Goal: Task Accomplishment & Management: Use online tool/utility

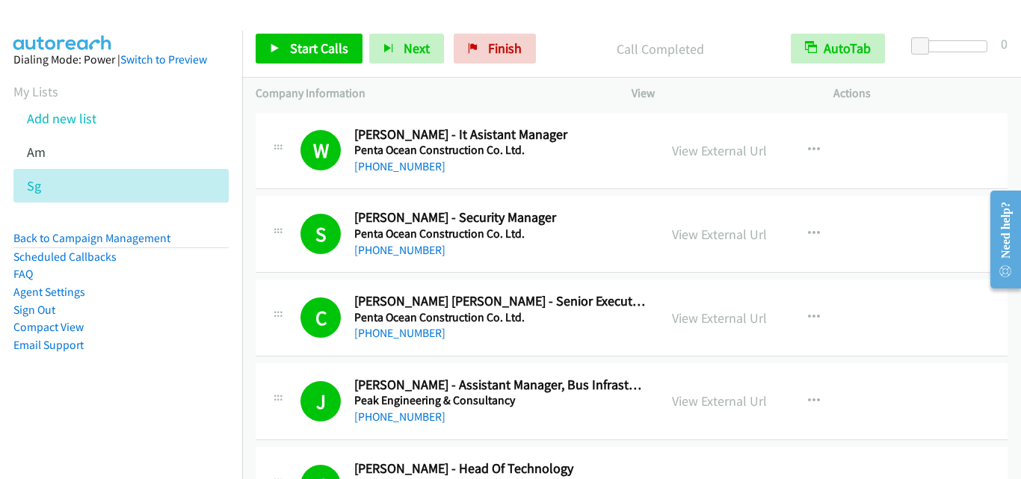
scroll to position [3587, 0]
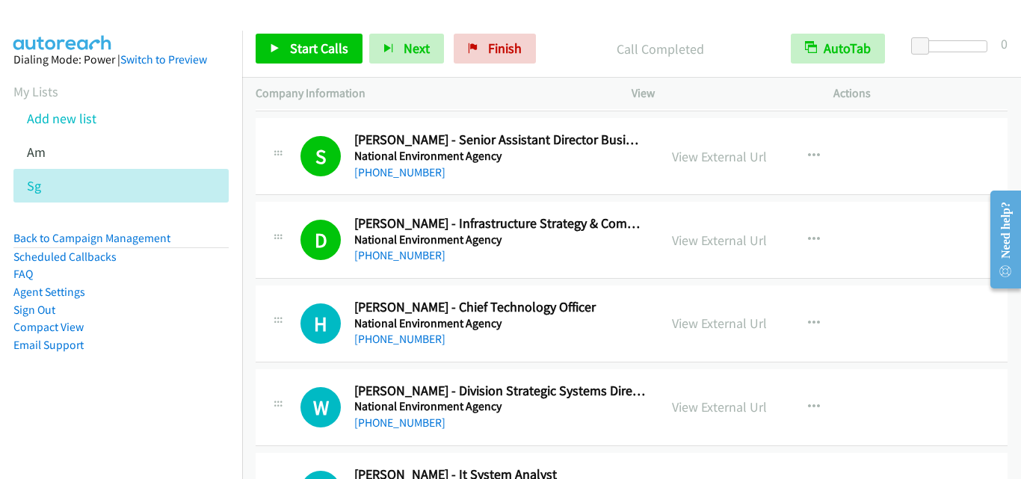
click at [406, 105] on div "Company Information" at bounding box center [430, 93] width 376 height 31
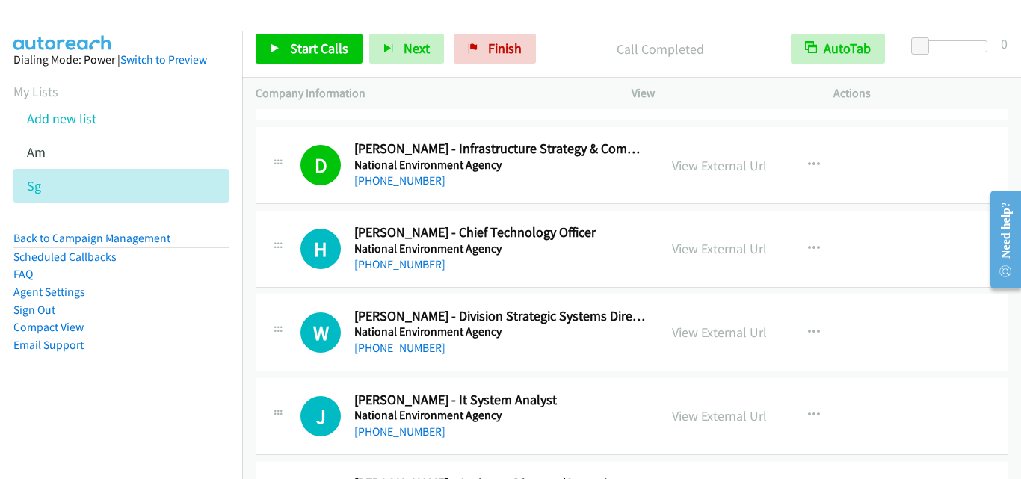
click at [294, 299] on div "W Callback Scheduled [PERSON_NAME] - Division Strategic Systems Director, Trans…" at bounding box center [632, 332] width 752 height 77
click at [291, 229] on div "H Callback Scheduled [PERSON_NAME] - Chief Technology Officer National Environm…" at bounding box center [457, 248] width 376 height 49
click at [294, 42] on span "Start Calls" at bounding box center [319, 48] width 58 height 17
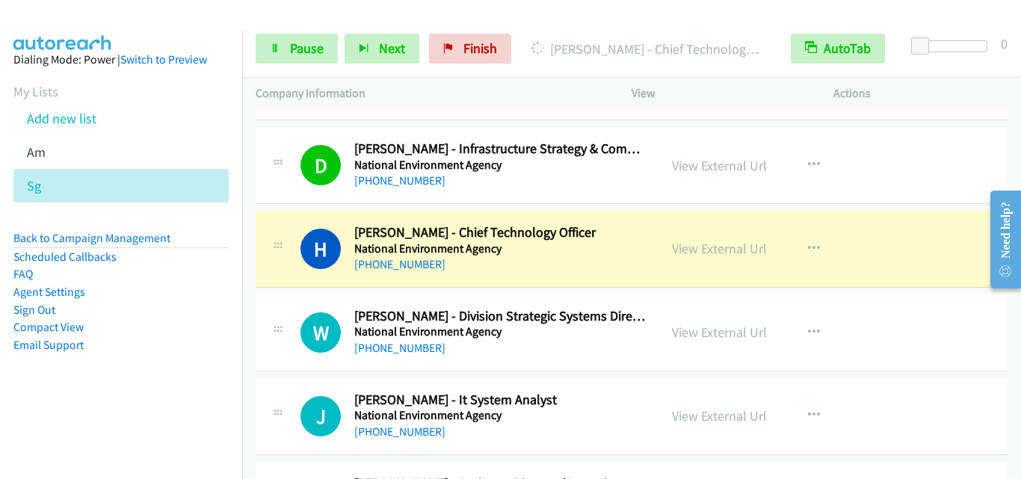
click at [310, 299] on div "W Callback Scheduled [PERSON_NAME] - Division Strategic Systems Director, Trans…" at bounding box center [632, 332] width 752 height 77
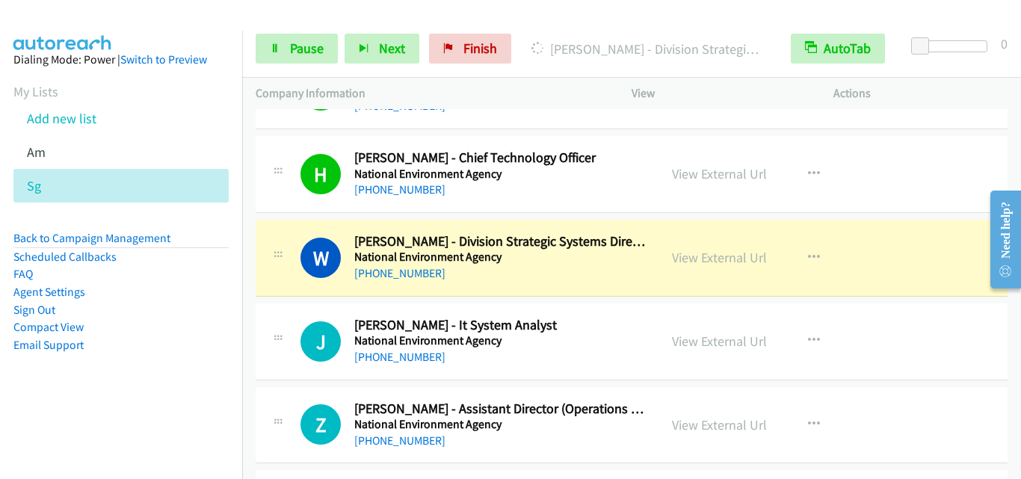
click at [315, 314] on div "J Callback Scheduled [PERSON_NAME] - It System Analyst National Environment Age…" at bounding box center [632, 341] width 752 height 77
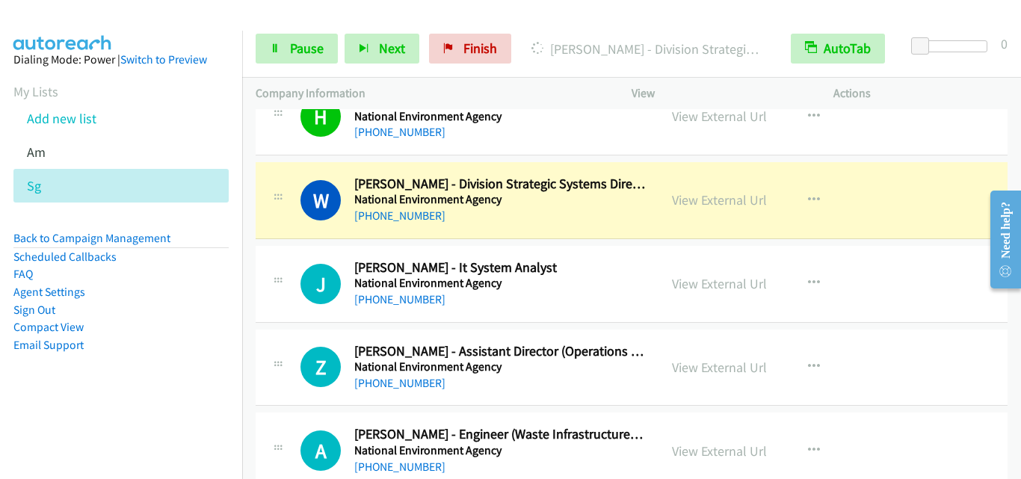
scroll to position [3811, 0]
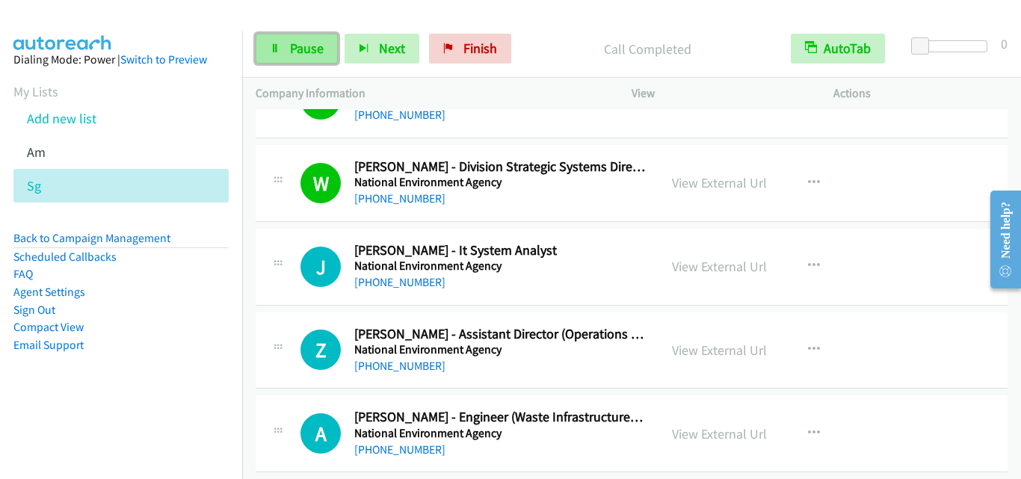
click at [309, 49] on span "Pause" at bounding box center [307, 48] width 34 height 17
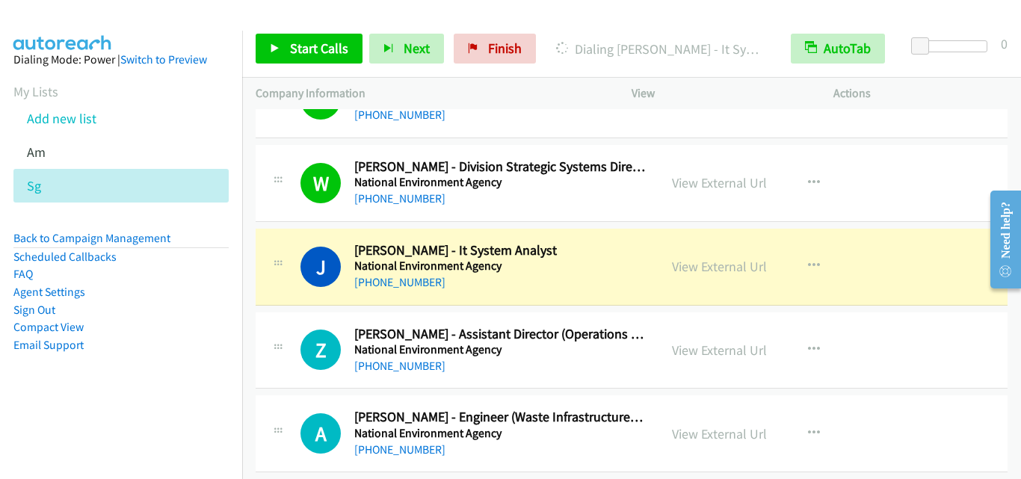
scroll to position [3886, 0]
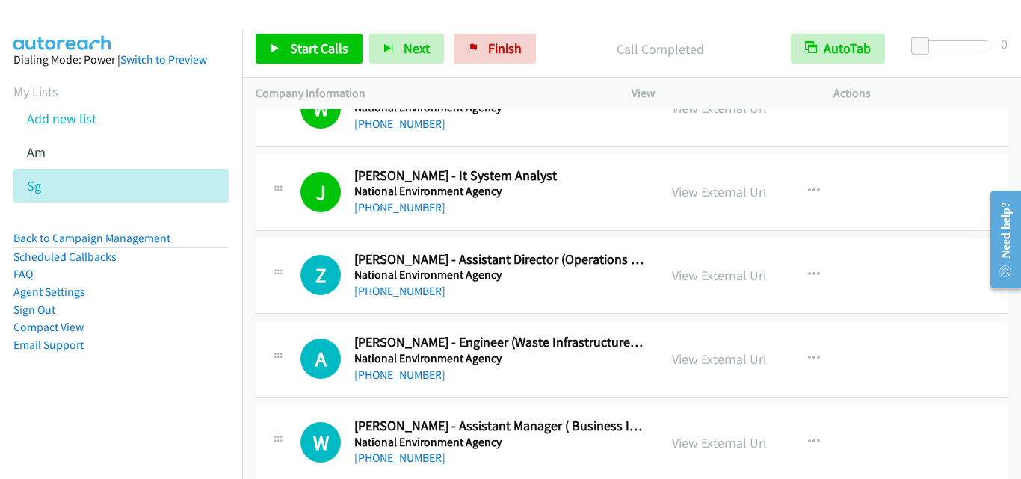
click at [318, 30] on div "Start Calls Pause Next Finish Call Completed AutoTab AutoTab 0" at bounding box center [631, 49] width 779 height 58
click at [318, 40] on span "Start Calls" at bounding box center [319, 48] width 58 height 17
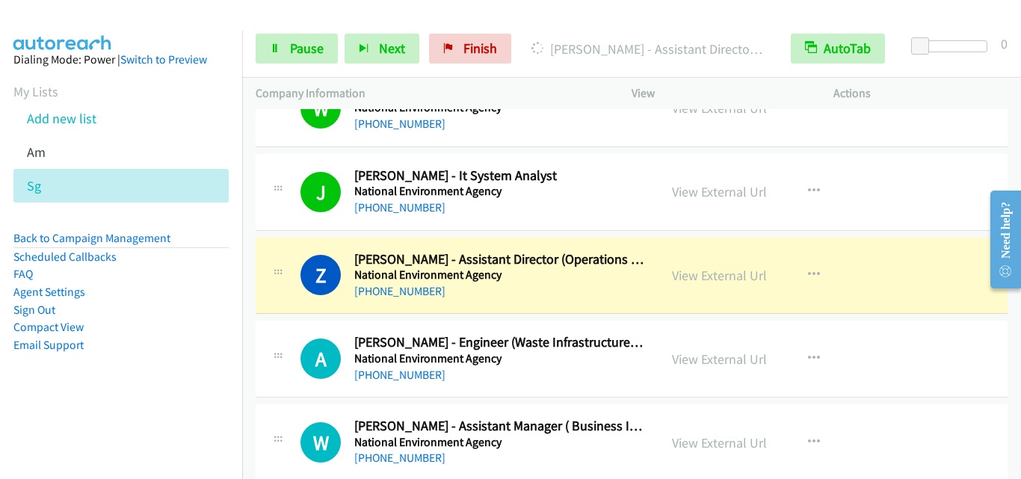
click at [276, 345] on div at bounding box center [278, 354] width 18 height 40
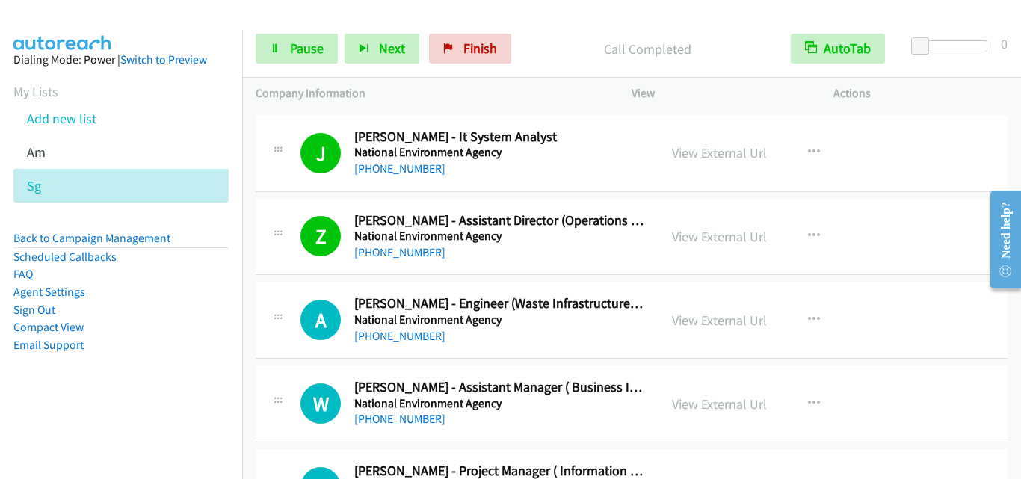
scroll to position [3961, 0]
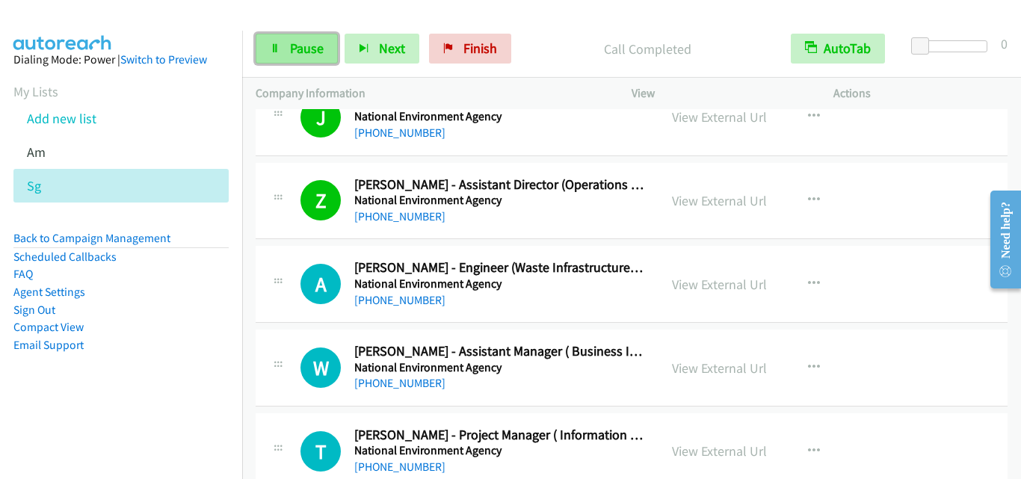
click at [291, 48] on span "Pause" at bounding box center [307, 48] width 34 height 17
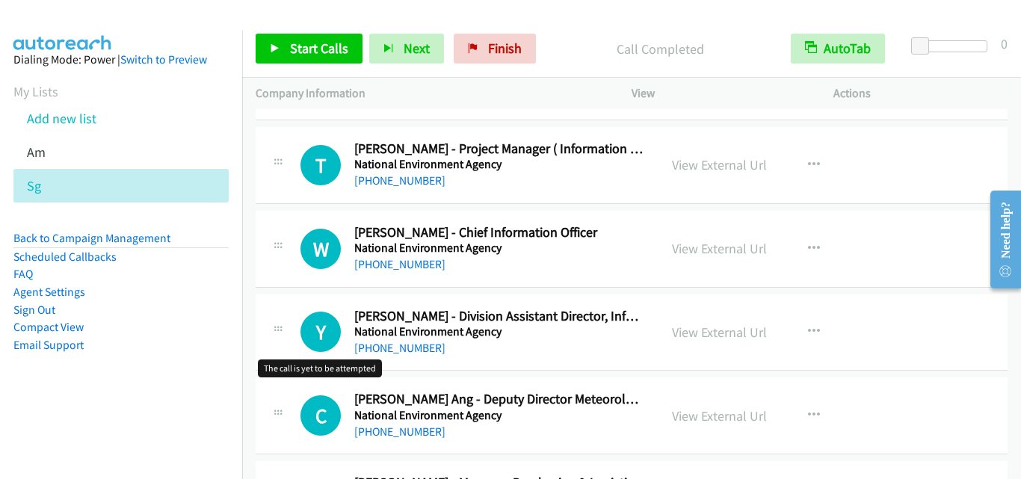
scroll to position [4260, 0]
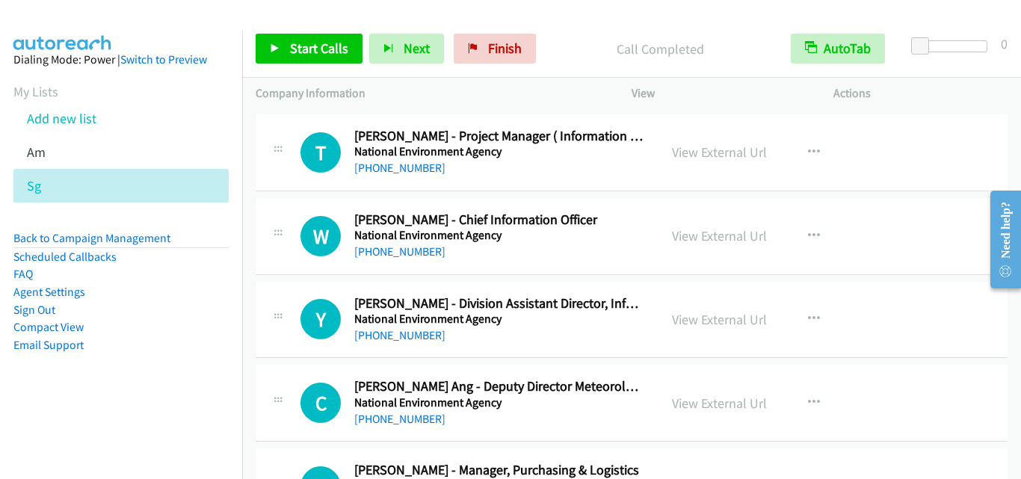
click at [306, 34] on div "Start Calls Pause Next Finish Call Completed AutoTab AutoTab 0" at bounding box center [631, 49] width 779 height 58
click at [808, 150] on icon "button" at bounding box center [814, 152] width 12 height 12
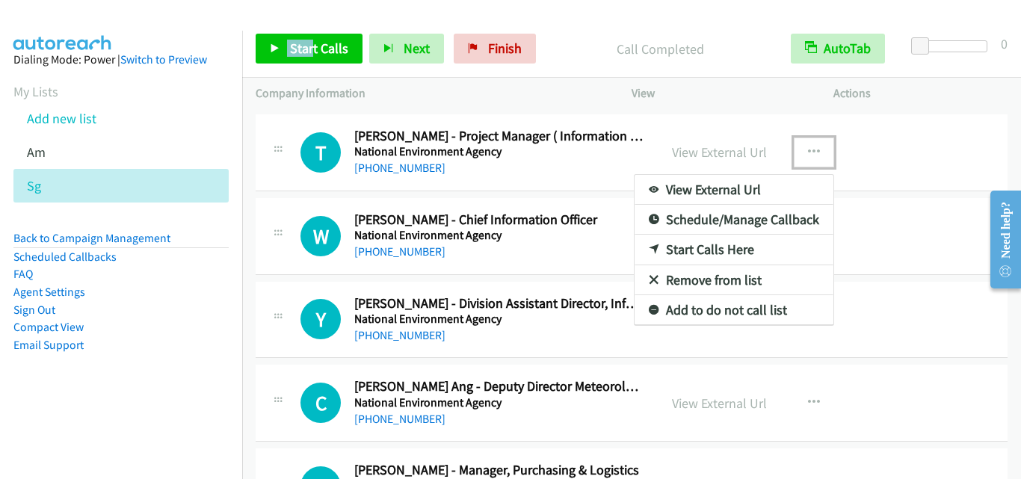
click at [716, 255] on link "Start Calls Here" at bounding box center [733, 250] width 199 height 30
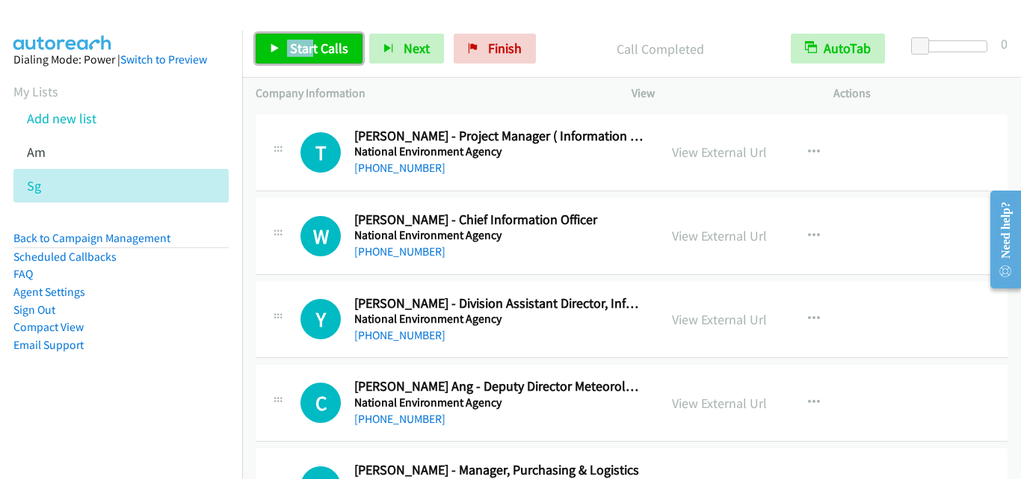
click at [315, 45] on span "Start Calls" at bounding box center [319, 48] width 58 height 17
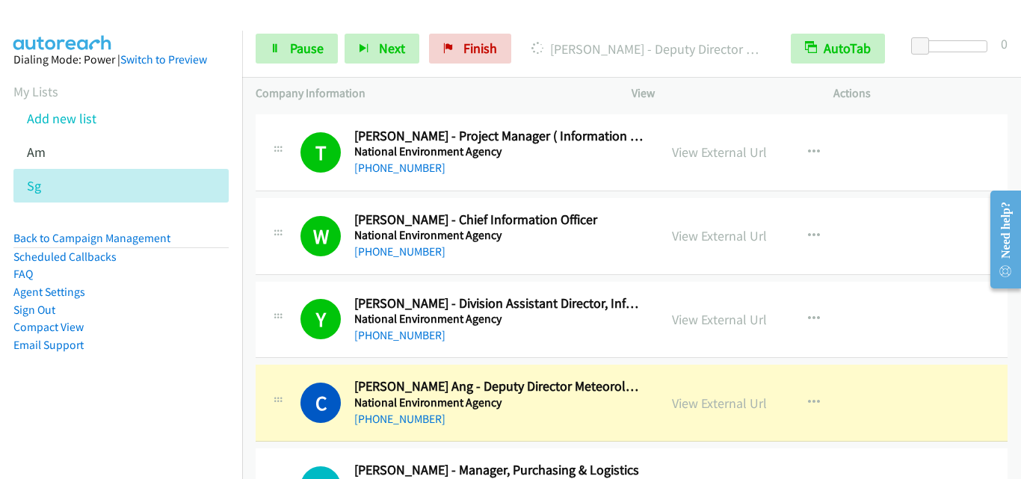
click at [314, 368] on div "C Callback Scheduled [PERSON_NAME] - Deputy Director Meteorological Systems Dep…" at bounding box center [632, 403] width 752 height 77
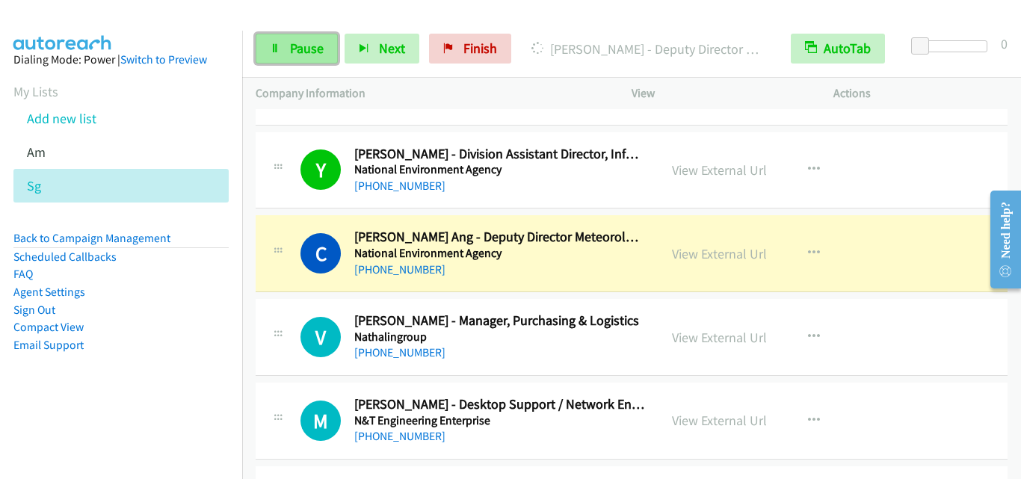
click at [320, 51] on span "Pause" at bounding box center [307, 48] width 34 height 17
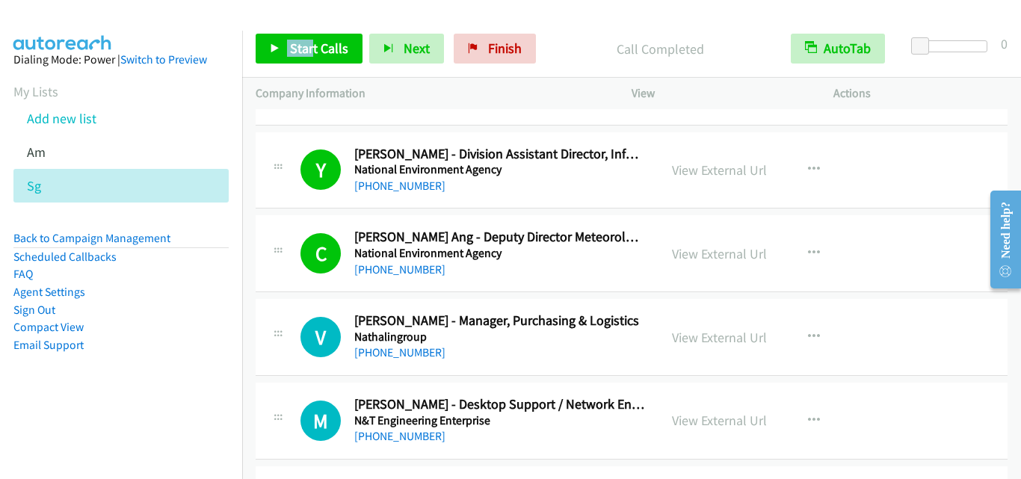
click at [289, 351] on div "V Callback Scheduled [PERSON_NAME] - Manager, Purchasing & Logistics Nathalingr…" at bounding box center [457, 336] width 376 height 49
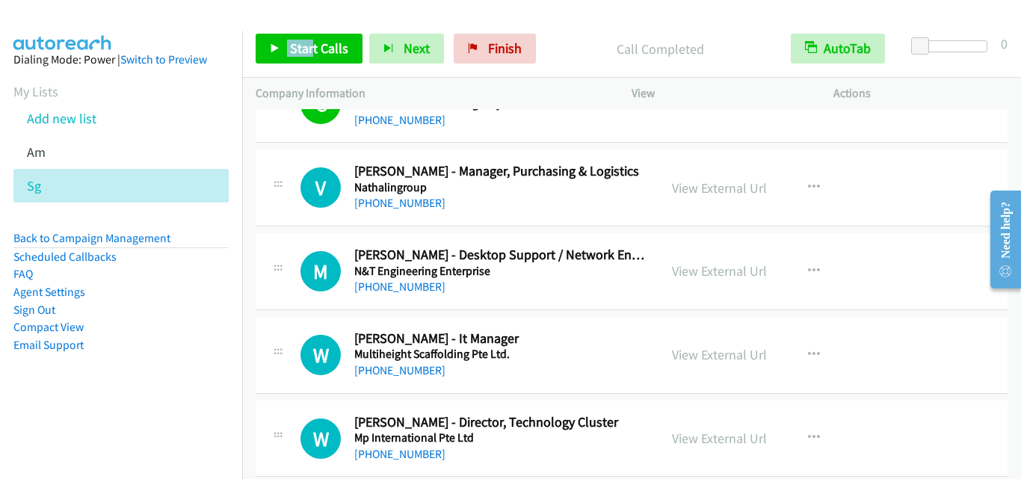
scroll to position [4633, 0]
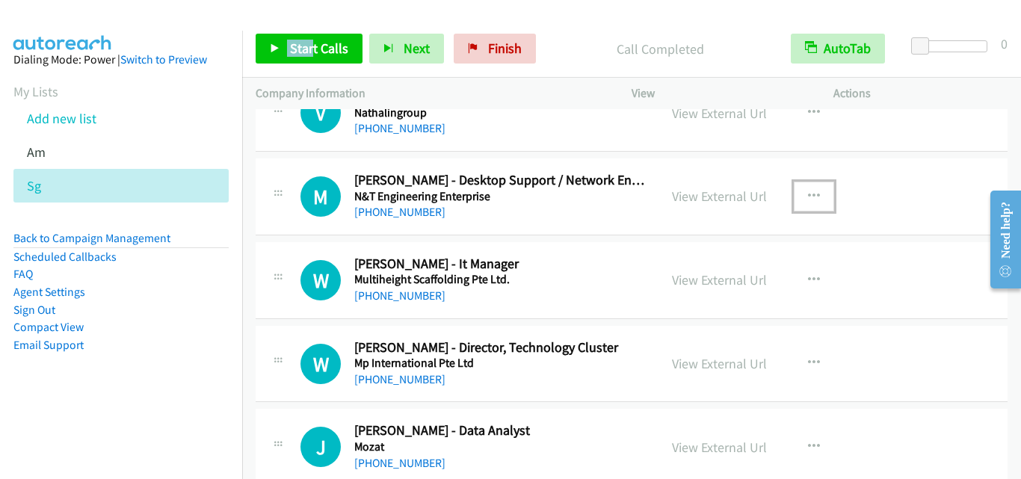
click at [803, 188] on button "button" at bounding box center [814, 197] width 40 height 30
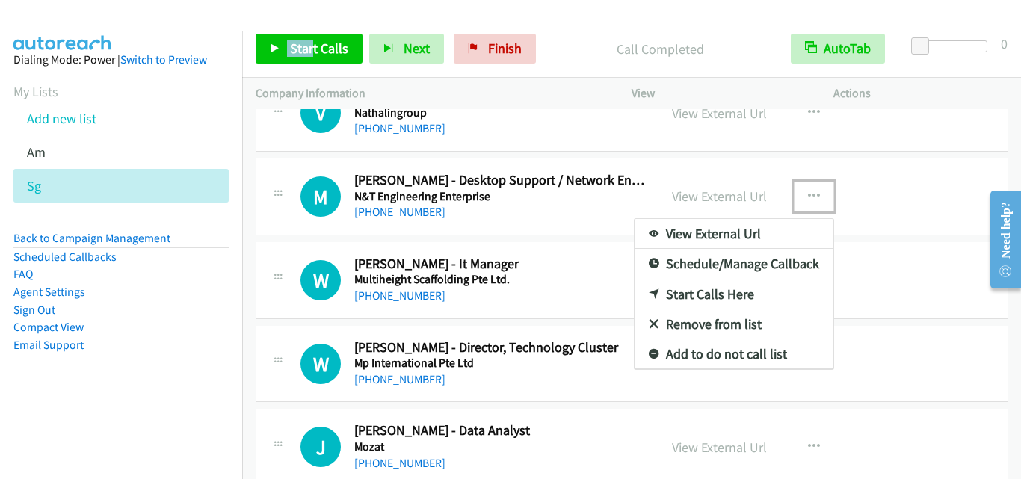
click at [724, 291] on link "Start Calls Here" at bounding box center [733, 294] width 199 height 30
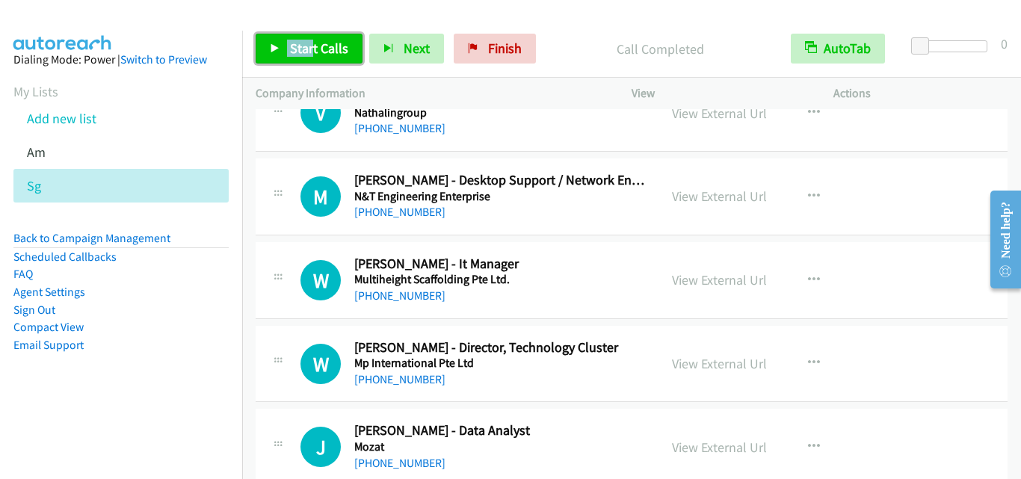
click at [307, 43] on span "Start Calls" at bounding box center [319, 48] width 58 height 17
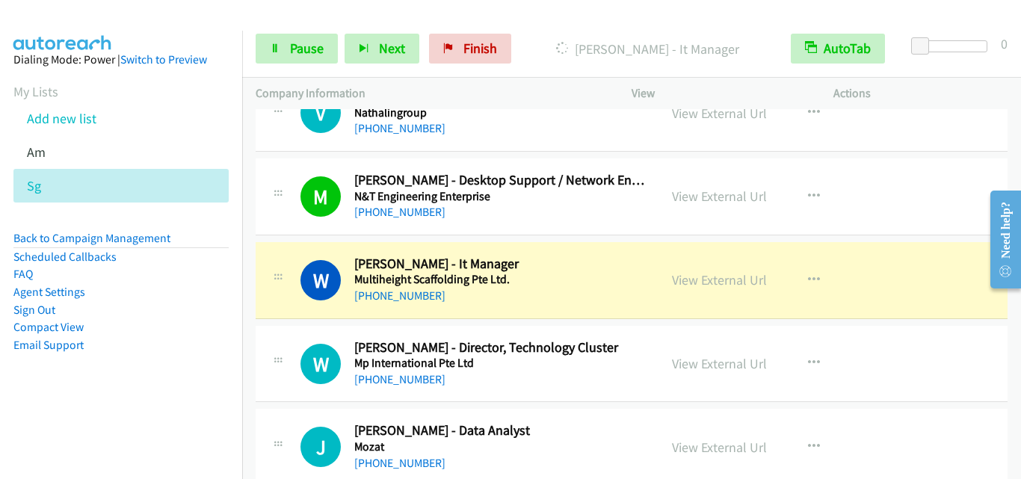
drag, startPoint x: 280, startPoint y: 344, endPoint x: 294, endPoint y: 342, distance: 13.6
click at [280, 344] on div at bounding box center [278, 359] width 18 height 40
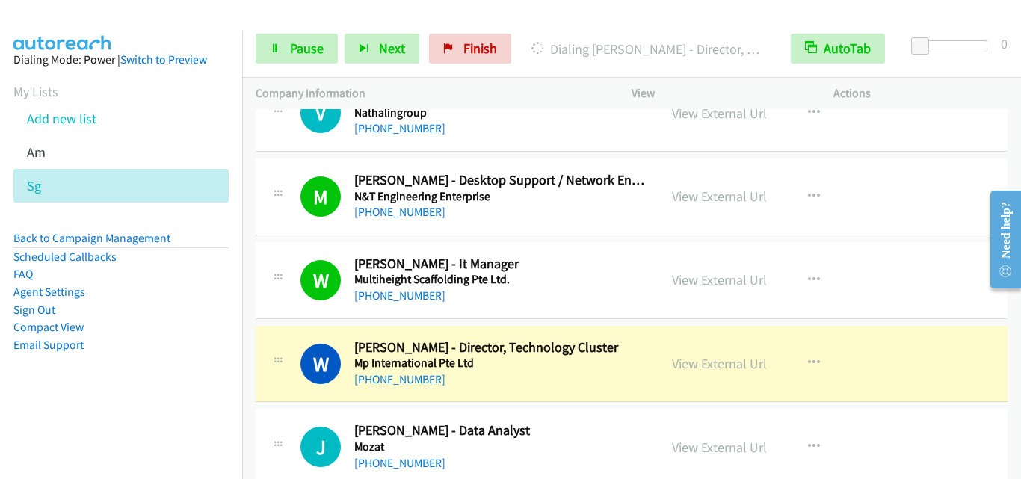
click at [307, 323] on td "W Callback Scheduled [PERSON_NAME] - Director, Technology Cluster Mp Internatio…" at bounding box center [631, 364] width 779 height 84
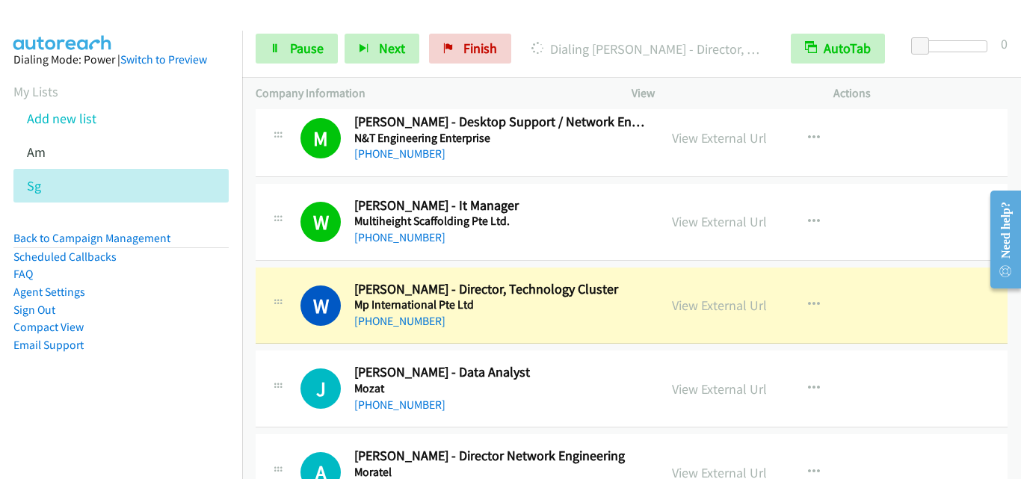
scroll to position [4708, 0]
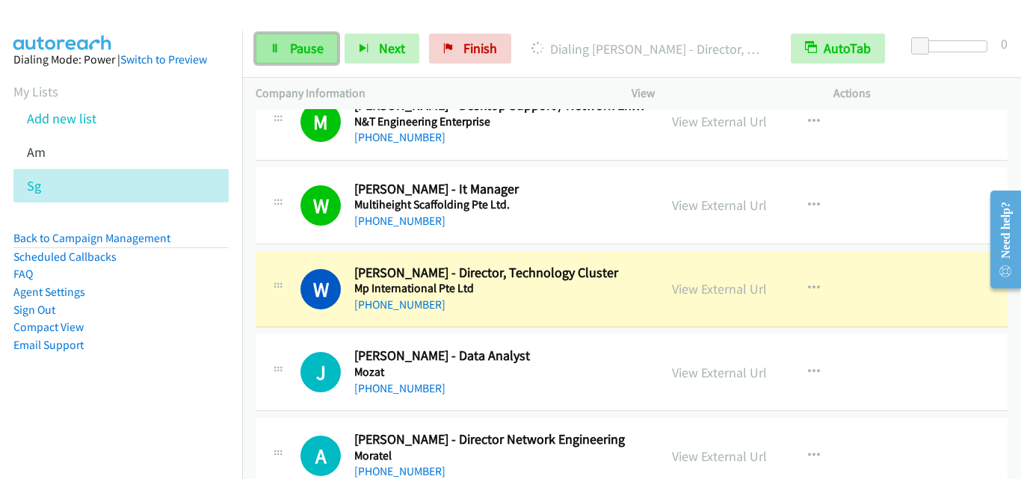
click at [286, 52] on link "Pause" at bounding box center [297, 49] width 82 height 30
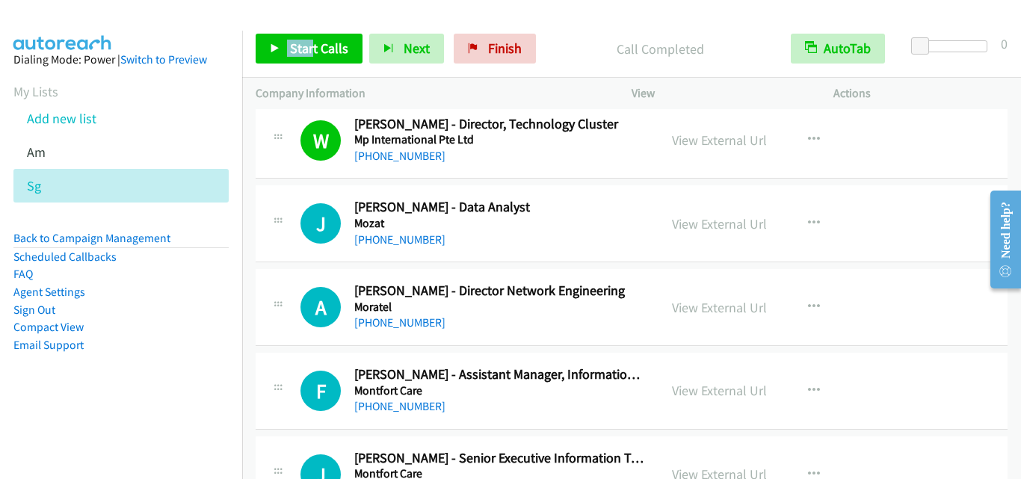
scroll to position [4858, 0]
click at [335, 47] on span "Start Calls" at bounding box center [319, 48] width 58 height 17
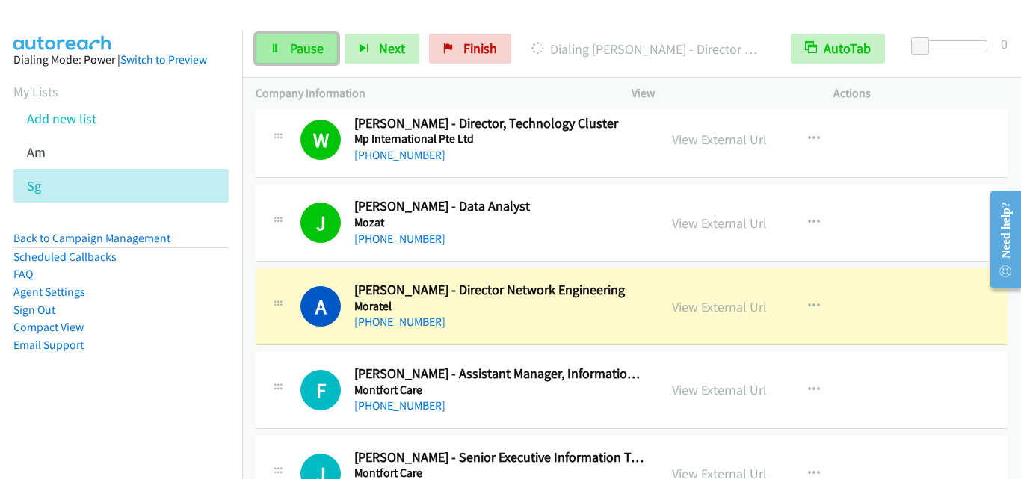
click at [318, 52] on span "Pause" at bounding box center [307, 48] width 34 height 17
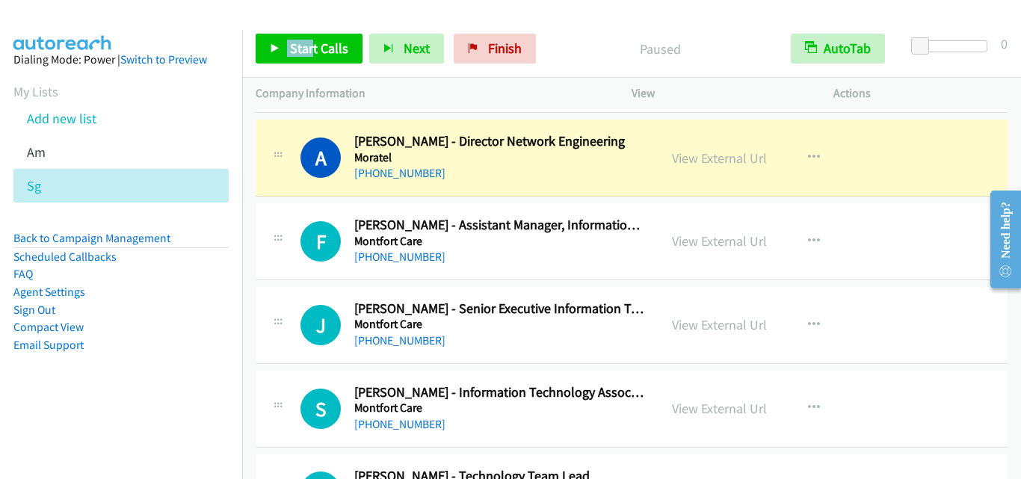
scroll to position [5007, 0]
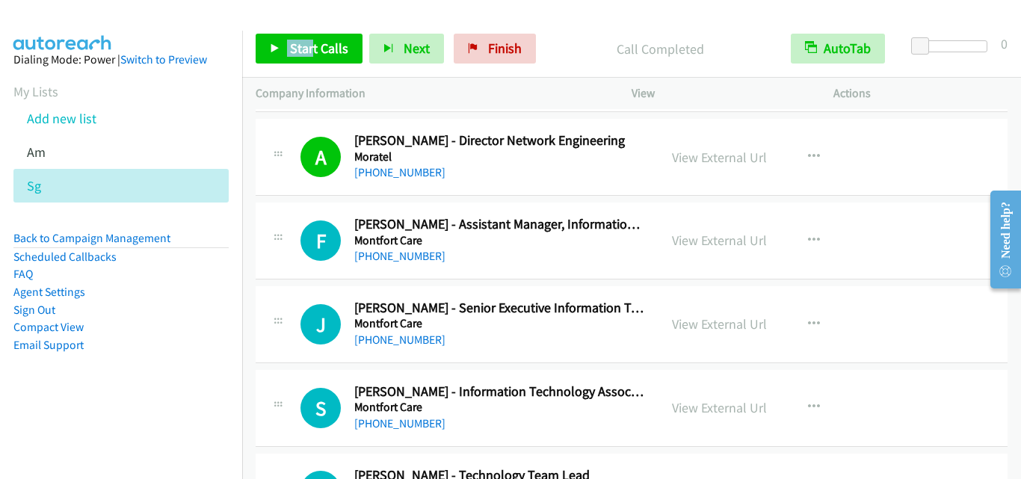
click at [285, 213] on div "F Callback Scheduled [PERSON_NAME] - Assistant Manager, Information Technology …" at bounding box center [632, 241] width 752 height 77
click at [308, 43] on span "Start Calls" at bounding box center [319, 48] width 58 height 17
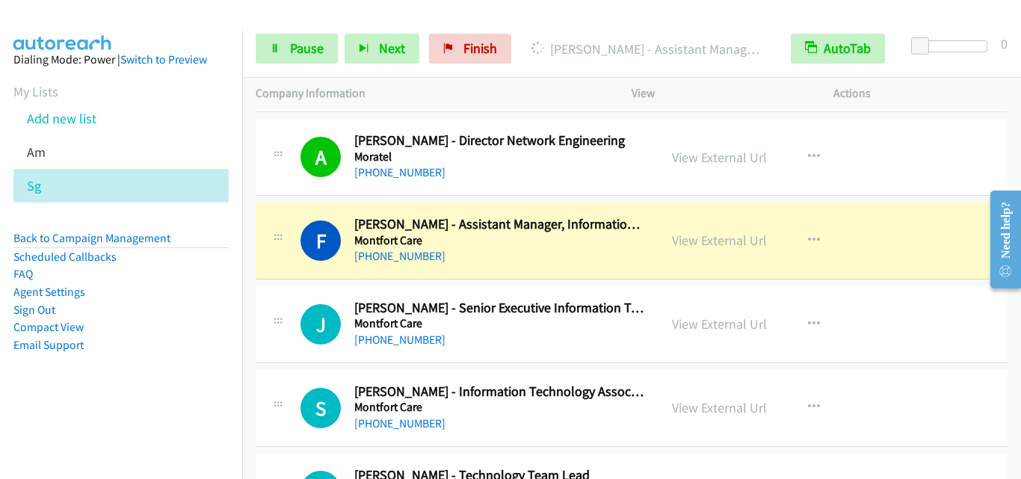
click at [298, 313] on div "J Callback Scheduled [PERSON_NAME] - Senior Executive Information Technology Mo…" at bounding box center [457, 324] width 376 height 49
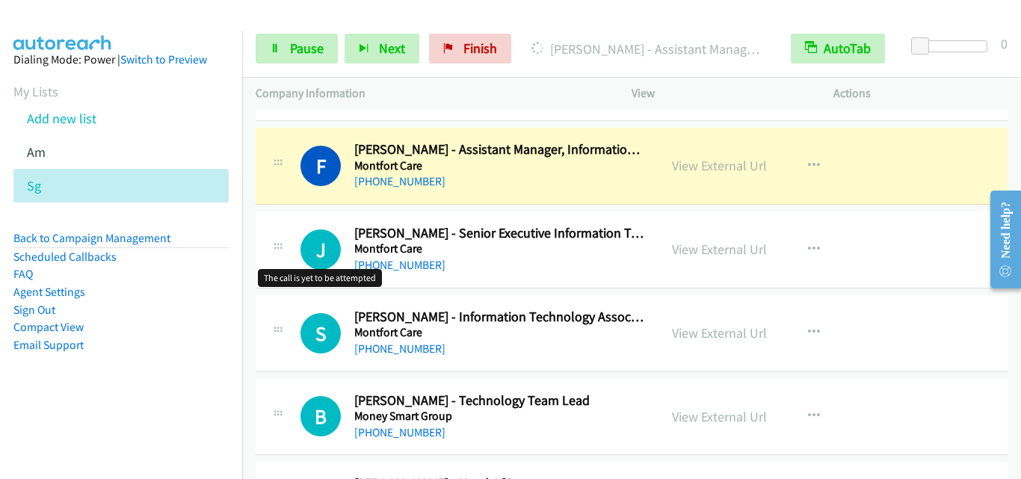
click at [318, 260] on h1 "J" at bounding box center [320, 249] width 40 height 40
click at [321, 285] on div "J Callback Scheduled [PERSON_NAME] - Senior Executive Information Technology Mo…" at bounding box center [632, 249] width 752 height 77
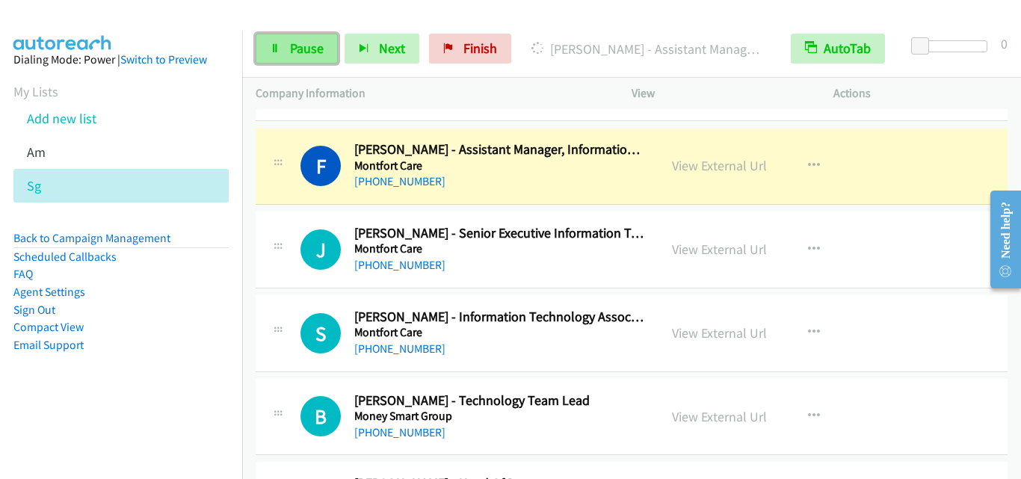
click at [310, 53] on span "Pause" at bounding box center [307, 48] width 34 height 17
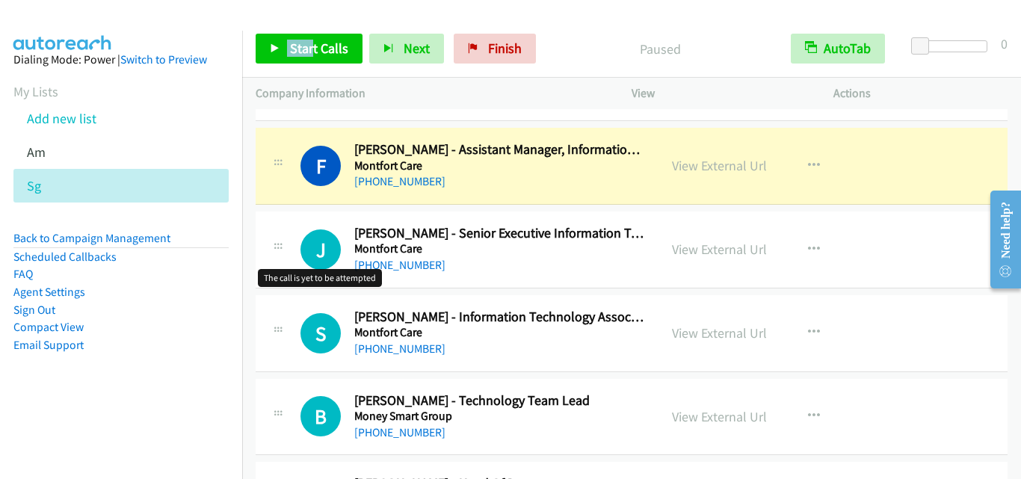
click at [304, 245] on h1 "J" at bounding box center [320, 249] width 40 height 40
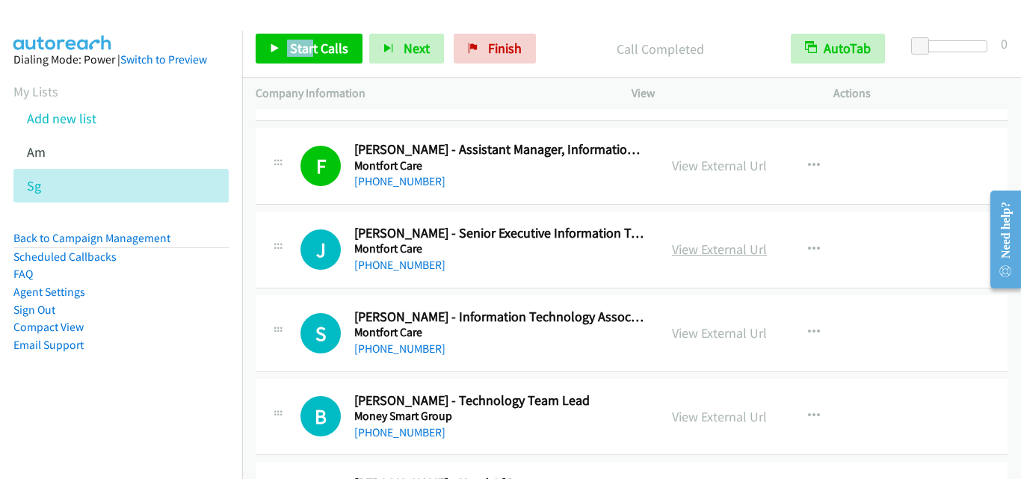
click at [699, 246] on link "View External Url" at bounding box center [719, 249] width 95 height 17
click at [317, 44] on span "Start Calls" at bounding box center [319, 48] width 58 height 17
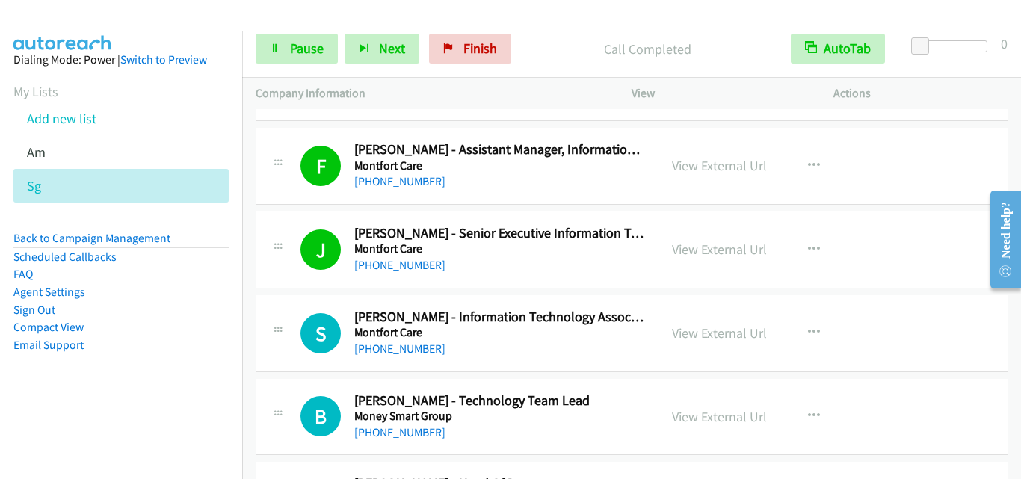
scroll to position [5157, 0]
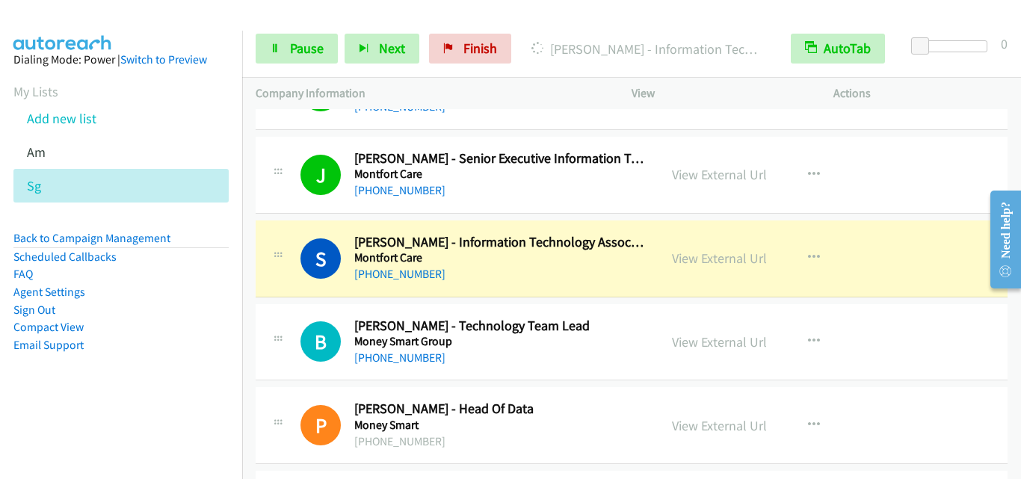
click at [287, 315] on div "B Callback Scheduled [PERSON_NAME] - Technology Team Lead Money Smart Group [GE…" at bounding box center [632, 342] width 752 height 77
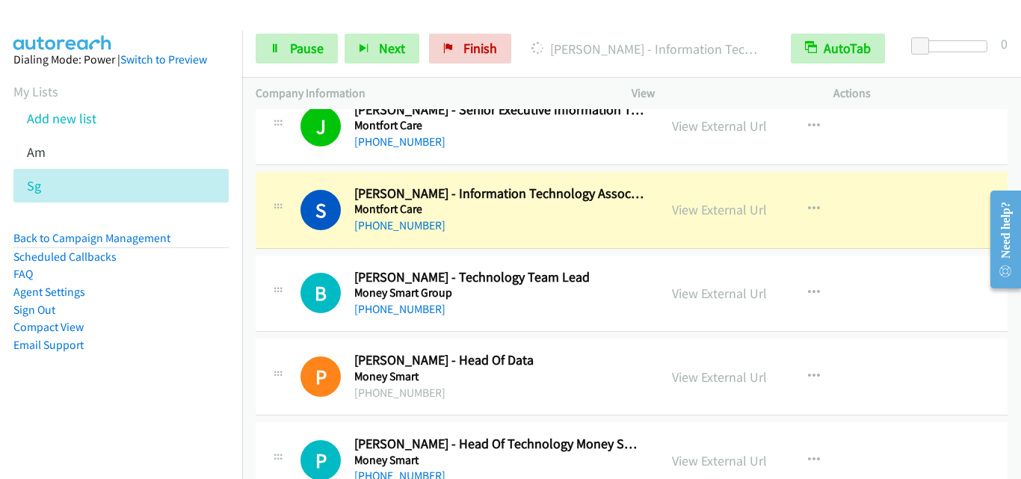
scroll to position [5231, 0]
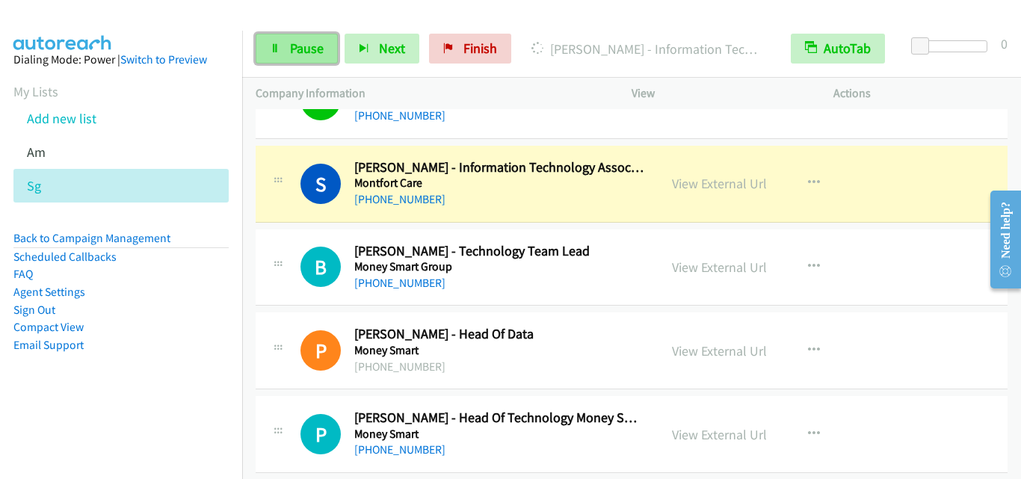
click at [300, 53] on span "Pause" at bounding box center [307, 48] width 34 height 17
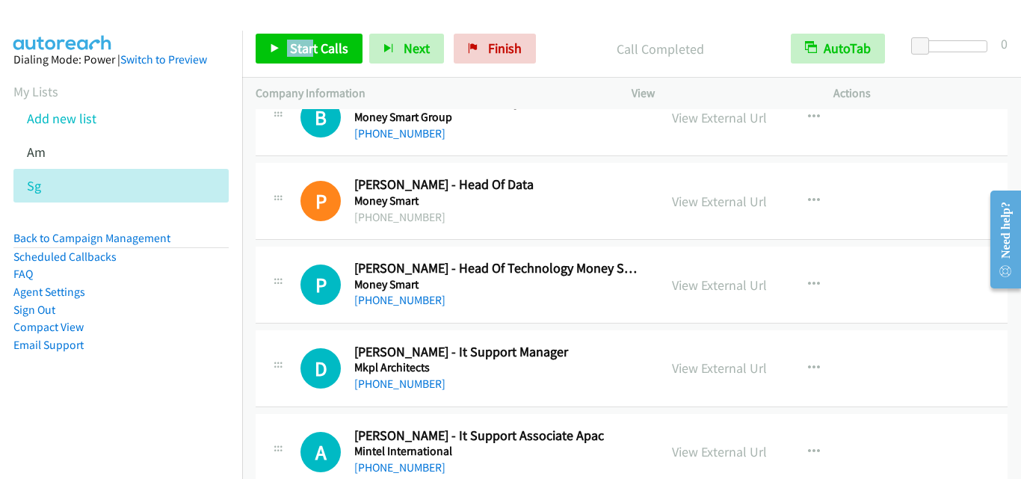
scroll to position [5306, 0]
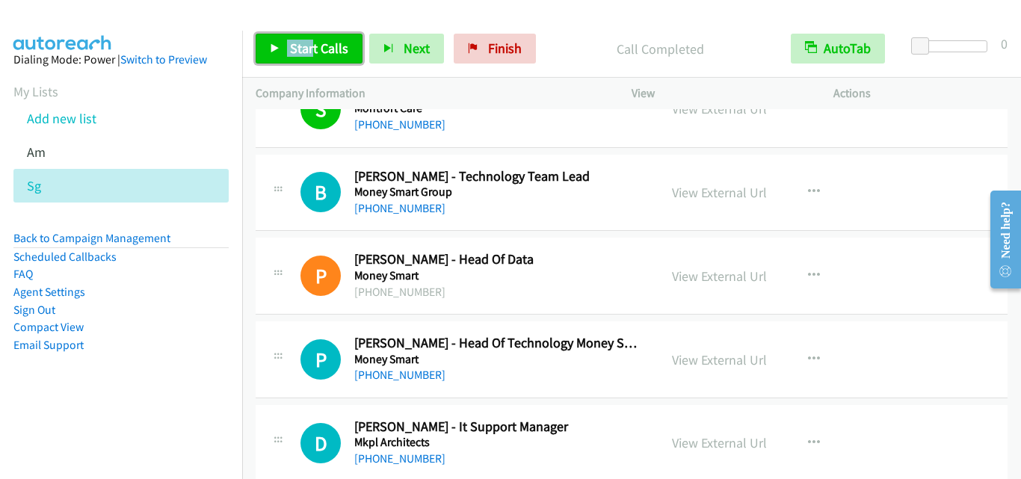
click at [330, 54] on span "Start Calls" at bounding box center [319, 48] width 58 height 17
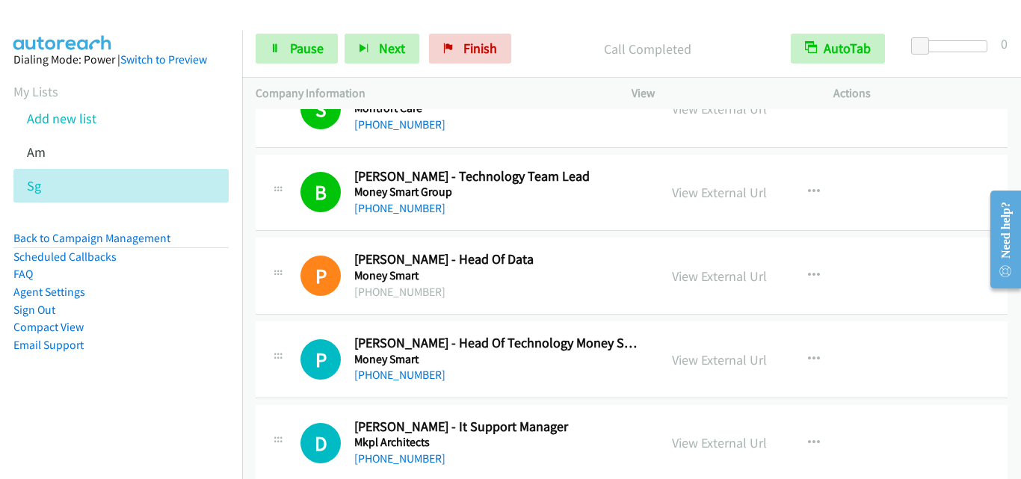
drag, startPoint x: 310, startPoint y: 336, endPoint x: 315, endPoint y: 330, distance: 8.1
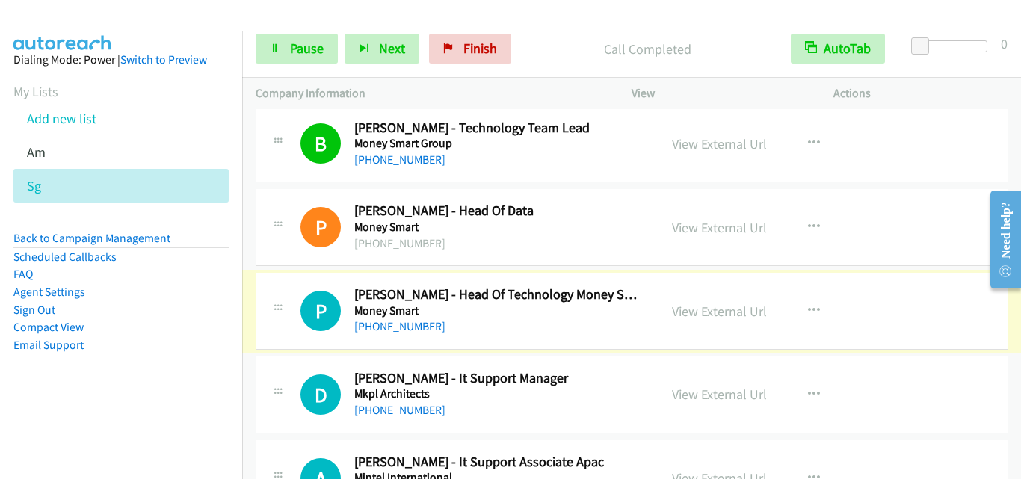
scroll to position [5381, 0]
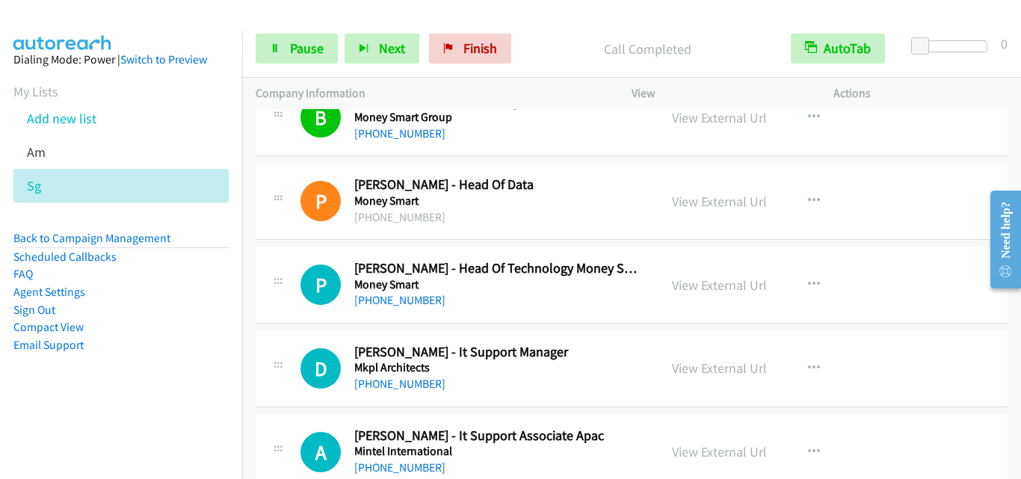
click at [282, 307] on div "P Callback Scheduled [PERSON_NAME] - Head Of Technology Money Smart Marketplace…" at bounding box center [457, 284] width 376 height 49
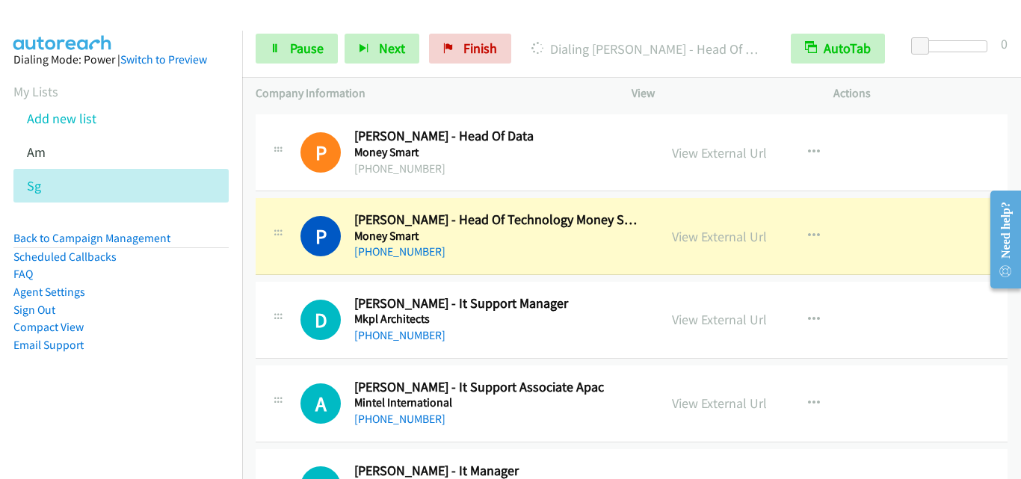
scroll to position [5455, 0]
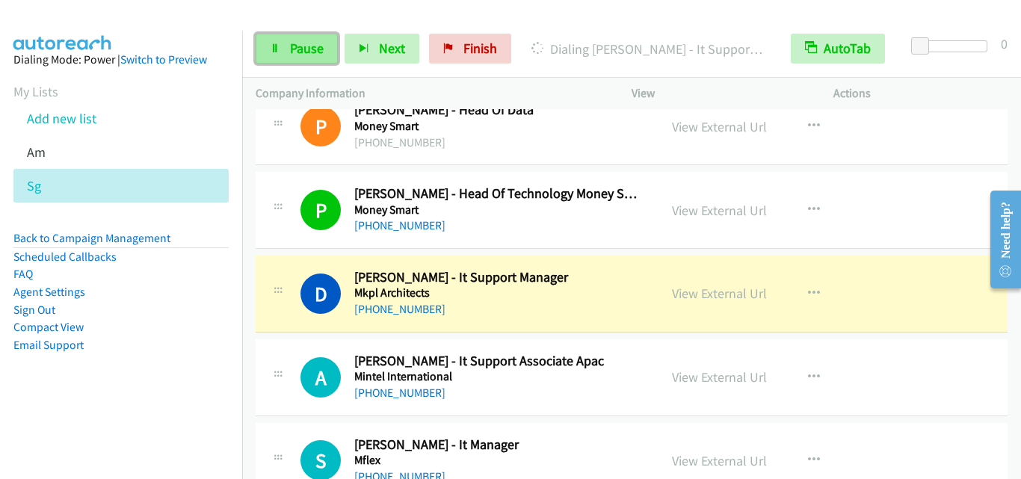
click at [299, 52] on span "Pause" at bounding box center [307, 48] width 34 height 17
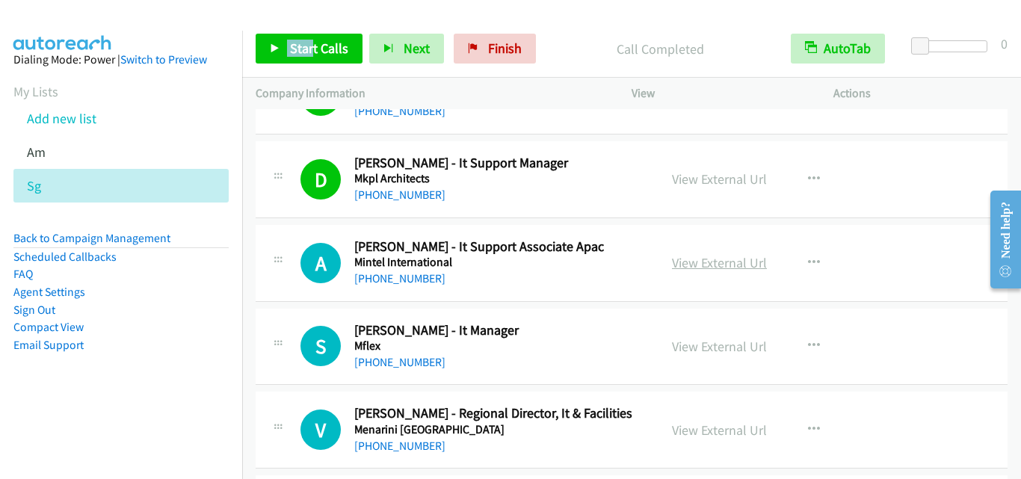
scroll to position [5605, 0]
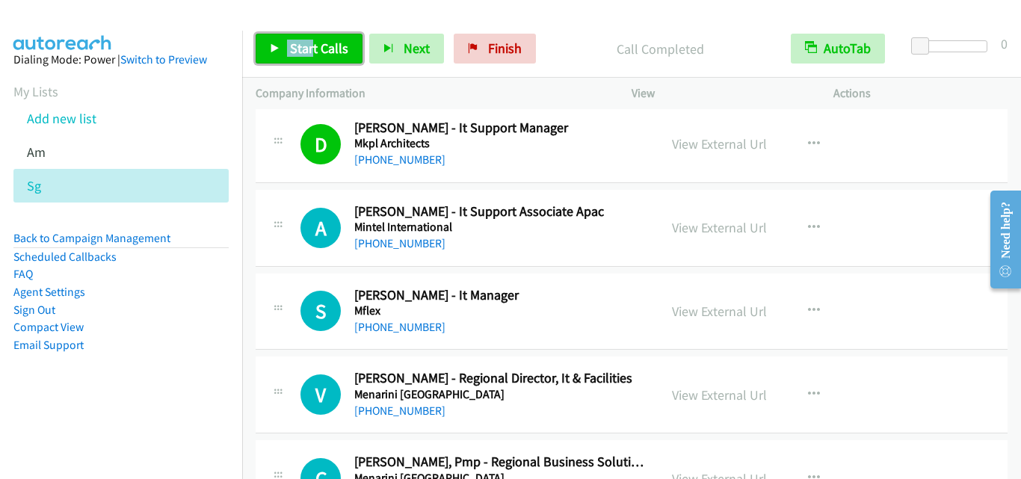
click at [315, 50] on span "Start Calls" at bounding box center [319, 48] width 58 height 17
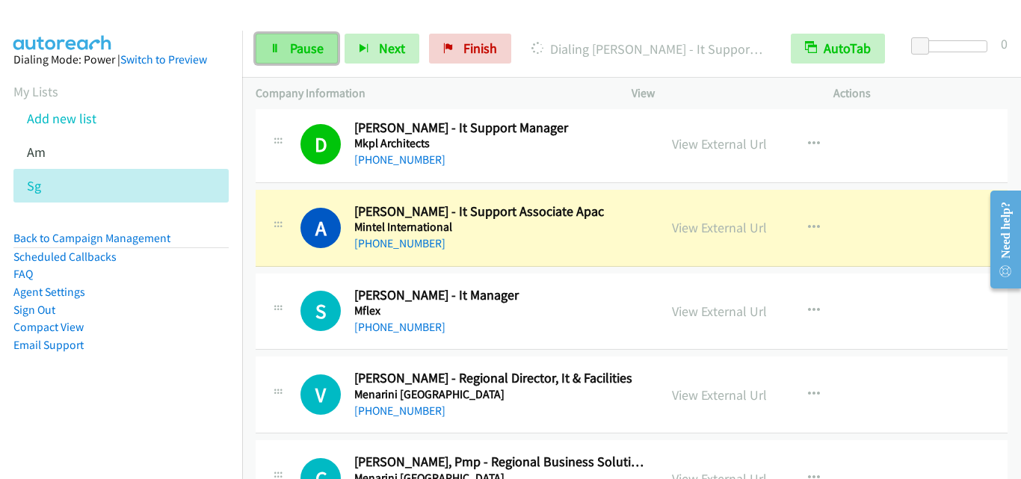
click at [302, 54] on span "Pause" at bounding box center [307, 48] width 34 height 17
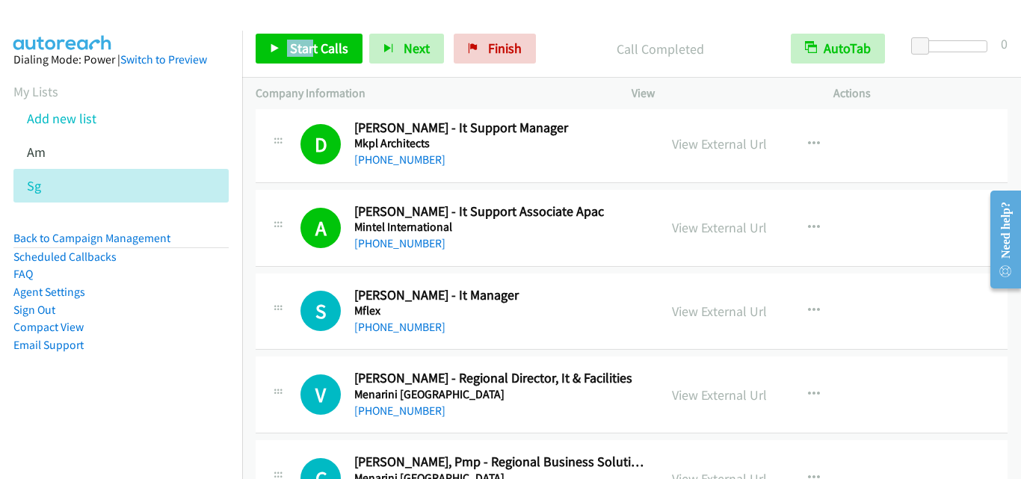
click at [330, 274] on div "S Callback Scheduled [PERSON_NAME] - It Manager Mflex [GEOGRAPHIC_DATA]/[GEOGRA…" at bounding box center [632, 312] width 752 height 77
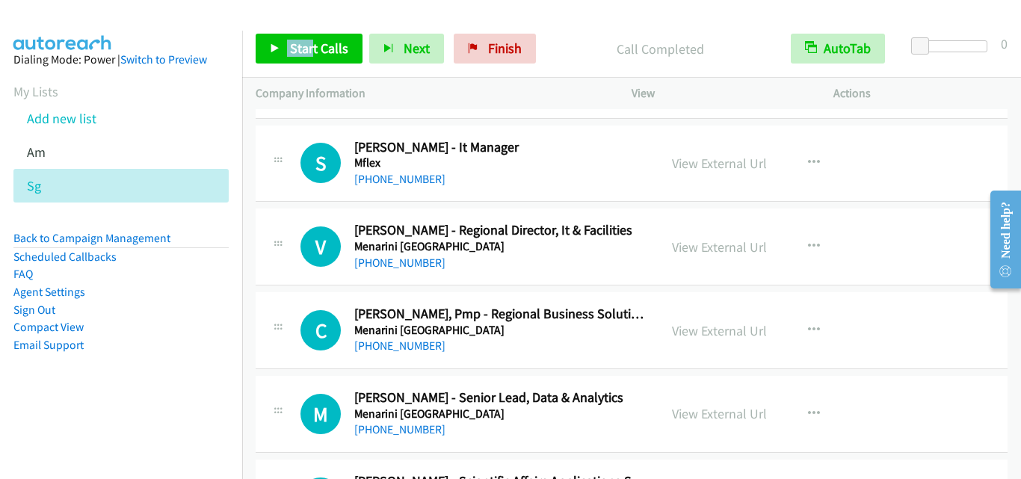
scroll to position [5754, 0]
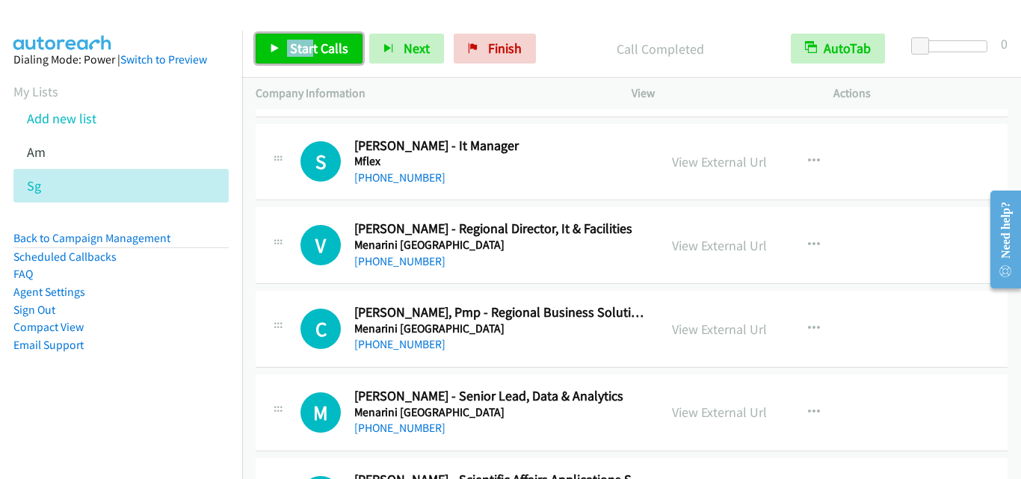
click at [327, 52] on span "Start Calls" at bounding box center [319, 48] width 58 height 17
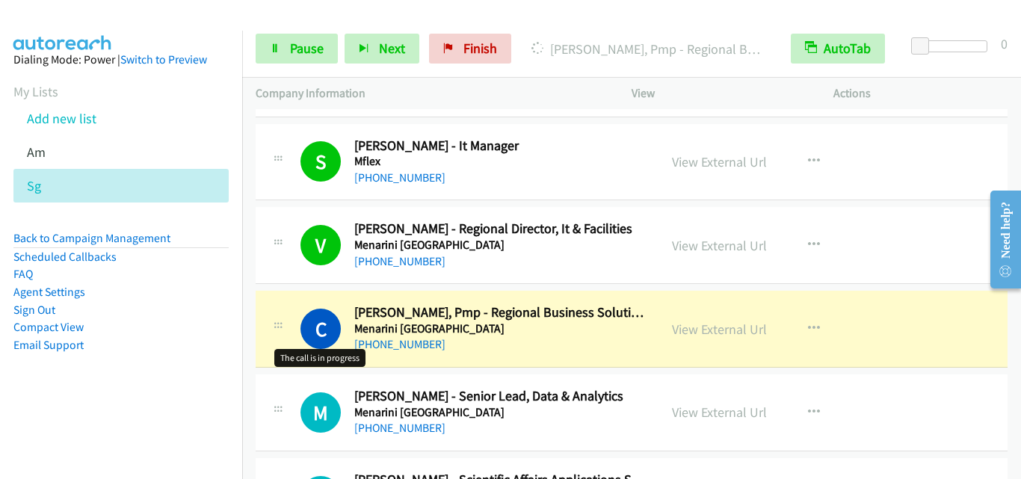
click at [302, 348] on h1 "C" at bounding box center [320, 329] width 40 height 40
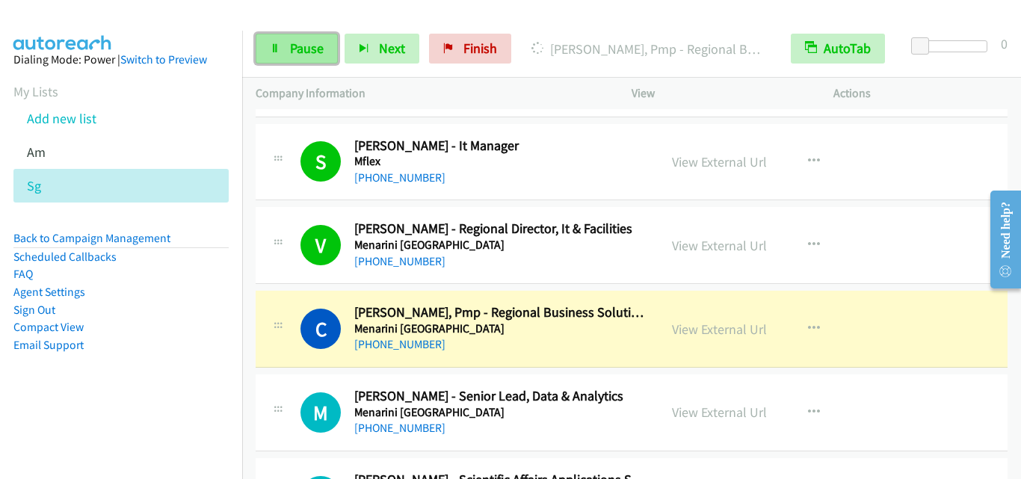
click at [292, 44] on span "Pause" at bounding box center [307, 48] width 34 height 17
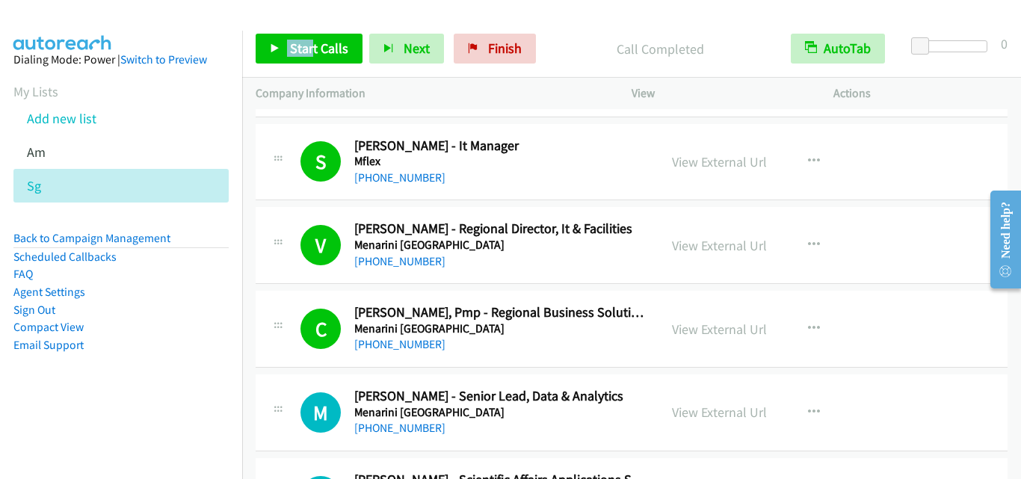
click at [279, 327] on icon at bounding box center [278, 327] width 18 height 7
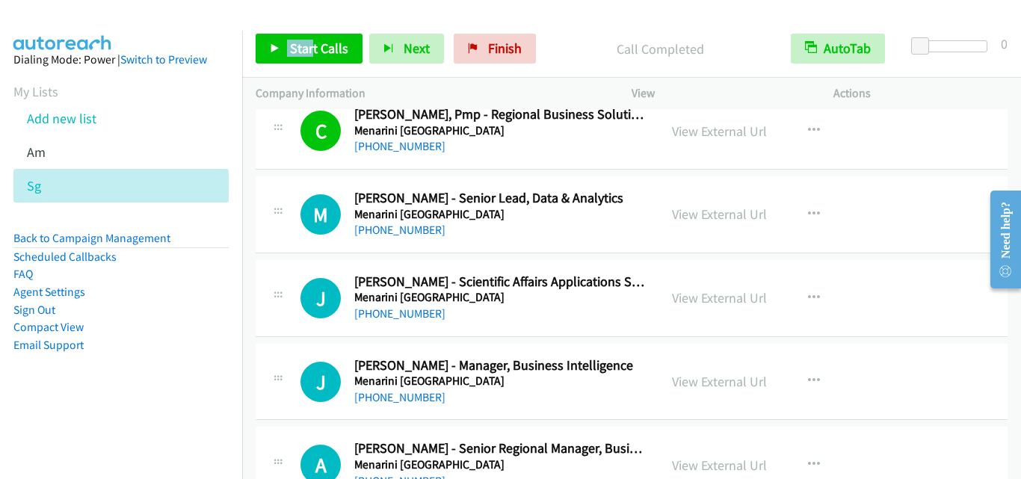
scroll to position [5979, 0]
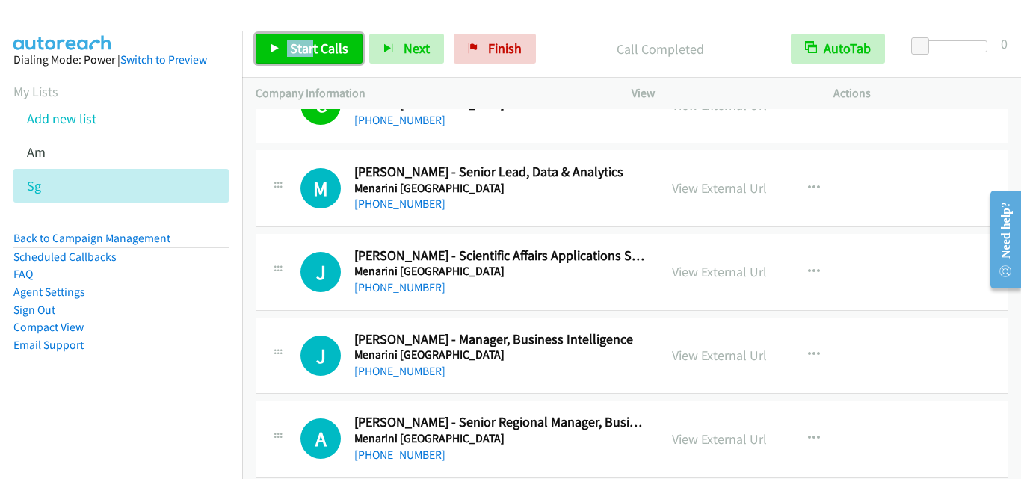
click at [330, 53] on span "Start Calls" at bounding box center [319, 48] width 58 height 17
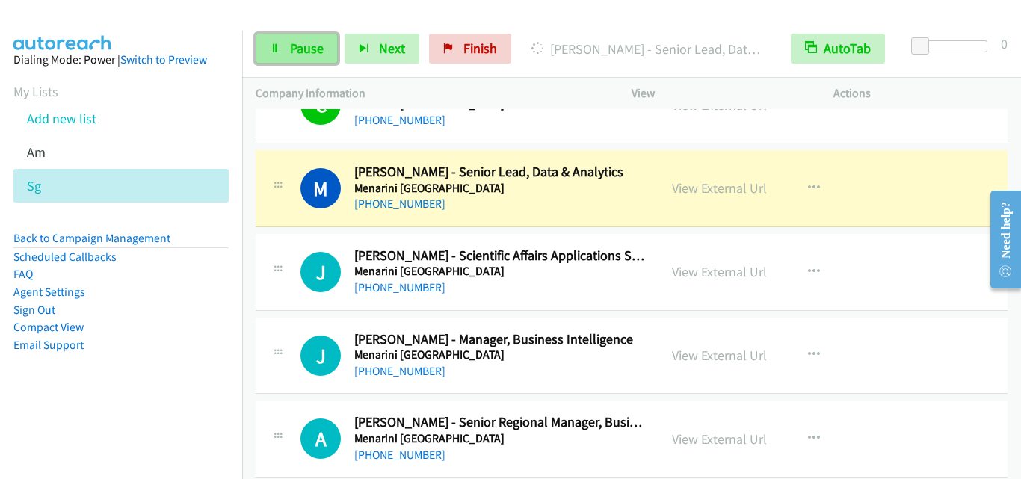
click at [292, 36] on link "Pause" at bounding box center [297, 49] width 82 height 30
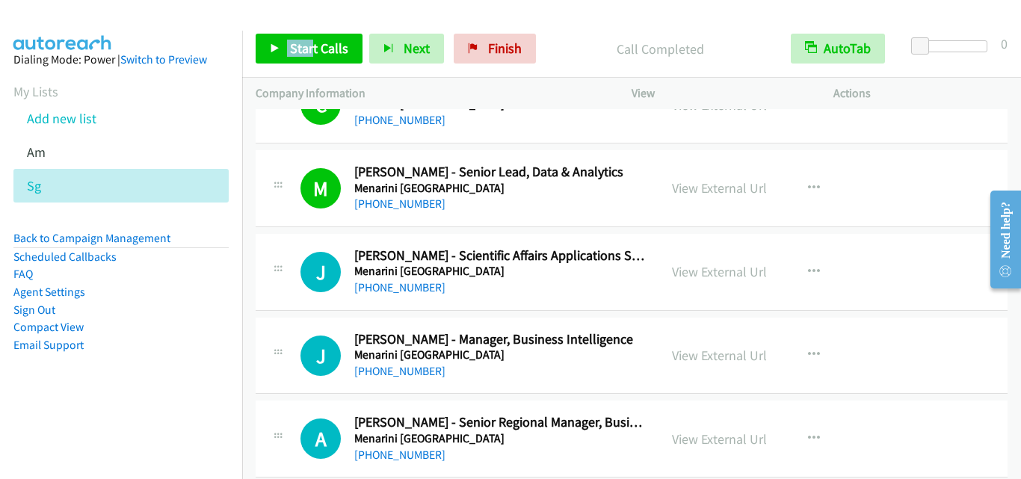
click at [282, 217] on div "M Callback Scheduled [PERSON_NAME] - Senior Lead, Data & Analytics Menarini [GE…" at bounding box center [632, 188] width 752 height 77
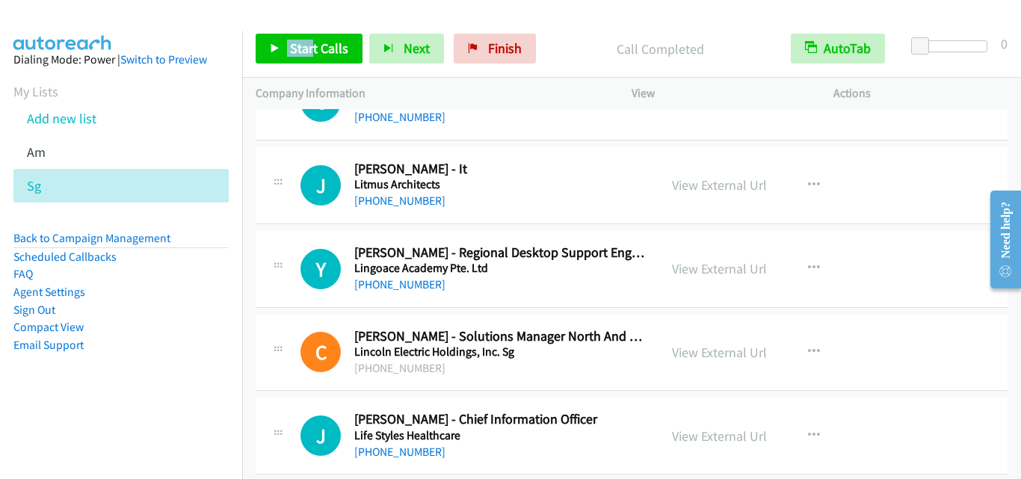
scroll to position [7847, 0]
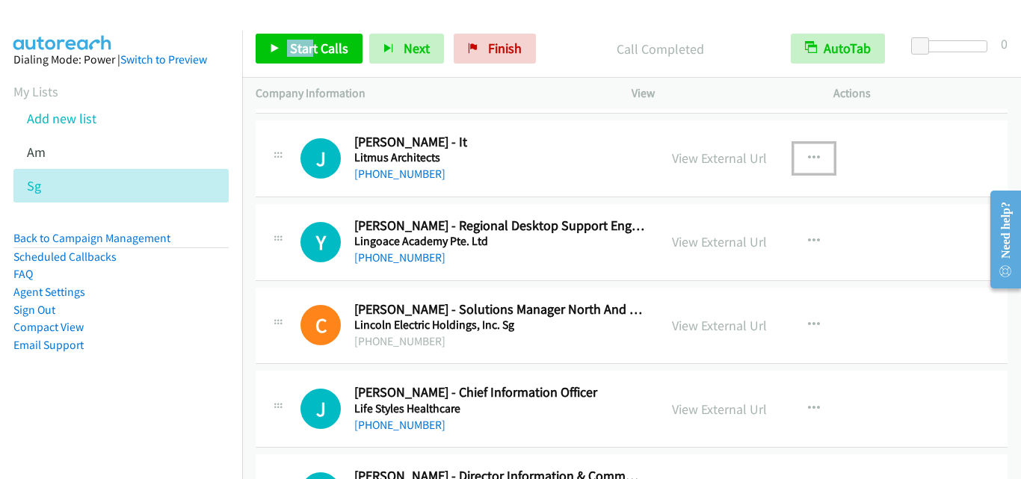
click at [812, 158] on icon "button" at bounding box center [814, 158] width 12 height 12
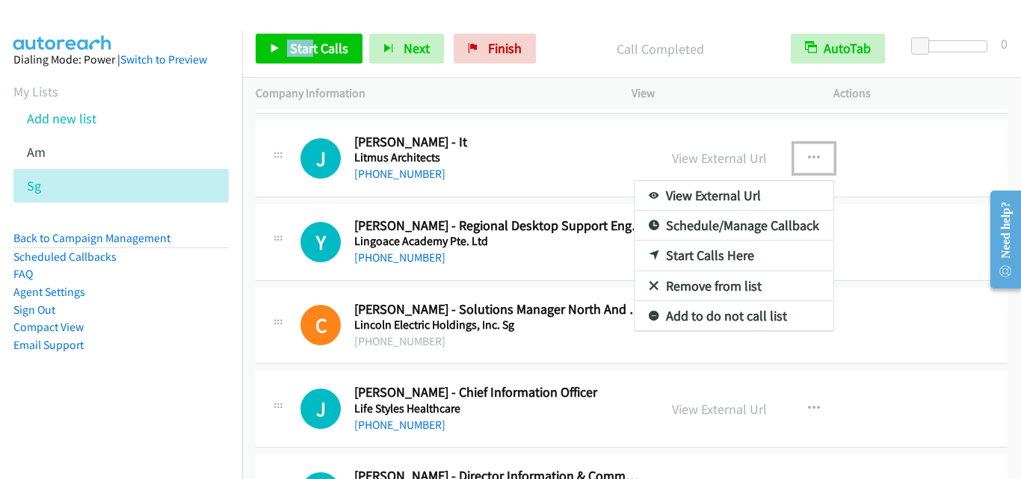
click at [713, 256] on link "Start Calls Here" at bounding box center [733, 256] width 199 height 30
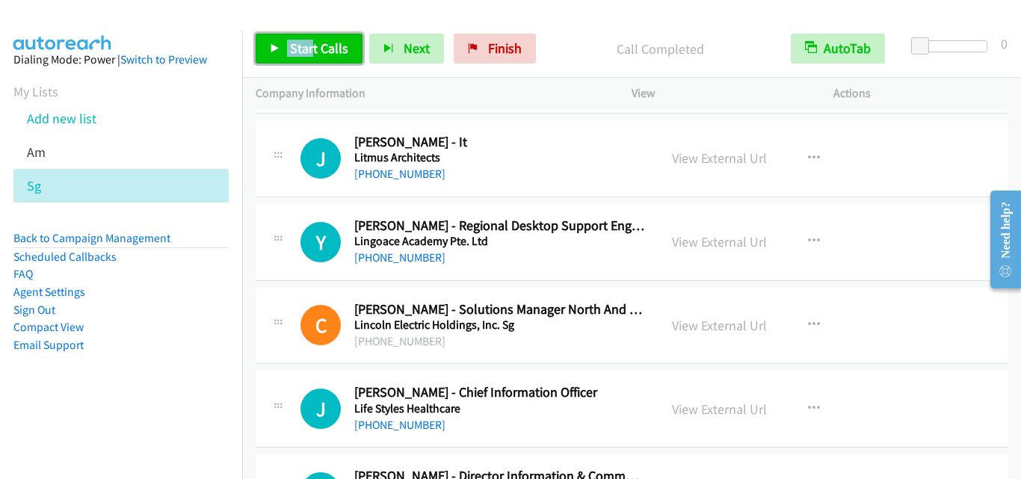
click at [313, 49] on span "Start Calls" at bounding box center [319, 48] width 58 height 17
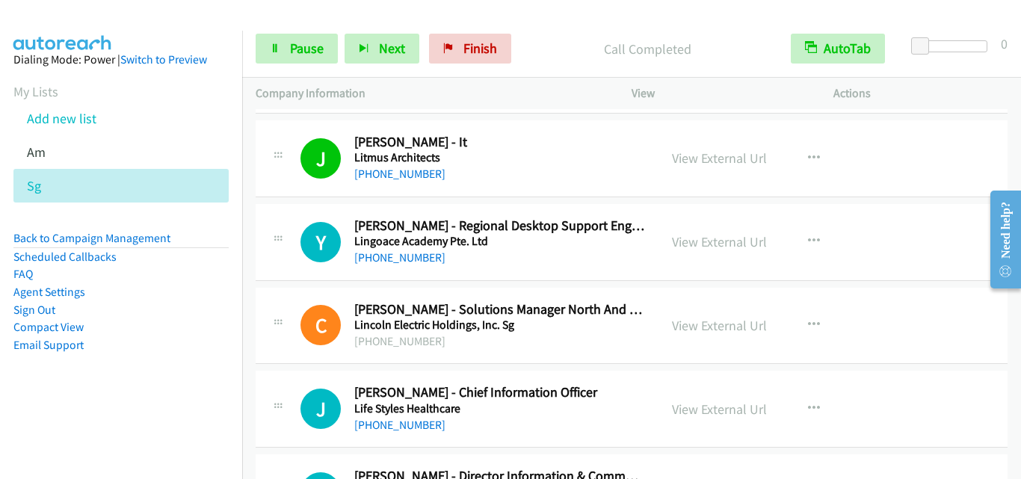
click at [291, 301] on div "C Callback Scheduled [PERSON_NAME] - Solutions Manager North And [GEOGRAPHIC_DA…" at bounding box center [457, 325] width 376 height 49
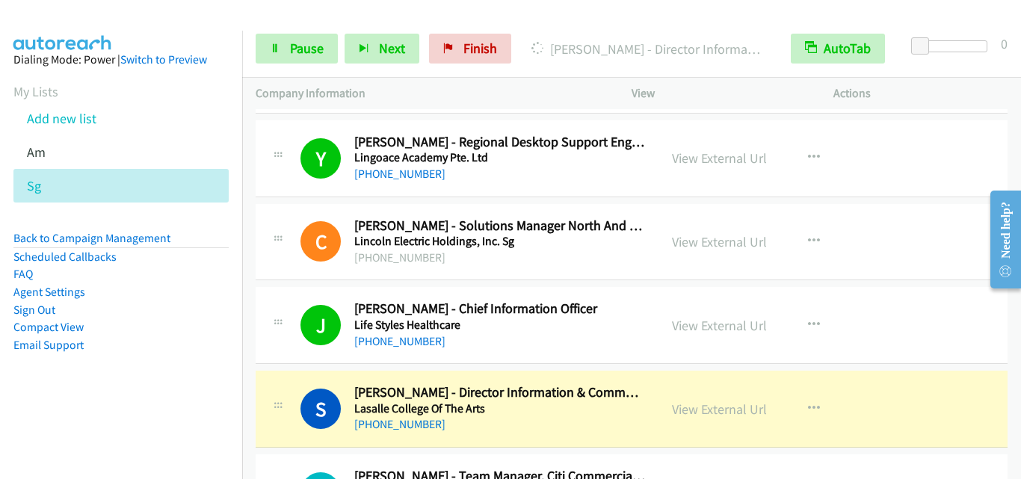
scroll to position [7996, 0]
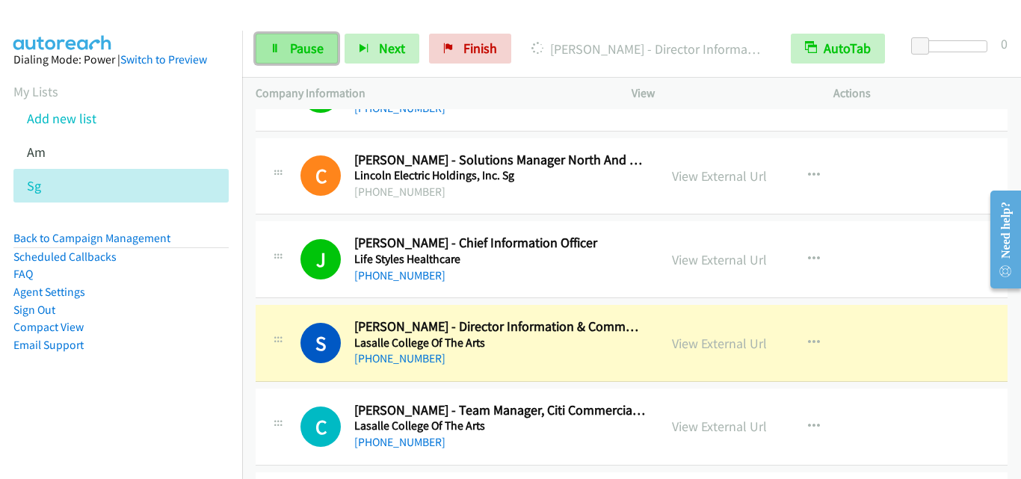
click at [280, 48] on link "Pause" at bounding box center [297, 49] width 82 height 30
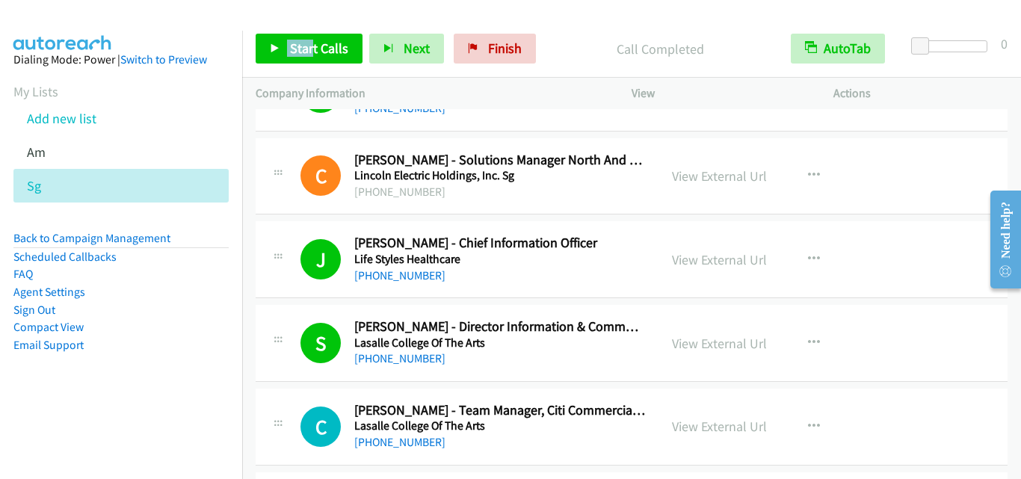
click at [282, 372] on div "S Callback Scheduled [PERSON_NAME] - Director Information & Communications Tech…" at bounding box center [632, 343] width 752 height 77
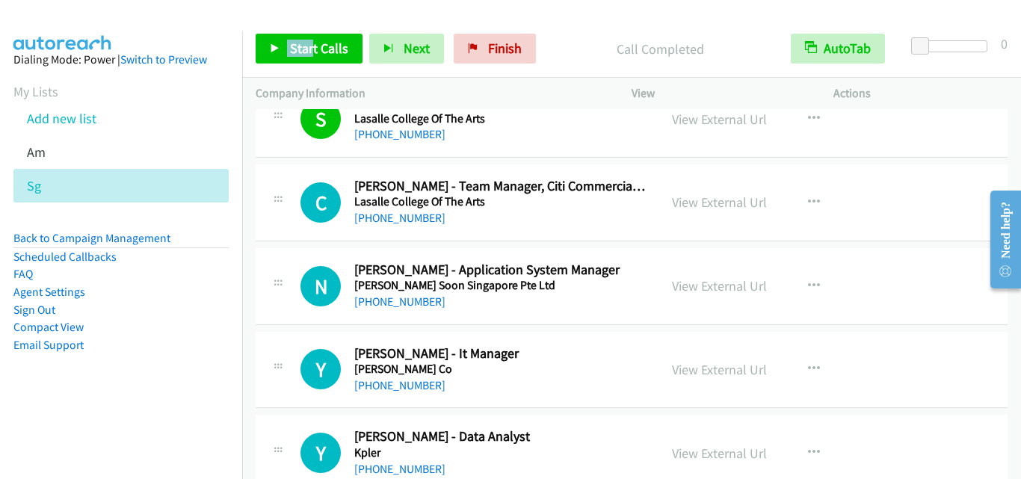
scroll to position [8295, 0]
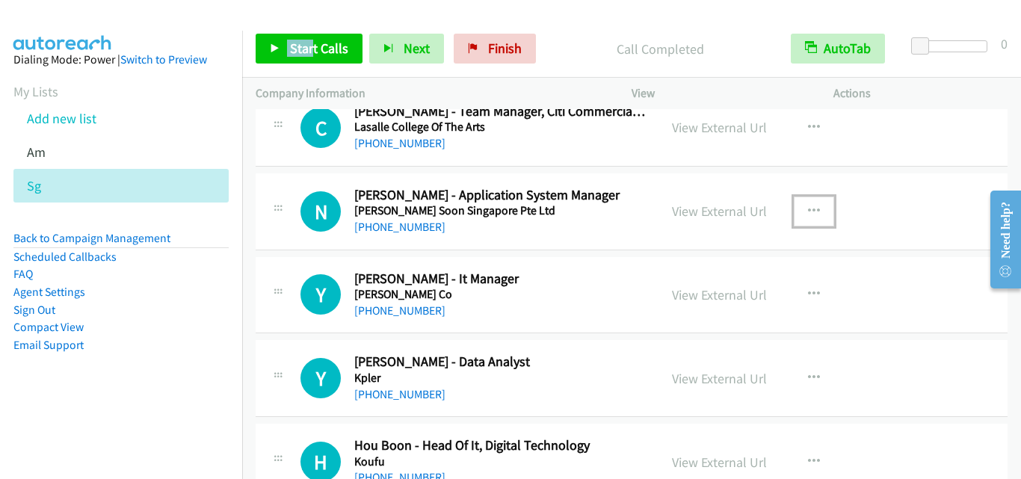
click at [812, 207] on icon "button" at bounding box center [814, 212] width 12 height 12
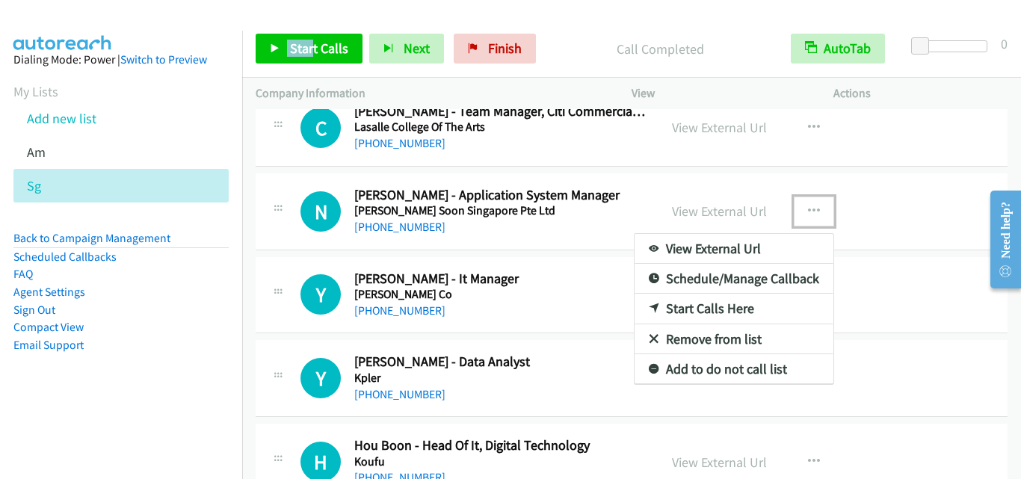
click at [697, 314] on link "Start Calls Here" at bounding box center [733, 309] width 199 height 30
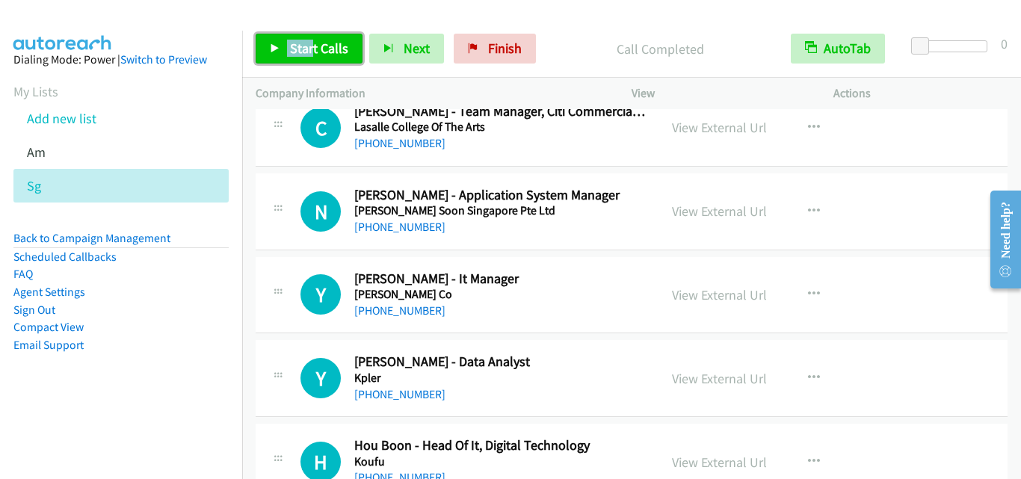
click at [330, 40] on span "Start Calls" at bounding box center [319, 48] width 58 height 17
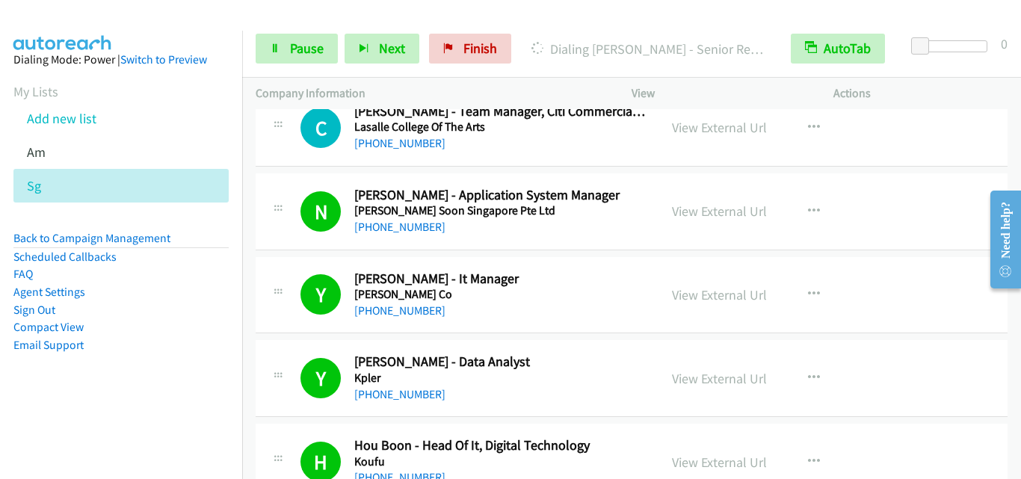
click at [282, 333] on div "Y Callback Scheduled [PERSON_NAME] - It Manager [PERSON_NAME] Co [GEOGRAPHIC_DA…" at bounding box center [632, 295] width 752 height 77
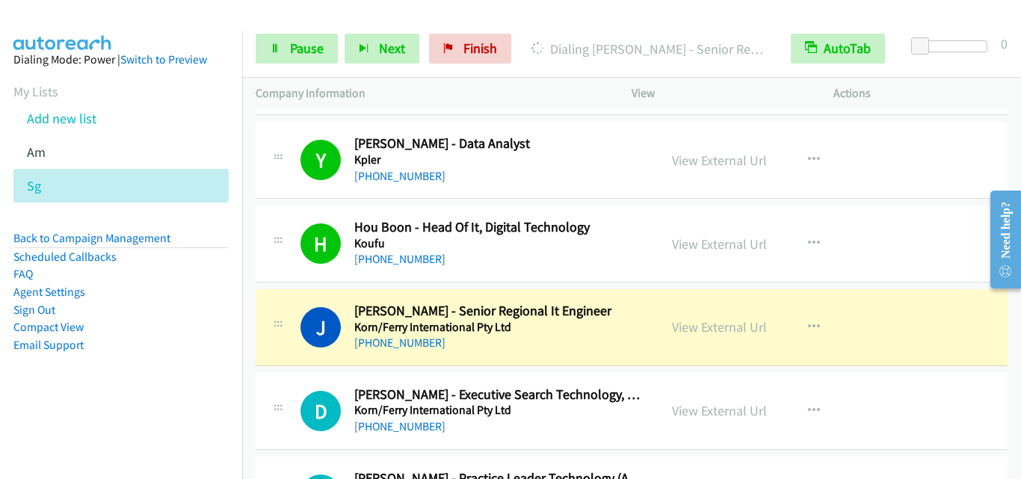
scroll to position [8669, 0]
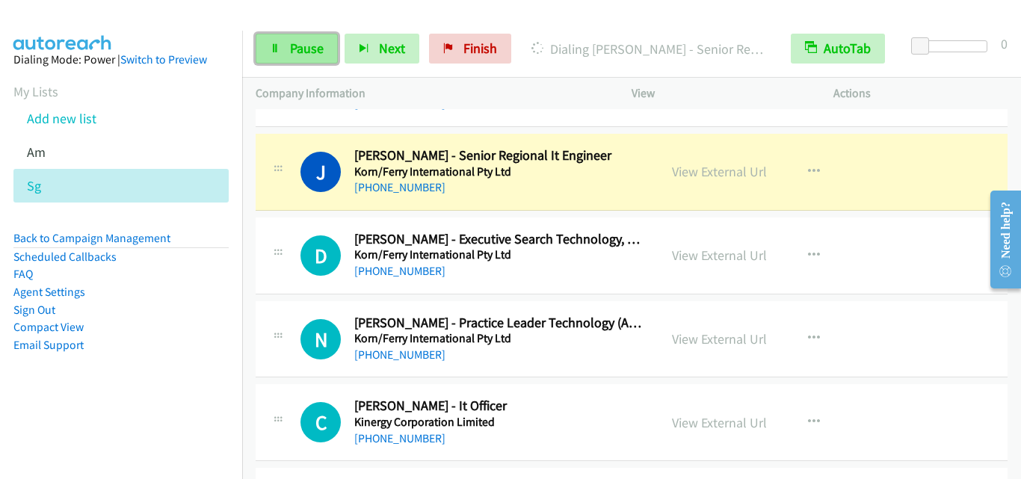
click at [280, 58] on link "Pause" at bounding box center [297, 49] width 82 height 30
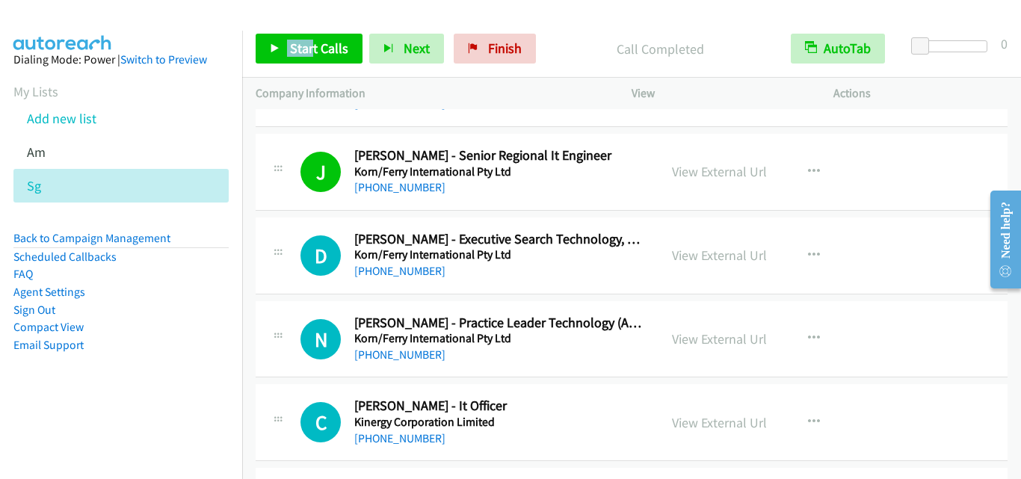
scroll to position [8968, 0]
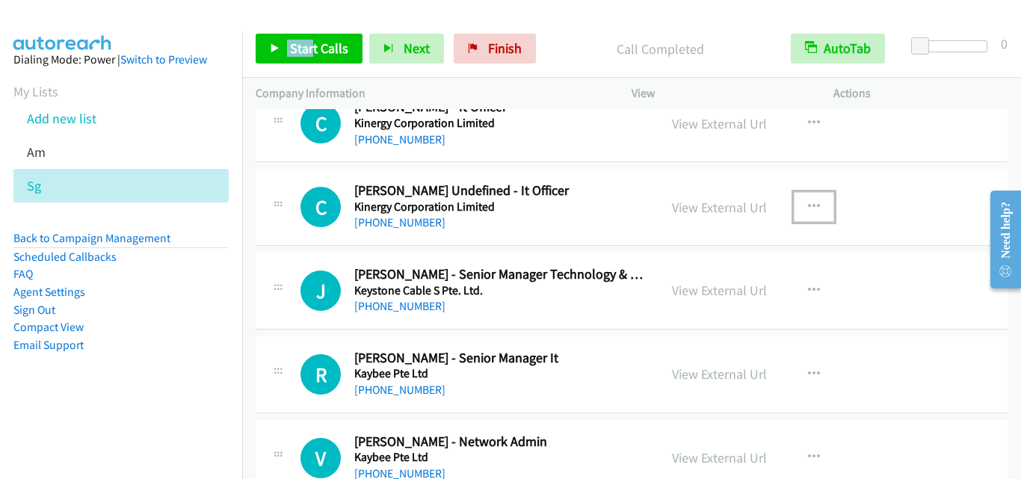
click at [800, 200] on button "button" at bounding box center [814, 207] width 40 height 30
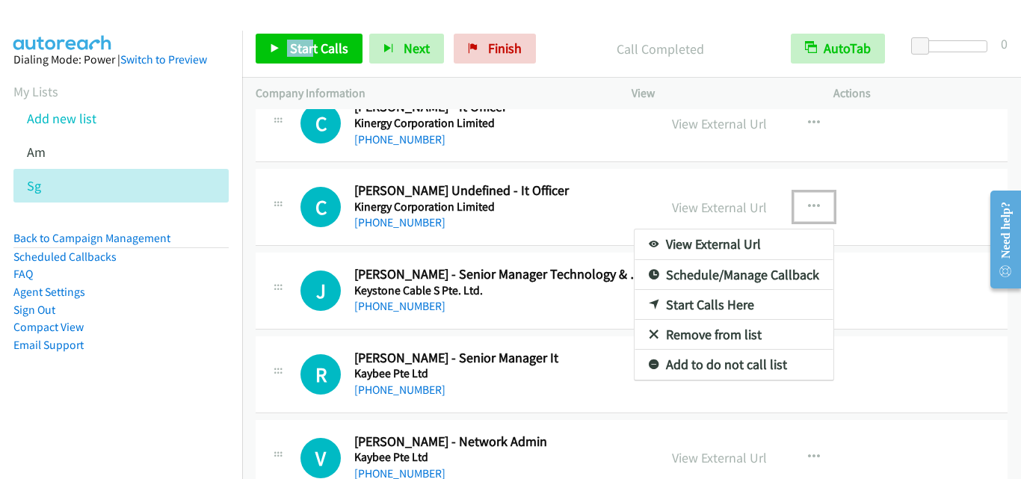
click at [729, 308] on link "Start Calls Here" at bounding box center [733, 305] width 199 height 30
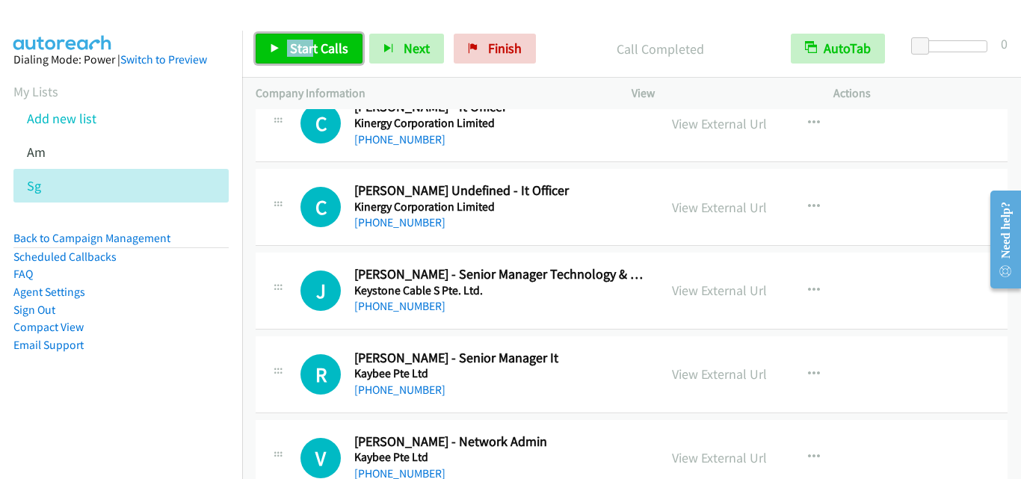
click at [324, 49] on span "Start Calls" at bounding box center [319, 48] width 58 height 17
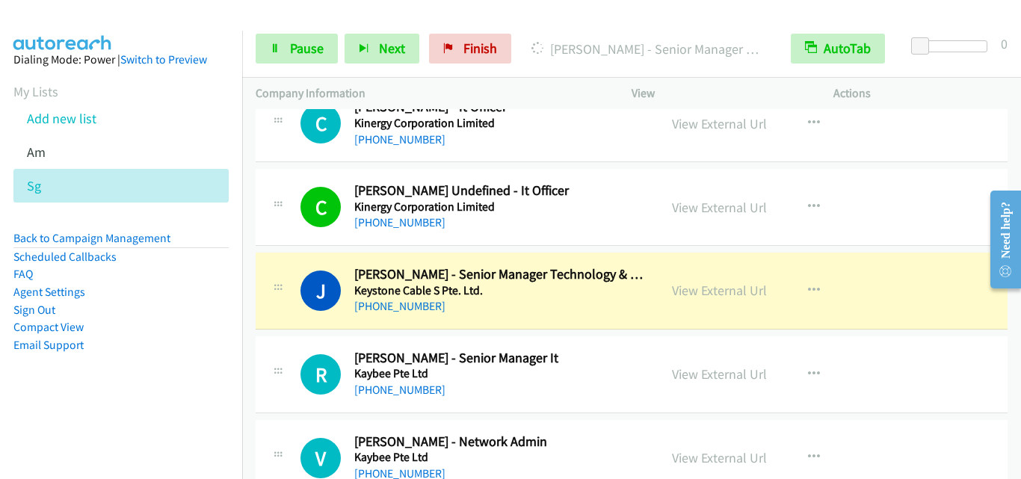
click at [297, 337] on div "R Callback Scheduled [PERSON_NAME] - Senior Manager It Kaybee Pte Ltd [GEOGRAPH…" at bounding box center [632, 374] width 752 height 77
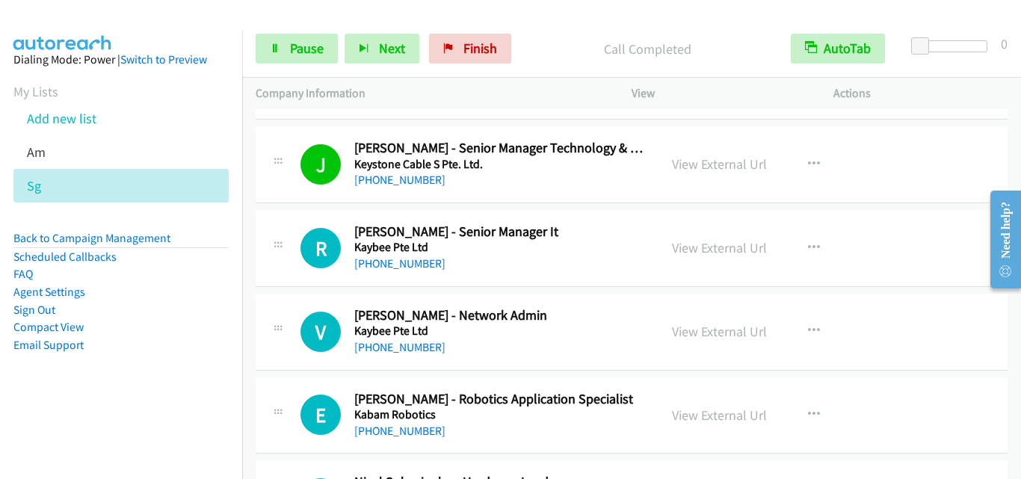
scroll to position [9117, 0]
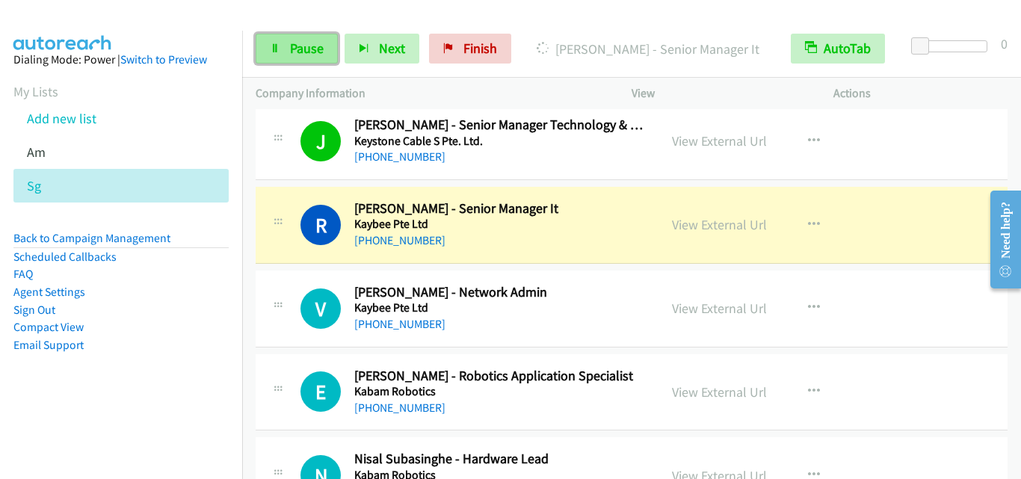
click at [285, 41] on link "Pause" at bounding box center [297, 49] width 82 height 30
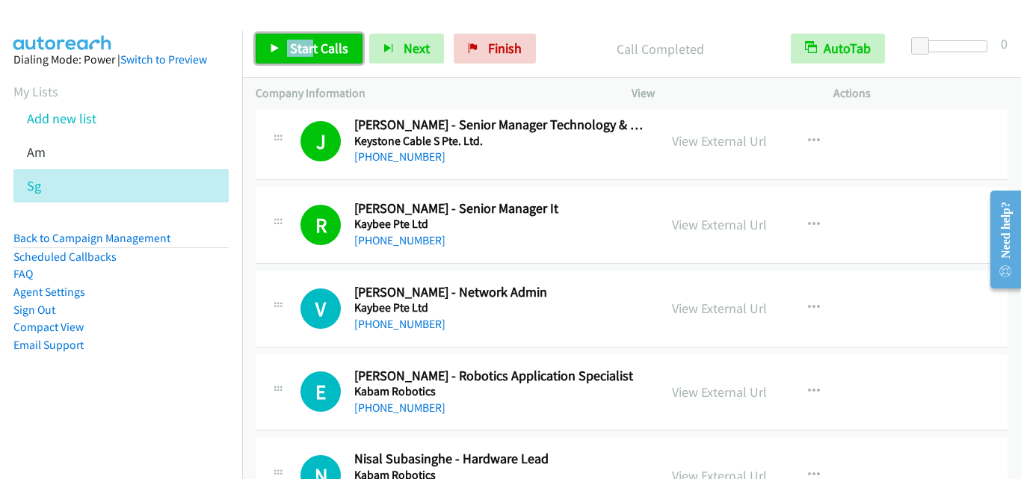
click at [315, 46] on span "Start Calls" at bounding box center [319, 48] width 58 height 17
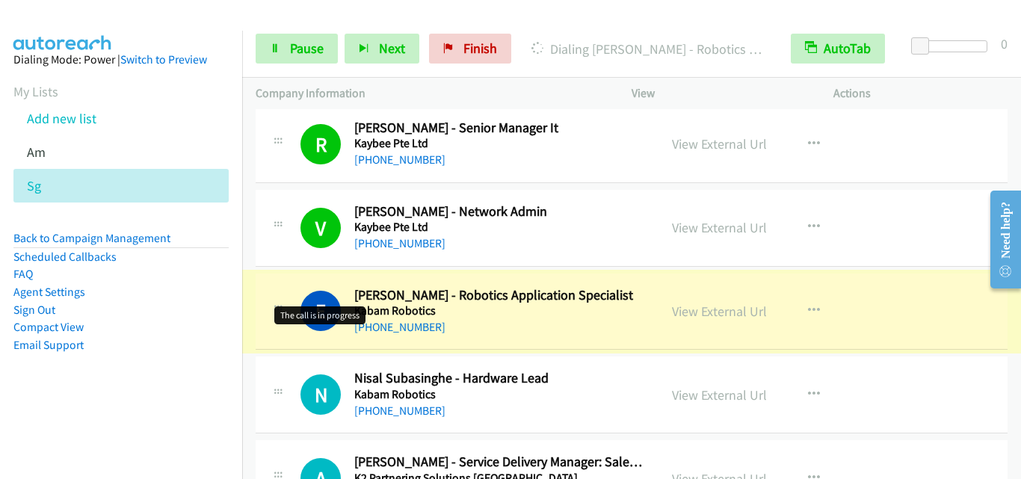
scroll to position [9342, 0]
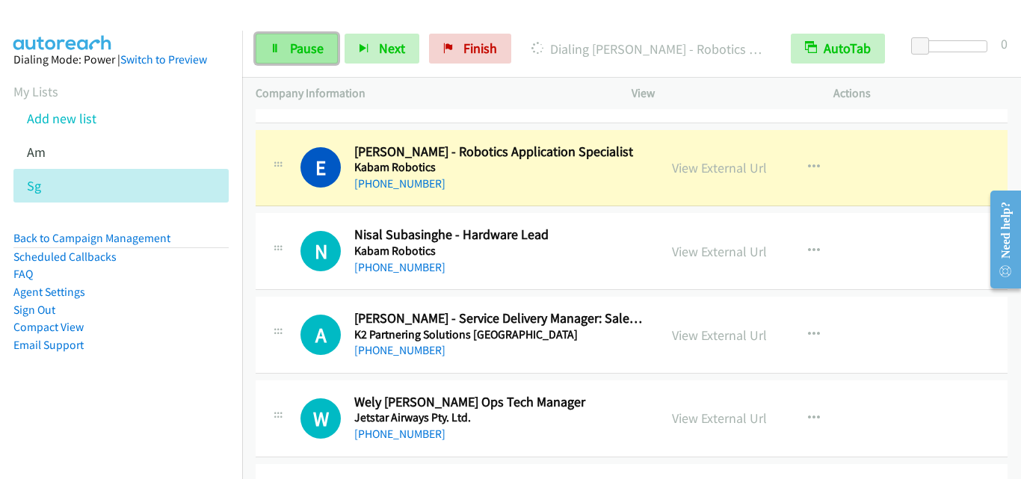
click at [291, 46] on span "Pause" at bounding box center [307, 48] width 34 height 17
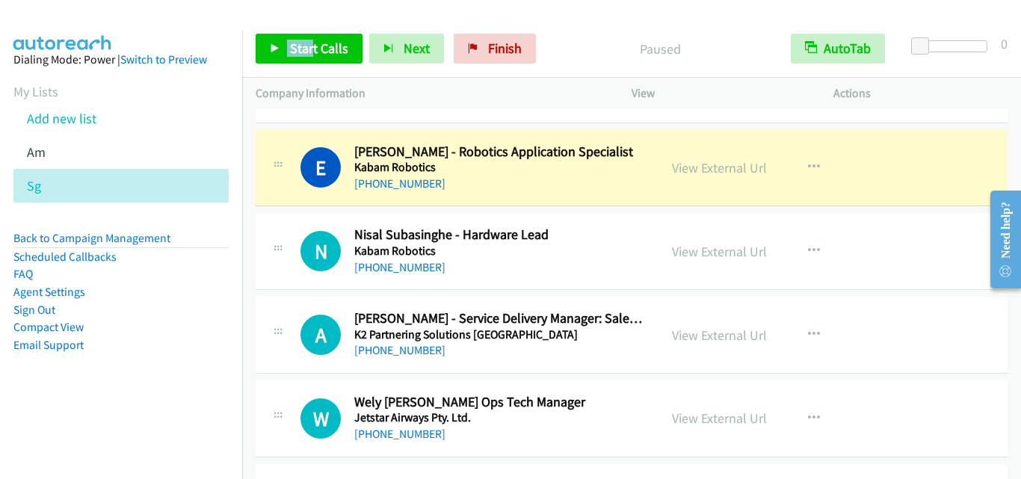
click at [270, 279] on div "N Callback Scheduled Nisal Subasinghe - Hardware Lead Kabam Robotics [GEOGRAPHI…" at bounding box center [632, 251] width 752 height 77
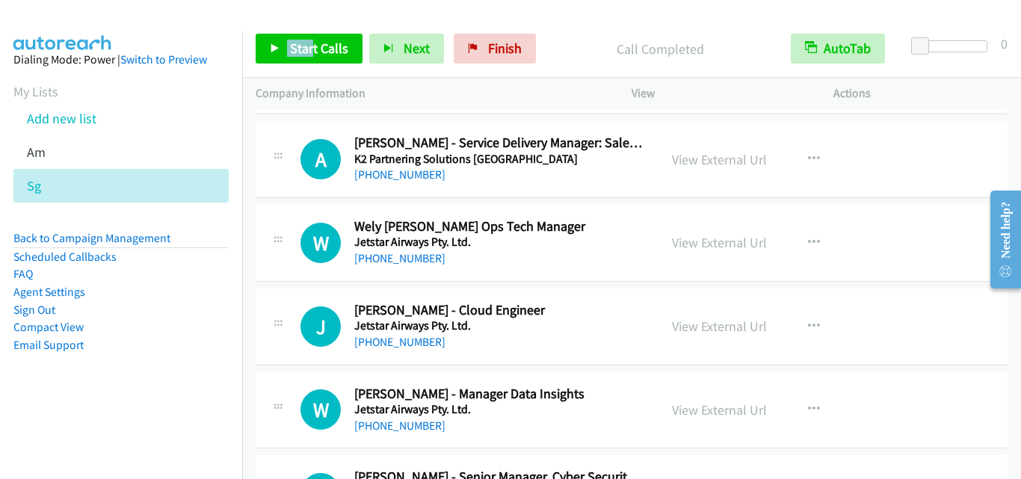
scroll to position [9491, 0]
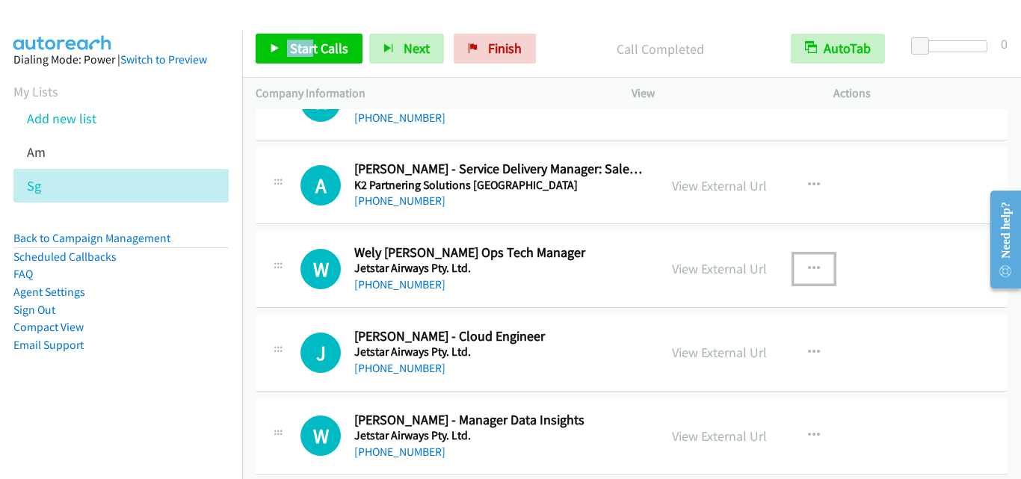
click at [815, 269] on button "button" at bounding box center [814, 269] width 40 height 30
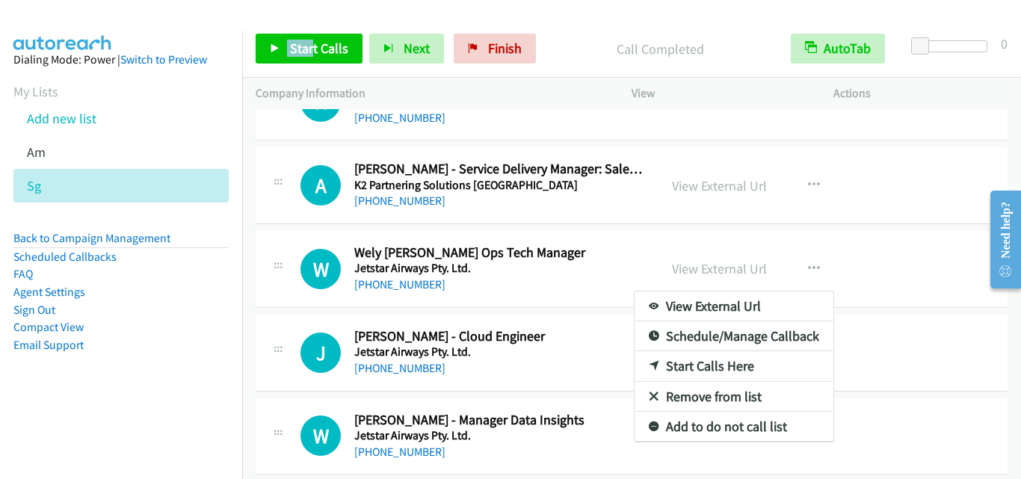
click at [960, 320] on div at bounding box center [510, 239] width 1021 height 479
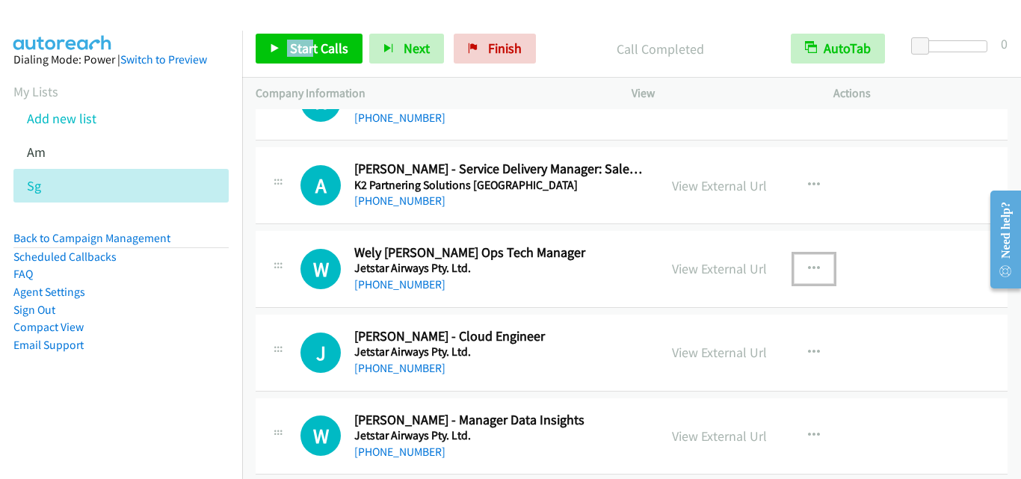
click at [808, 268] on icon "button" at bounding box center [814, 269] width 12 height 12
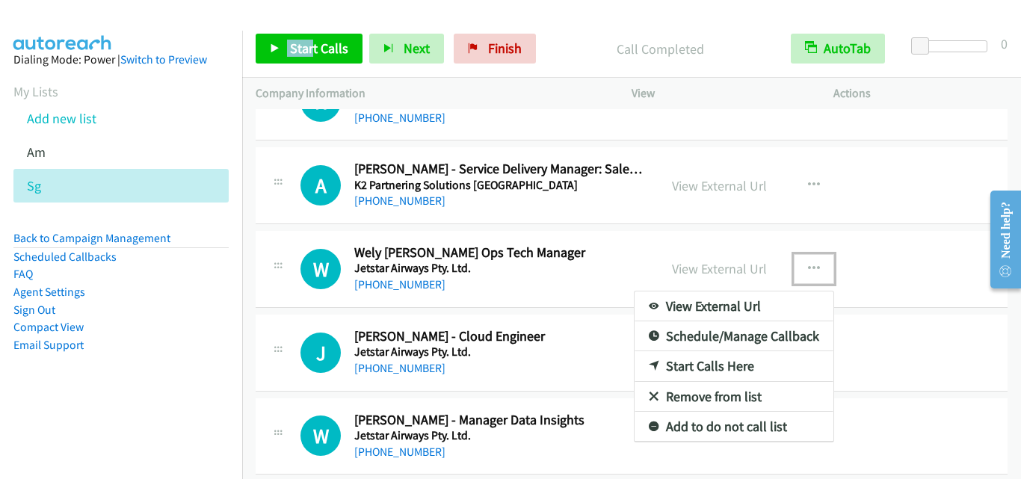
click at [739, 365] on link "Start Calls Here" at bounding box center [733, 366] width 199 height 30
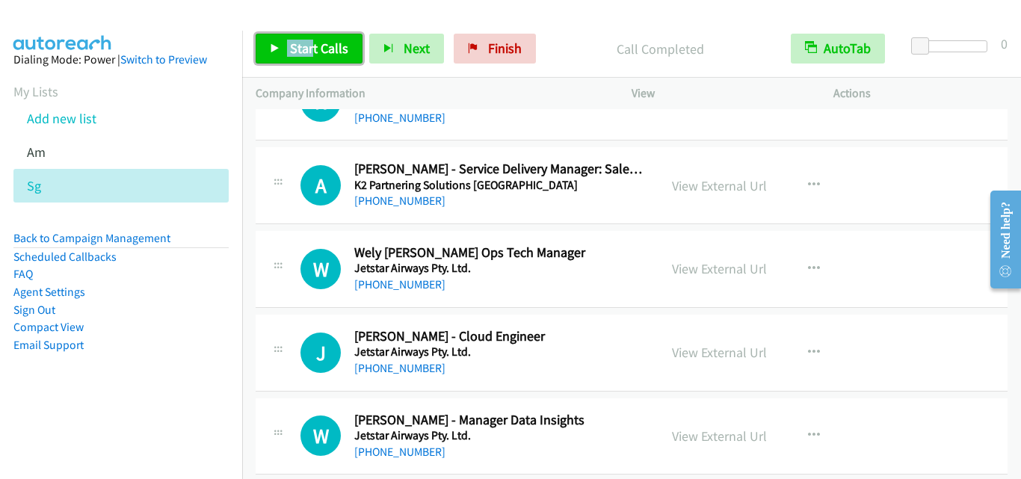
click at [310, 55] on span "Start Calls" at bounding box center [319, 48] width 58 height 17
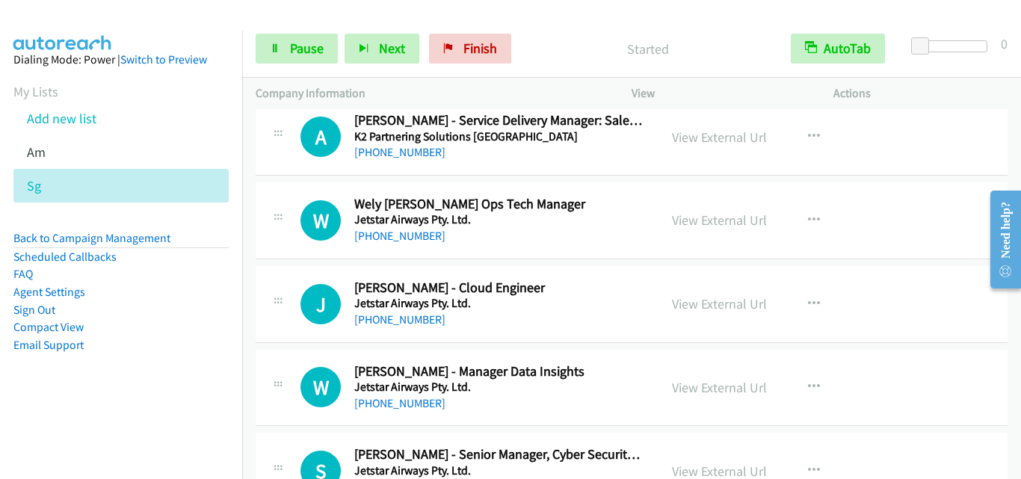
scroll to position [9566, 0]
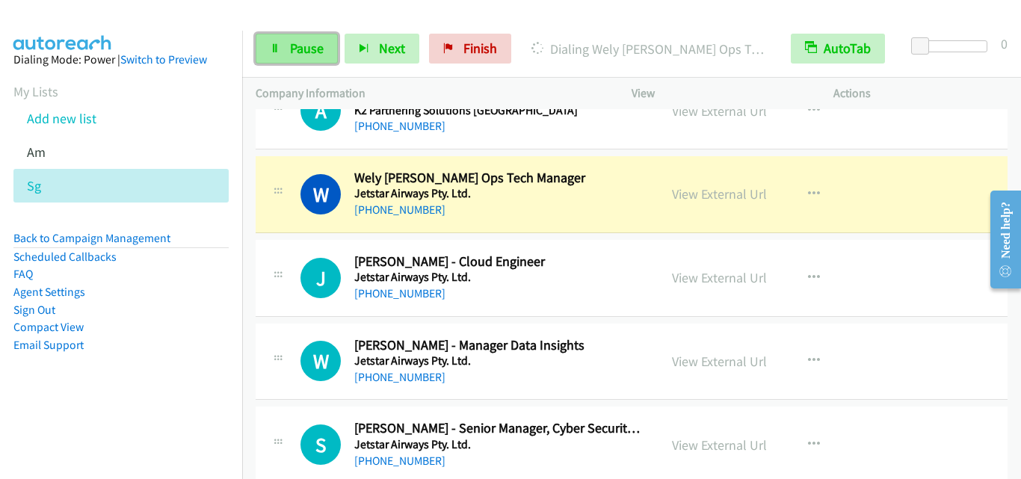
click at [265, 52] on link "Pause" at bounding box center [297, 49] width 82 height 30
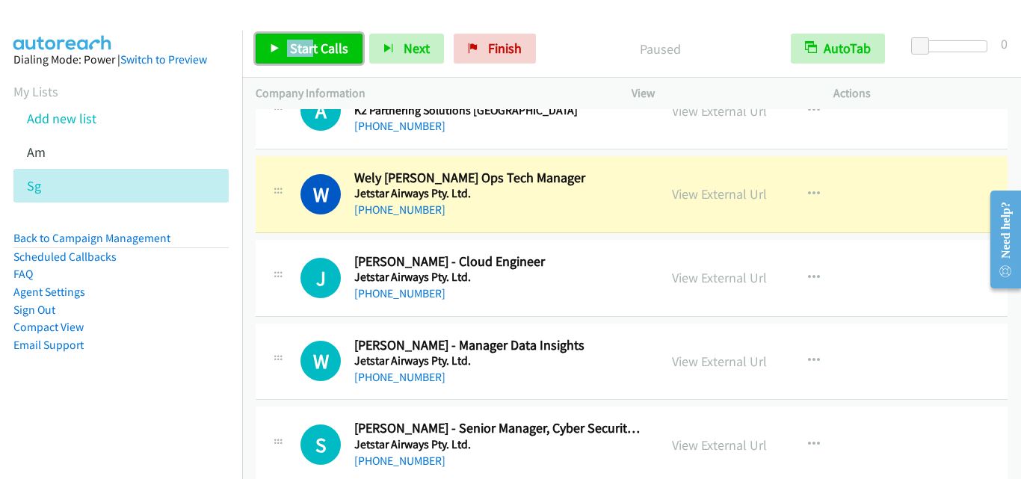
click at [333, 58] on link "Start Calls" at bounding box center [309, 49] width 107 height 30
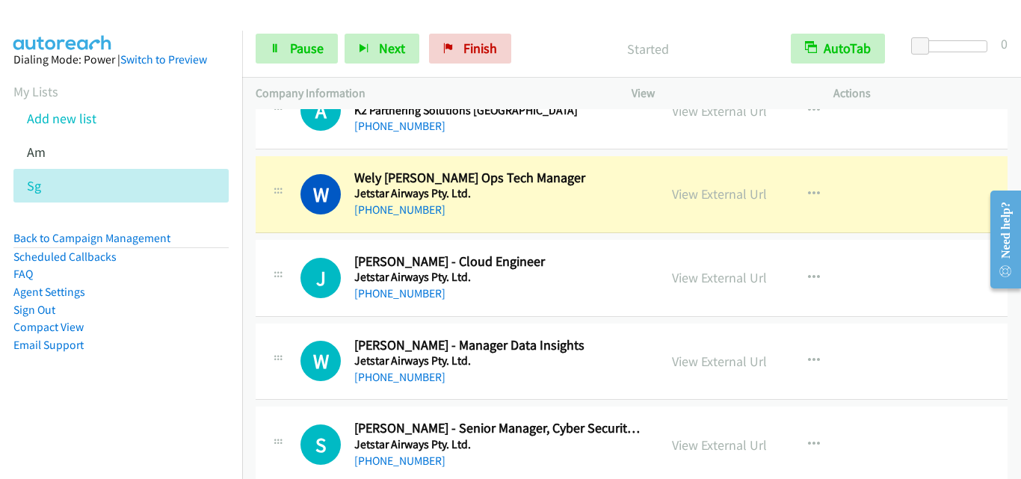
click at [261, 31] on div "Start Calls Pause Next Finish Started AutoTab AutoTab 0" at bounding box center [631, 49] width 779 height 58
click at [274, 44] on icon at bounding box center [275, 49] width 10 height 10
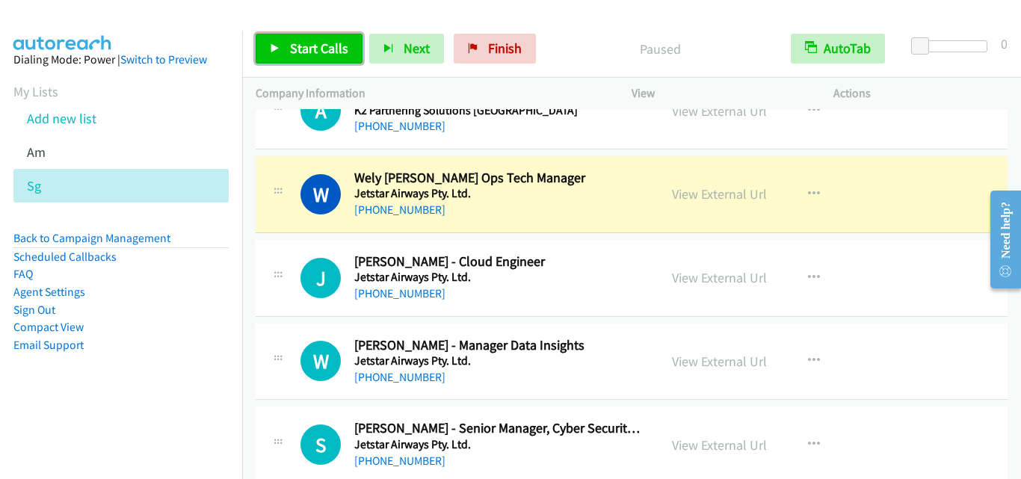
click at [326, 39] on link "Start Calls" at bounding box center [309, 49] width 107 height 30
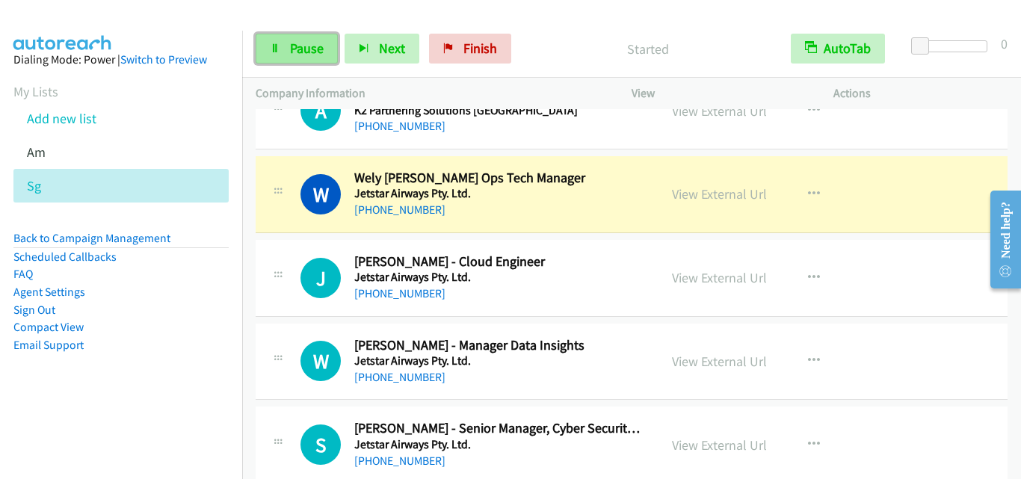
click at [326, 39] on link "Pause" at bounding box center [297, 49] width 82 height 30
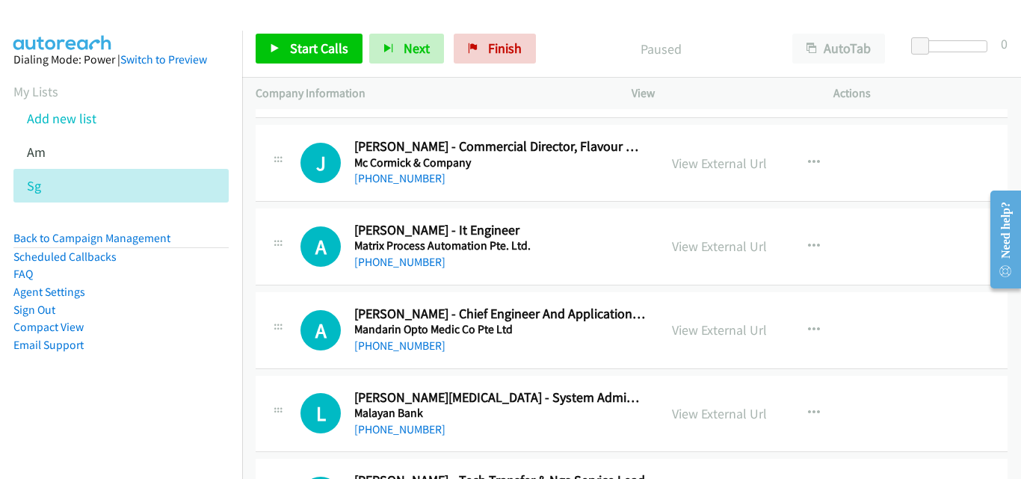
scroll to position [6875, 0]
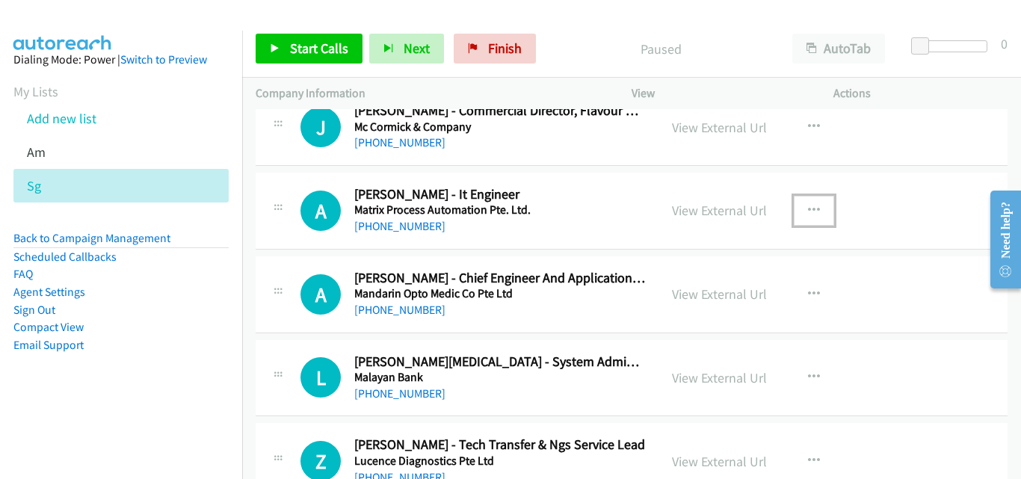
click at [808, 211] on icon "button" at bounding box center [814, 211] width 12 height 12
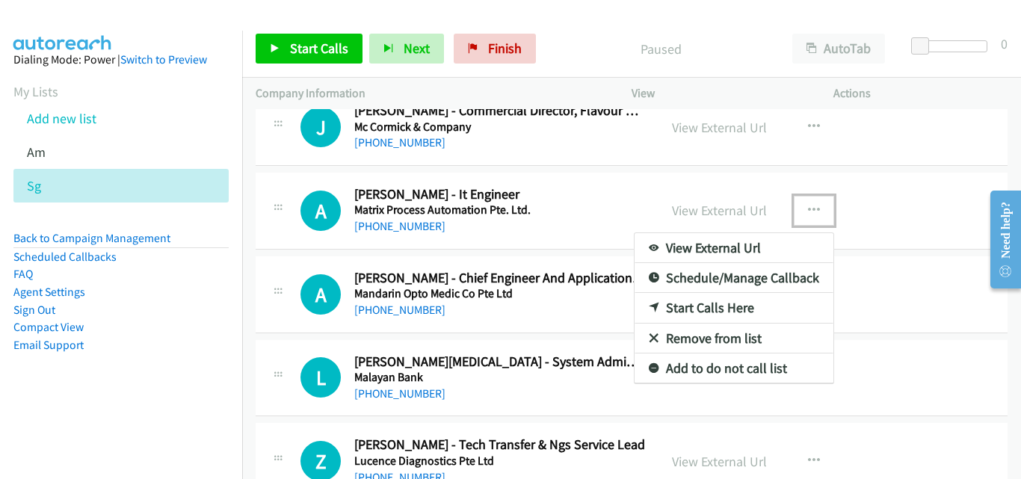
click at [738, 309] on link "Start Calls Here" at bounding box center [733, 308] width 199 height 30
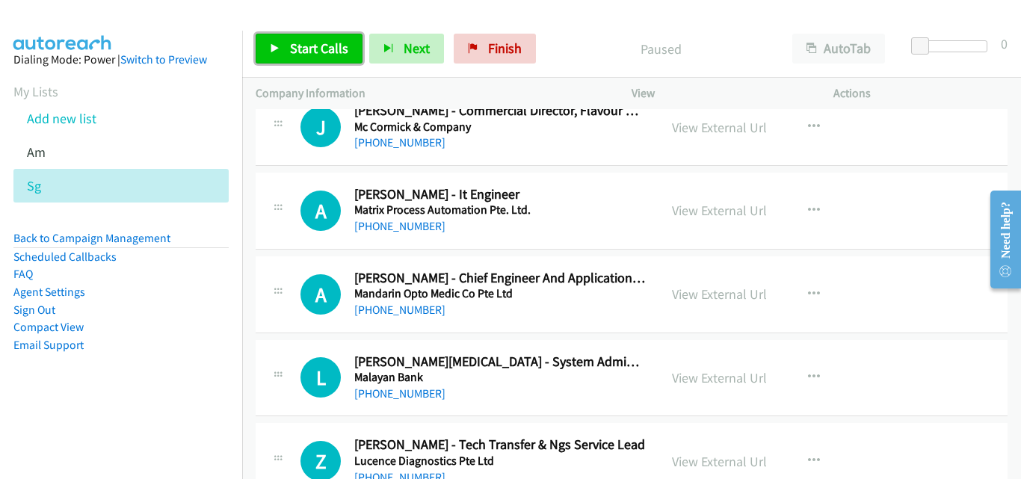
click at [299, 44] on span "Start Calls" at bounding box center [319, 48] width 58 height 17
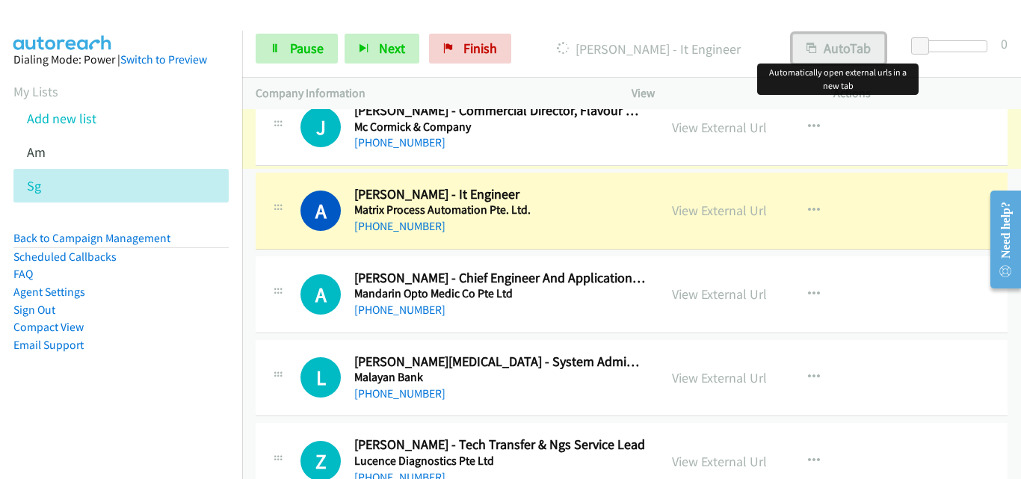
click at [809, 37] on button "AutoTab" at bounding box center [838, 49] width 93 height 30
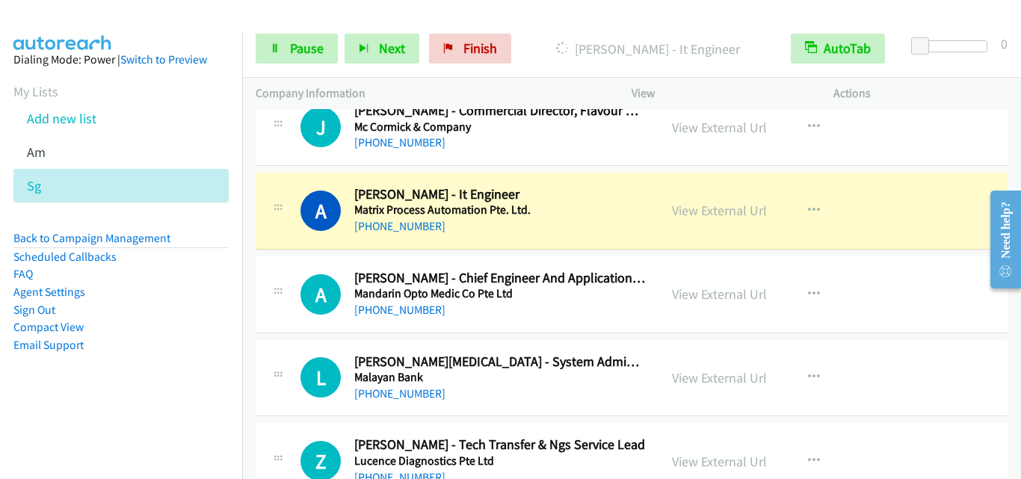
drag, startPoint x: 297, startPoint y: 252, endPoint x: 297, endPoint y: 235, distance: 17.2
click at [297, 252] on td "A Callback Scheduled Abner Federipe - It Engineer Matrix Process Automation Pte…" at bounding box center [631, 211] width 779 height 84
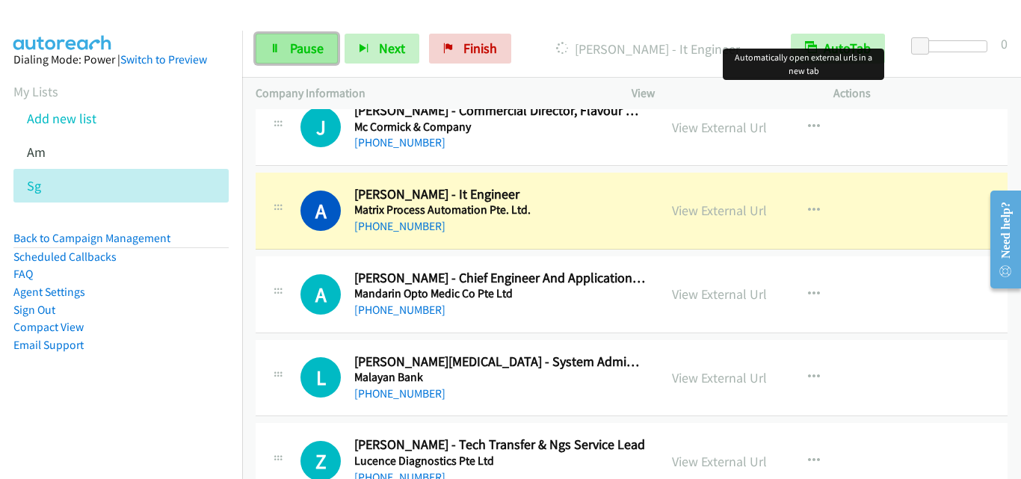
click at [288, 61] on link "Pause" at bounding box center [297, 49] width 82 height 30
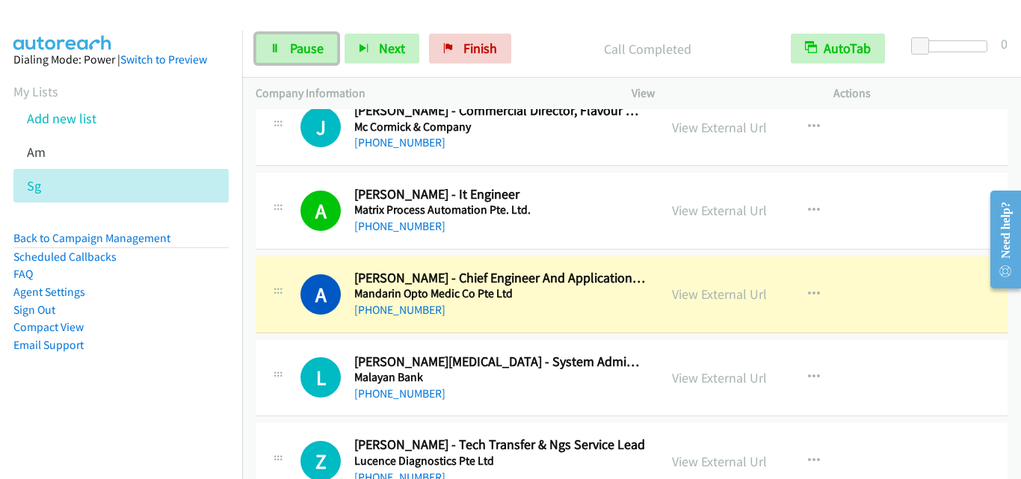
click at [300, 272] on div "A Callback Scheduled Alan Wee - Chief Engineer And Applications Specialist Mand…" at bounding box center [472, 294] width 345 height 49
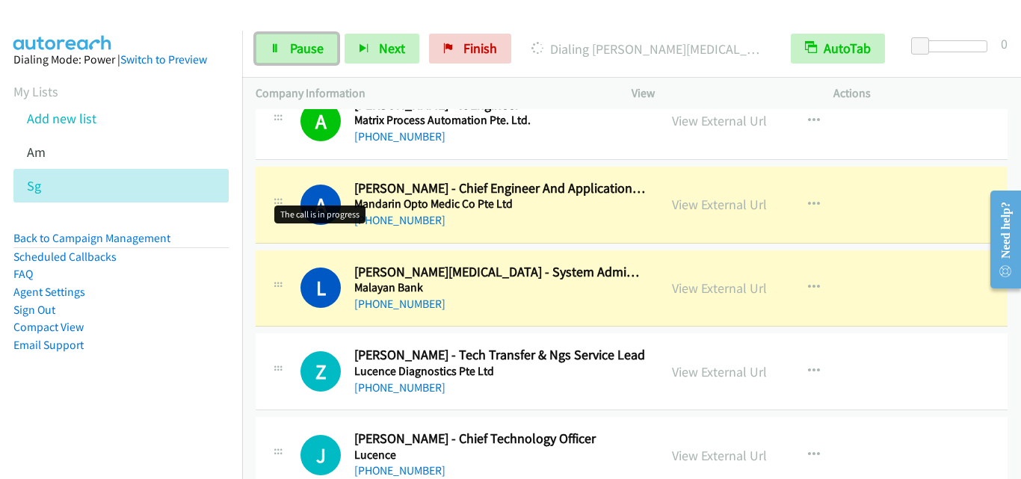
scroll to position [7025, 0]
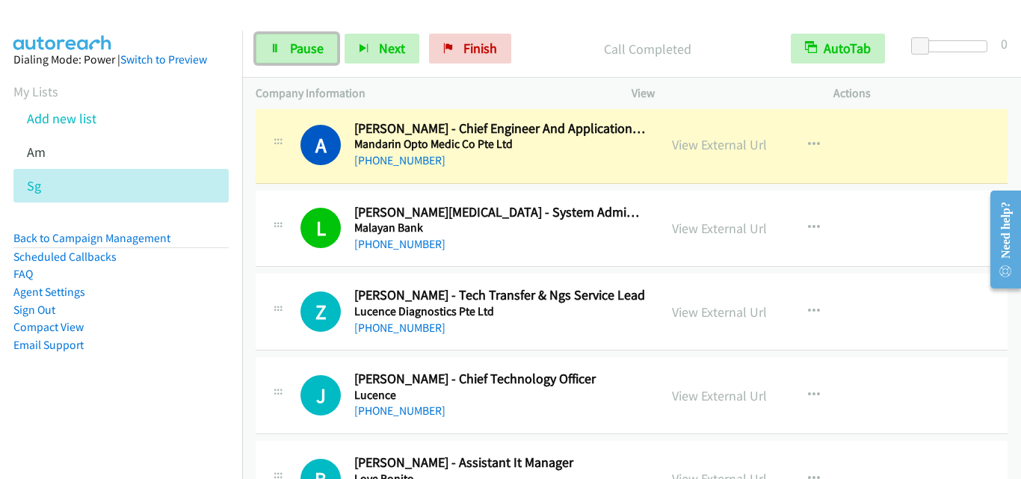
click at [291, 265] on div "L Callback Scheduled Leandro Tibia - System Administrator Malayan Bank Asia/Sin…" at bounding box center [632, 229] width 752 height 77
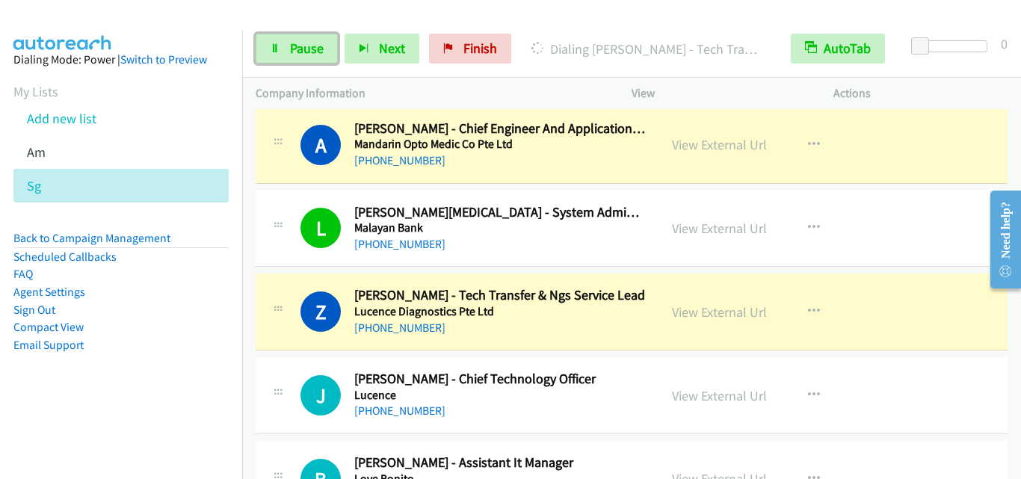
click at [290, 256] on div "L Callback Scheduled Leandro Tibia - System Administrator Malayan Bank Asia/Sin…" at bounding box center [632, 229] width 752 height 77
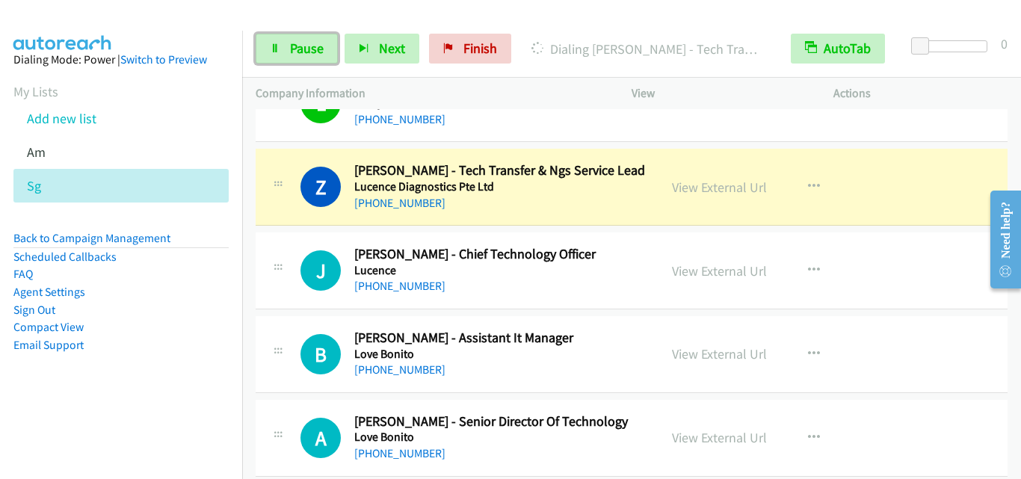
scroll to position [7174, 0]
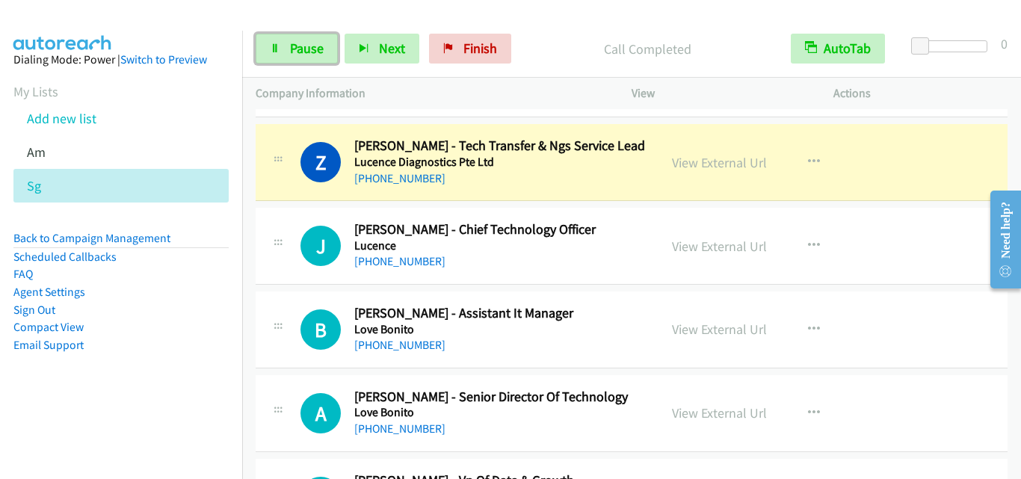
click at [290, 230] on div "J Callback Scheduled Jonathan Poh - Chief Technology Officer Lucence Asia/Singa…" at bounding box center [457, 245] width 376 height 49
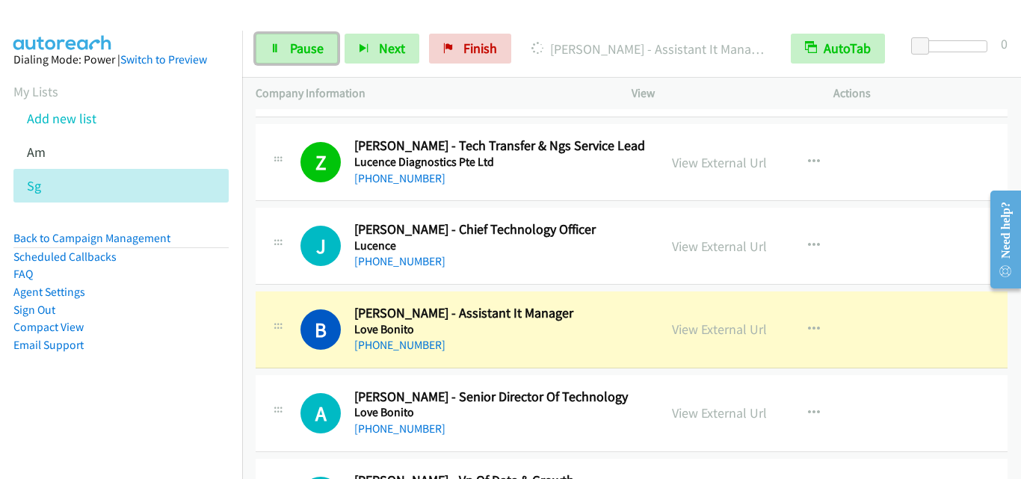
click at [294, 277] on div "J Callback Scheduled Jonathan Poh - Chief Technology Officer Lucence Asia/Singa…" at bounding box center [632, 246] width 752 height 77
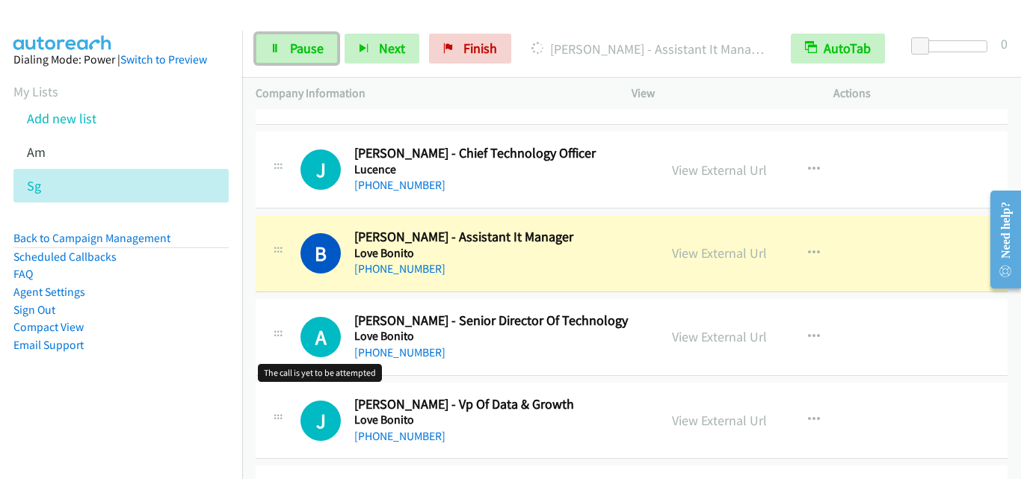
scroll to position [7249, 0]
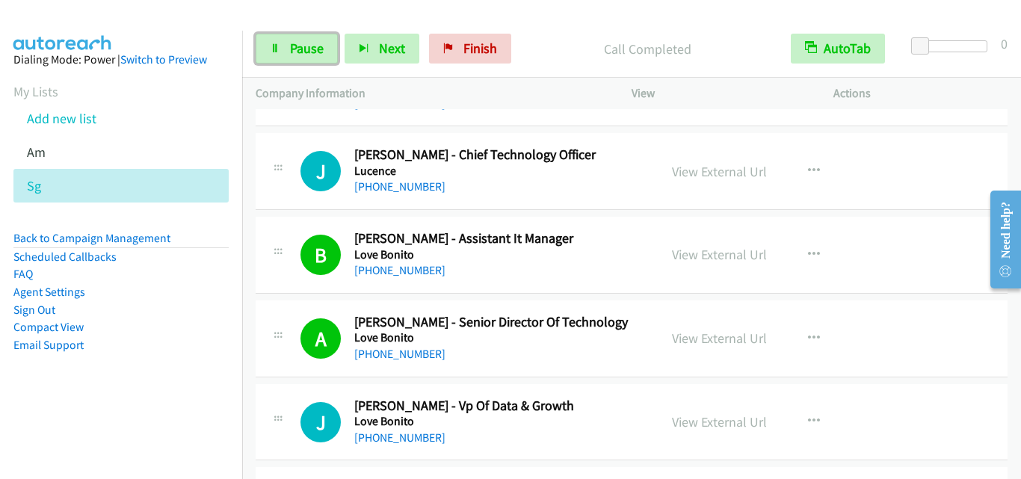
click at [292, 359] on div "A Callback Scheduled Aman Agarwal - Senior Director Of Technology Love Bonito A…" at bounding box center [457, 338] width 376 height 49
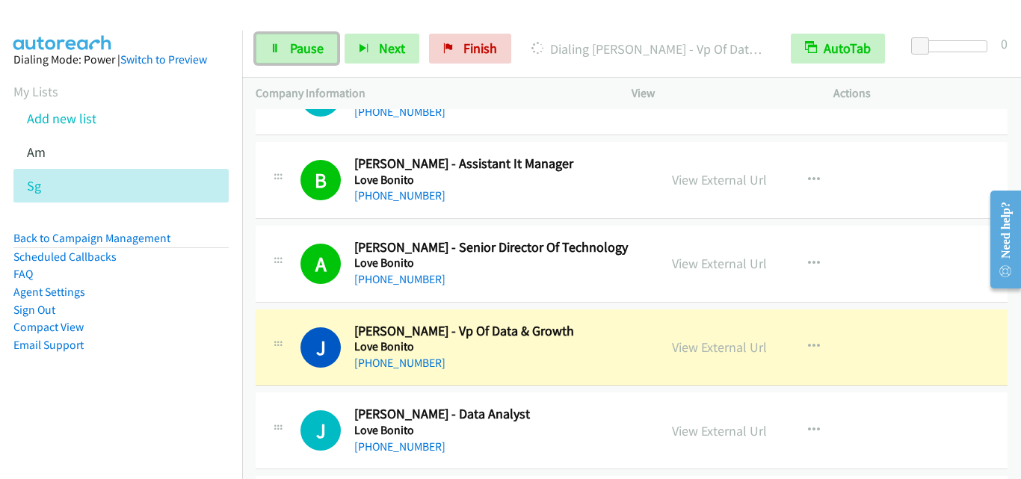
scroll to position [7399, 0]
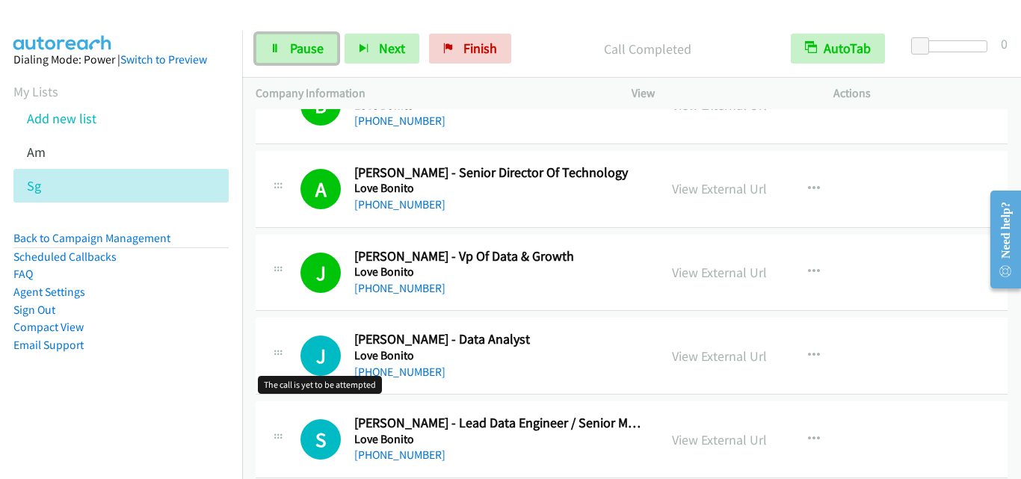
click at [302, 363] on h1 "J" at bounding box center [320, 356] width 40 height 40
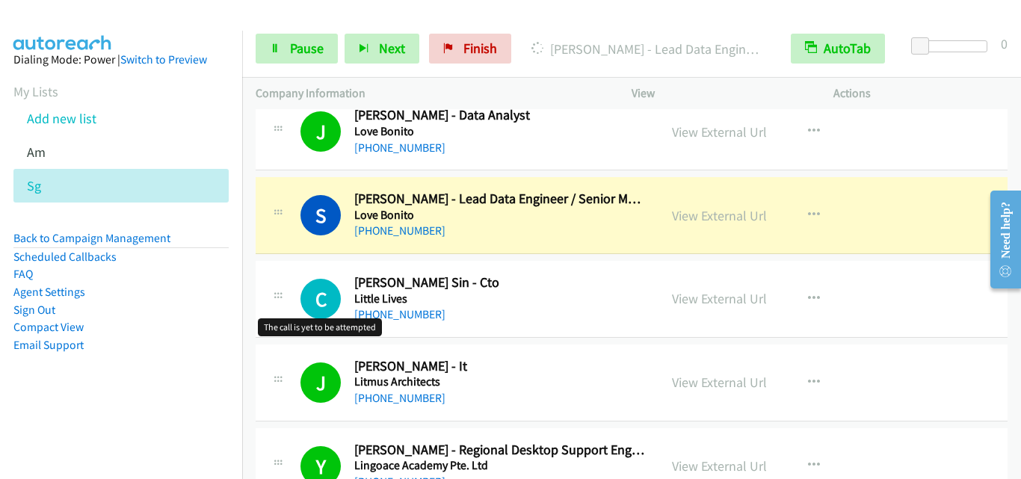
scroll to position [7697, 0]
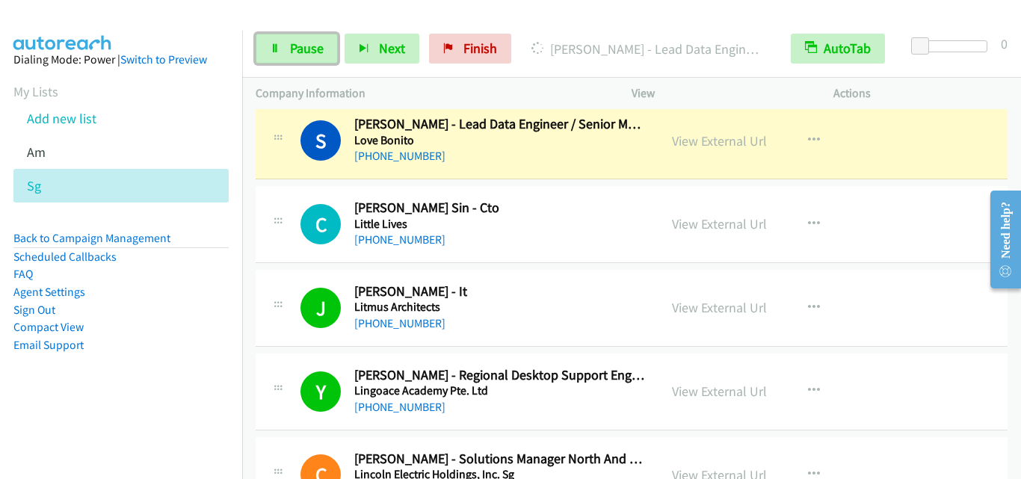
click at [285, 274] on div "J Callback Scheduled Jerry Dimos - It Litmus Architects Asia/Singapore +65 9116…" at bounding box center [632, 308] width 752 height 77
click at [292, 49] on span "Pause" at bounding box center [307, 48] width 34 height 17
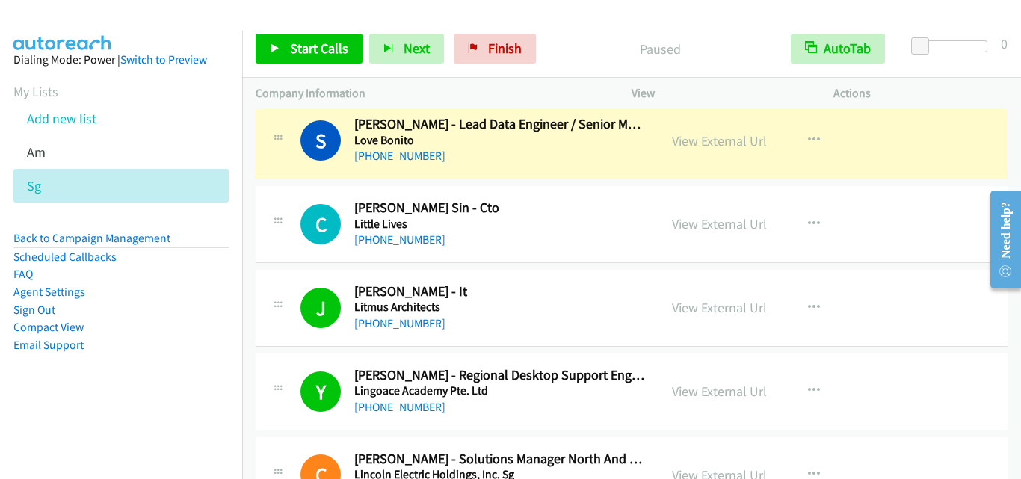
click at [288, 235] on div "C Callback Scheduled Chet Sin - Cto Little Lives Asia/Singapore +65 9695 6822" at bounding box center [457, 224] width 376 height 49
click at [321, 49] on span "Start Calls" at bounding box center [319, 48] width 58 height 17
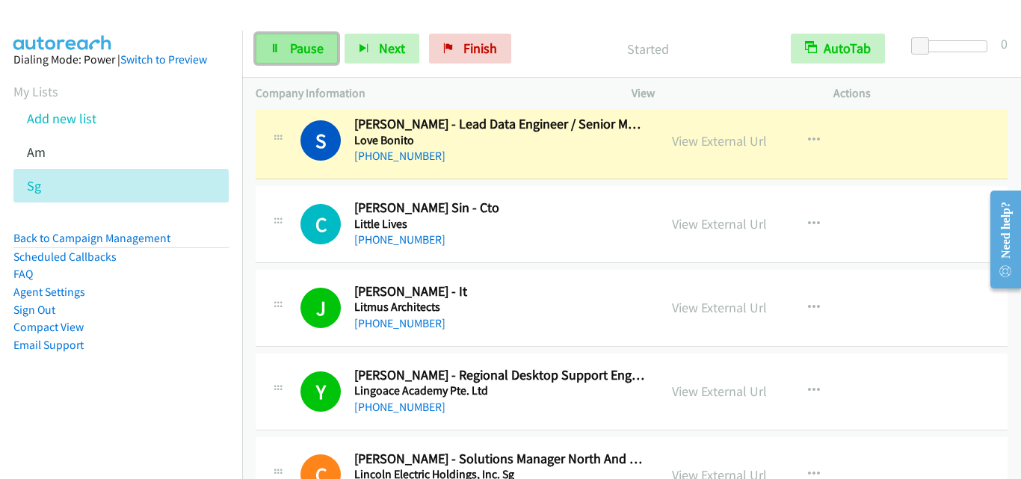
click at [318, 61] on link "Pause" at bounding box center [297, 49] width 82 height 30
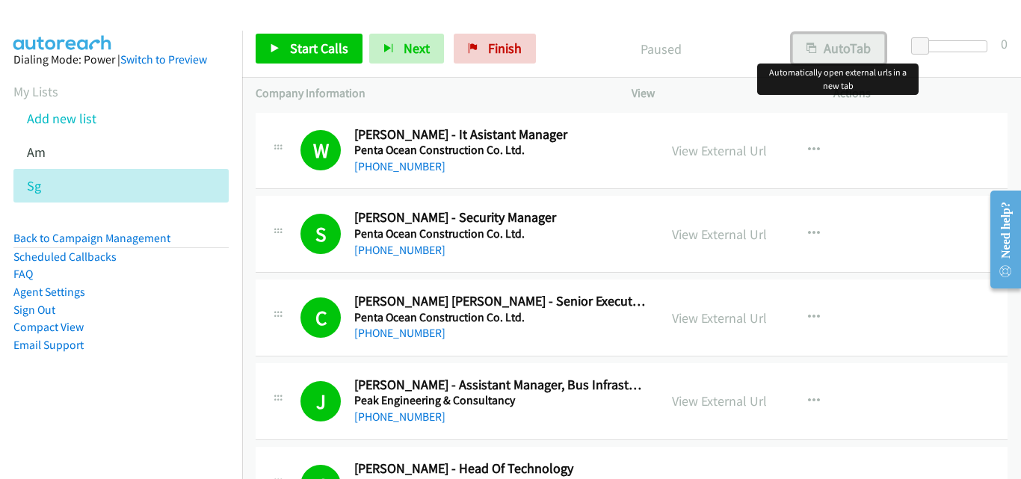
click at [835, 50] on button "AutoTab" at bounding box center [838, 49] width 93 height 30
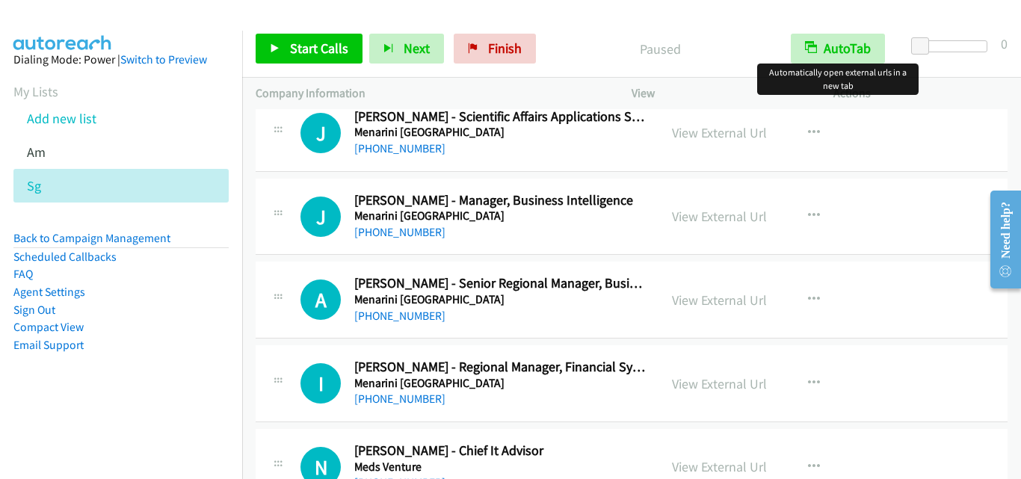
scroll to position [6128, 0]
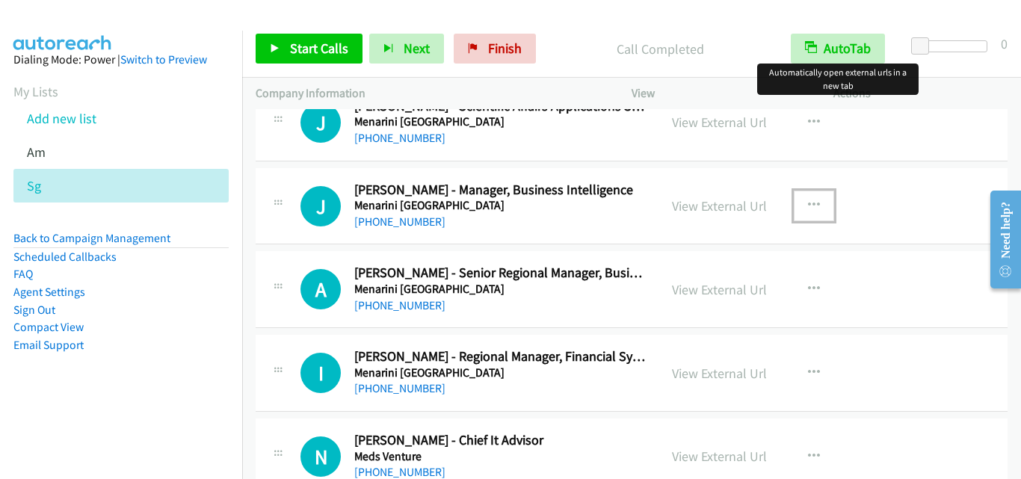
click at [813, 204] on icon "button" at bounding box center [814, 206] width 12 height 12
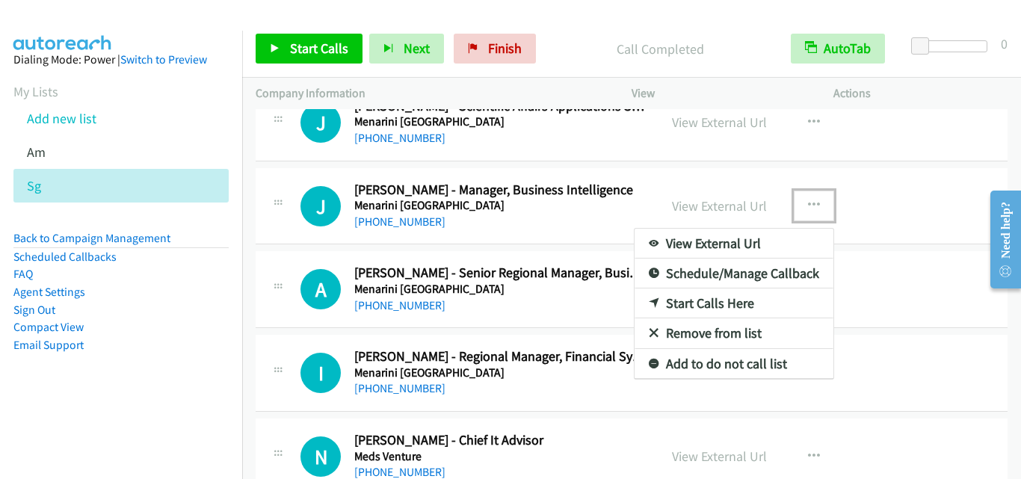
click at [742, 303] on link "Start Calls Here" at bounding box center [733, 303] width 199 height 30
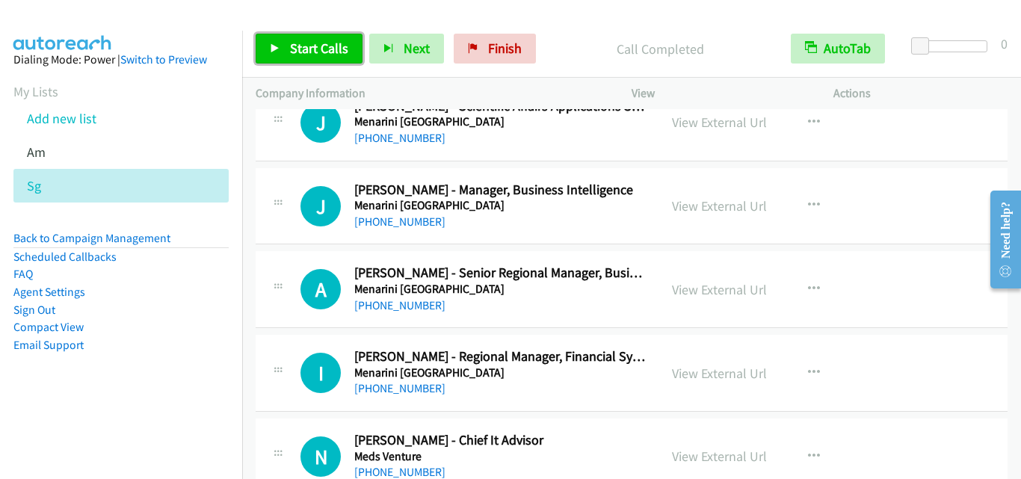
click at [336, 55] on span "Start Calls" at bounding box center [319, 48] width 58 height 17
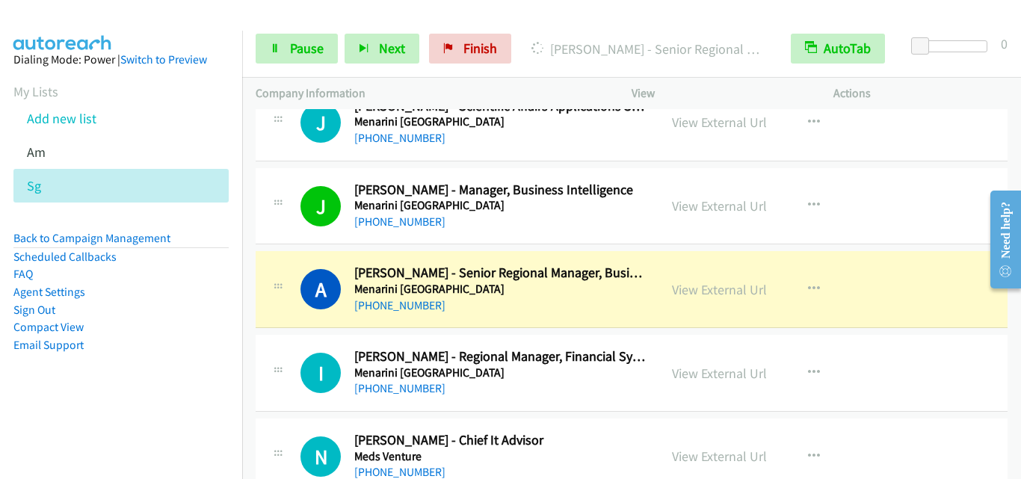
click at [311, 312] on div "A Callback Scheduled Anna Borlongan - Senior Regional Manager, Business Intelli…" at bounding box center [472, 289] width 345 height 49
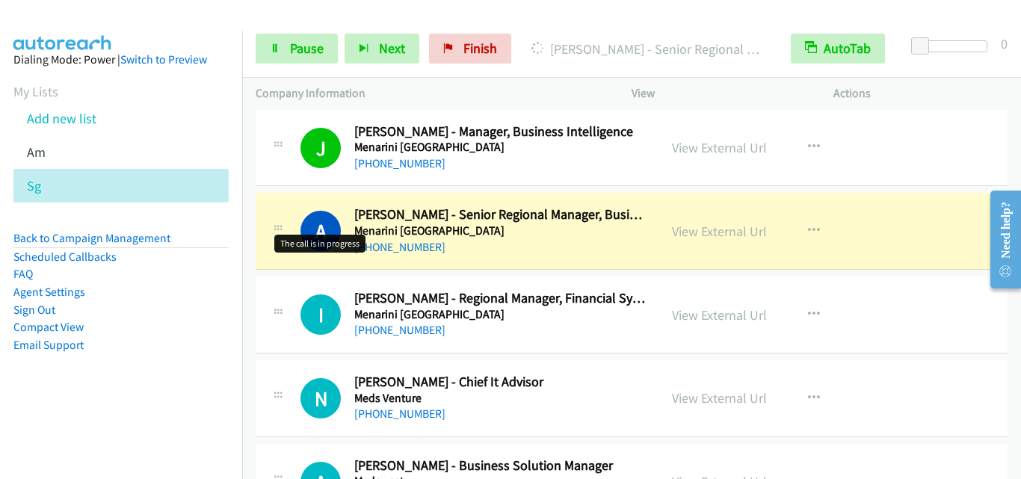
scroll to position [6203, 0]
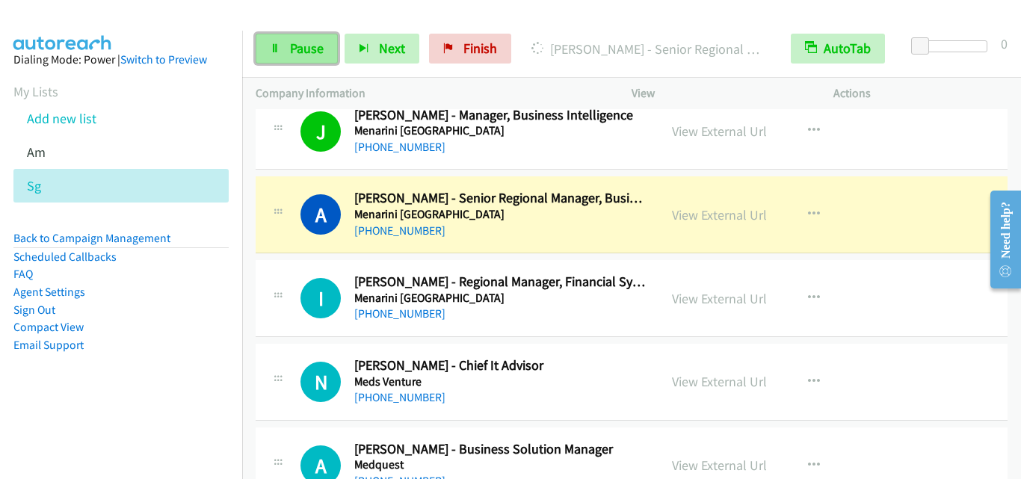
click at [315, 52] on span "Pause" at bounding box center [307, 48] width 34 height 17
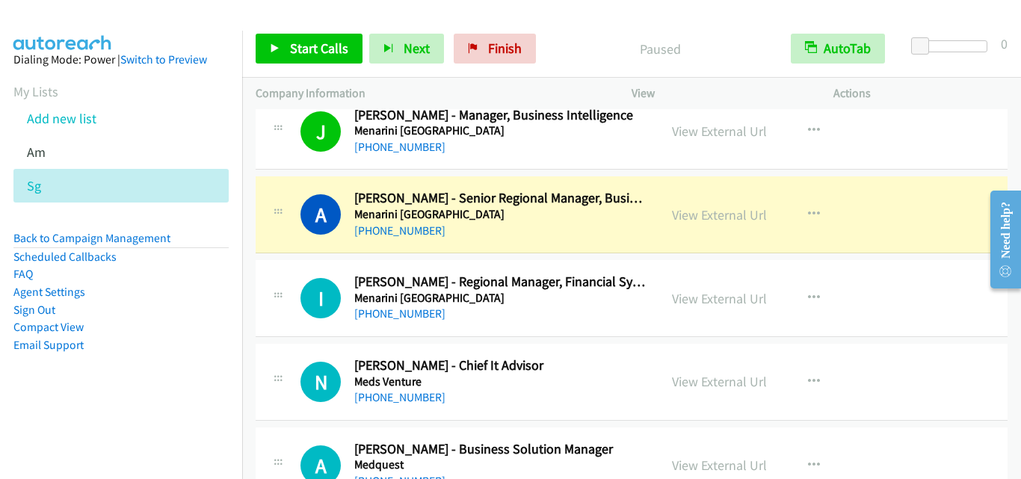
click at [306, 266] on div "I Callback Scheduled Iwan Nugroho - Regional Manager, Financial Systems Menarin…" at bounding box center [632, 298] width 752 height 77
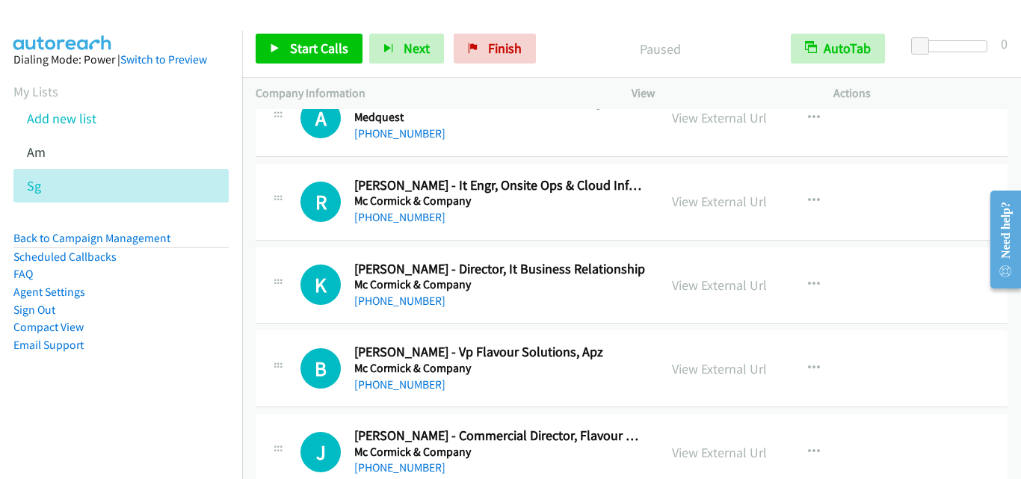
scroll to position [6576, 0]
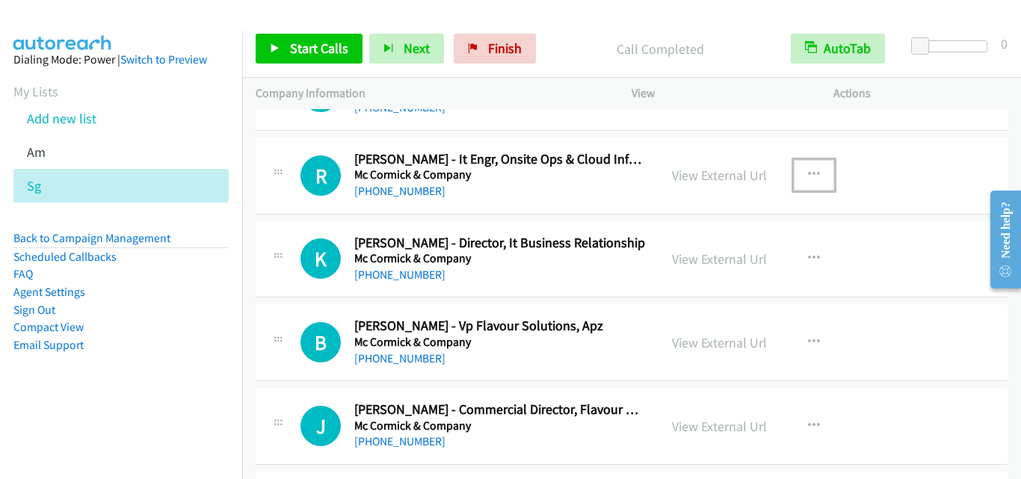
click at [808, 170] on icon "button" at bounding box center [814, 175] width 12 height 12
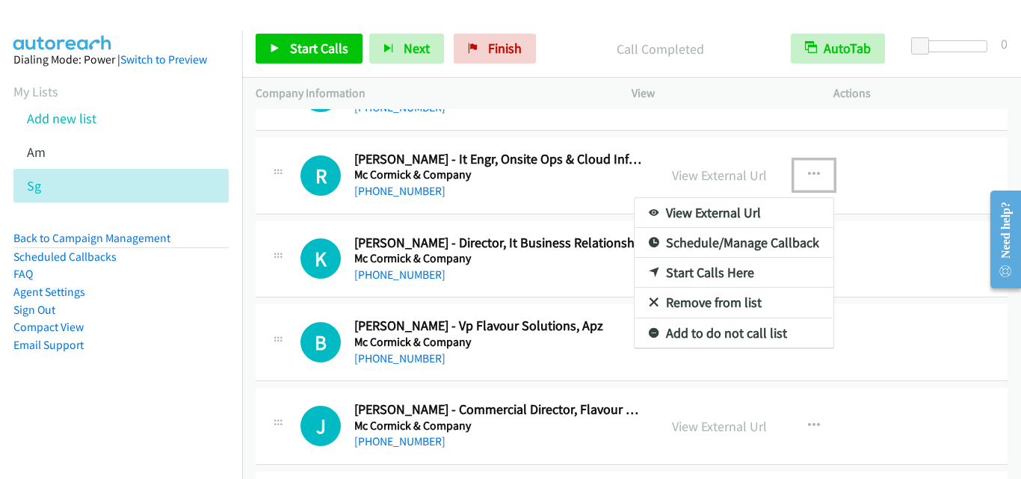
click at [708, 270] on link "Start Calls Here" at bounding box center [733, 273] width 199 height 30
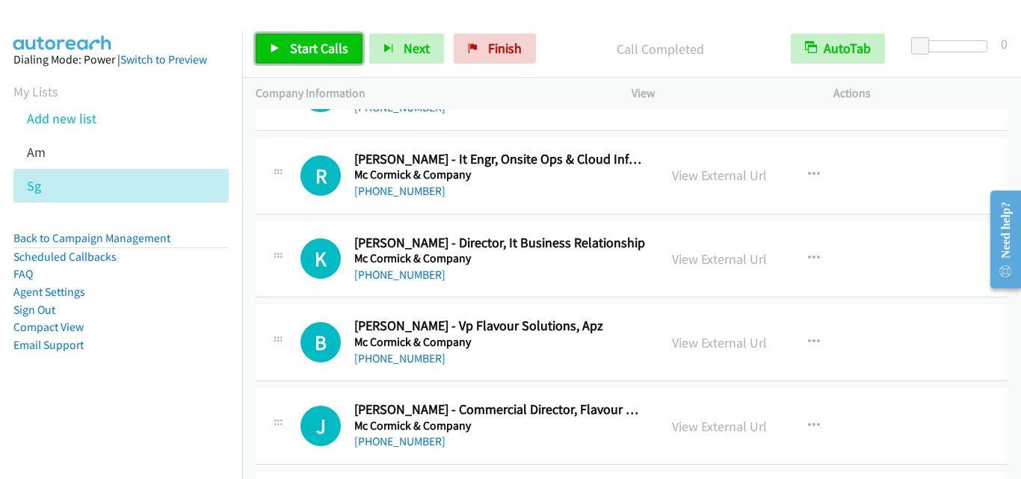
click at [317, 41] on span "Start Calls" at bounding box center [319, 48] width 58 height 17
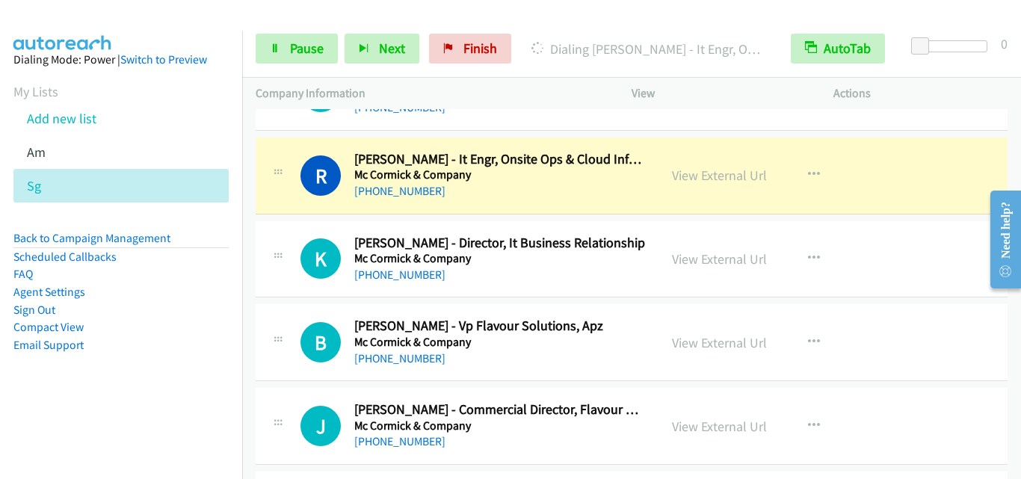
click at [280, 145] on div "R Callback Scheduled Ronnie Valencia - It Engr, Onsite Ops & Cloud Infra Svcs M…" at bounding box center [632, 176] width 752 height 77
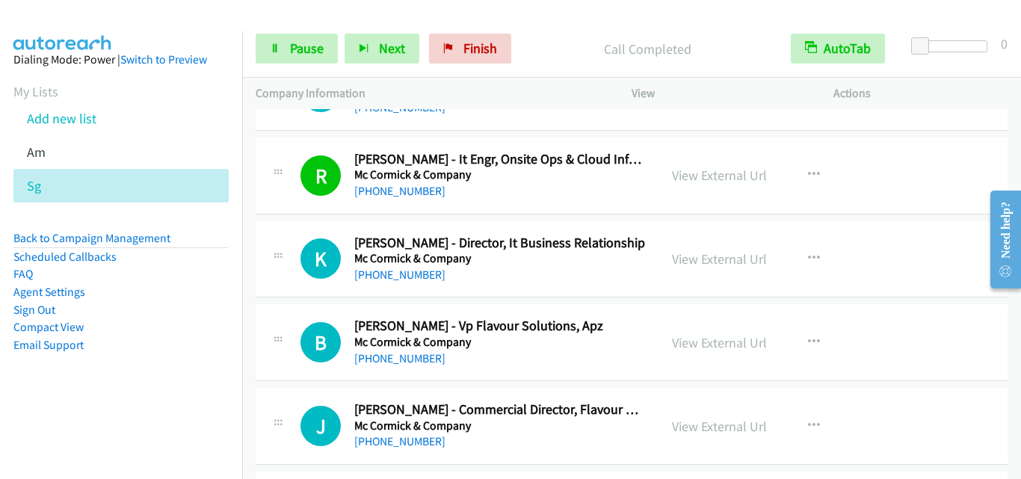
click at [277, 306] on div "B Callback Scheduled Betty Juliana Tan - Vp Flavour Solutions, Apz Mc Cormick &…" at bounding box center [632, 342] width 752 height 77
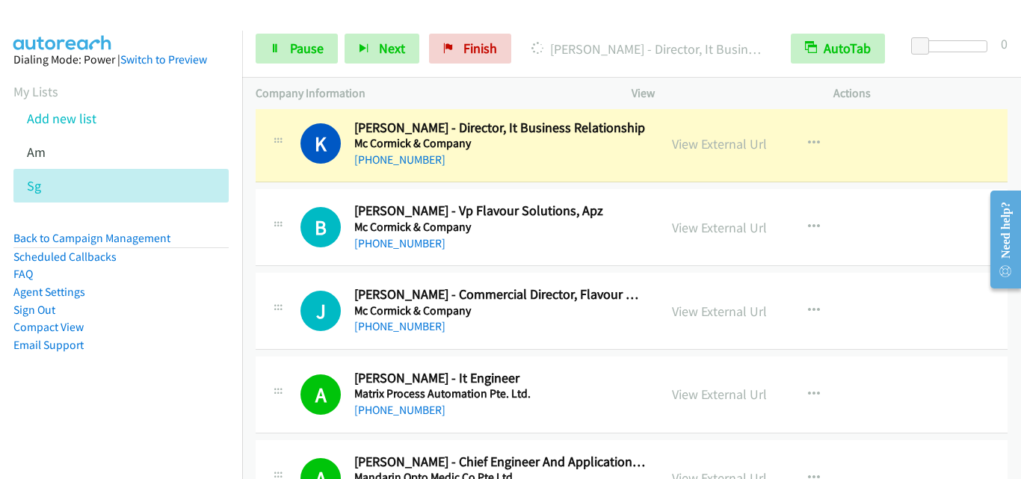
scroll to position [6726, 0]
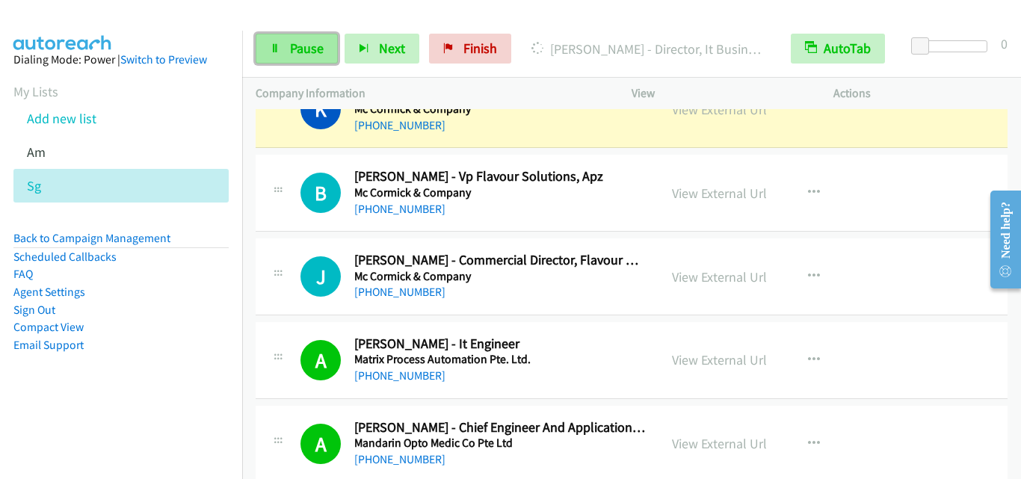
click at [304, 55] on span "Pause" at bounding box center [307, 48] width 34 height 17
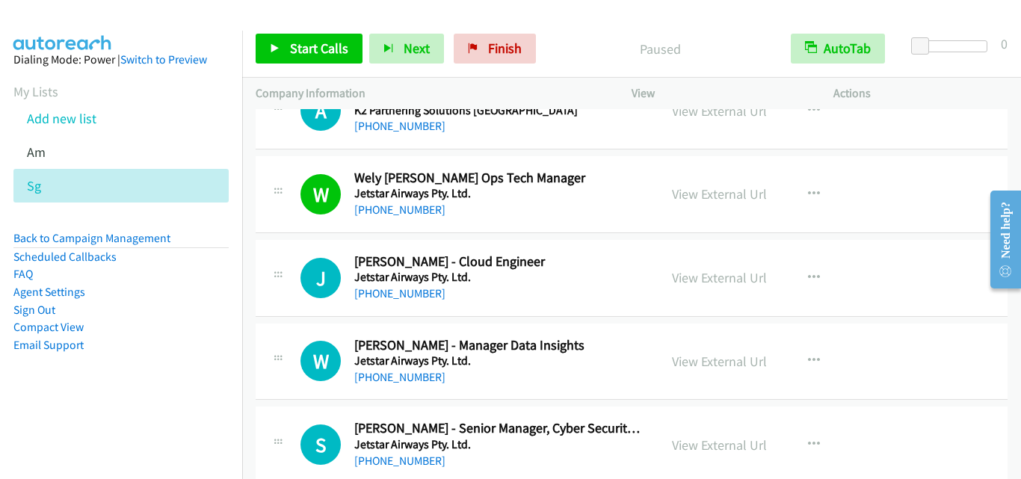
scroll to position [9641, 0]
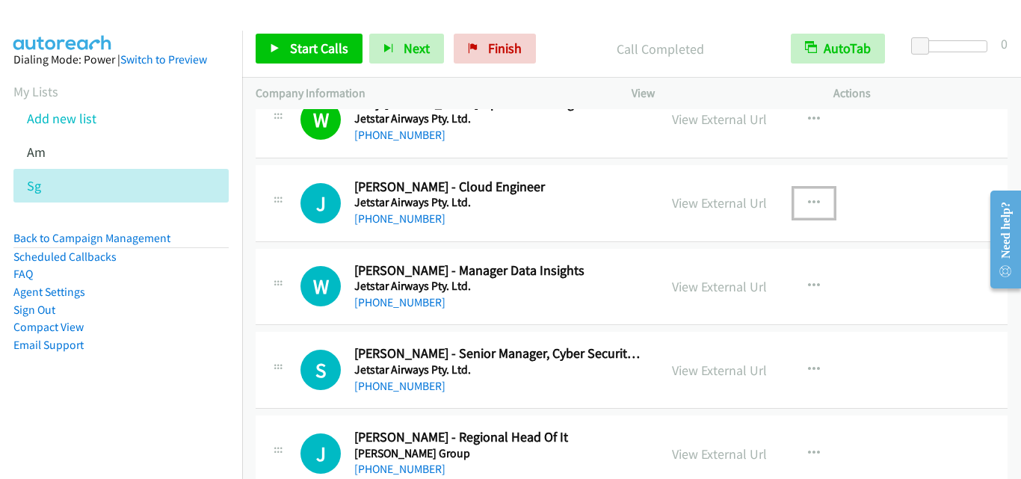
click at [812, 200] on icon "button" at bounding box center [814, 203] width 12 height 12
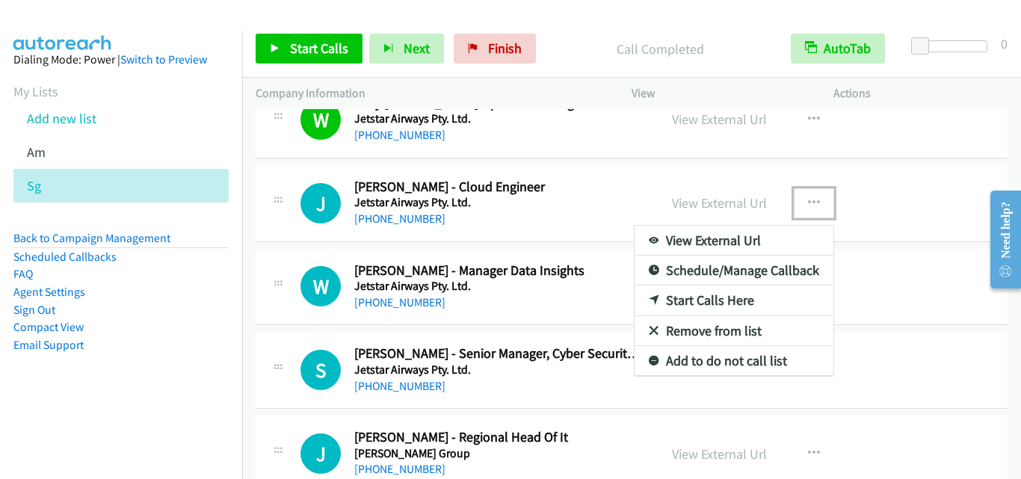
click at [723, 298] on link "Start Calls Here" at bounding box center [733, 300] width 199 height 30
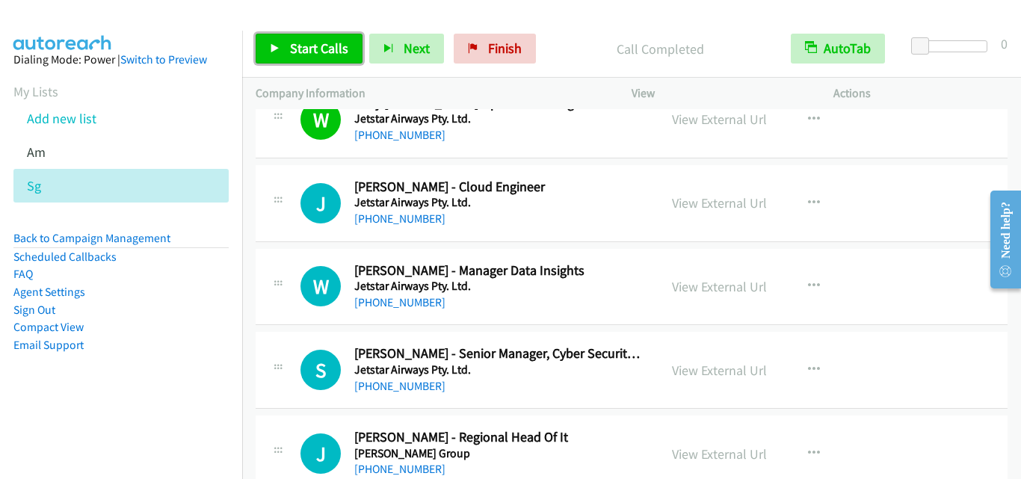
click at [294, 42] on span "Start Calls" at bounding box center [319, 48] width 58 height 17
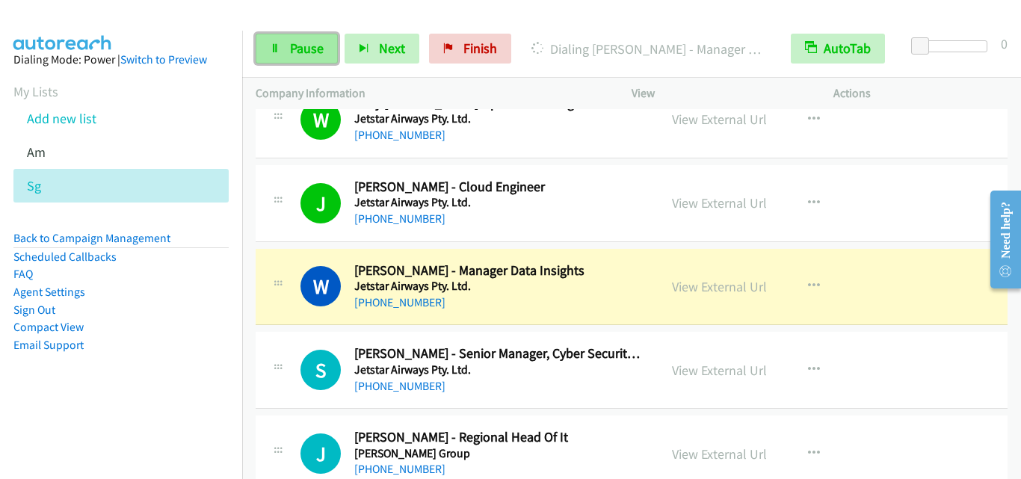
click at [295, 52] on span "Pause" at bounding box center [307, 48] width 34 height 17
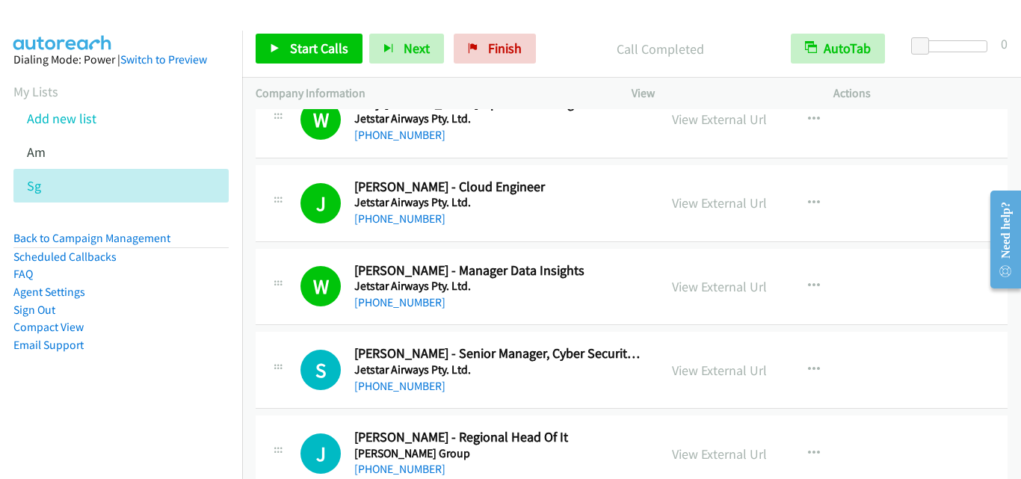
click at [315, 344] on div "S Callback Scheduled Steven Chong - Senior Manager, Cyber Security & Technology…" at bounding box center [632, 370] width 752 height 77
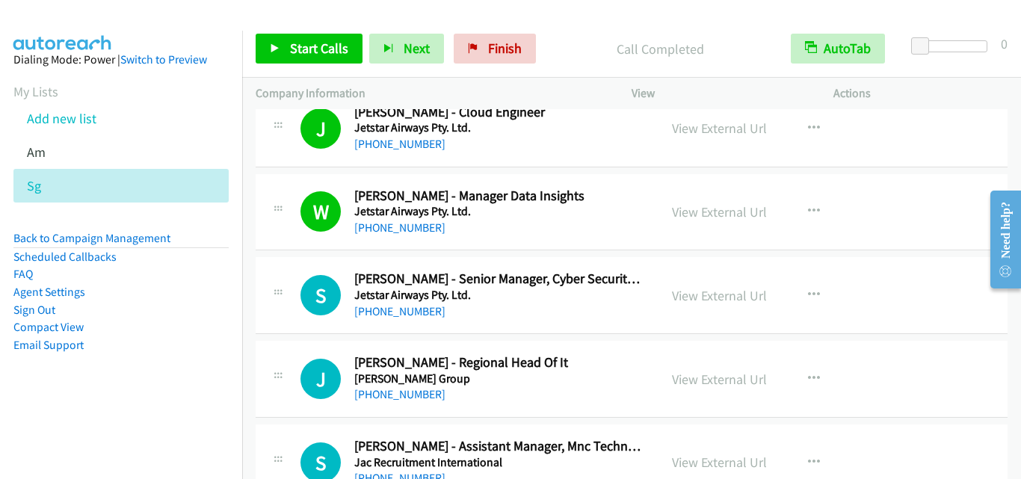
drag, startPoint x: 285, startPoint y: 300, endPoint x: 293, endPoint y: 302, distance: 8.5
click at [327, 52] on span "Start Calls" at bounding box center [319, 48] width 58 height 17
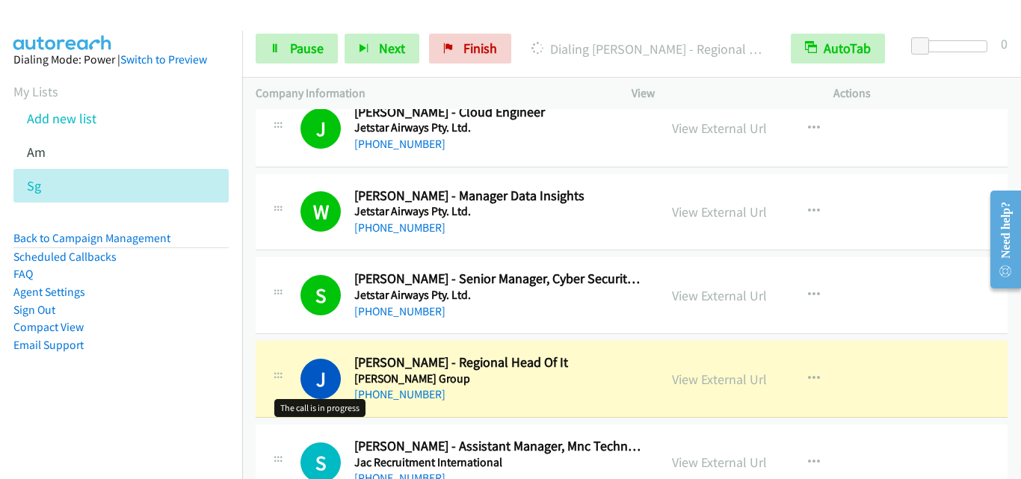
click at [305, 378] on h1 "J" at bounding box center [320, 379] width 40 height 40
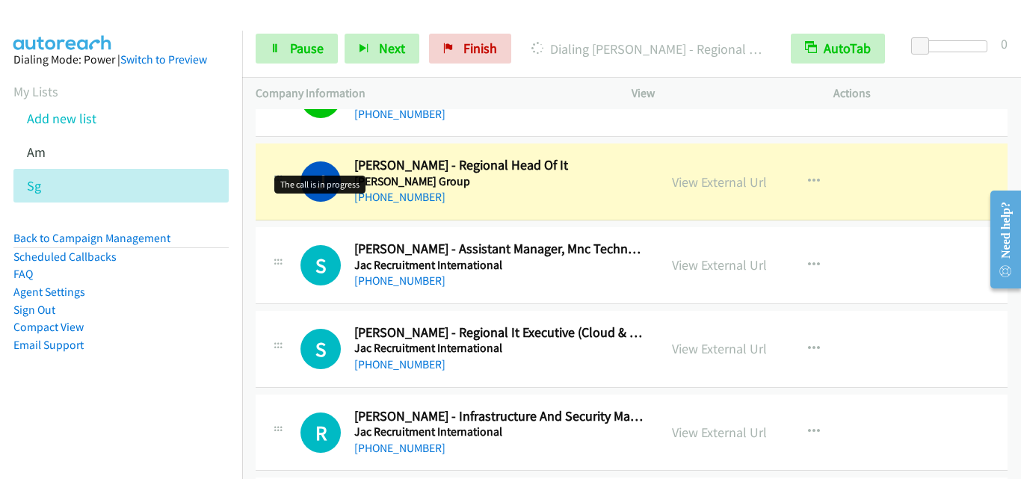
scroll to position [9939, 0]
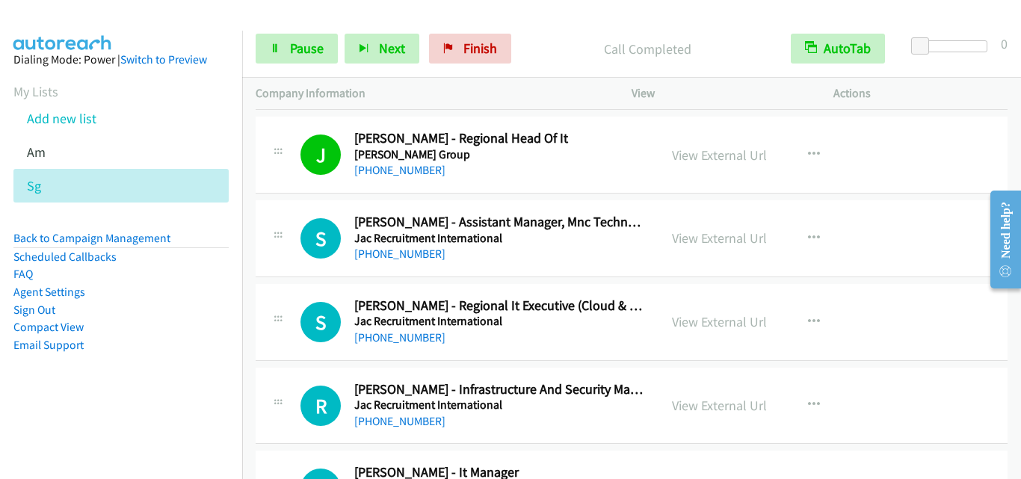
click at [312, 282] on td "S Callback Scheduled Senen Macatangay - Regional It Executive (Cloud & Infrastr…" at bounding box center [631, 322] width 779 height 84
click at [287, 285] on div "S Callback Scheduled Senen Macatangay - Regional It Executive (Cloud & Infrastr…" at bounding box center [632, 322] width 752 height 77
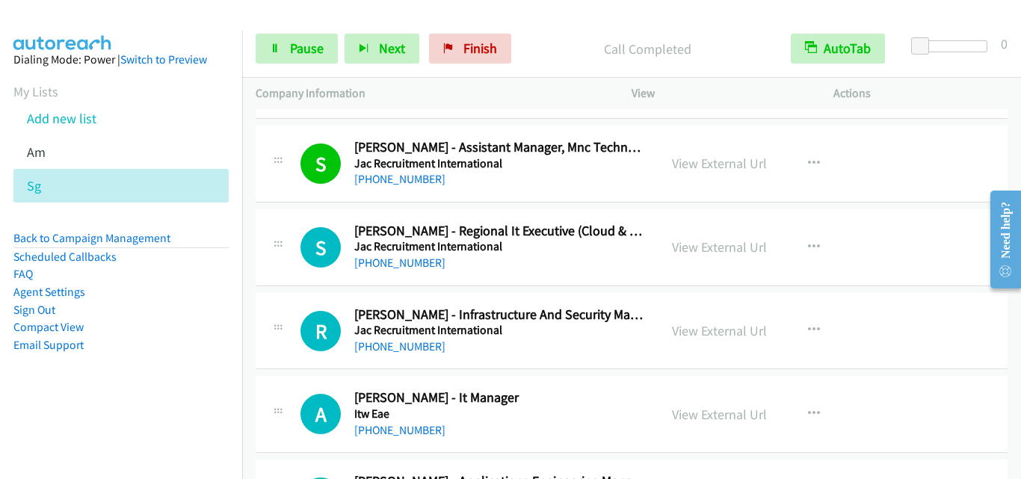
click at [274, 267] on div "S Callback Scheduled Senen Macatangay - Regional It Executive (Cloud & Infrastr…" at bounding box center [457, 247] width 376 height 49
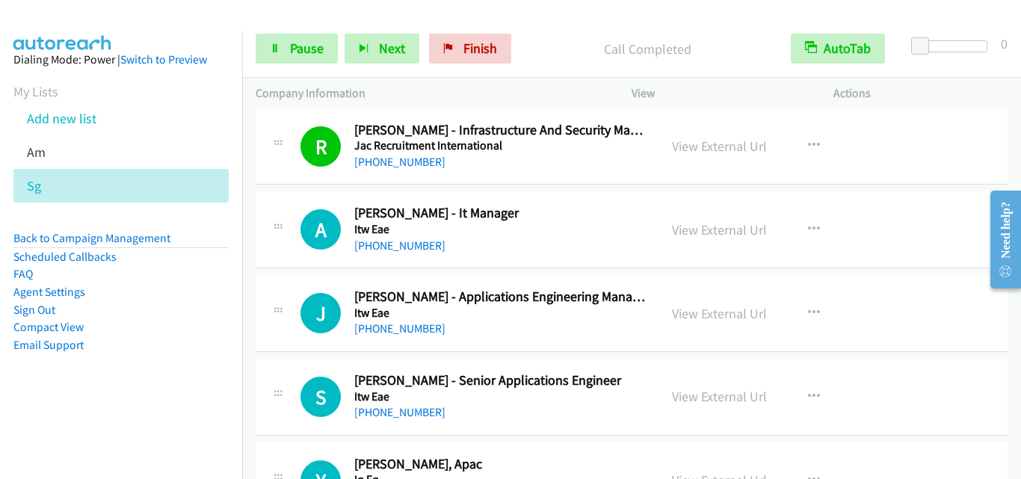
scroll to position [10164, 0]
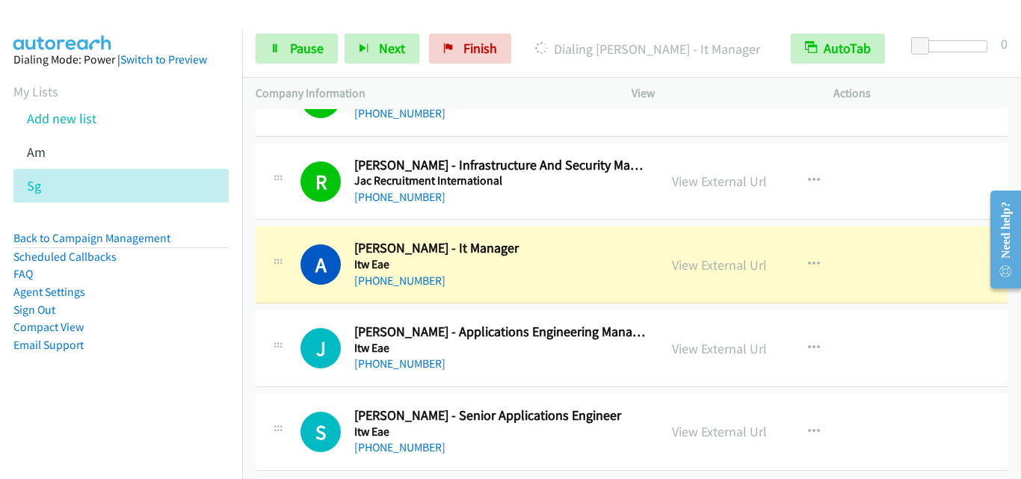
click at [270, 297] on div "A Callback Scheduled Andy Chia - It Manager Itw Eae Asia/Singapore +65 9743 272…" at bounding box center [632, 264] width 752 height 77
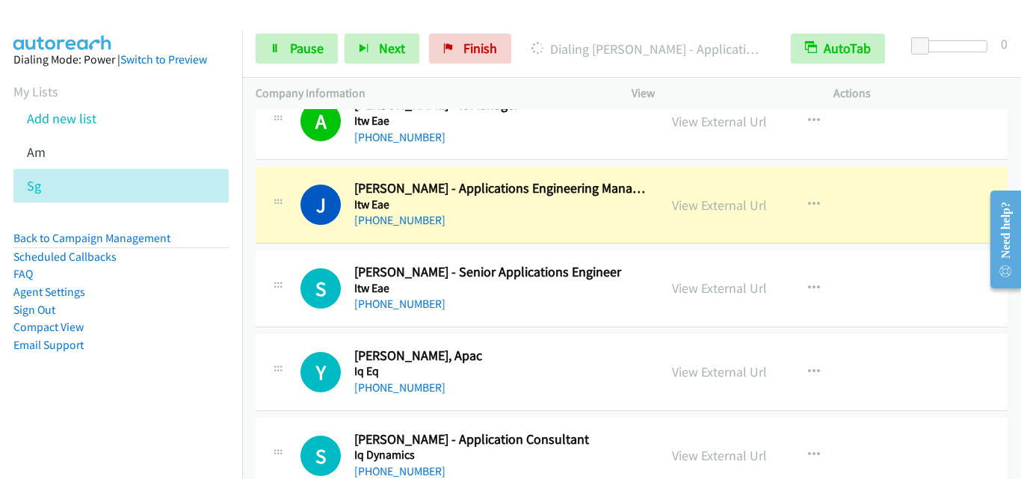
scroll to position [10313, 0]
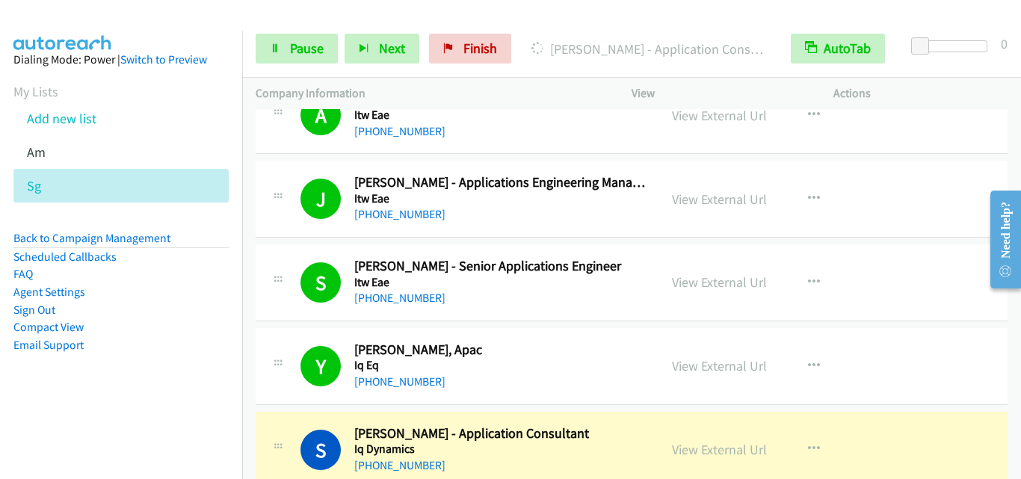
click at [291, 372] on div "Y Callback Scheduled Yeshudas J - Cio, Apac Iq Eq Asia/Singapore +65 9449 0227" at bounding box center [457, 366] width 376 height 49
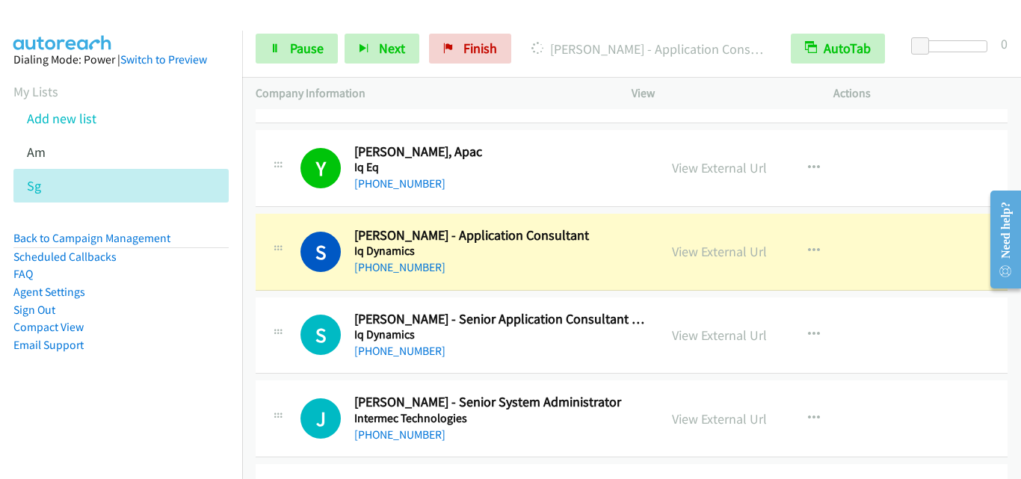
scroll to position [10537, 0]
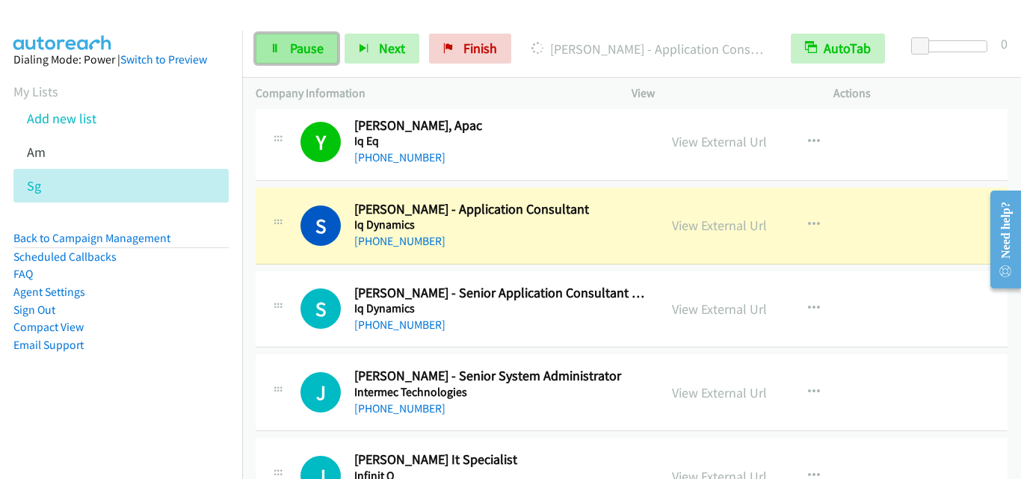
click at [303, 55] on span "Pause" at bounding box center [307, 48] width 34 height 17
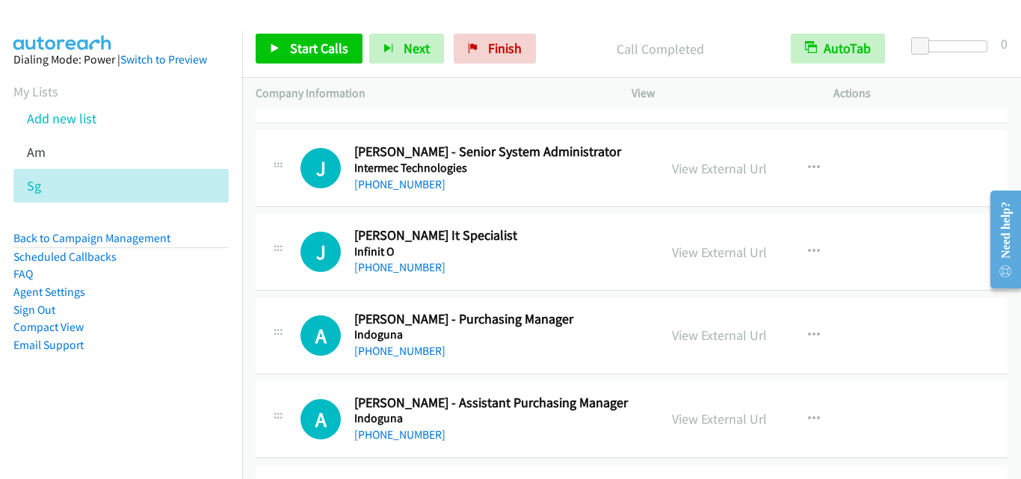
scroll to position [10836, 0]
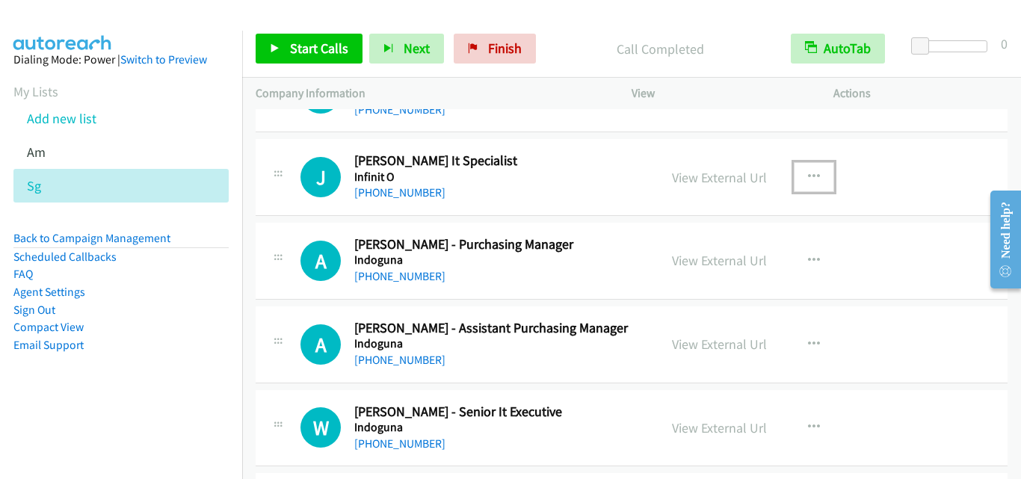
click at [811, 172] on icon "button" at bounding box center [814, 177] width 12 height 12
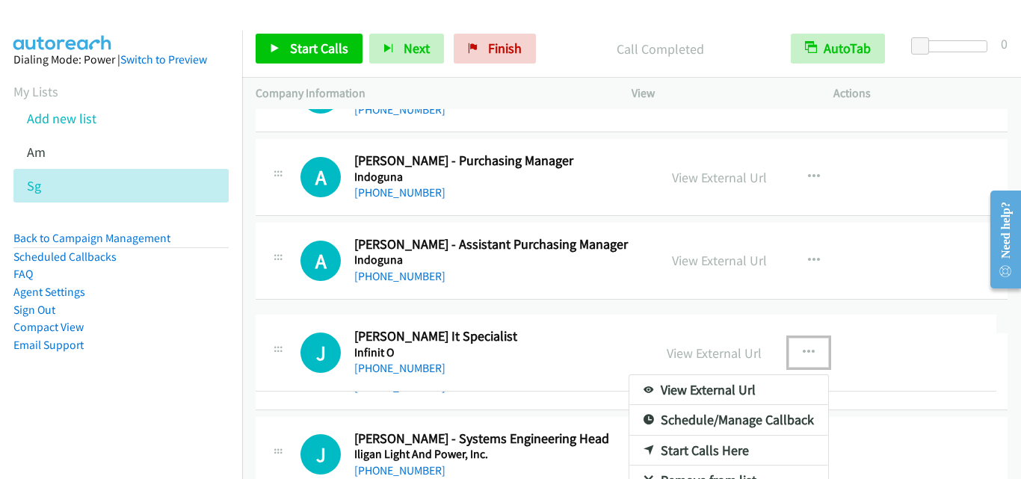
drag, startPoint x: 561, startPoint y: 178, endPoint x: 543, endPoint y: 353, distance: 176.6
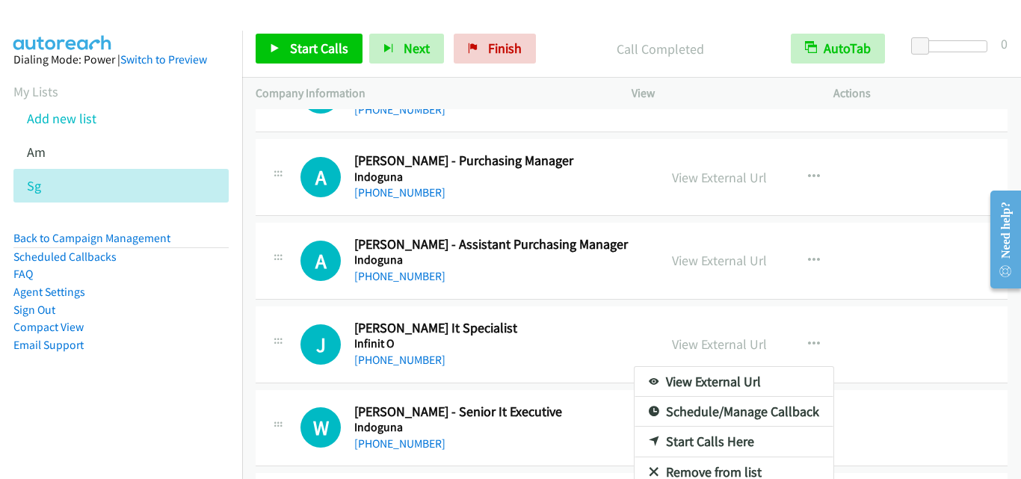
click at [933, 346] on div at bounding box center [510, 239] width 1021 height 479
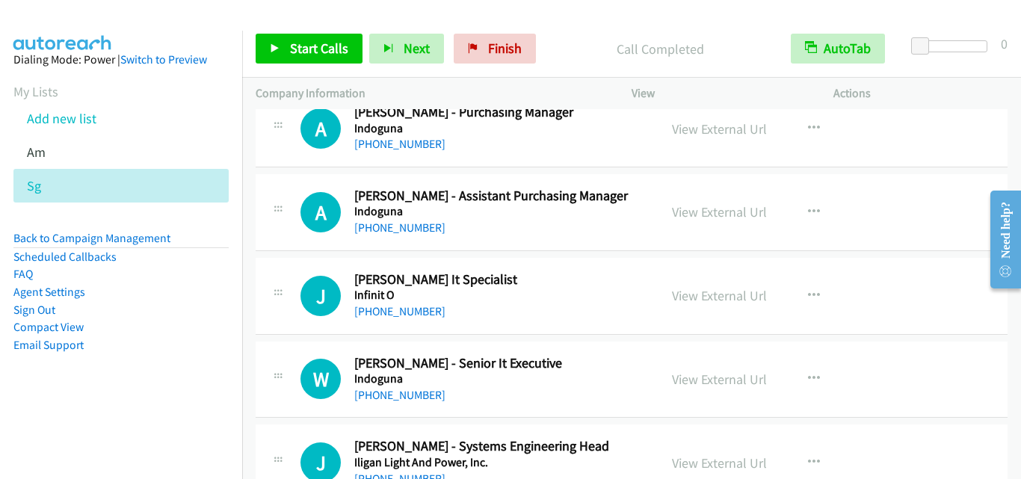
scroll to position [10911, 0]
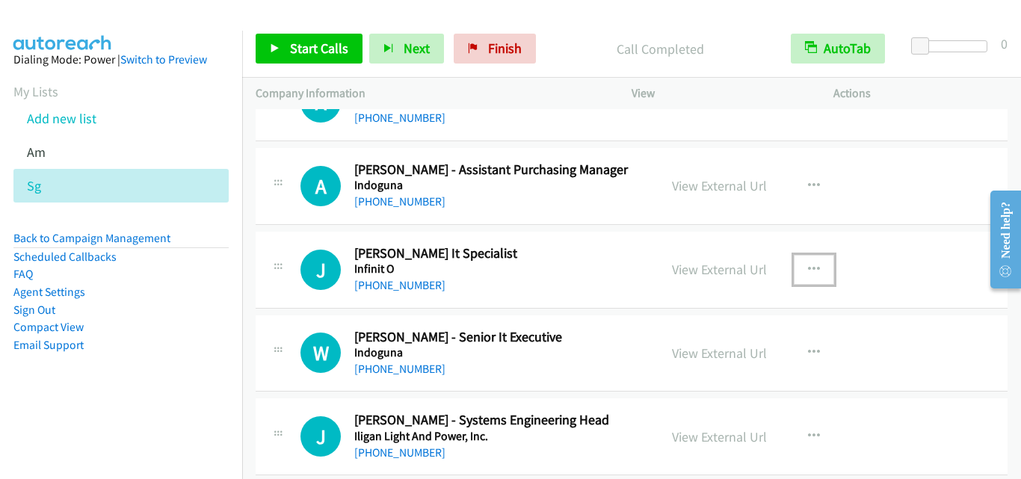
click at [808, 272] on icon "button" at bounding box center [814, 270] width 12 height 12
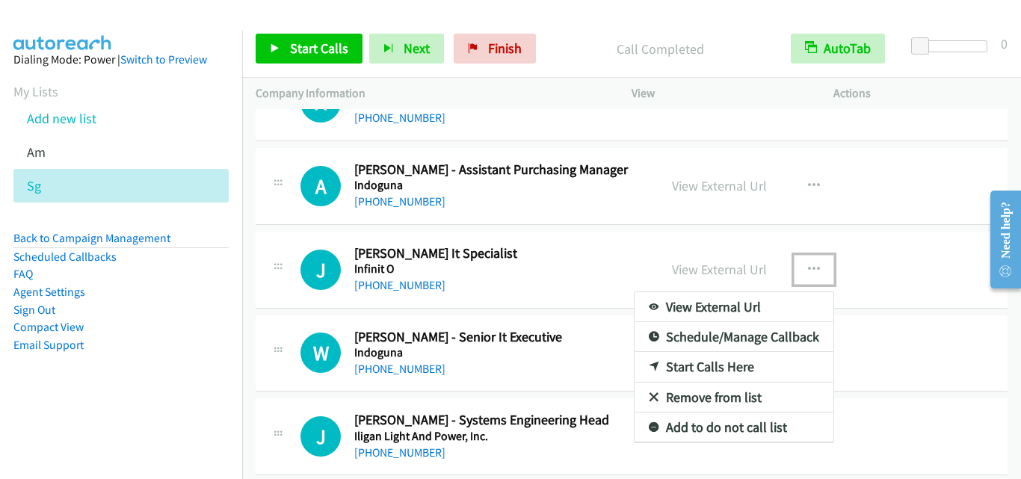
click at [712, 369] on link "Start Calls Here" at bounding box center [733, 367] width 199 height 30
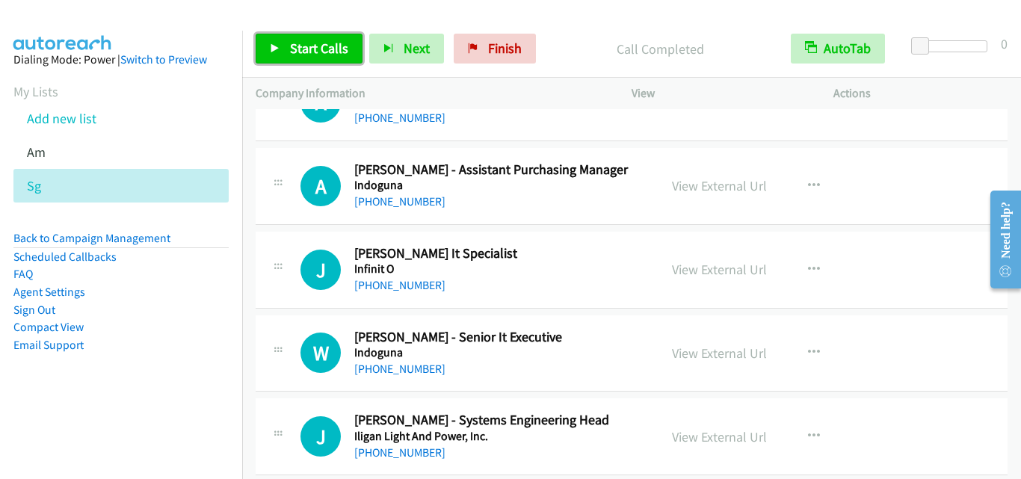
click at [307, 41] on span "Start Calls" at bounding box center [319, 48] width 58 height 17
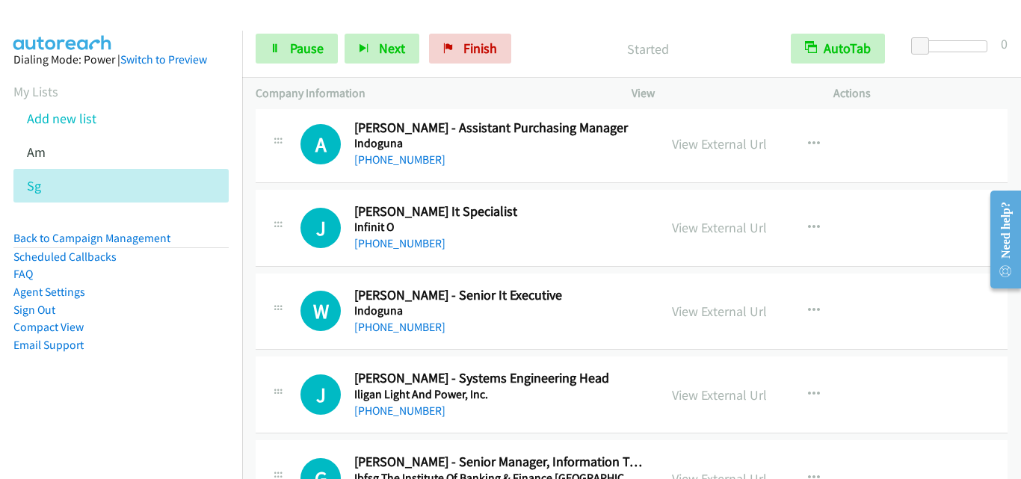
scroll to position [10986, 0]
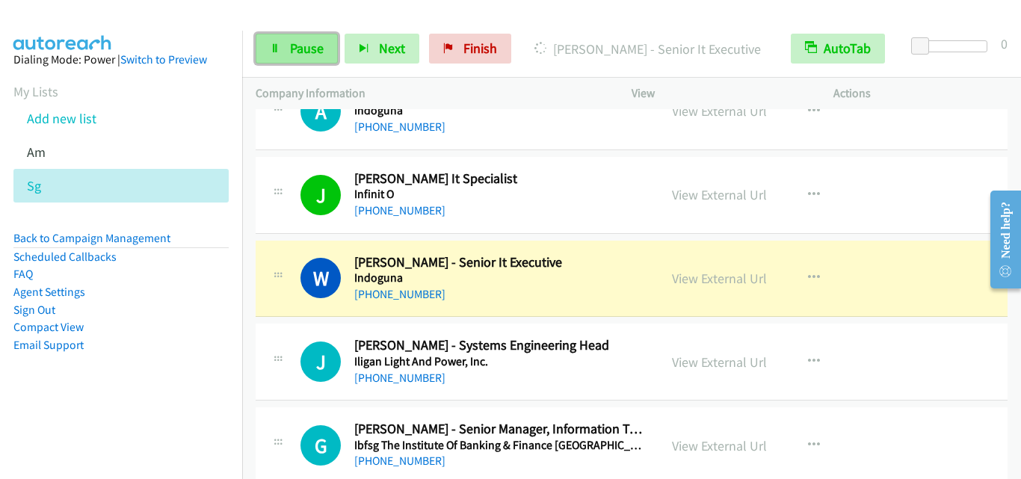
click at [300, 48] on span "Pause" at bounding box center [307, 48] width 34 height 17
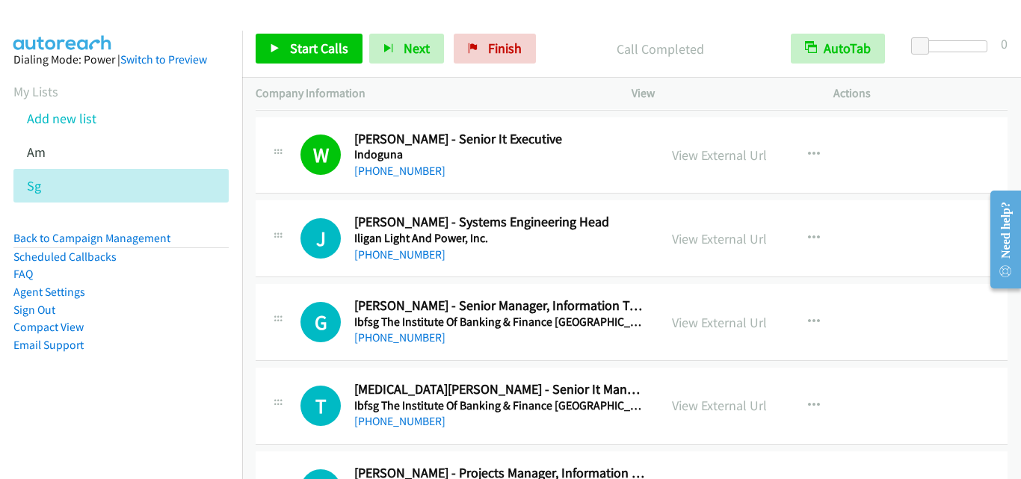
scroll to position [11135, 0]
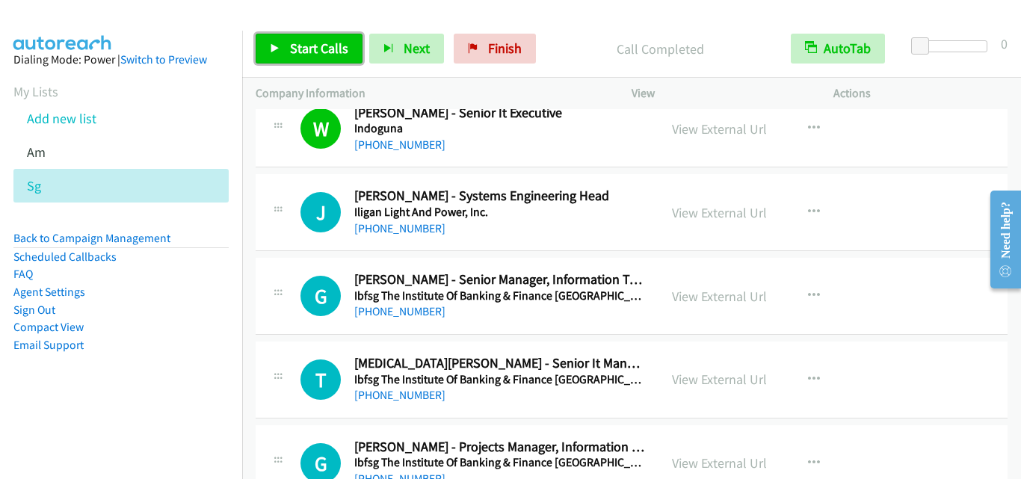
click at [308, 46] on span "Start Calls" at bounding box center [319, 48] width 58 height 17
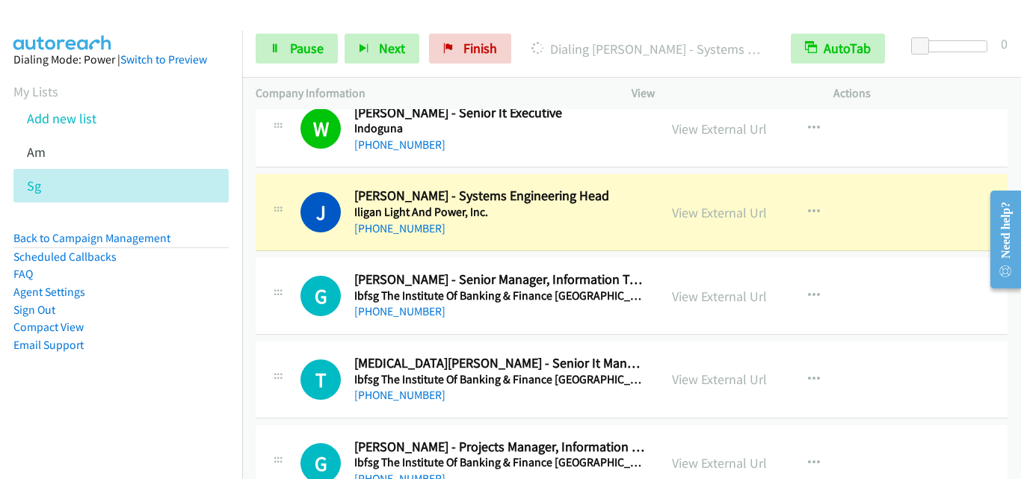
click at [292, 225] on div "J Callback Scheduled Jed Tedor - Systems Engineering Head Iligan Light And Powe…" at bounding box center [457, 212] width 376 height 49
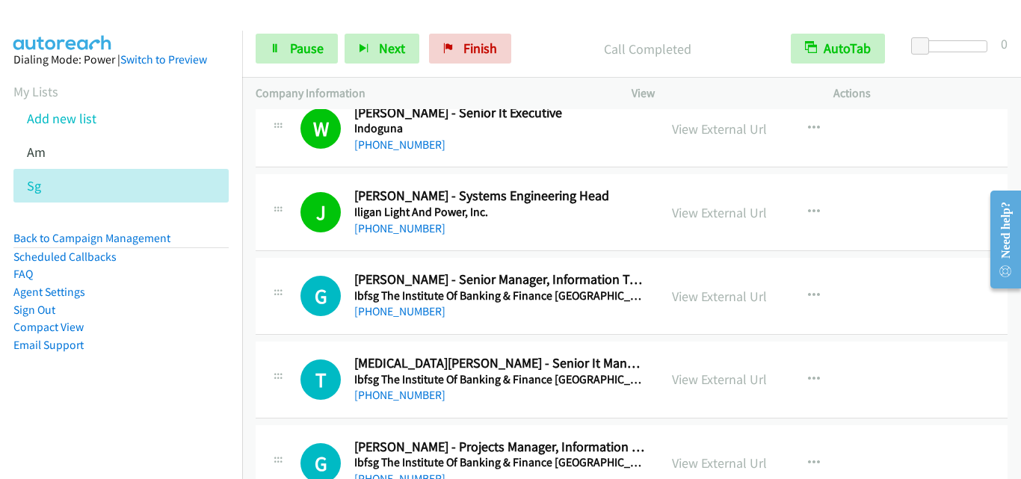
click at [297, 306] on div "G Callback Scheduled Gek Ling Lee - Senior Manager, Information Technology Ibfs…" at bounding box center [457, 295] width 376 height 49
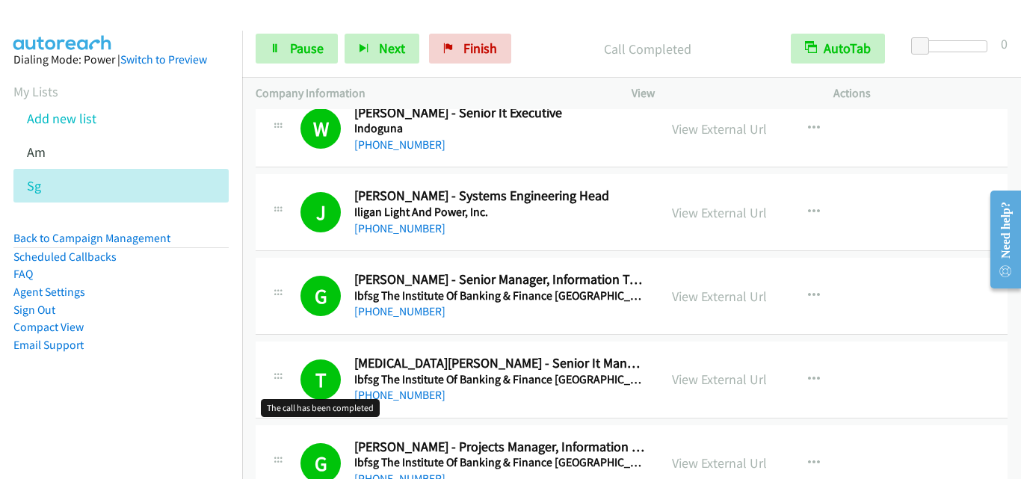
click at [321, 384] on h1 "T" at bounding box center [320, 379] width 40 height 40
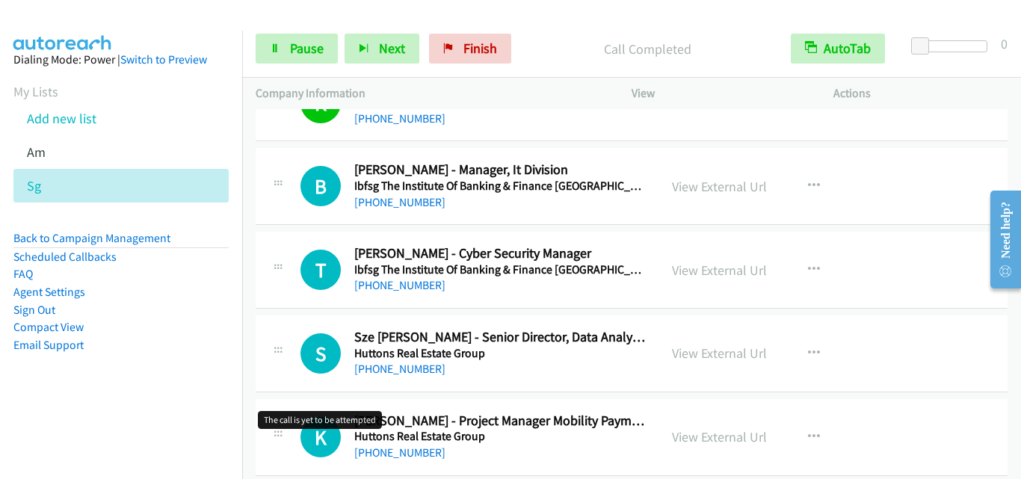
scroll to position [11584, 0]
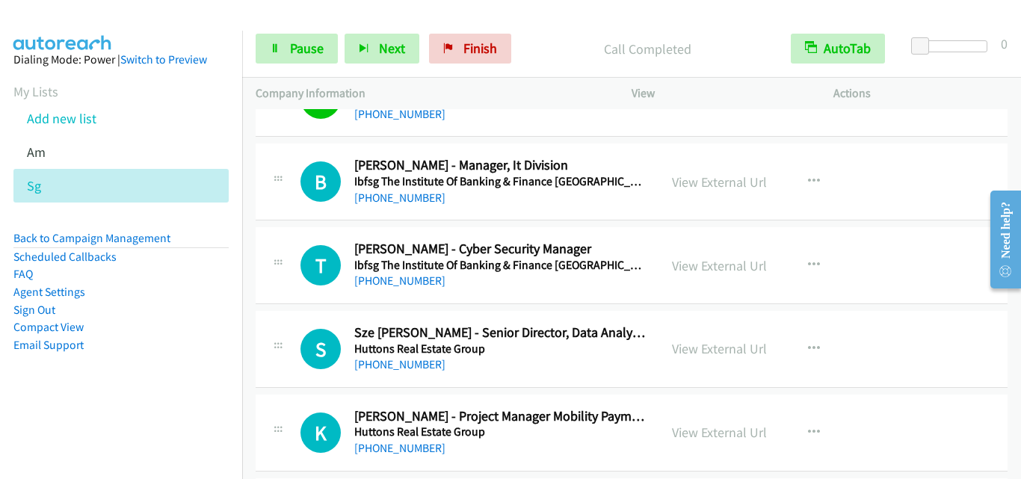
click at [294, 220] on div "B Callback Scheduled Barret Tan - Manager, It Division Ibfsg The Institute Of B…" at bounding box center [632, 181] width 752 height 77
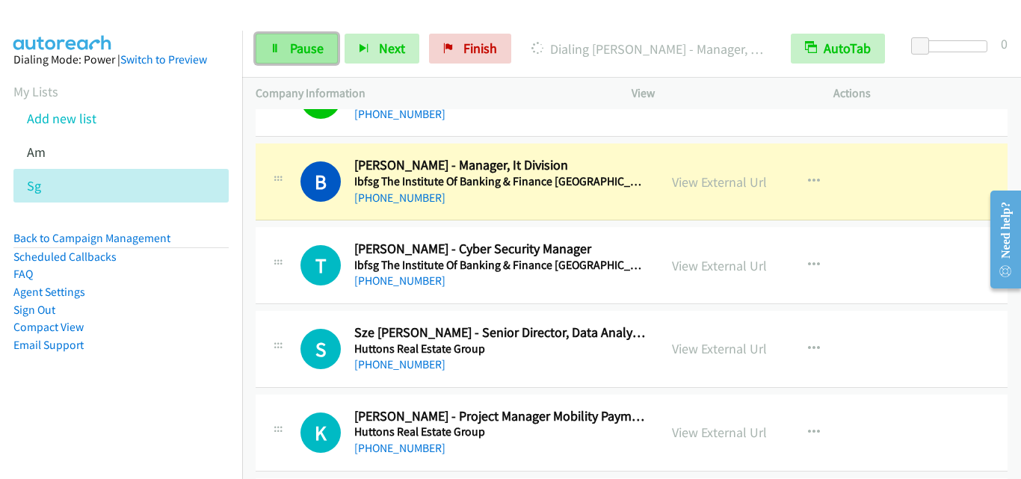
click at [288, 48] on link "Pause" at bounding box center [297, 49] width 82 height 30
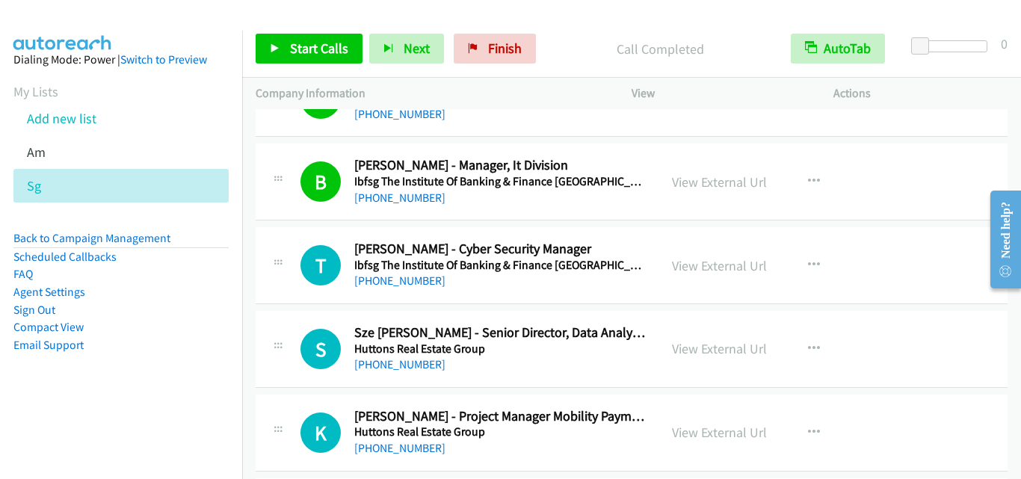
drag, startPoint x: 274, startPoint y: 206, endPoint x: 514, endPoint y: 19, distance: 303.6
click at [321, 49] on span "Start Calls" at bounding box center [319, 48] width 58 height 17
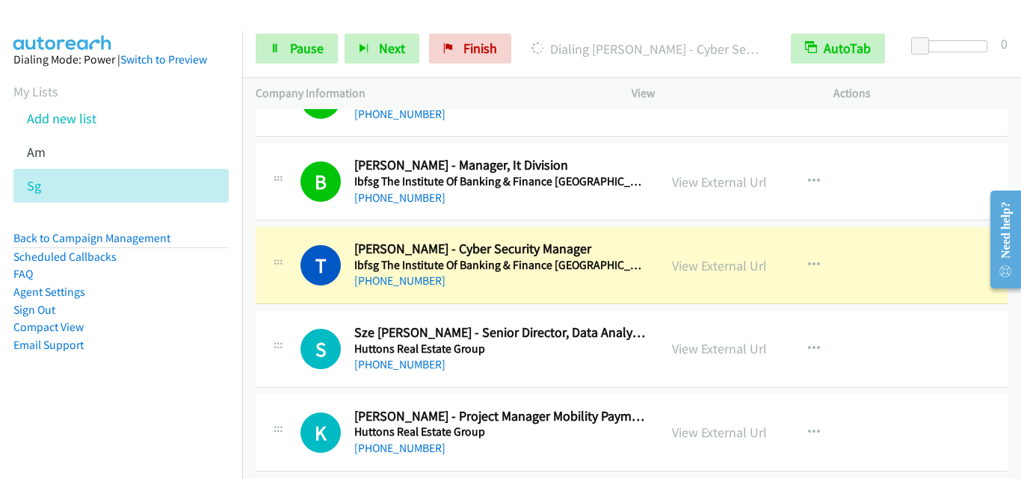
click at [287, 306] on td "T Callback Scheduled Tanvir Orakzai - Cyber Security Manager Ibfsg The Institut…" at bounding box center [631, 266] width 779 height 84
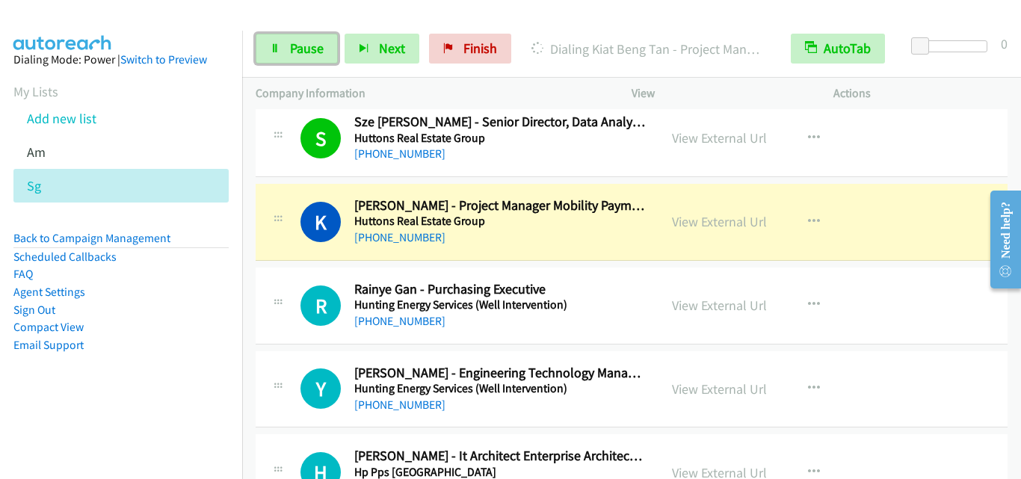
scroll to position [11808, 0]
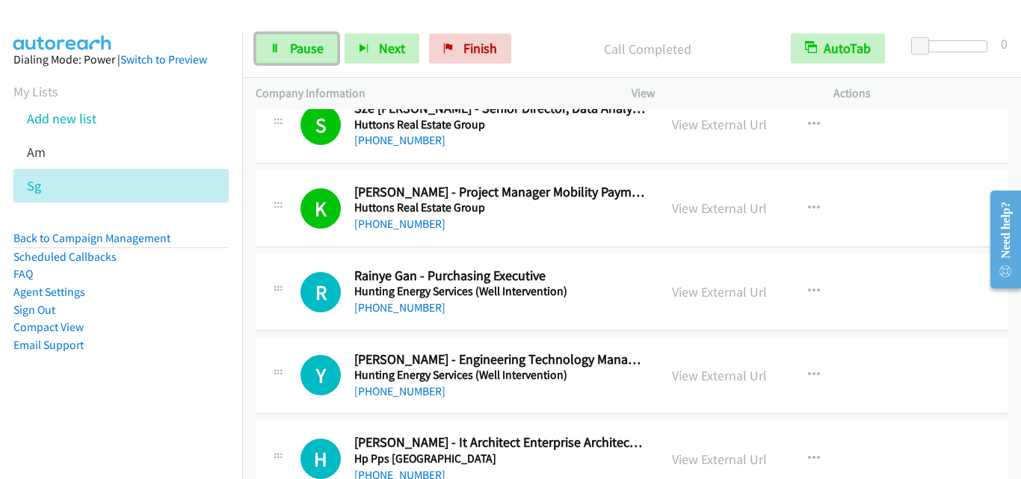
click at [277, 319] on div "R Callback Scheduled Rainye Gan - Purchasing Executive Hunting Energy Services …" at bounding box center [632, 292] width 752 height 77
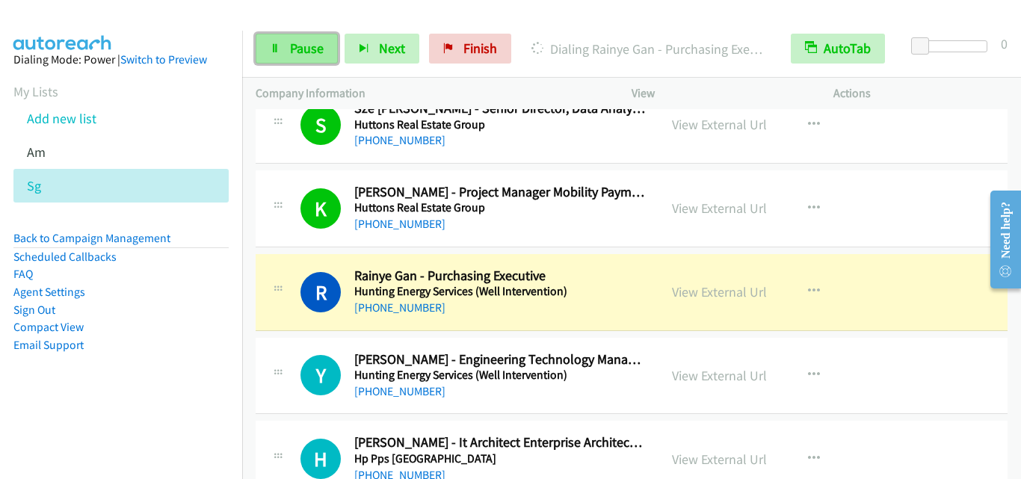
click at [319, 43] on span "Pause" at bounding box center [307, 48] width 34 height 17
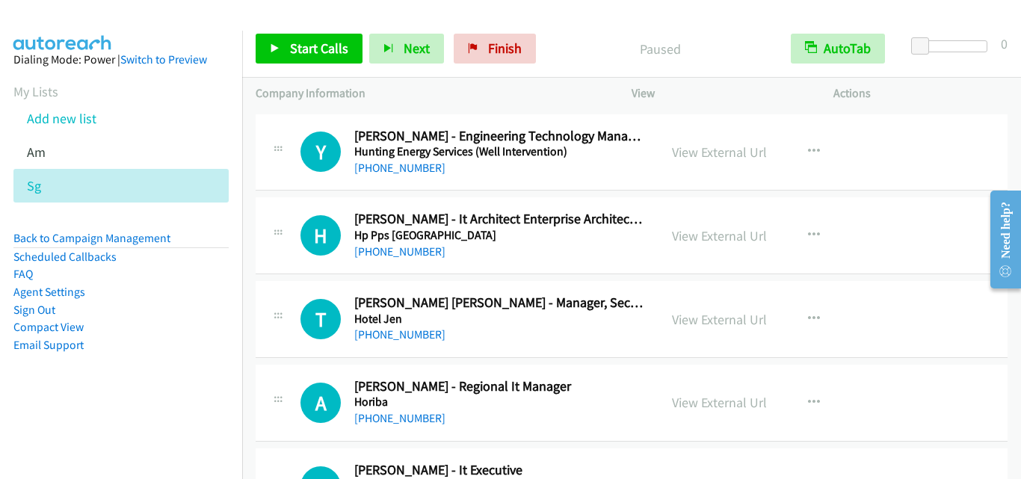
scroll to position [12032, 0]
click at [299, 270] on div "H Callback Scheduled Helmy Hamzar - It Architect Enterprise Architecture Hp Pps…" at bounding box center [632, 235] width 752 height 77
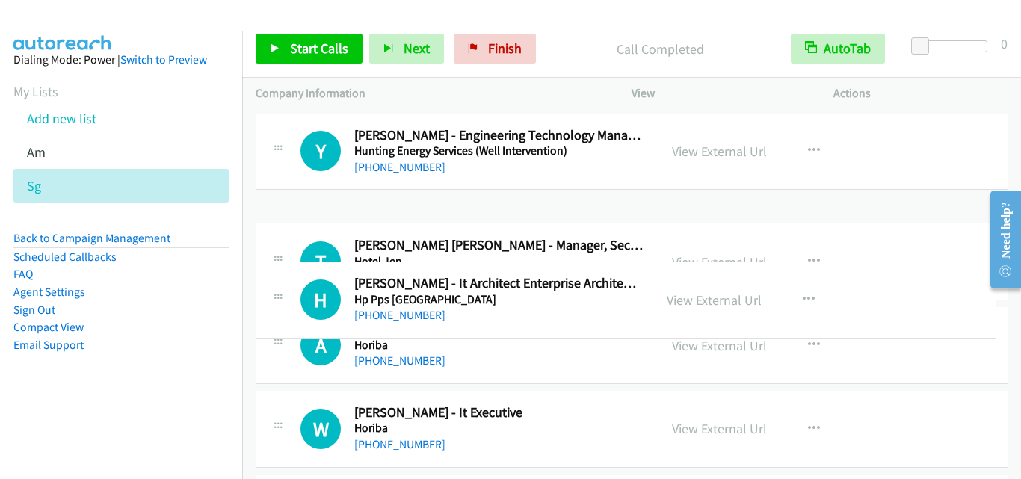
drag, startPoint x: 553, startPoint y: 252, endPoint x: 551, endPoint y: 317, distance: 65.1
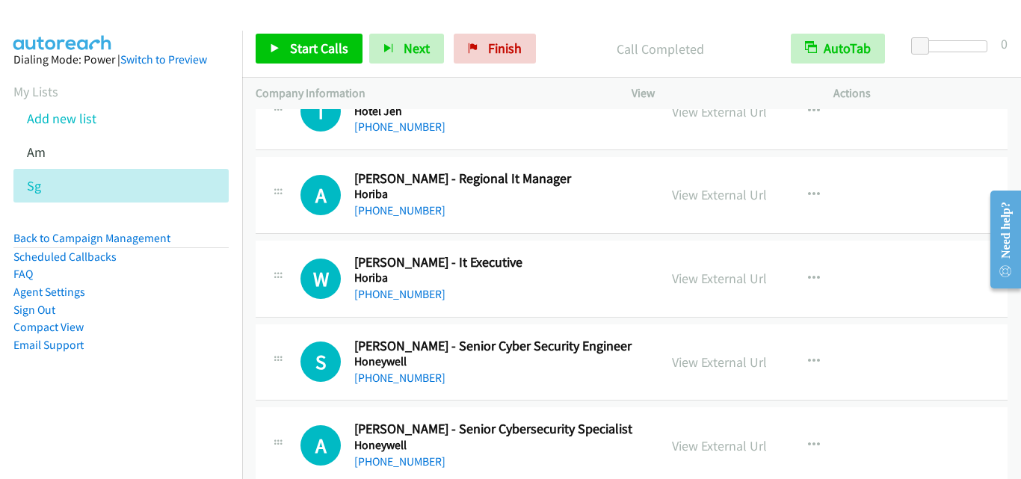
scroll to position [12256, 0]
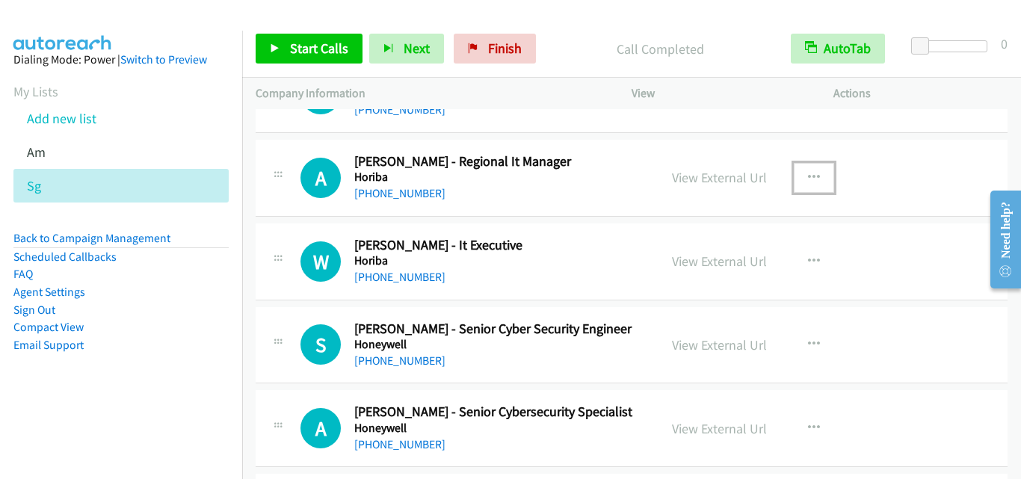
click at [808, 176] on icon "button" at bounding box center [814, 178] width 12 height 12
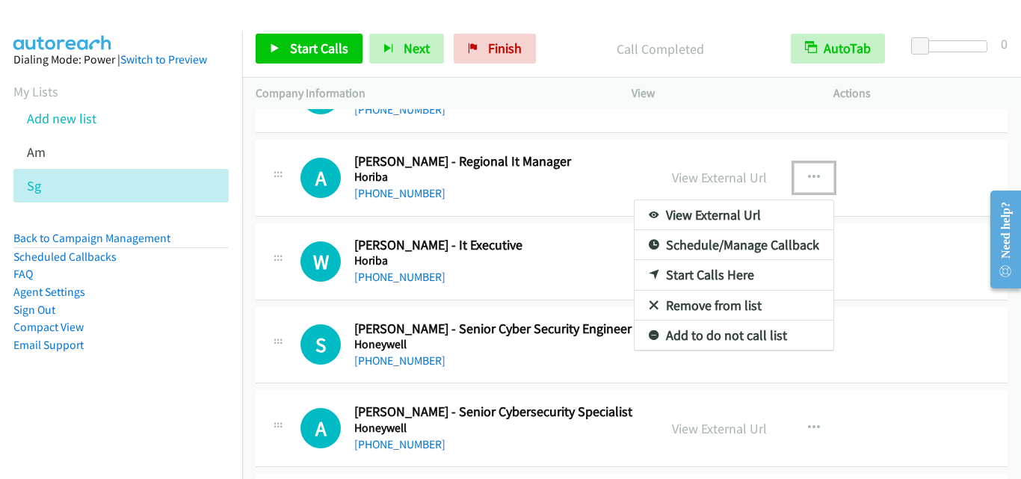
click at [714, 277] on link "Start Calls Here" at bounding box center [733, 275] width 199 height 30
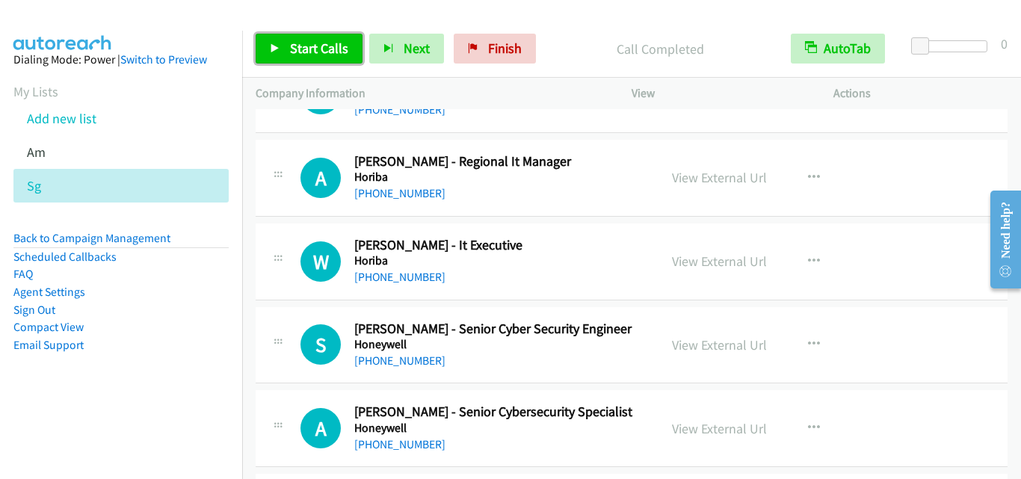
click at [336, 53] on span "Start Calls" at bounding box center [319, 48] width 58 height 17
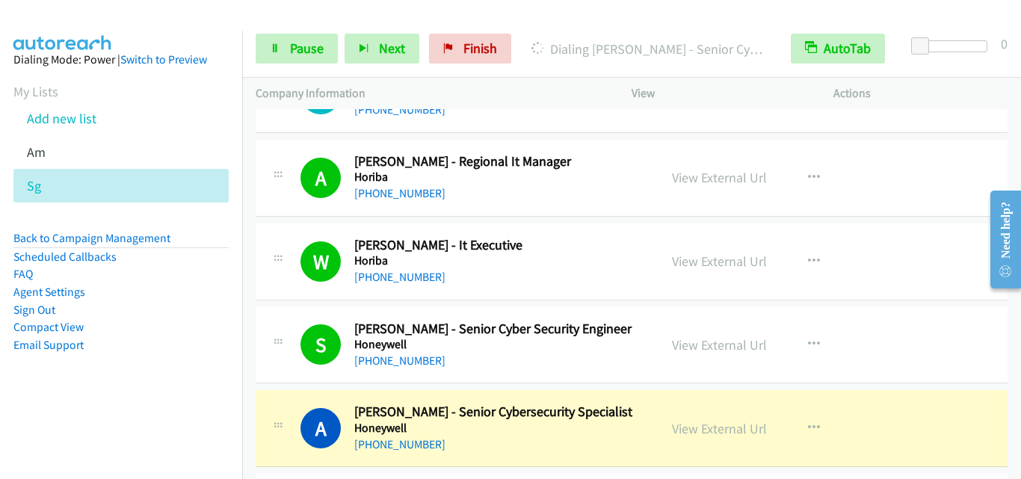
click at [296, 386] on td "S Callback Scheduled Steven D Souza - Senior Cyber Security Engineer Honeywell …" at bounding box center [631, 345] width 779 height 84
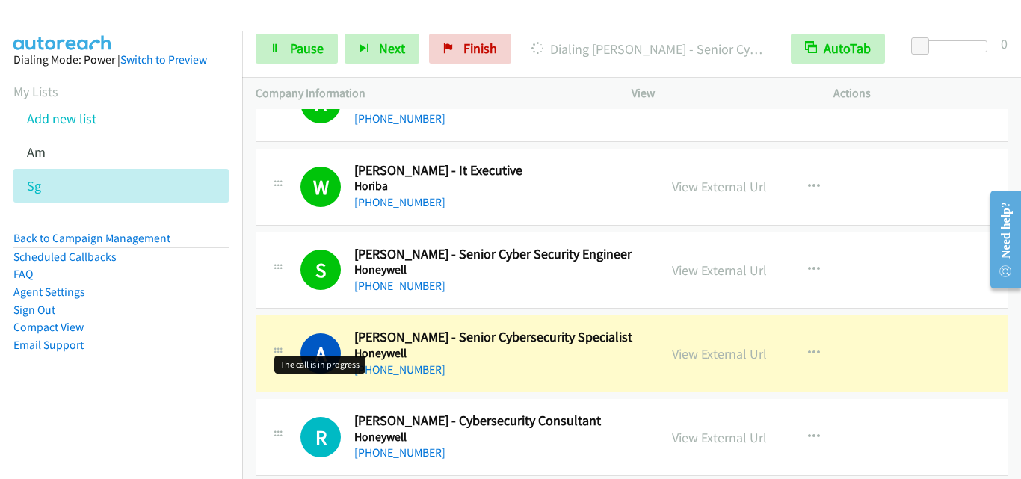
scroll to position [12480, 0]
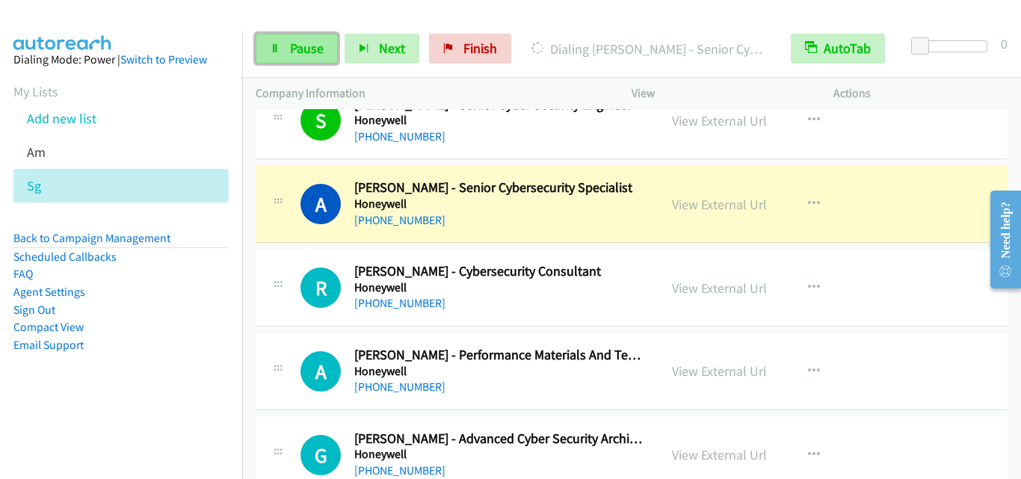
click at [296, 40] on span "Pause" at bounding box center [307, 48] width 34 height 17
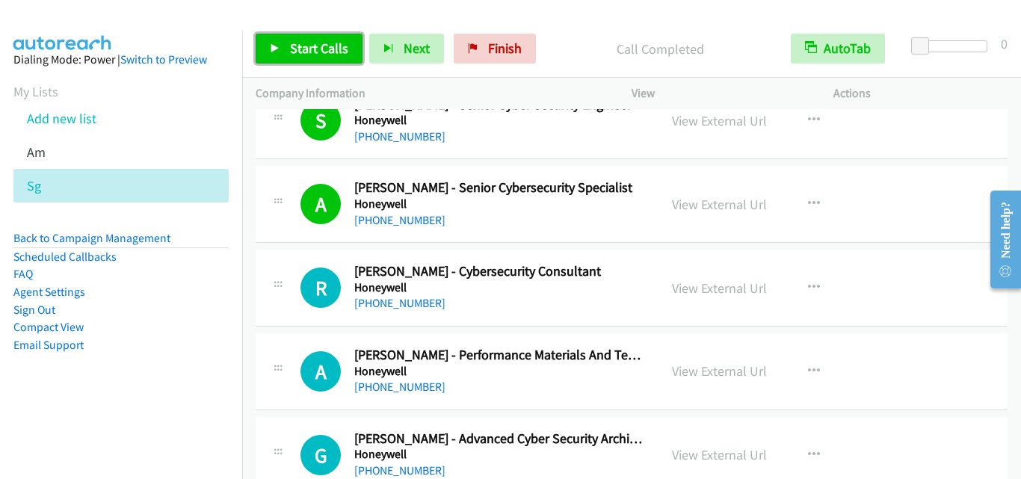
click at [304, 52] on span "Start Calls" at bounding box center [319, 48] width 58 height 17
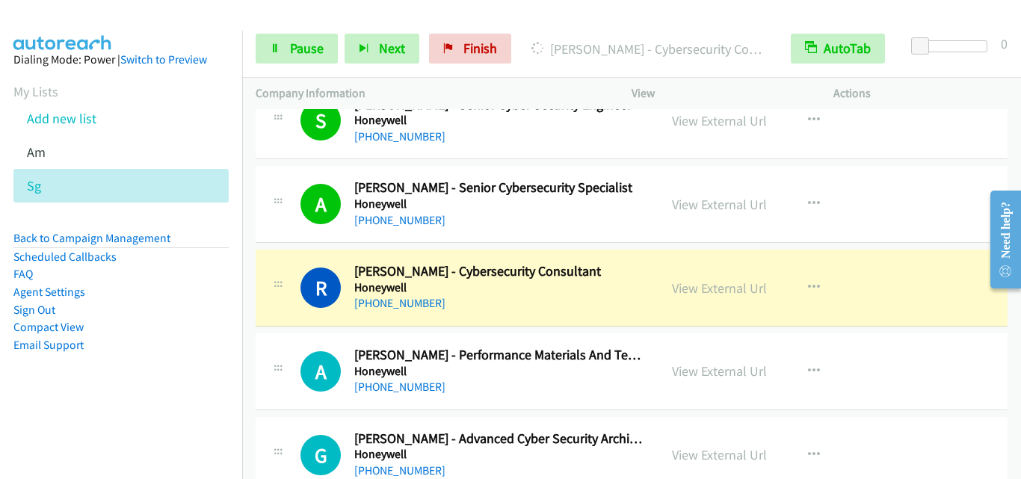
click at [279, 314] on div "R Callback Scheduled Rajaguru Rajasekaran - Cybersecurity Consultant Honeywell …" at bounding box center [632, 288] width 752 height 77
click at [288, 49] on link "Pause" at bounding box center [297, 49] width 82 height 30
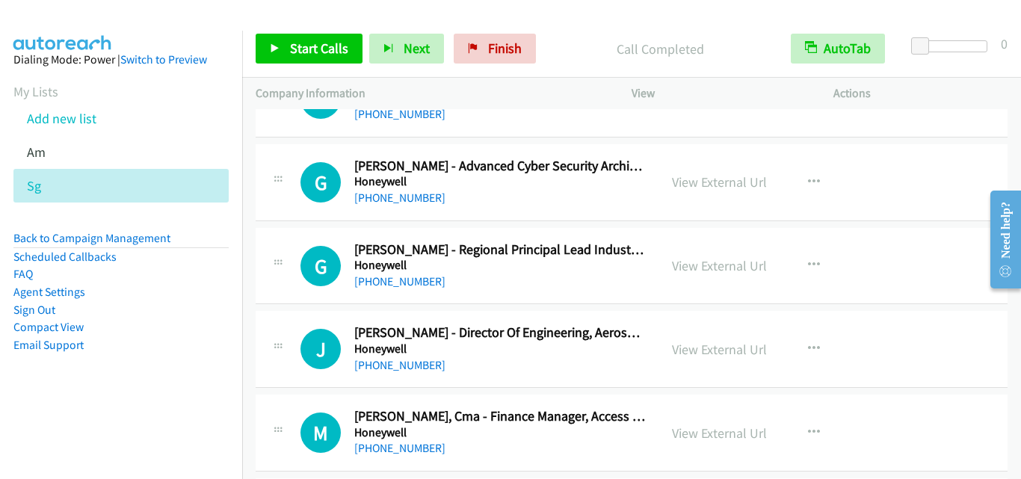
scroll to position [12779, 0]
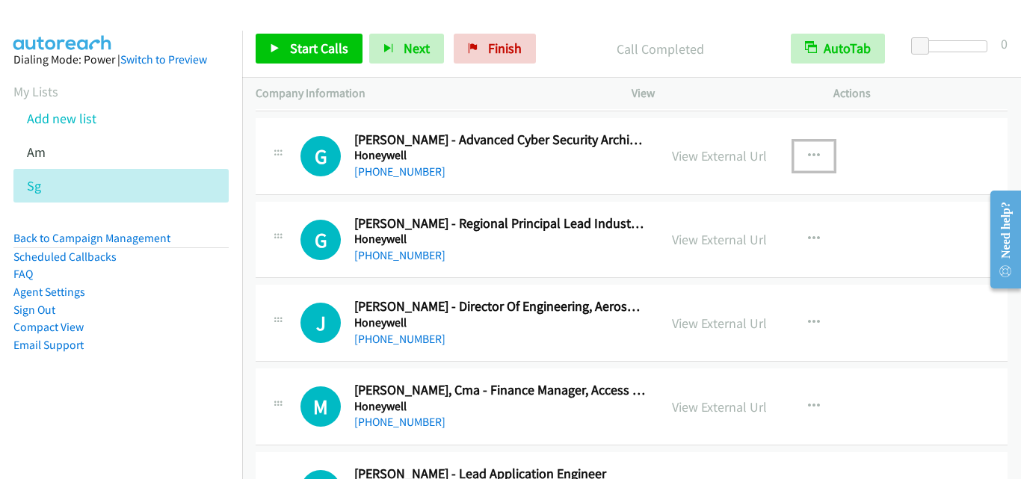
click at [808, 152] on icon "button" at bounding box center [814, 156] width 12 height 12
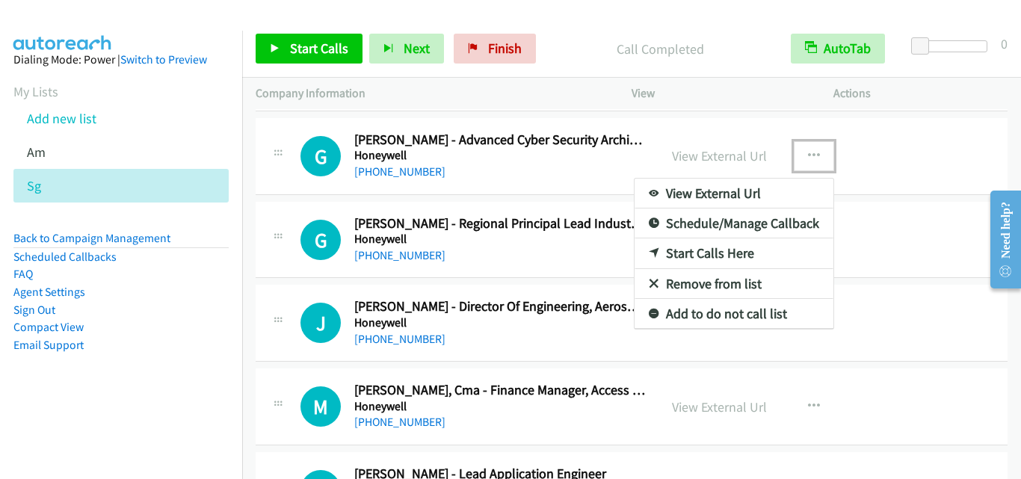
click at [698, 252] on link "Start Calls Here" at bounding box center [733, 253] width 199 height 30
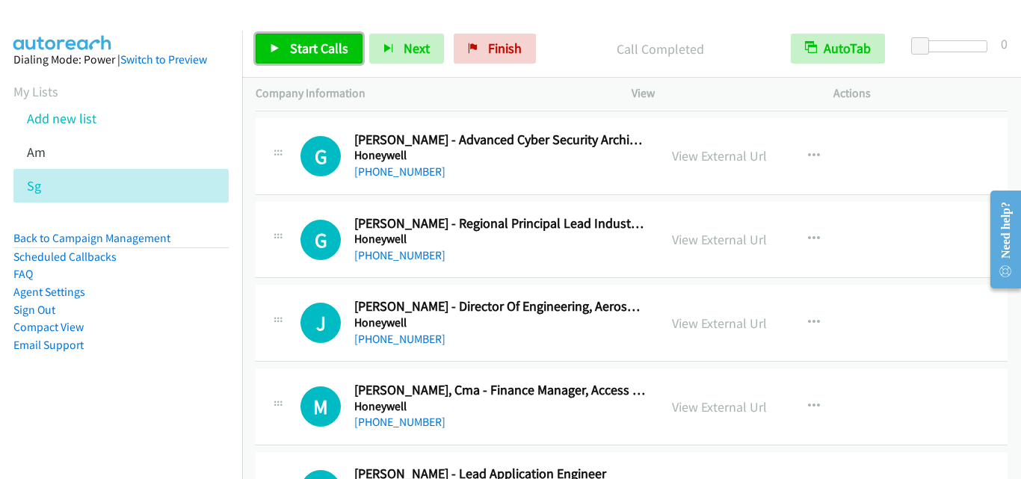
click at [314, 43] on span "Start Calls" at bounding box center [319, 48] width 58 height 17
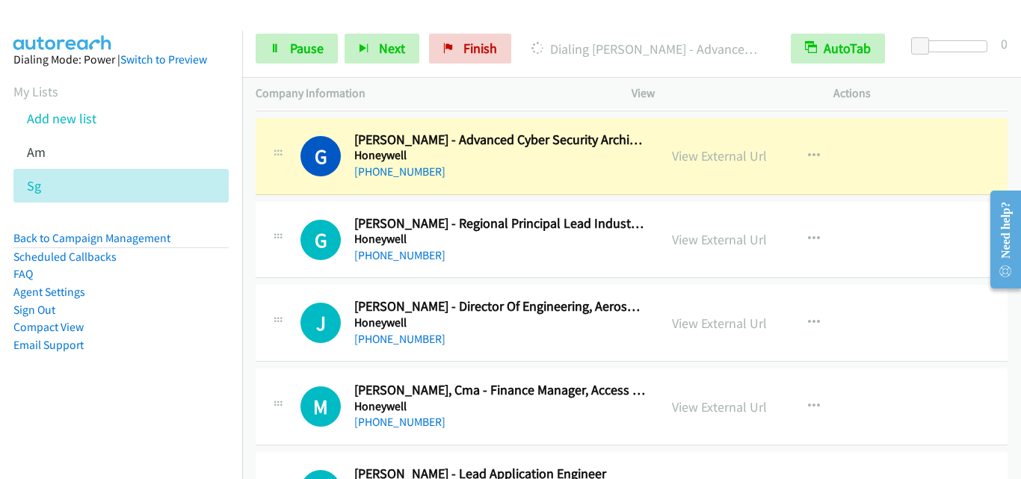
click at [295, 295] on div "J Callback Scheduled Josef Stastny - Director Of Engineering, Aerospace Operati…" at bounding box center [632, 323] width 752 height 77
click at [295, 46] on span "Pause" at bounding box center [307, 48] width 34 height 17
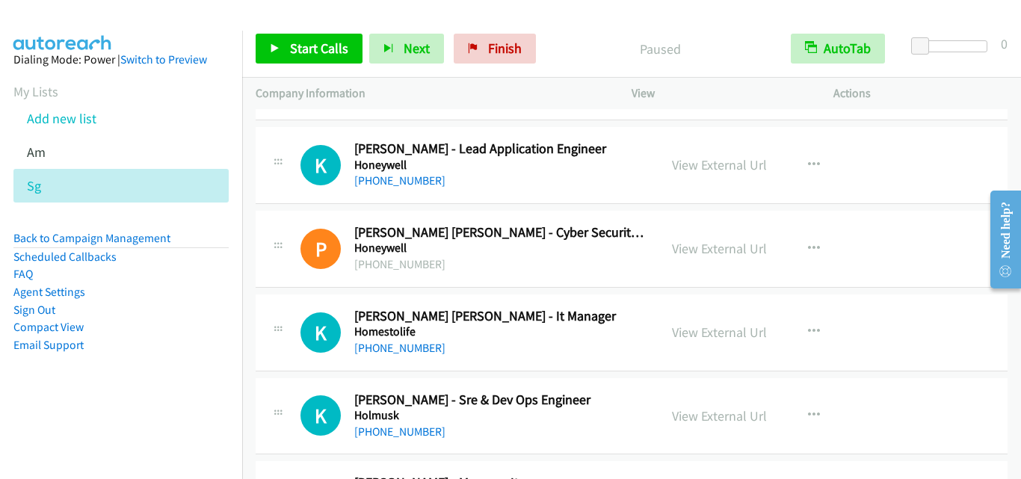
scroll to position [13078, 0]
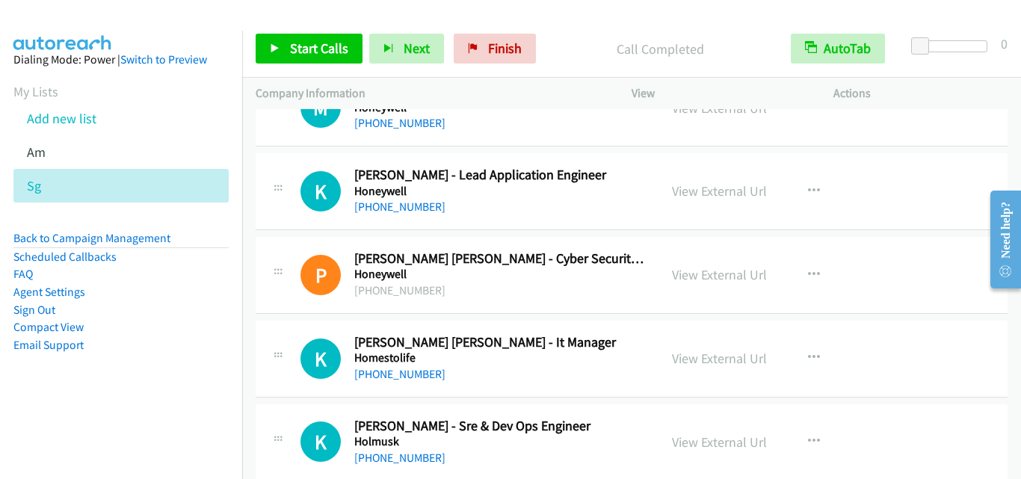
click at [297, 254] on div "P Callback Scheduled Punith Kumar Parthiban - Cyber Security Architect Honeywel…" at bounding box center [457, 274] width 376 height 49
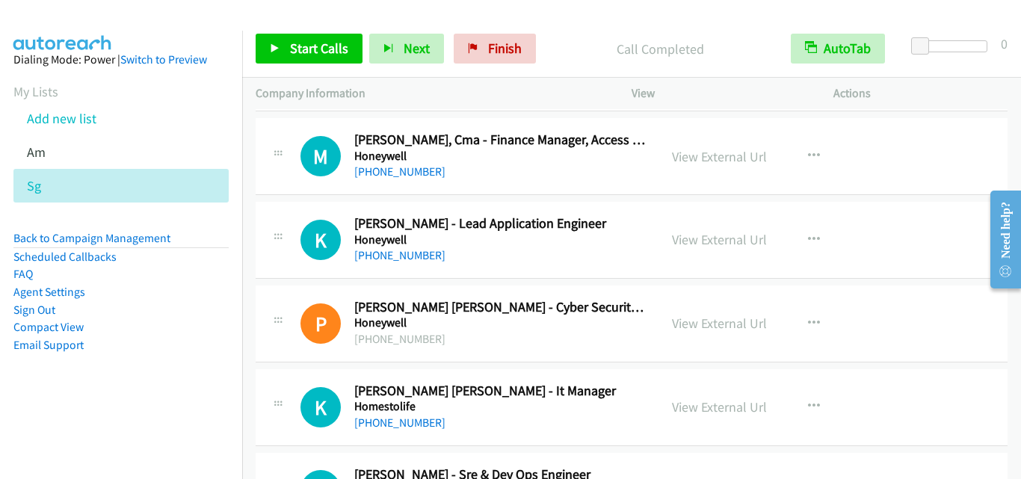
scroll to position [13003, 0]
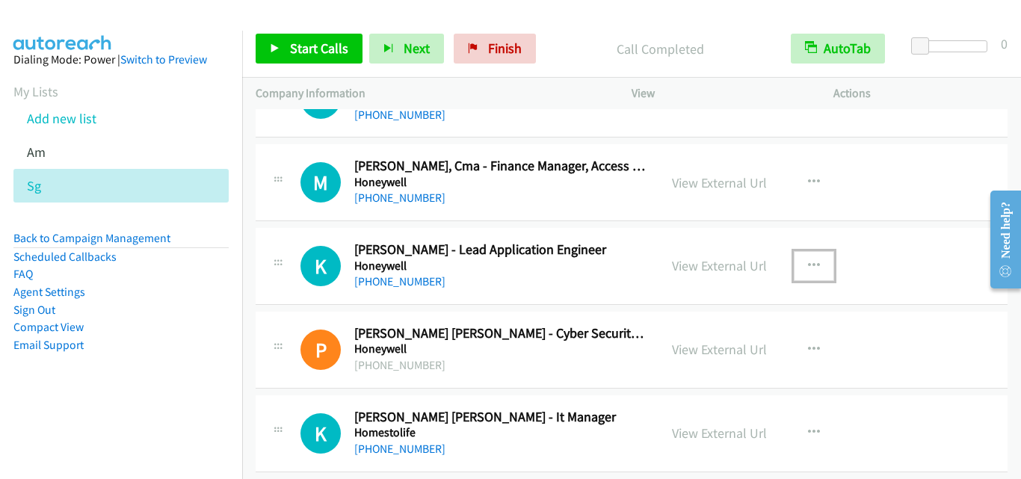
click at [815, 262] on button "button" at bounding box center [814, 266] width 40 height 30
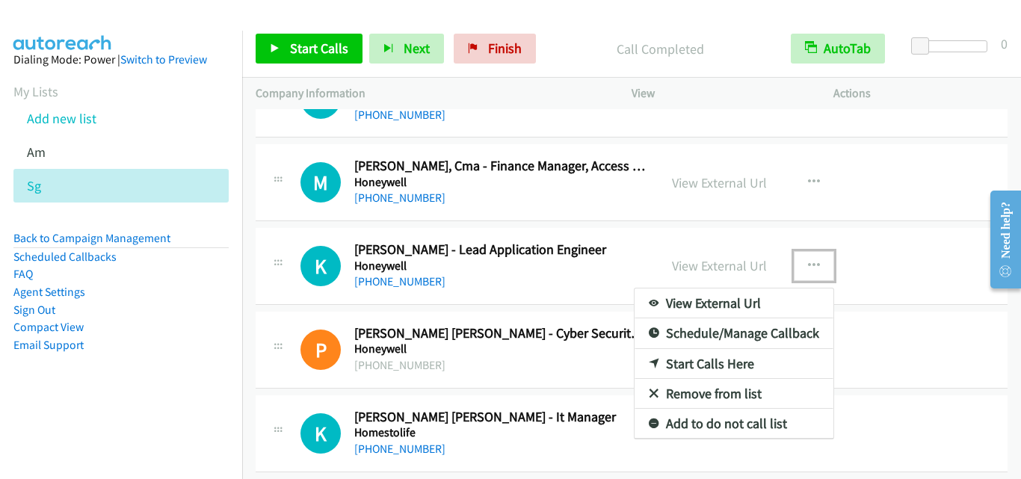
click at [711, 365] on link "Start Calls Here" at bounding box center [733, 364] width 199 height 30
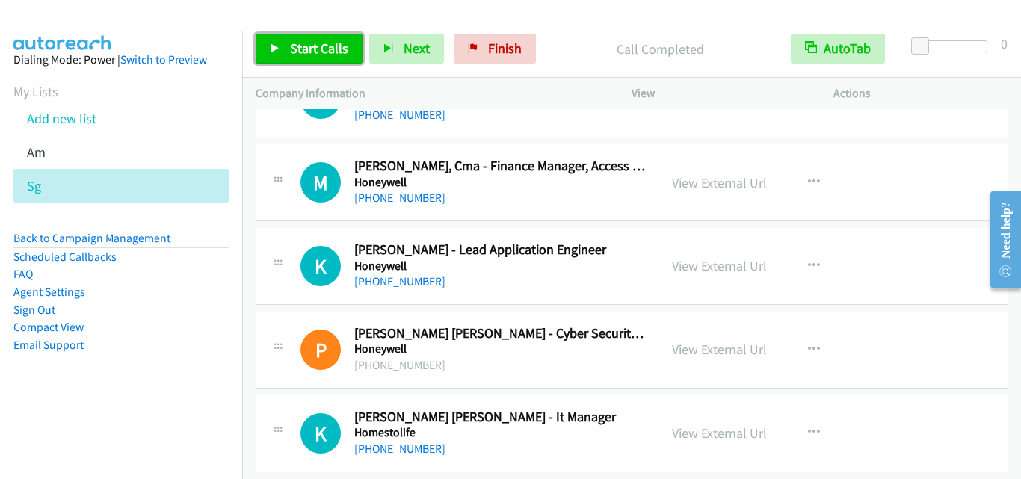
click at [318, 48] on span "Start Calls" at bounding box center [319, 48] width 58 height 17
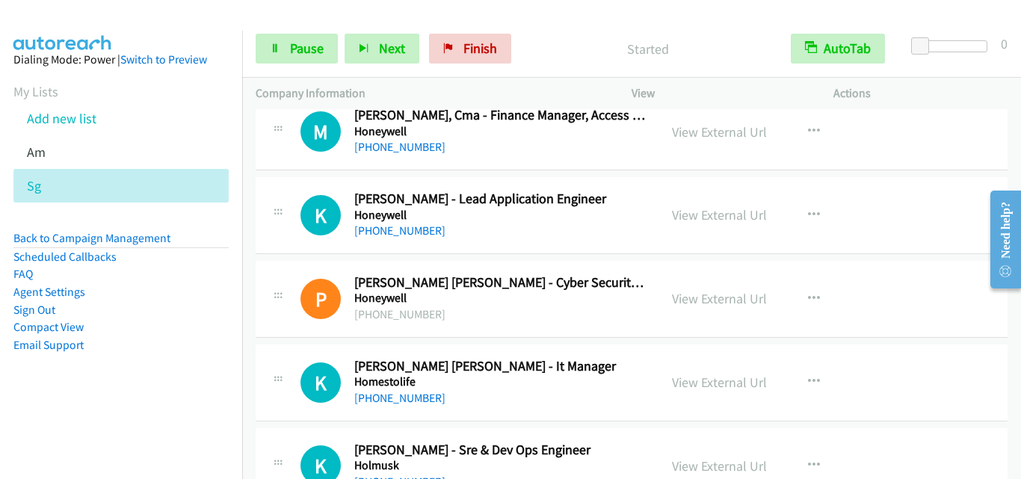
scroll to position [13078, 0]
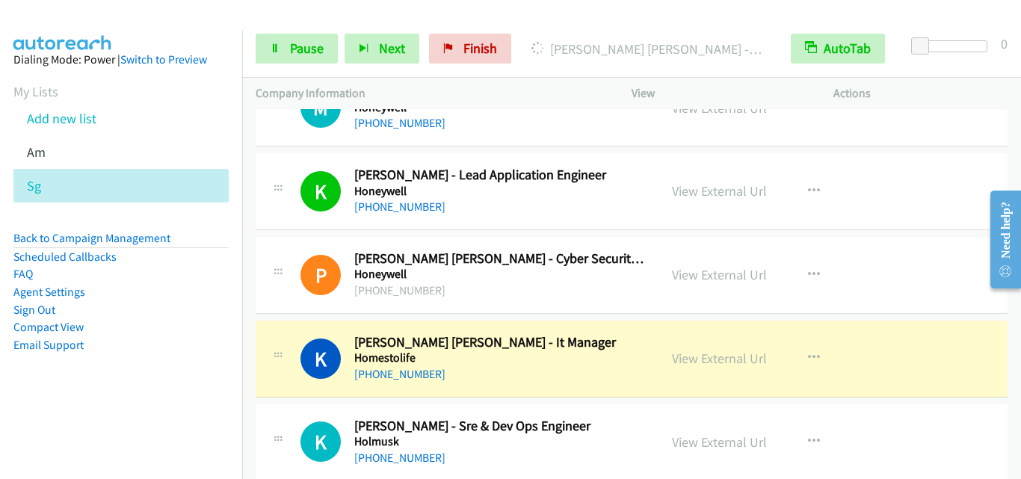
click at [289, 308] on div "P Callback Scheduled Punith Kumar Parthiban - Cyber Security Architect Honeywel…" at bounding box center [632, 275] width 752 height 77
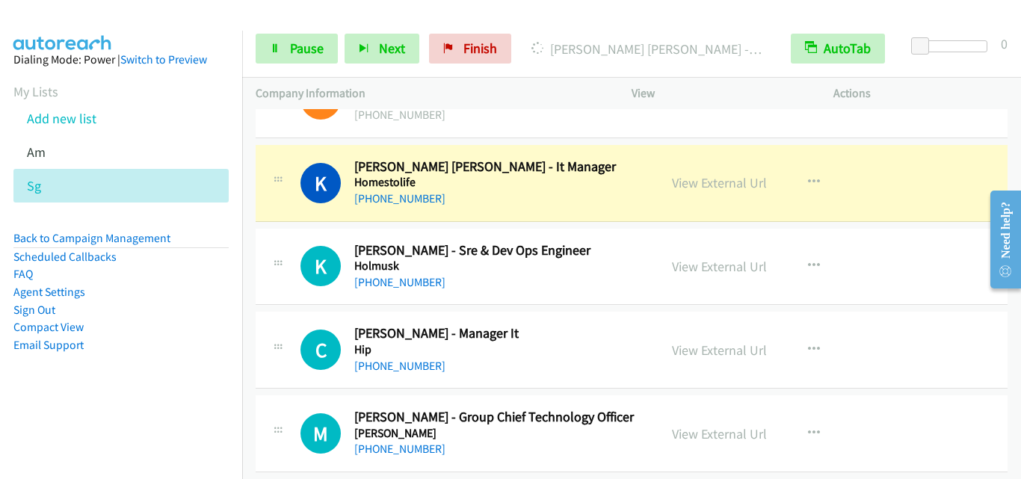
scroll to position [13228, 0]
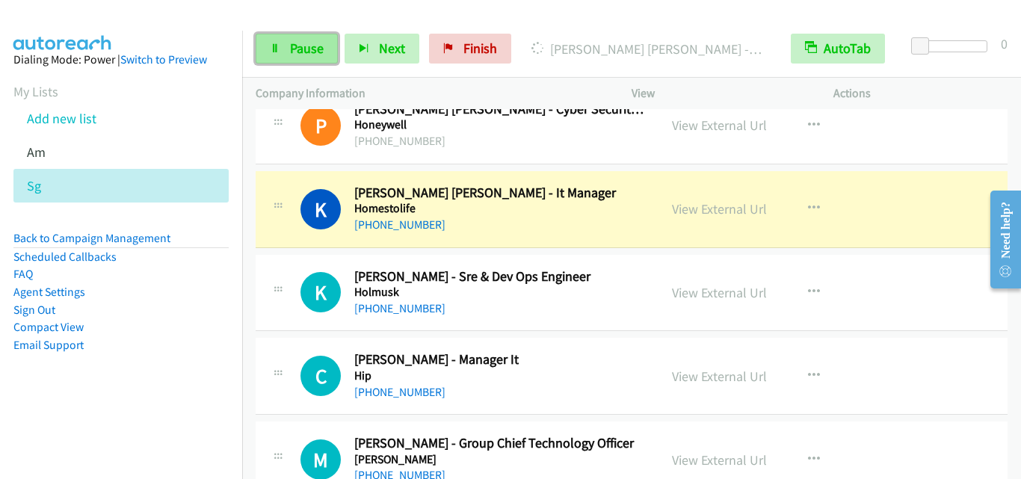
click at [311, 43] on span "Pause" at bounding box center [307, 48] width 34 height 17
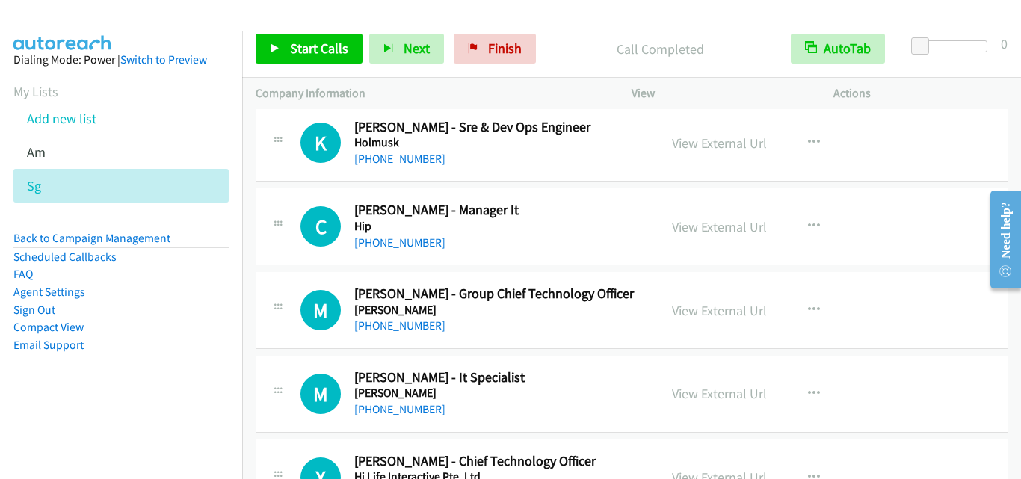
scroll to position [13302, 0]
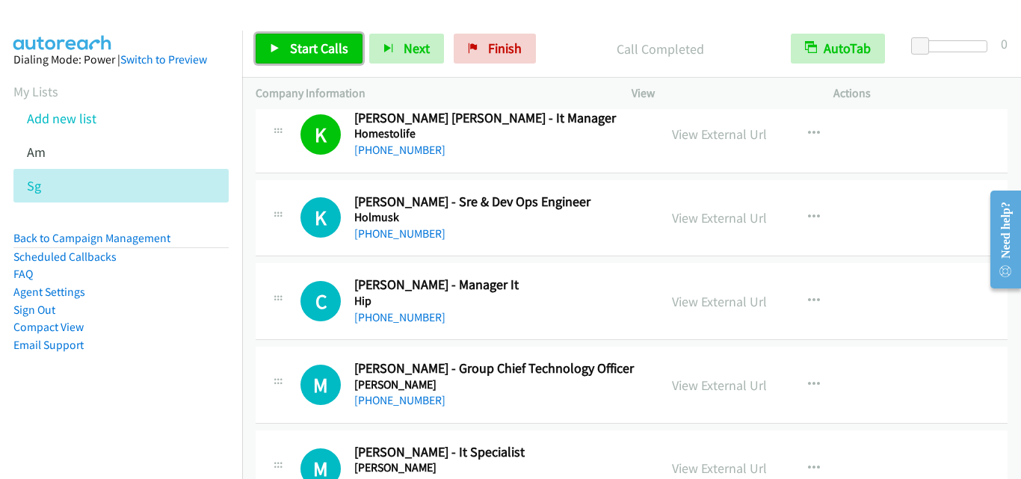
click at [335, 52] on span "Start Calls" at bounding box center [319, 48] width 58 height 17
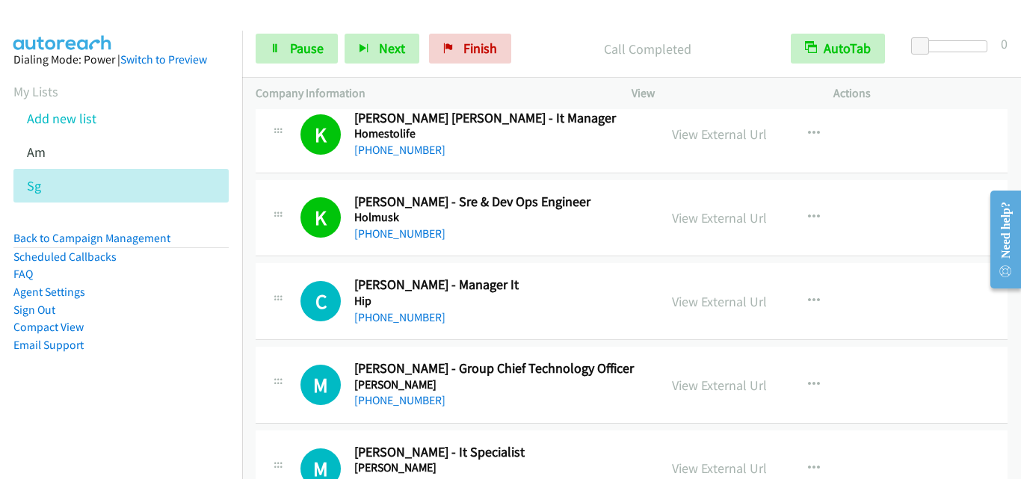
click at [272, 276] on div "C Callback Scheduled Chee Keong Tay - Manager It Hip Asia/Singapore +65 9187 72…" at bounding box center [632, 301] width 752 height 77
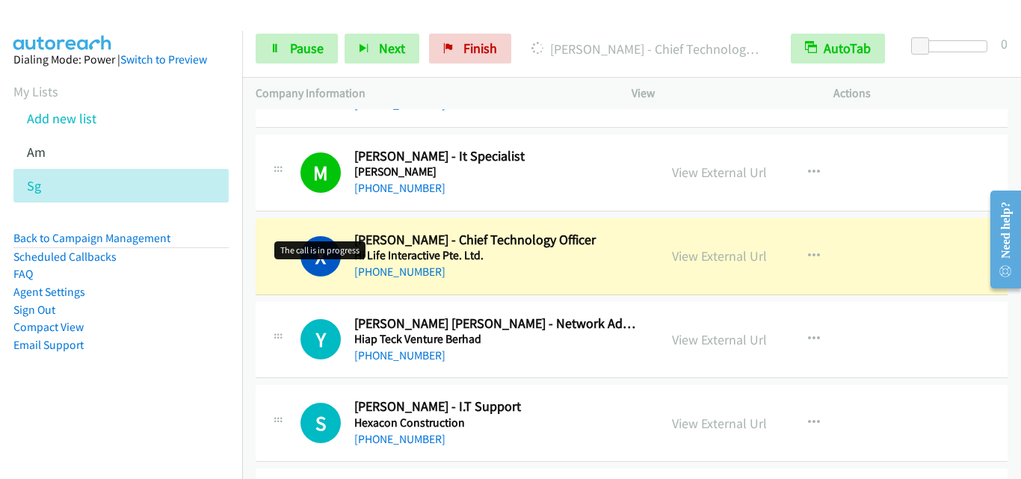
scroll to position [13676, 0]
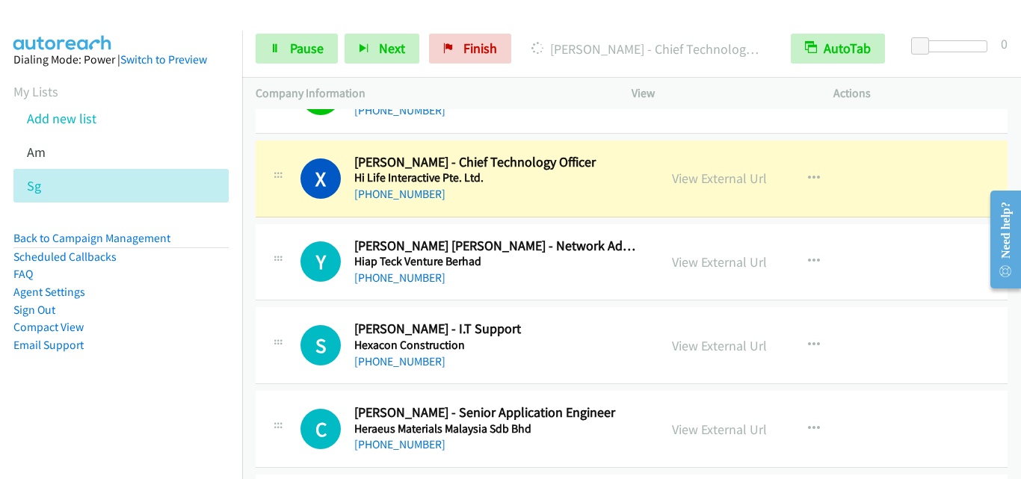
click at [257, 187] on div "X Callback Scheduled Xiaojing Zhao - Chief Technology Officer Hi Life Interacti…" at bounding box center [457, 178] width 403 height 49
click at [315, 55] on span "Pause" at bounding box center [307, 48] width 34 height 17
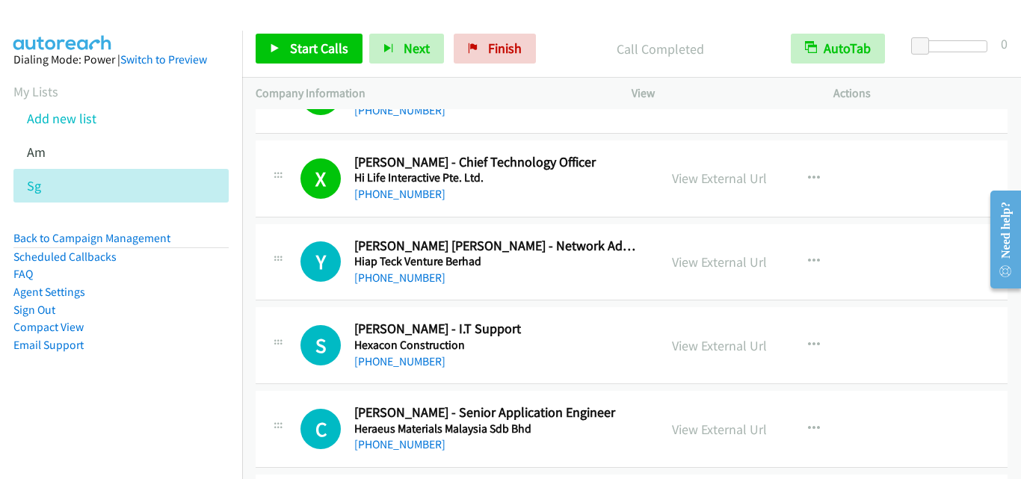
click at [575, 320] on div "S Callback Scheduled Sathish Pream - I.T Support Hexacon Construction Asia/Sing…" at bounding box center [632, 345] width 752 height 77
click at [330, 47] on span "Start Calls" at bounding box center [319, 48] width 58 height 17
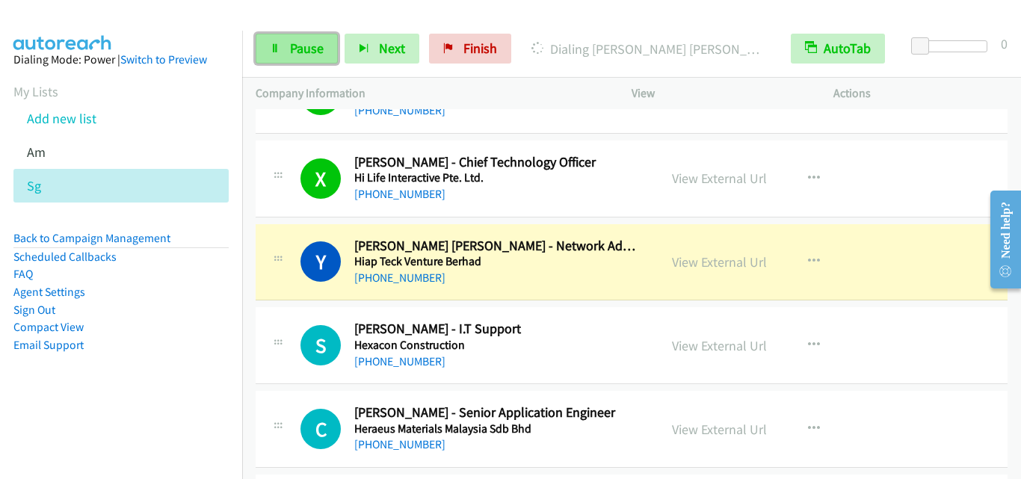
click at [303, 48] on span "Pause" at bounding box center [307, 48] width 34 height 17
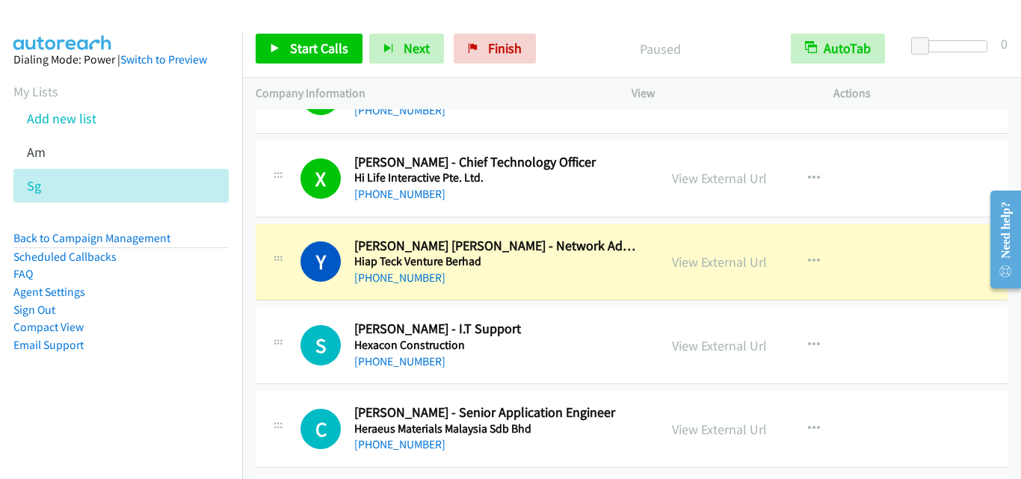
click at [289, 296] on div "Y Callback Scheduled Yong Chang Chong - Network Administrator Hiap Teck Venture…" at bounding box center [632, 262] width 752 height 77
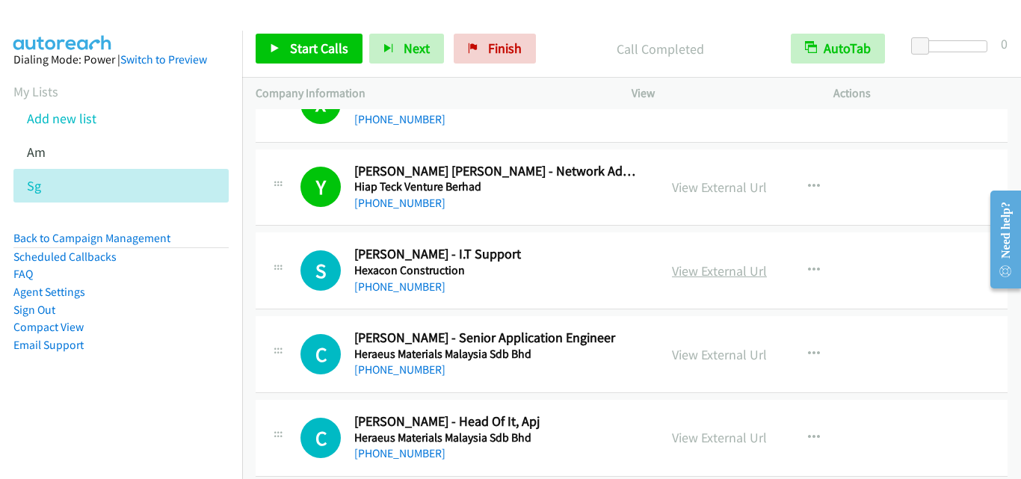
scroll to position [13826, 0]
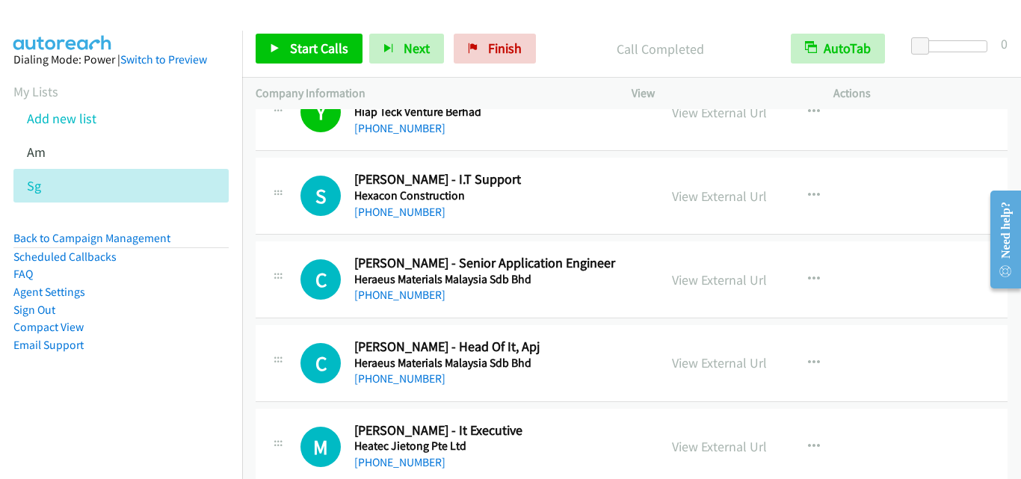
click at [277, 212] on div "S Callback Scheduled Sathish Pream - I.T Support Hexacon Construction Asia/Sing…" at bounding box center [457, 195] width 376 height 49
click at [331, 61] on link "Start Calls" at bounding box center [309, 49] width 107 height 30
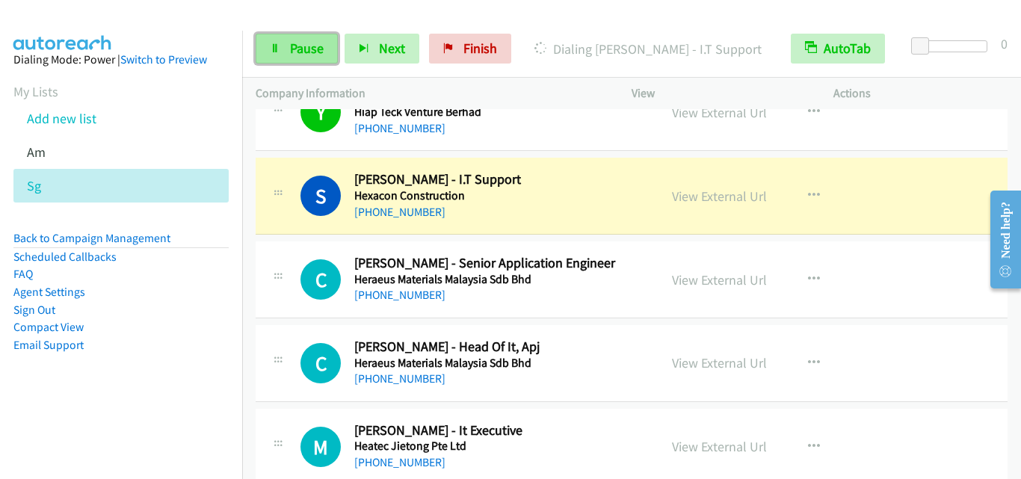
click at [294, 46] on span "Pause" at bounding box center [307, 48] width 34 height 17
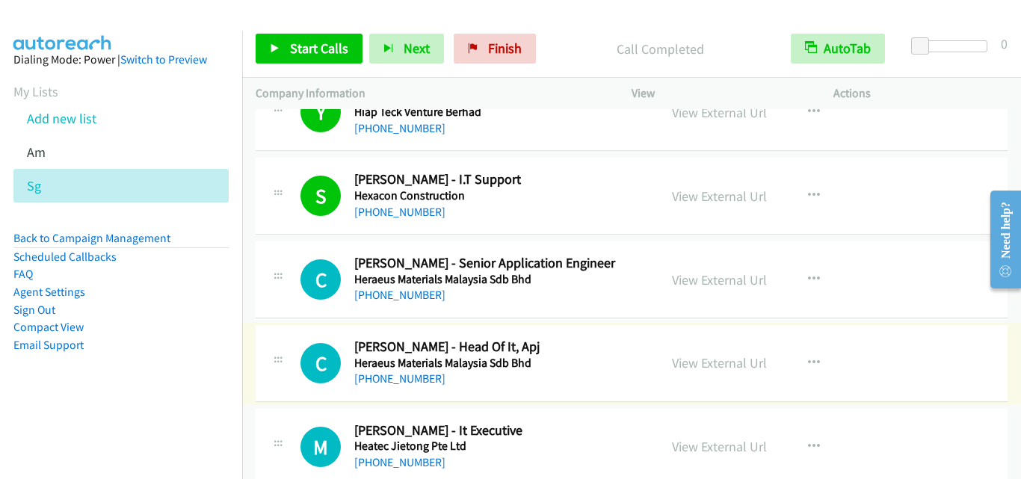
scroll to position [13900, 0]
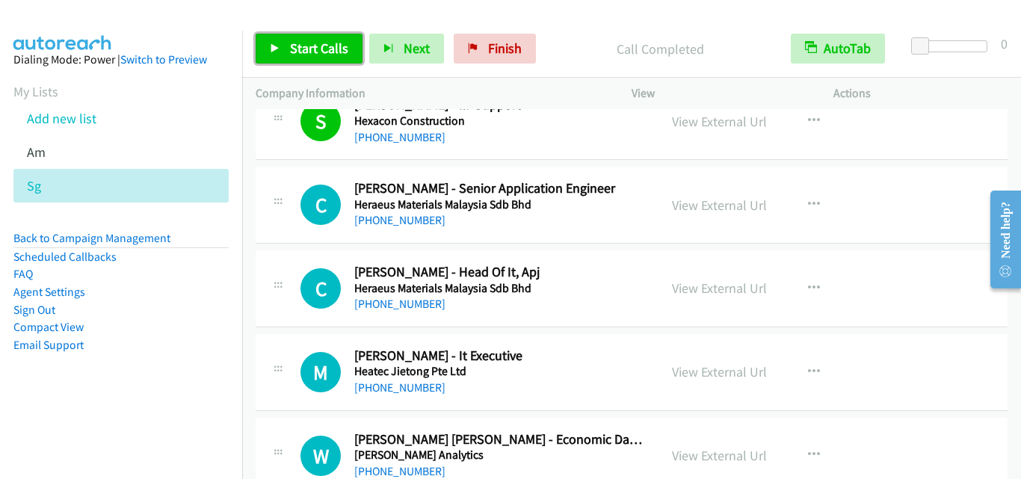
click at [291, 46] on span "Start Calls" at bounding box center [319, 48] width 58 height 17
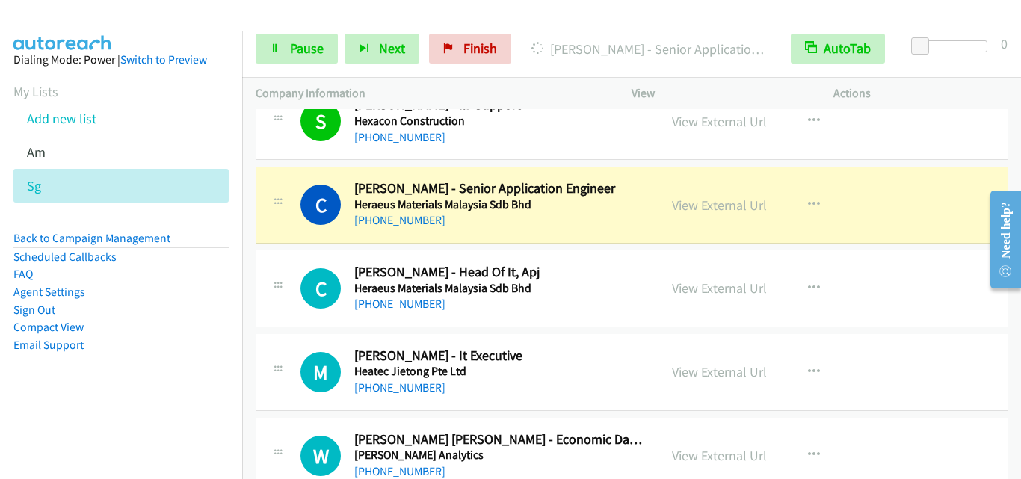
click at [285, 305] on div "C Callback Scheduled Chanda Vasudevan - Head Of It, Apj Heraeus Materials Malay…" at bounding box center [457, 288] width 376 height 49
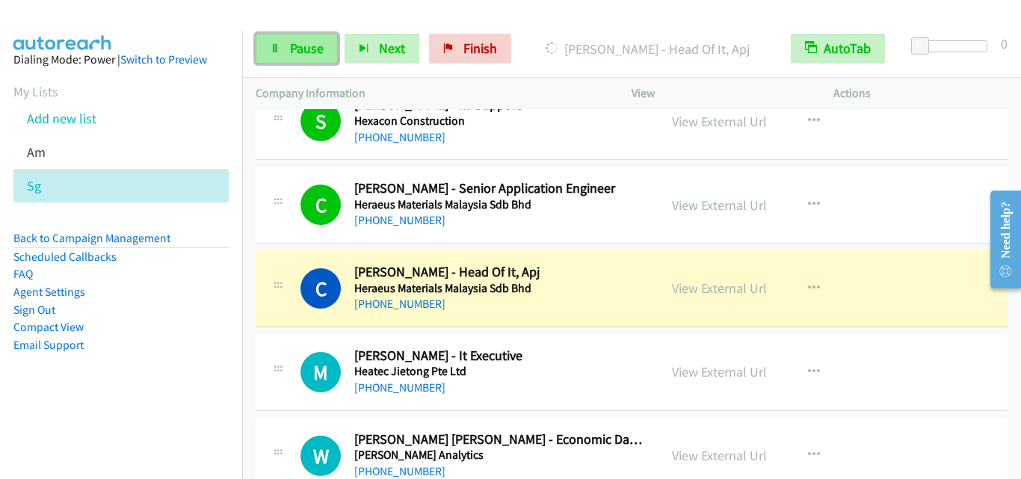
click at [314, 52] on span "Pause" at bounding box center [307, 48] width 34 height 17
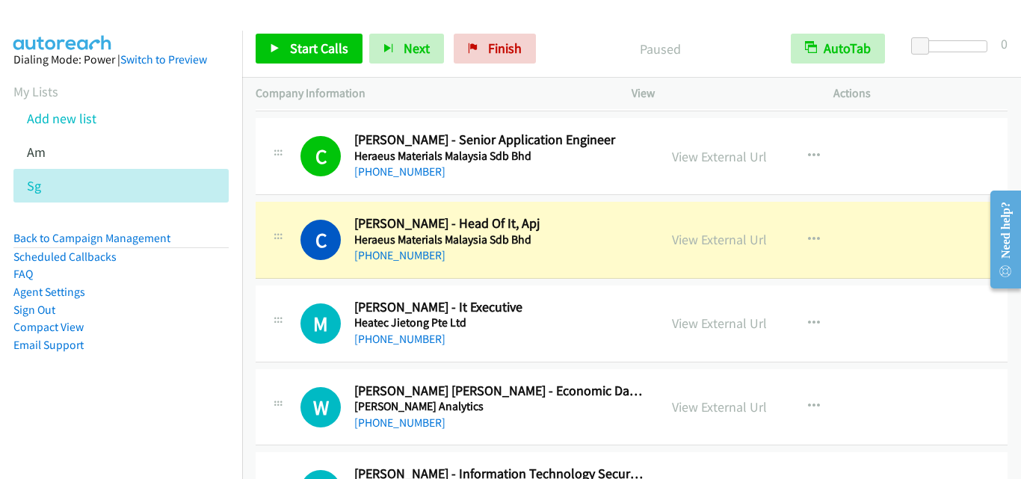
scroll to position [13975, 0]
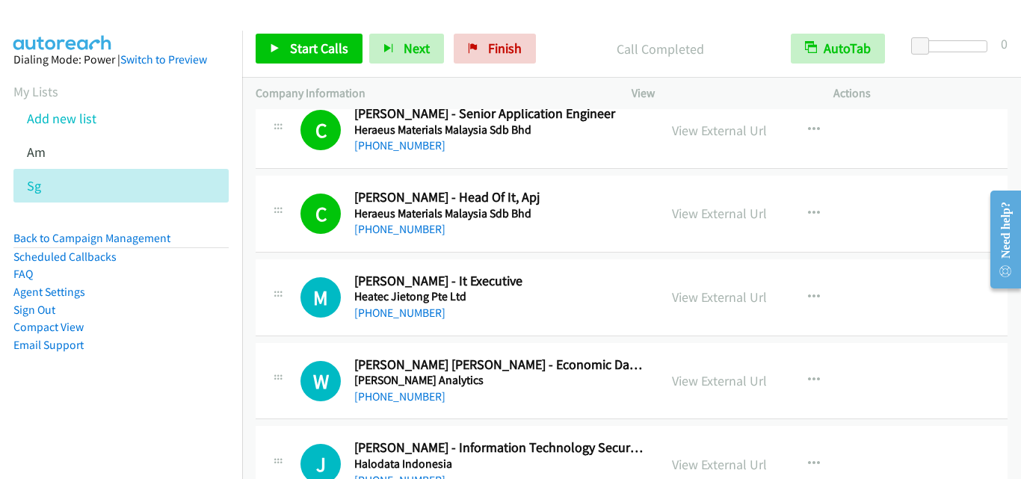
click at [297, 326] on div "M Callback Scheduled Mathi Yazhagan - It Executive Heatec Jietong Pte Ltd Asia/…" at bounding box center [632, 297] width 752 height 77
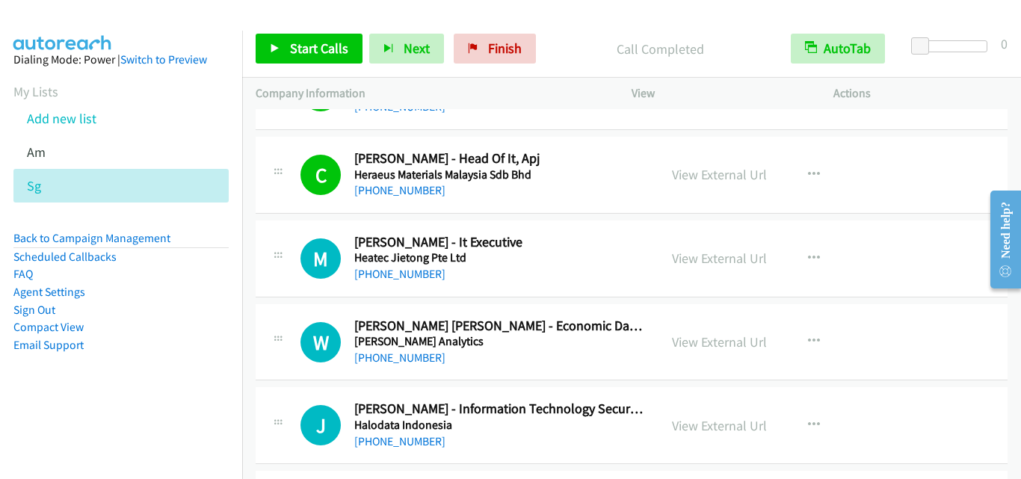
scroll to position [14050, 0]
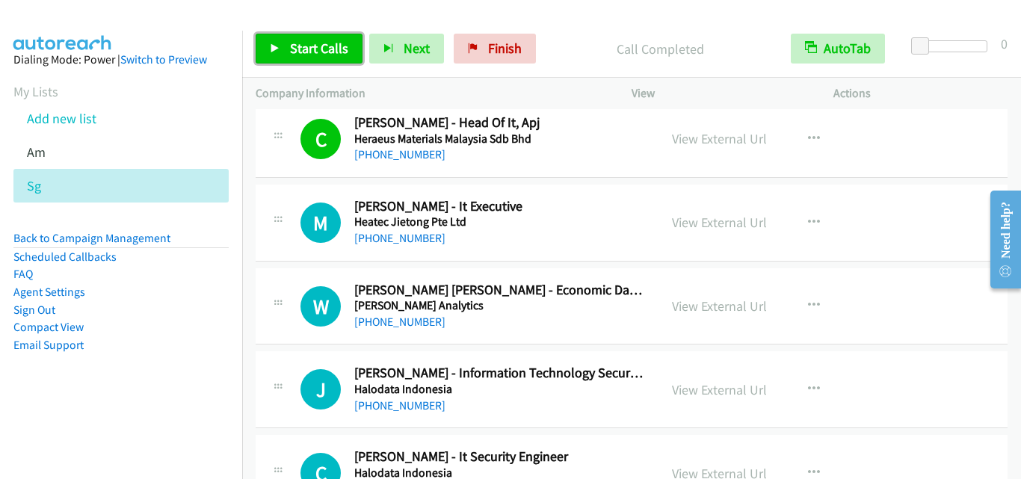
click at [308, 40] on span "Start Calls" at bounding box center [319, 48] width 58 height 17
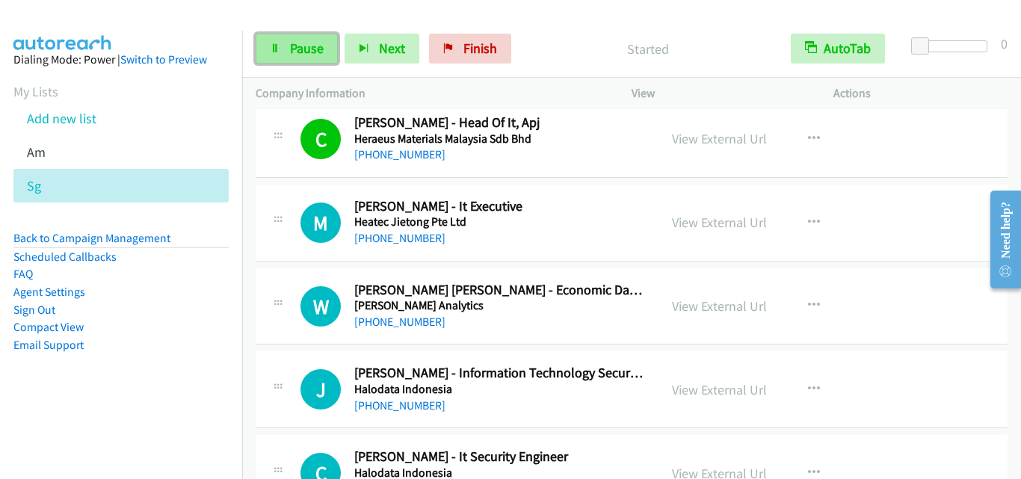
click at [285, 48] on link "Pause" at bounding box center [297, 49] width 82 height 30
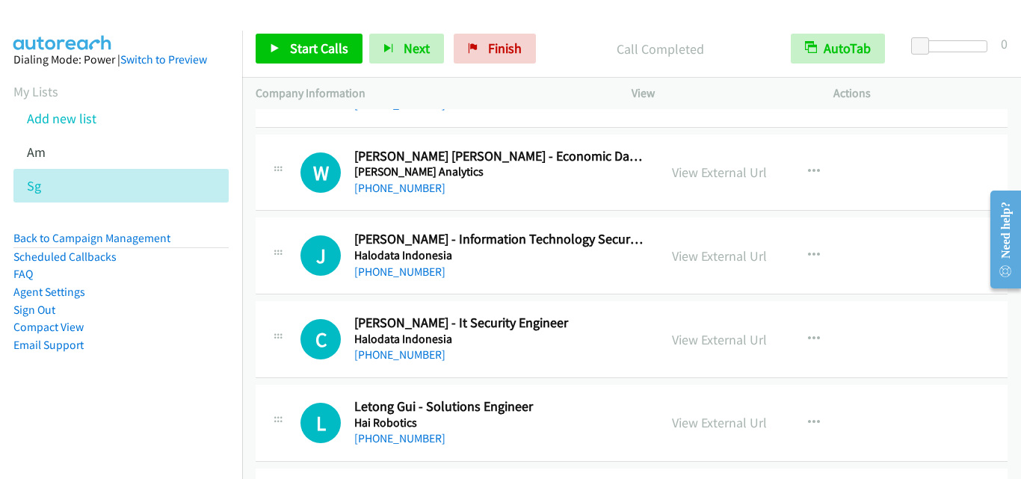
scroll to position [14199, 0]
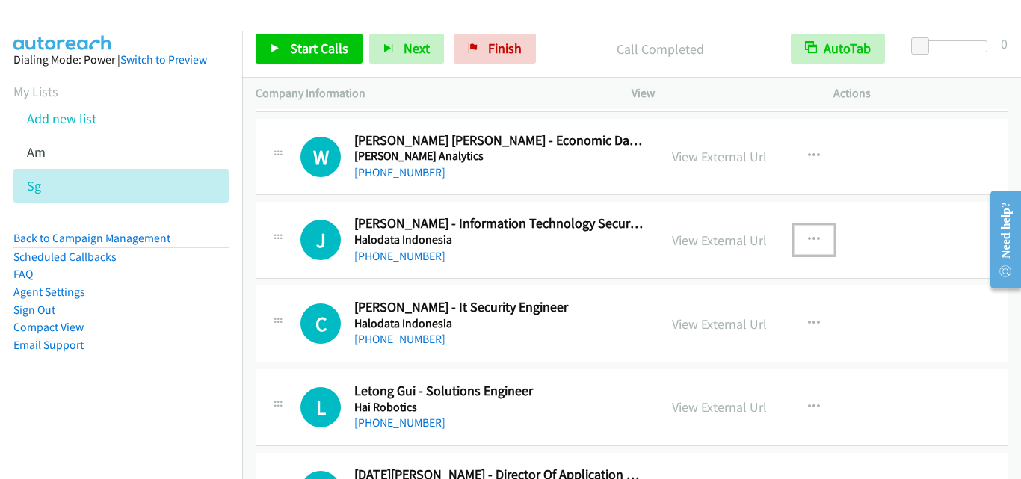
click at [808, 235] on icon "button" at bounding box center [814, 240] width 12 height 12
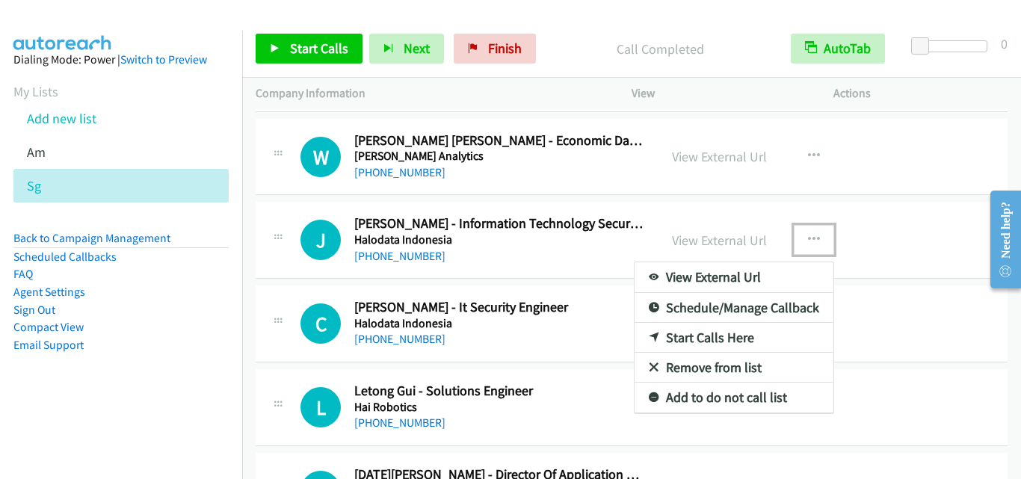
click at [699, 336] on link "Start Calls Here" at bounding box center [733, 338] width 199 height 30
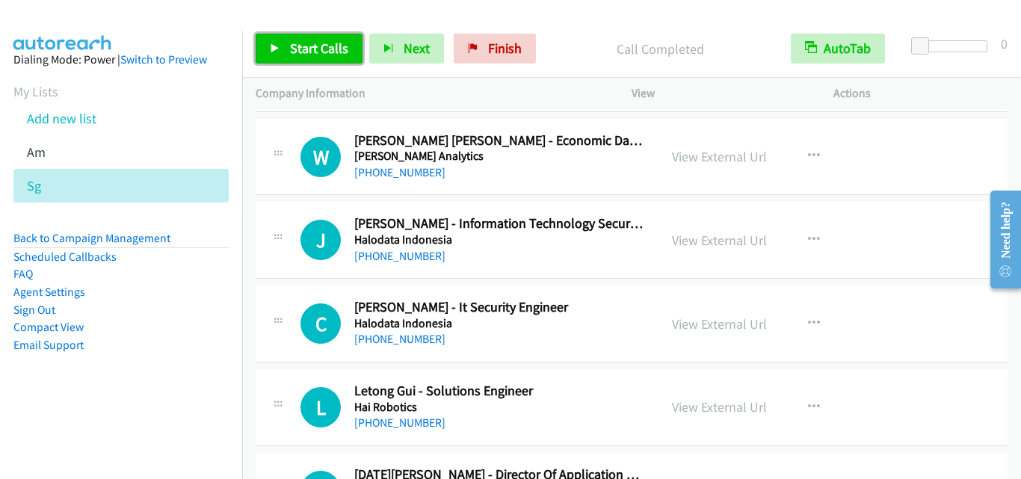
click at [315, 46] on span "Start Calls" at bounding box center [319, 48] width 58 height 17
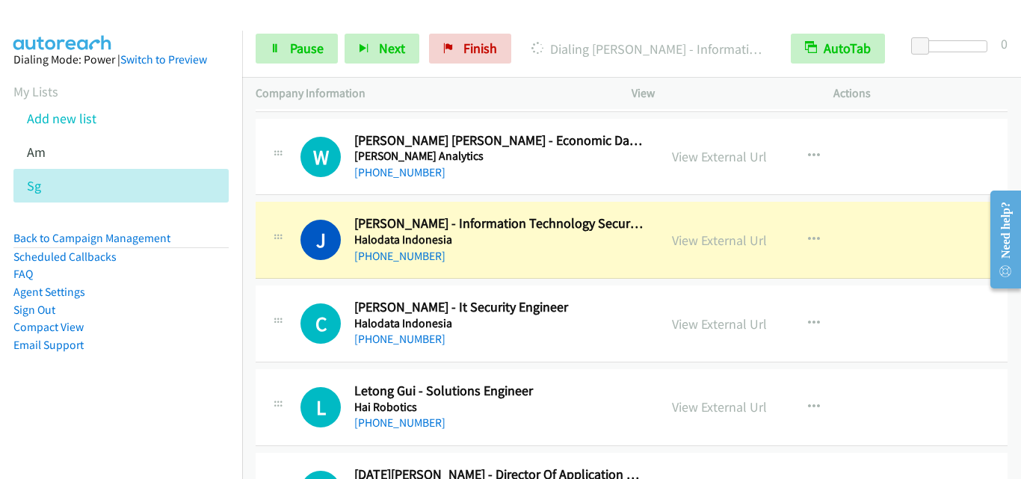
click at [288, 288] on div "C Callback Scheduled Chua Zhen - It Security Engineer Halodata Indonesia Asia/S…" at bounding box center [632, 323] width 752 height 77
click at [292, 55] on span "Pause" at bounding box center [307, 48] width 34 height 17
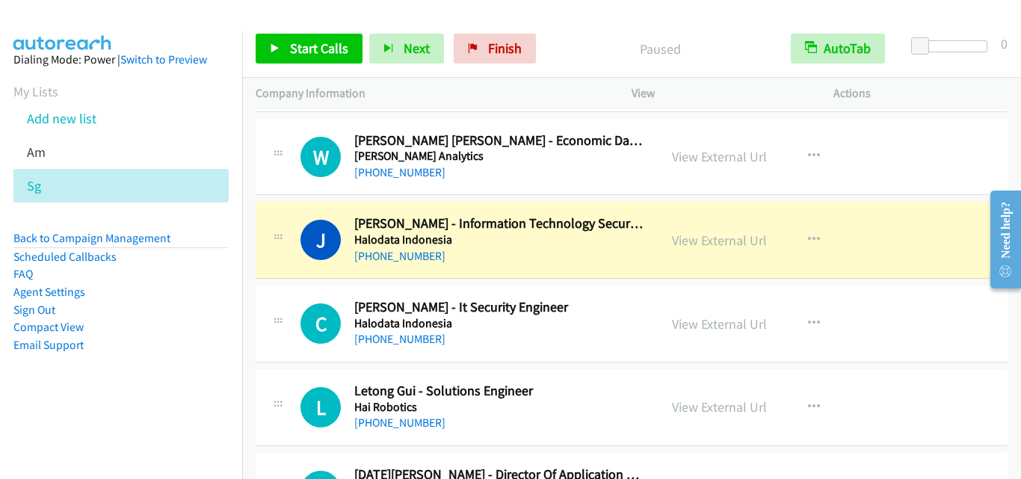
scroll to position [14274, 0]
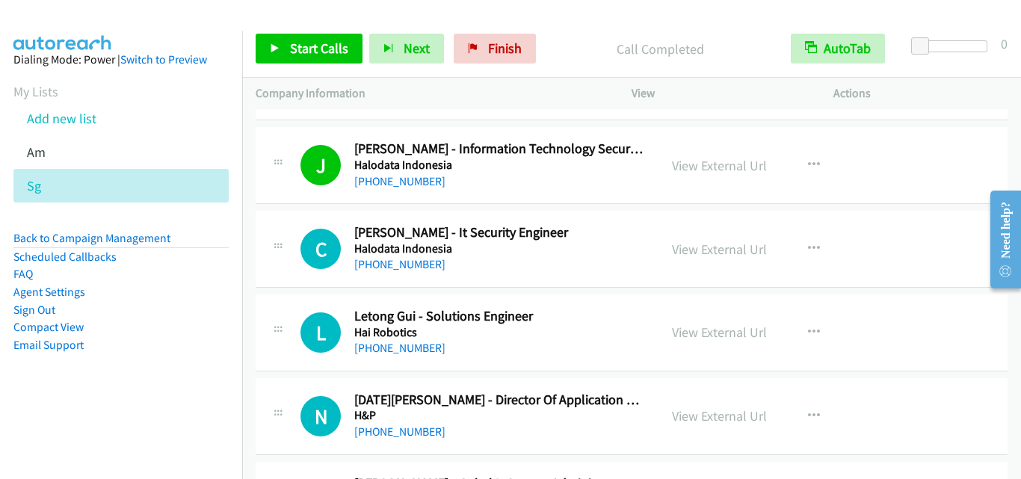
click at [274, 294] on div "L Callback Scheduled Letong Gui - Solutions Engineer Hai Robotics Asia/Singapor…" at bounding box center [632, 332] width 752 height 77
click at [729, 160] on link "View External Url" at bounding box center [719, 165] width 95 height 17
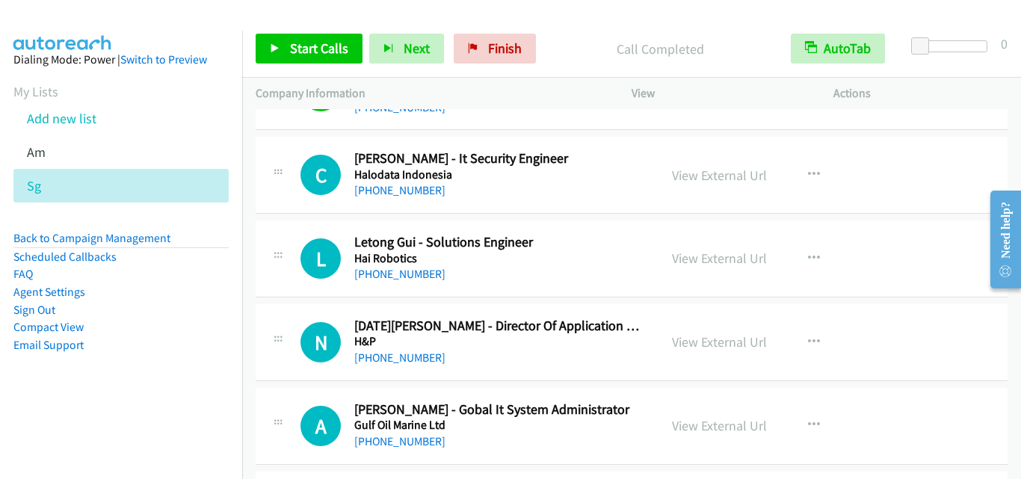
scroll to position [14349, 0]
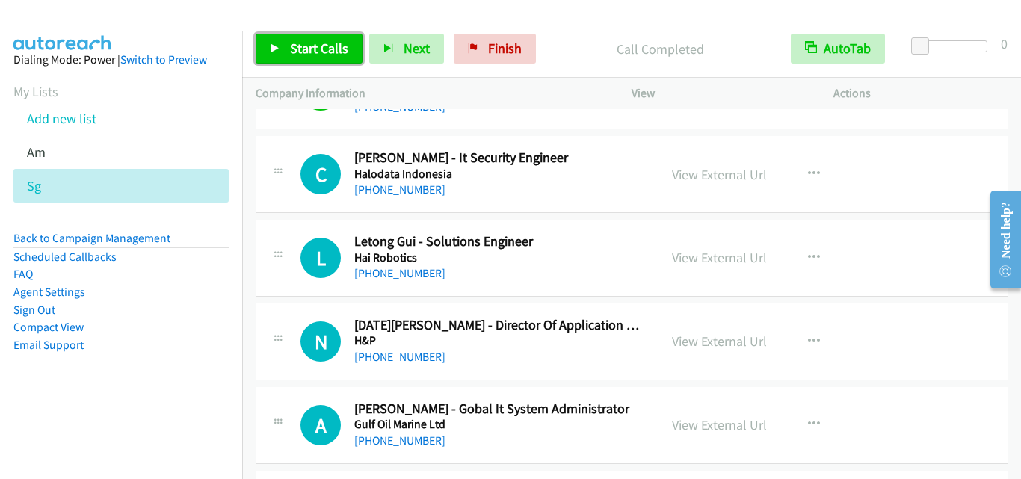
click at [335, 53] on span "Start Calls" at bounding box center [319, 48] width 58 height 17
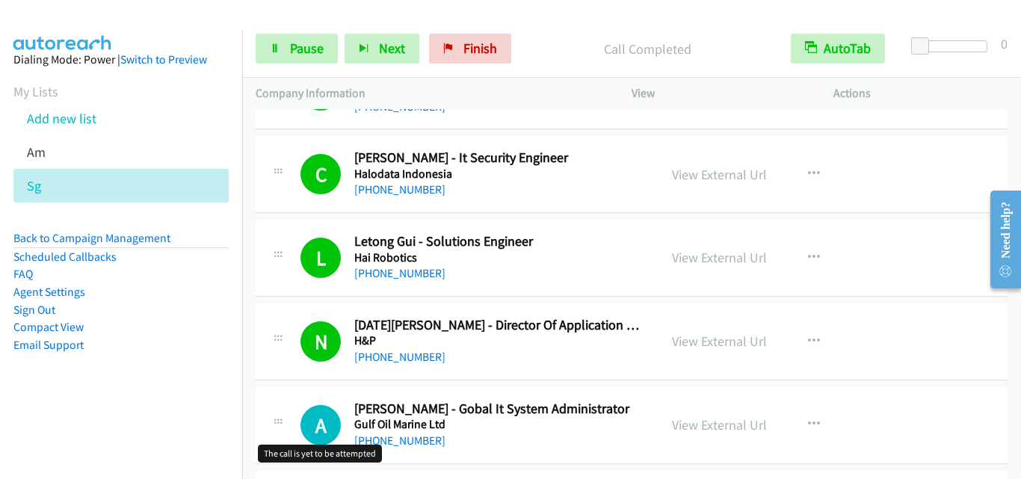
click at [316, 406] on h1 "A" at bounding box center [320, 425] width 40 height 40
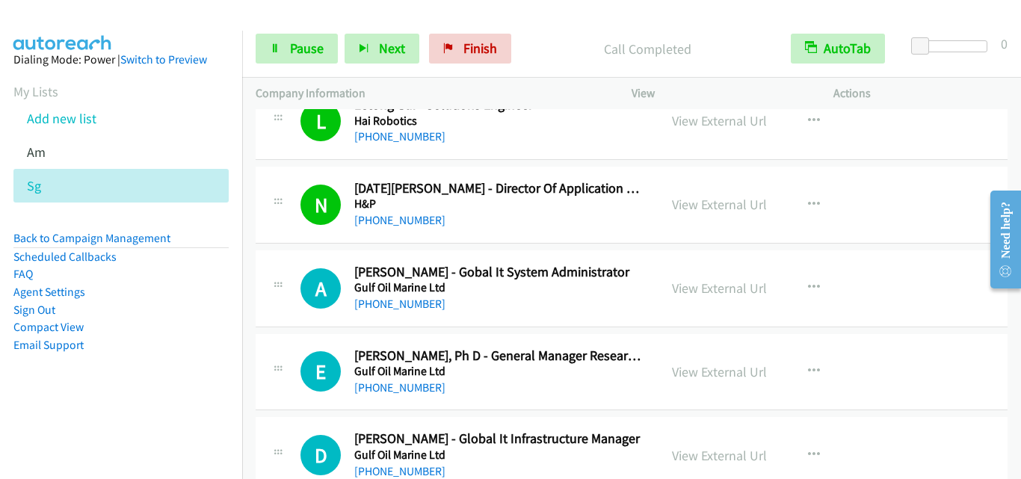
scroll to position [14498, 0]
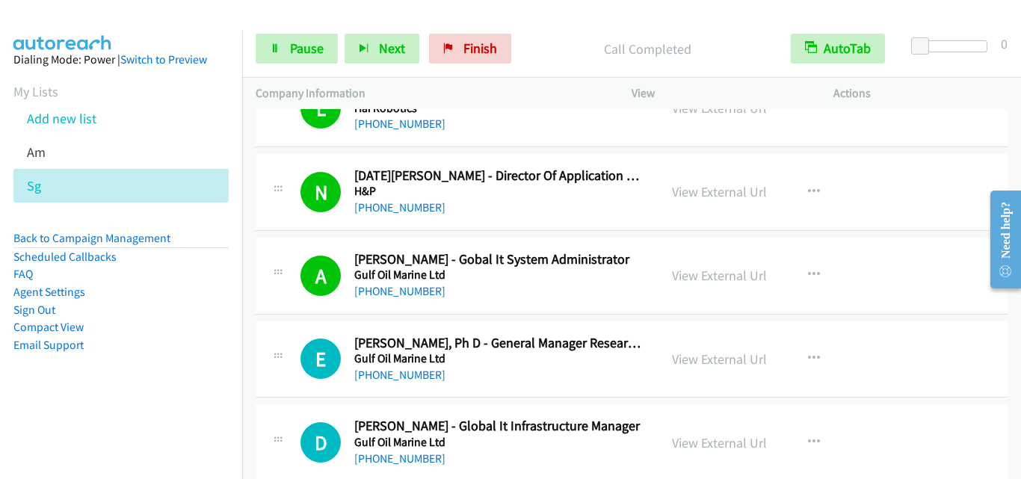
click at [257, 342] on div "E Callback Scheduled Edward Ng, Ph D - General Manager Research & Technology Gu…" at bounding box center [457, 359] width 403 height 49
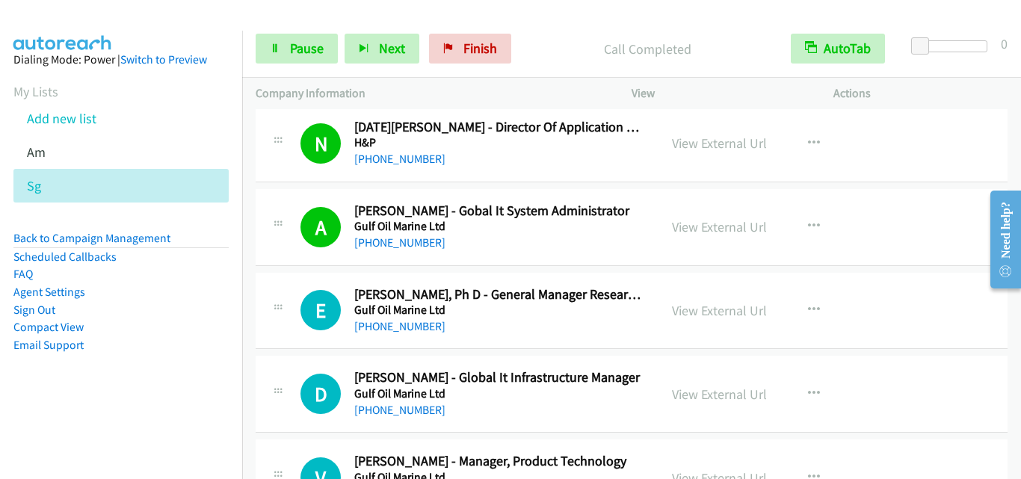
scroll to position [14573, 0]
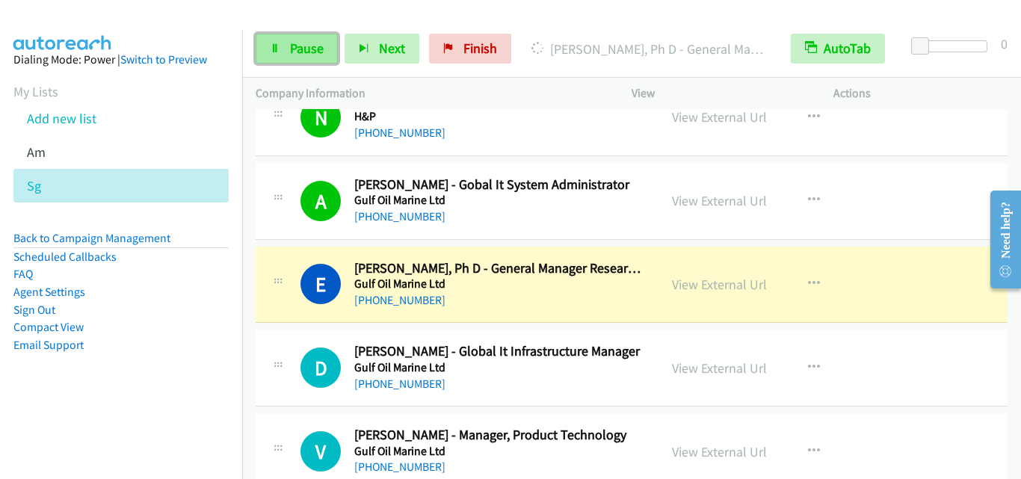
click at [315, 58] on link "Pause" at bounding box center [297, 49] width 82 height 30
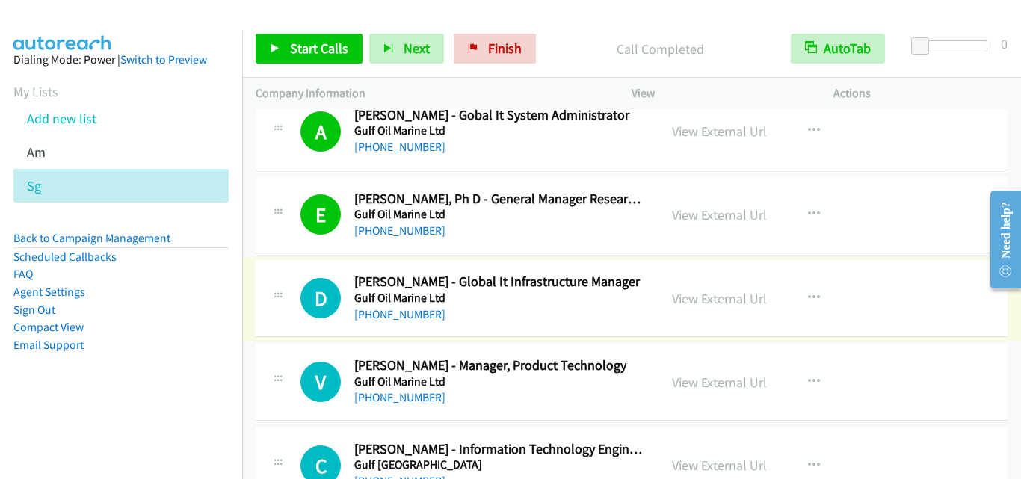
scroll to position [14722, 0]
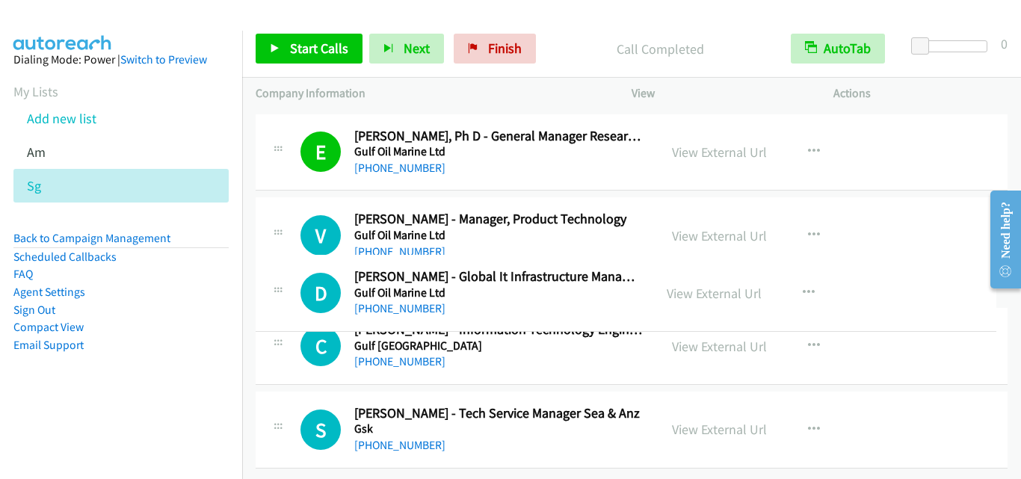
drag, startPoint x: 495, startPoint y: 252, endPoint x: 513, endPoint y: 284, distance: 36.4
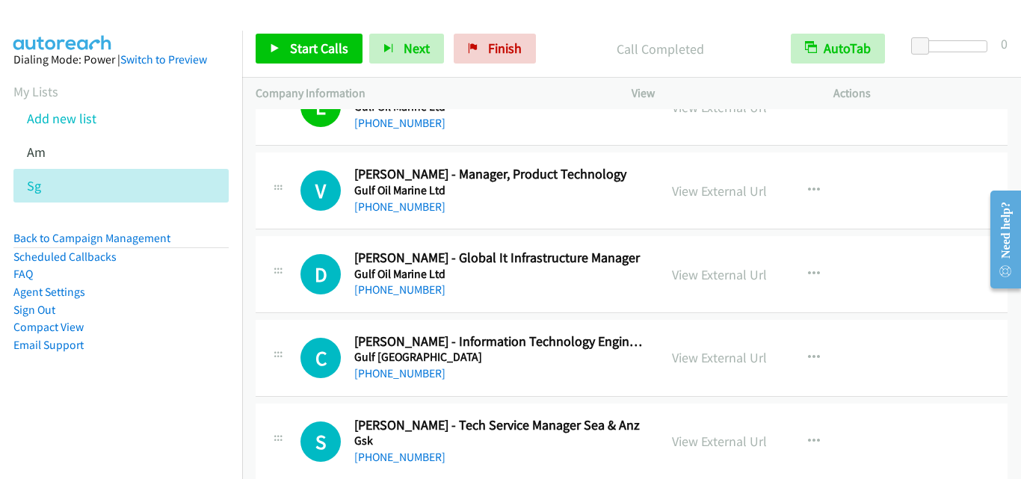
scroll to position [14773, 0]
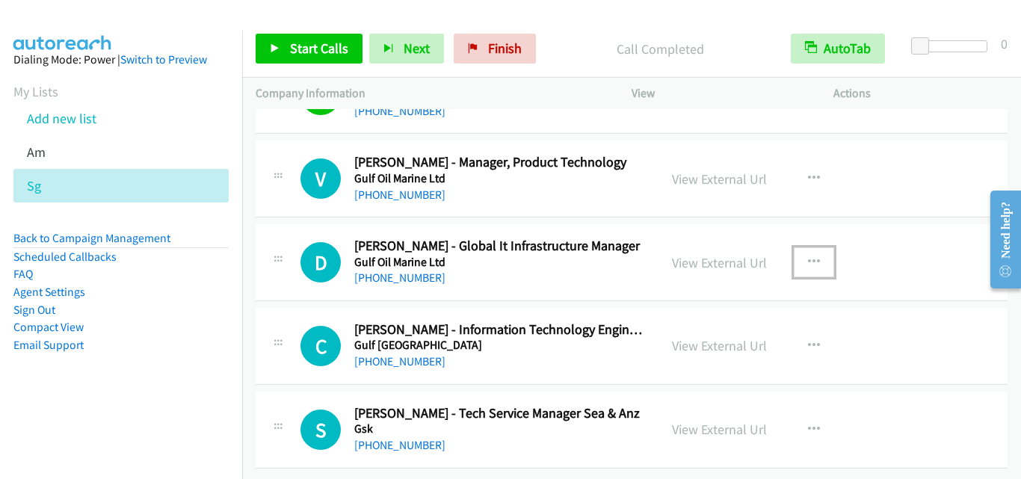
click at [808, 256] on icon "button" at bounding box center [814, 262] width 12 height 12
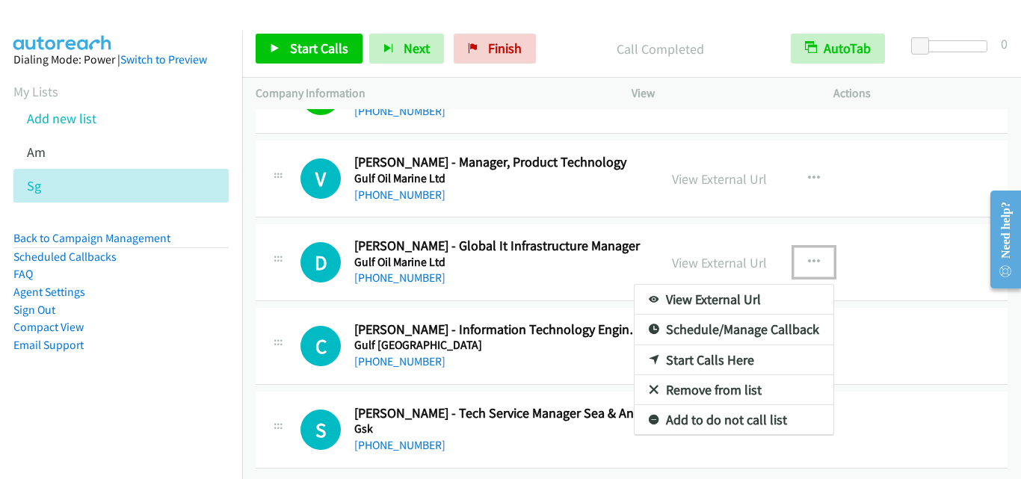
click at [733, 345] on link "Start Calls Here" at bounding box center [733, 360] width 199 height 30
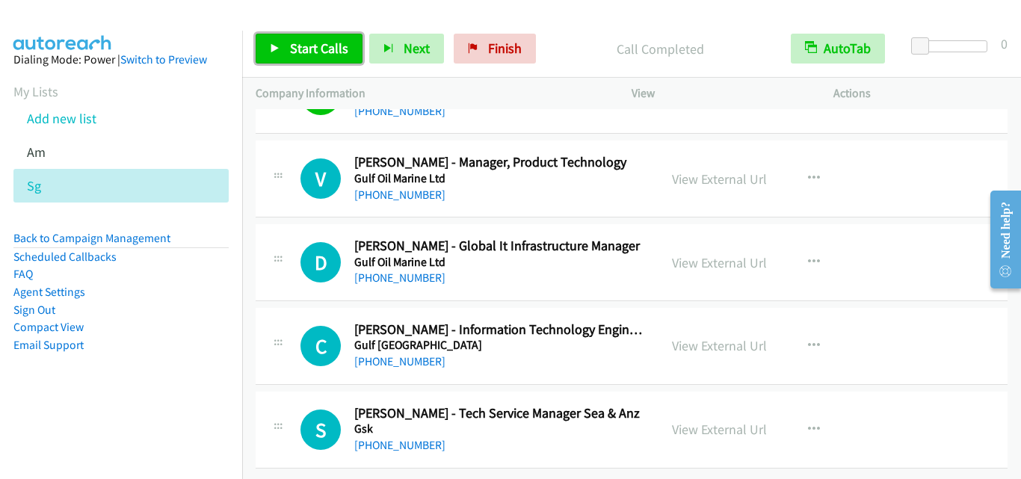
click at [324, 44] on span "Start Calls" at bounding box center [319, 48] width 58 height 17
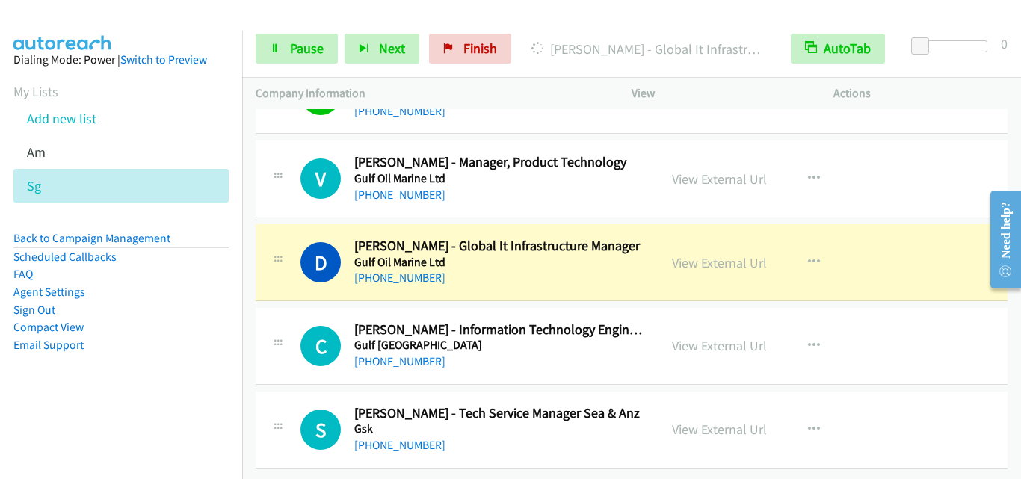
drag, startPoint x: 303, startPoint y: 306, endPoint x: 309, endPoint y: 303, distance: 7.7
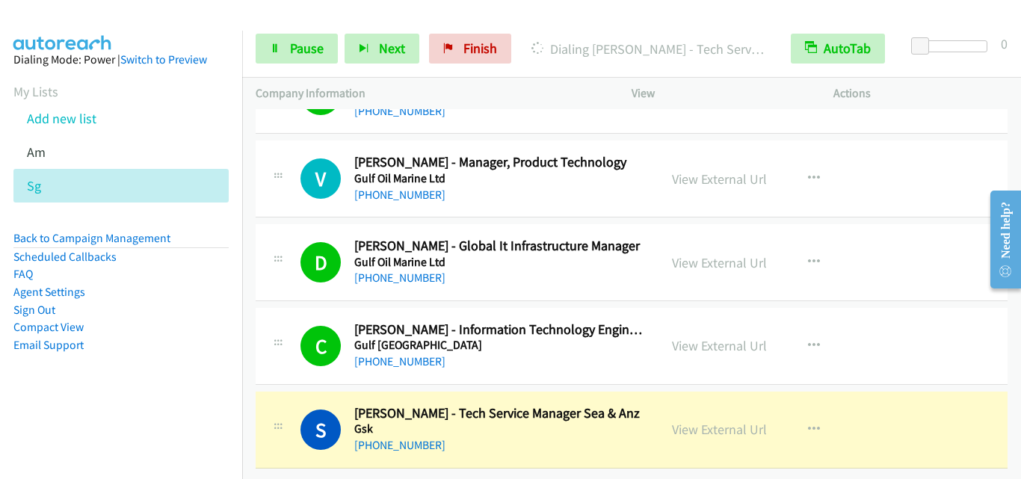
click at [277, 345] on div at bounding box center [278, 341] width 18 height 40
click at [307, 51] on span "Pause" at bounding box center [307, 48] width 34 height 17
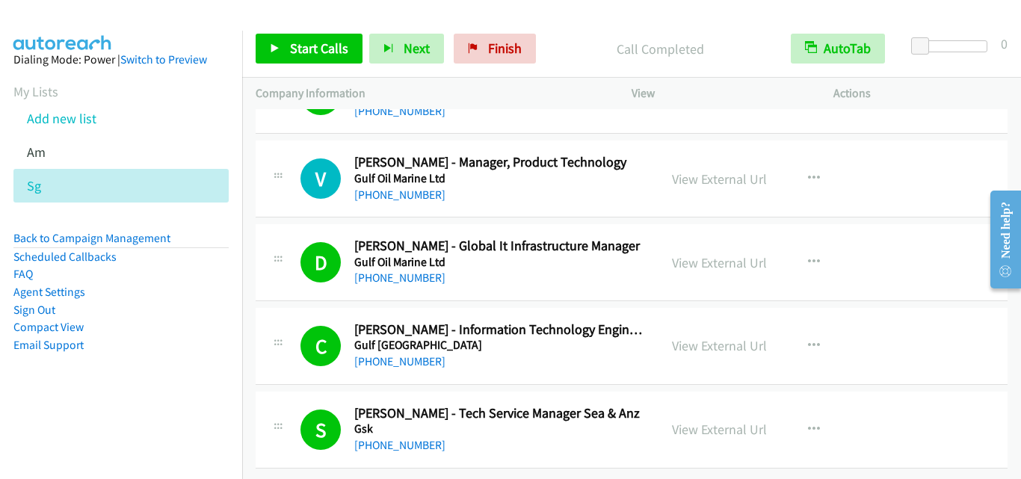
drag, startPoint x: 312, startPoint y: 309, endPoint x: 340, endPoint y: 277, distance: 42.4
click at [312, 309] on div "C Callback Scheduled Cyrus Chong - Information Technology Engineer Gulf Asia Pa…" at bounding box center [632, 346] width 752 height 77
click at [301, 252] on h1 "D" at bounding box center [320, 262] width 40 height 40
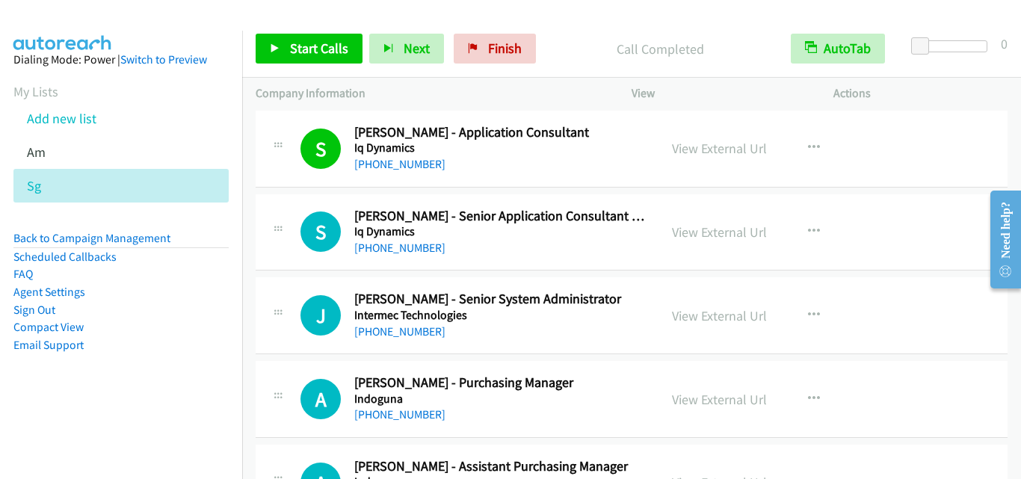
scroll to position [10588, 0]
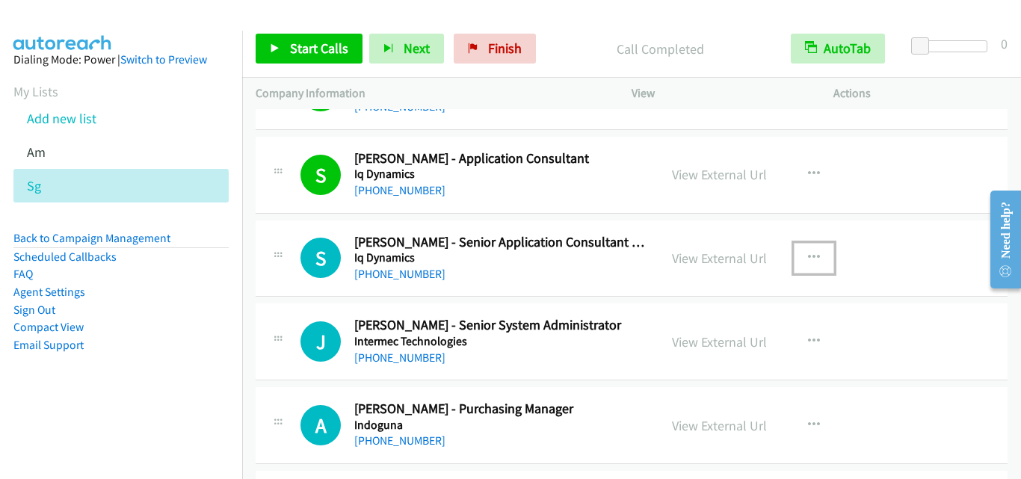
click at [809, 259] on icon "button" at bounding box center [814, 258] width 12 height 12
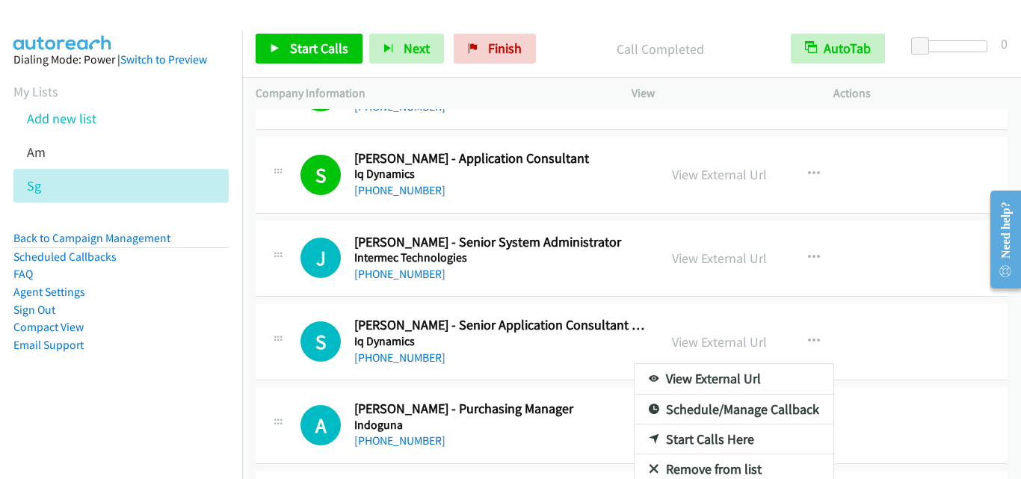
click at [847, 262] on div at bounding box center [510, 239] width 1021 height 479
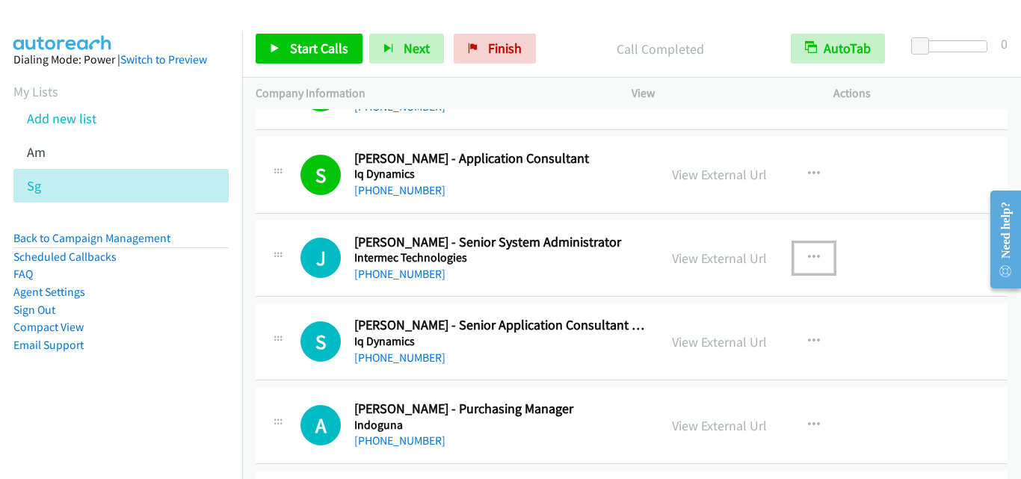
click at [808, 256] on icon "button" at bounding box center [814, 258] width 12 height 12
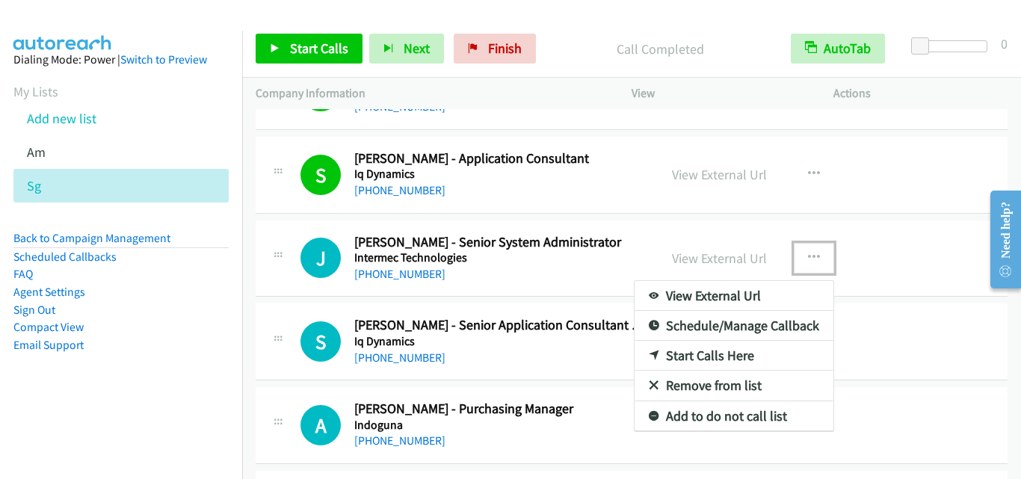
click at [740, 353] on link "Start Calls Here" at bounding box center [733, 356] width 199 height 30
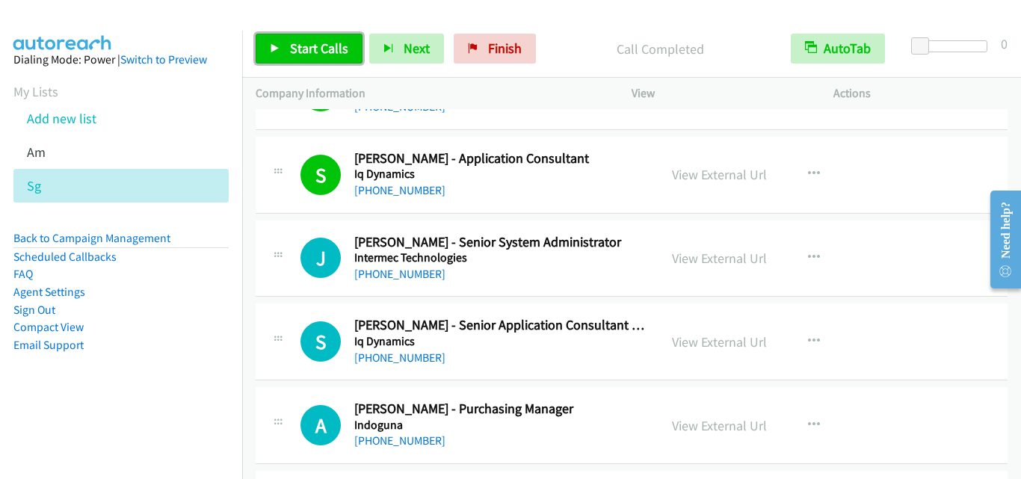
click at [267, 40] on link "Start Calls" at bounding box center [309, 49] width 107 height 30
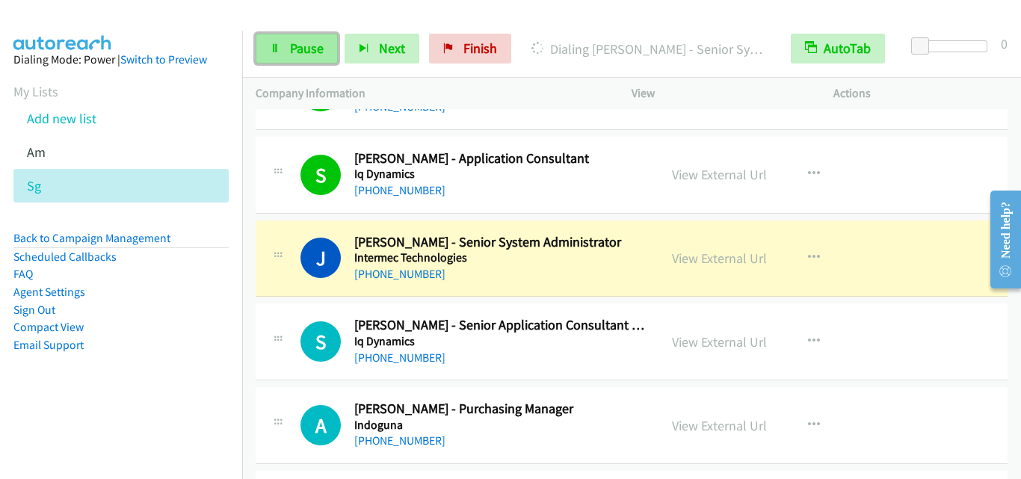
click at [313, 49] on span "Pause" at bounding box center [307, 48] width 34 height 17
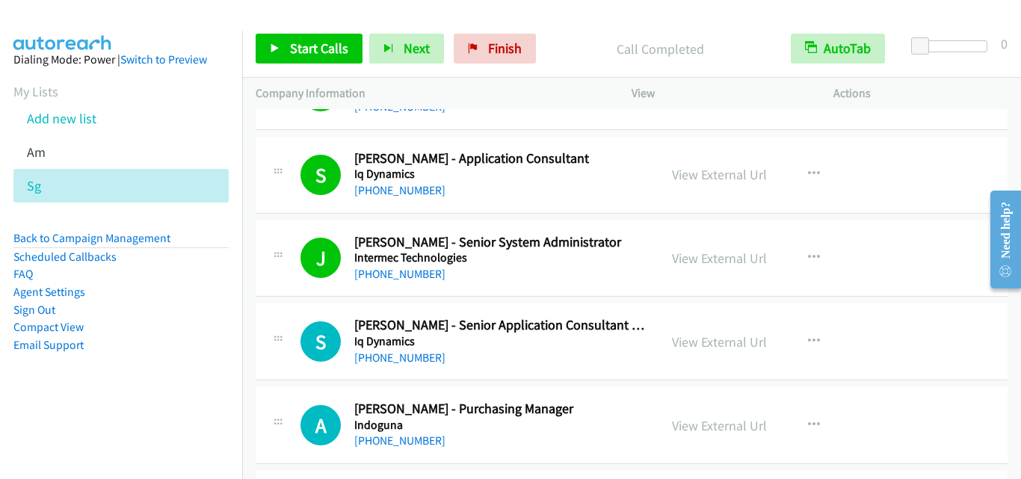
click at [275, 282] on div "J Callback Scheduled Jessie Dalde - Senior System Administrator Intermec Techno…" at bounding box center [457, 258] width 376 height 49
click at [750, 264] on link "View External Url" at bounding box center [719, 258] width 95 height 17
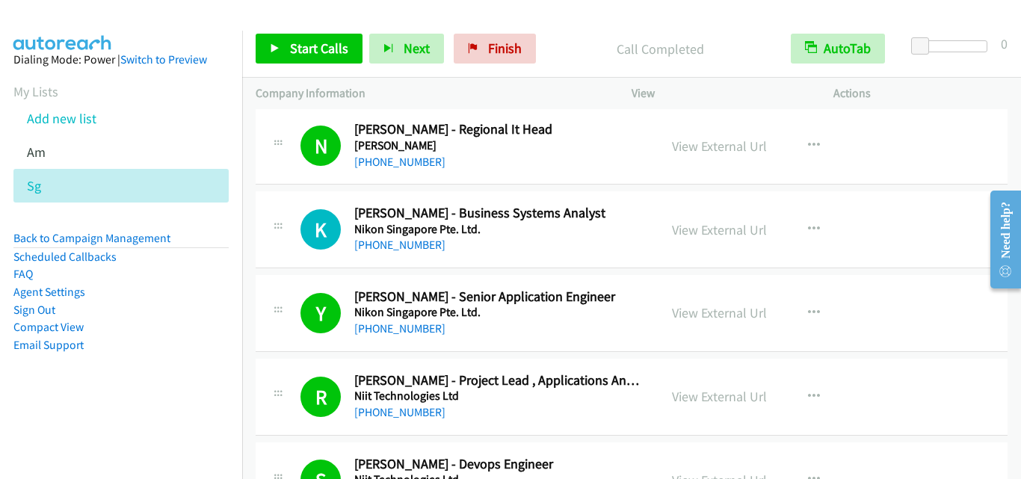
scroll to position [2765, 0]
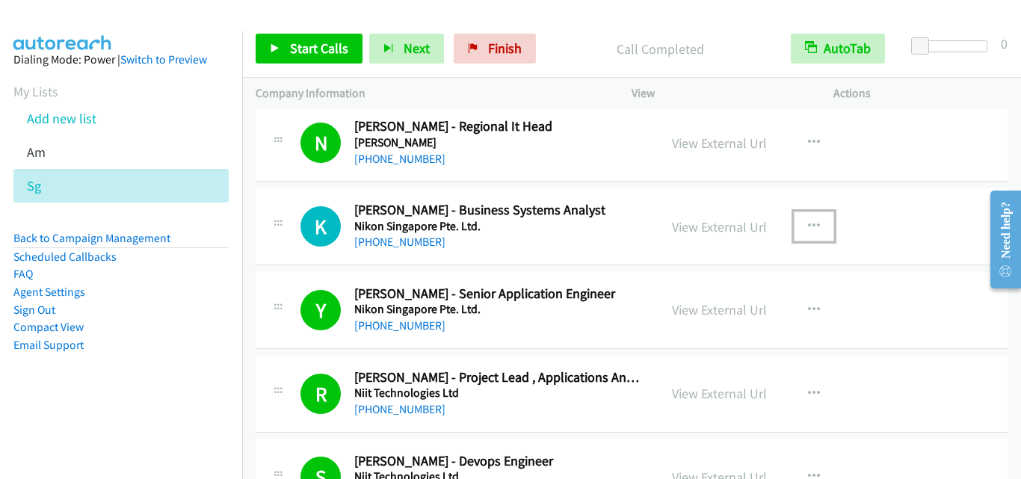
click at [809, 224] on icon "button" at bounding box center [814, 226] width 12 height 12
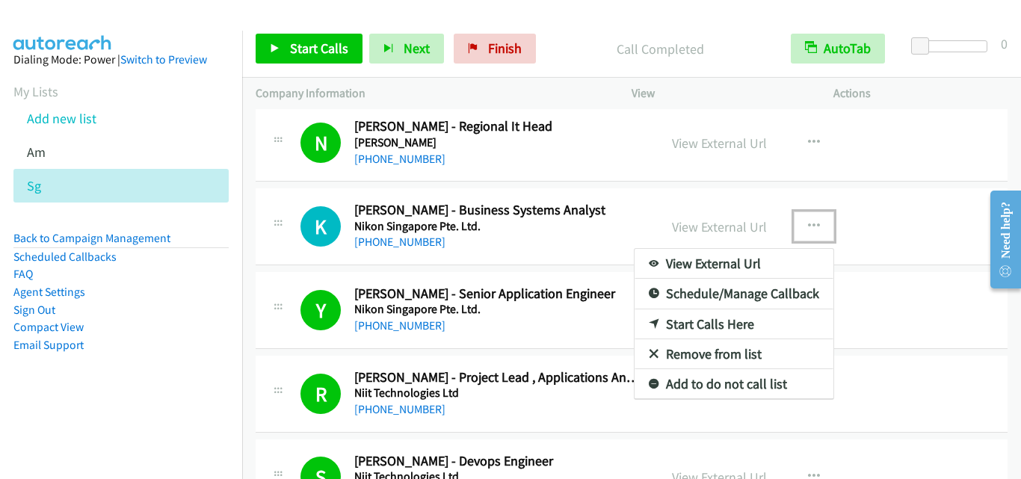
click at [713, 326] on link "Start Calls Here" at bounding box center [733, 324] width 199 height 30
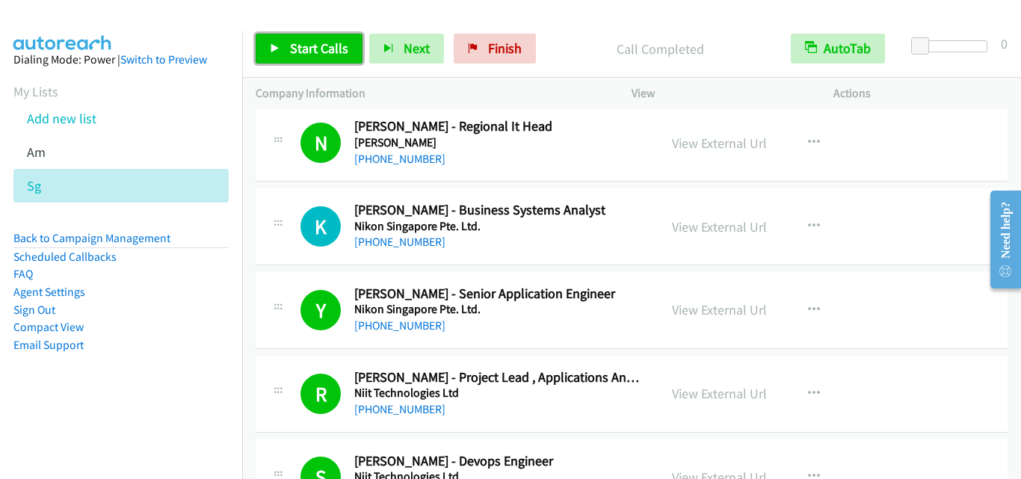
click at [266, 48] on link "Start Calls" at bounding box center [309, 49] width 107 height 30
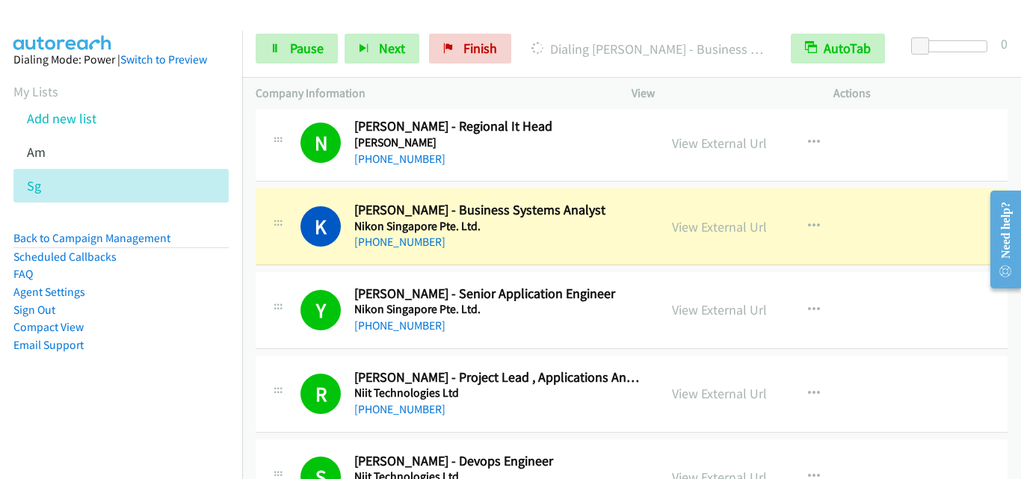
click at [273, 274] on div "Y Callback Scheduled Yuan Xin Haw - Senior Application Engineer Nikon Singapore…" at bounding box center [632, 310] width 752 height 77
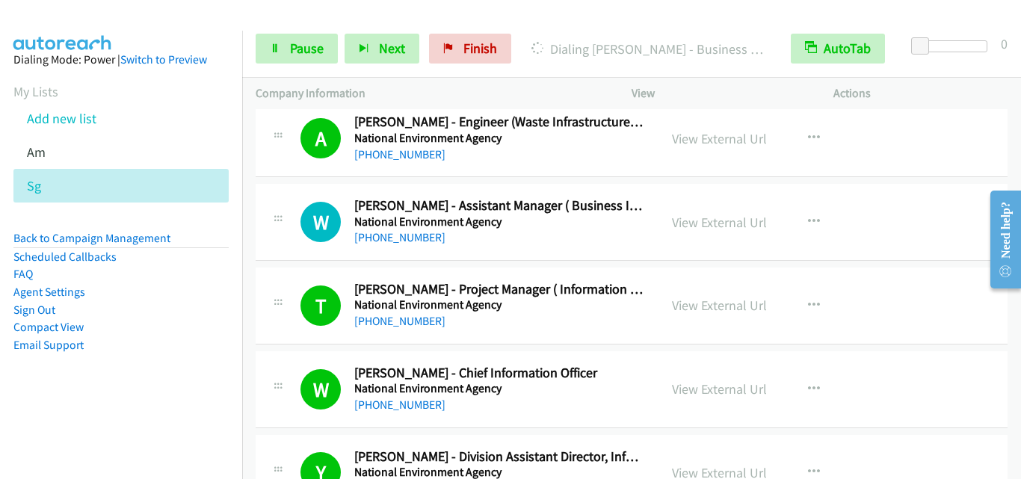
scroll to position [4110, 0]
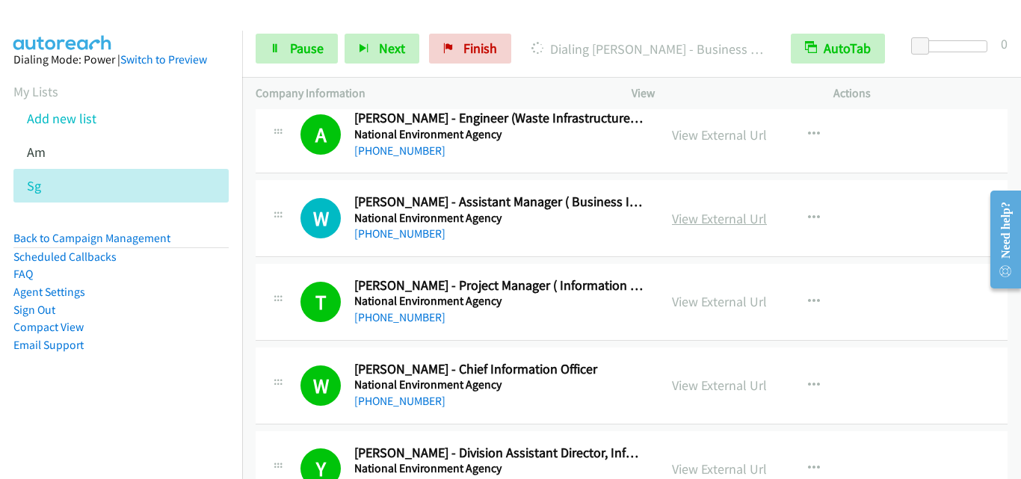
click at [717, 220] on link "View External Url" at bounding box center [719, 218] width 95 height 17
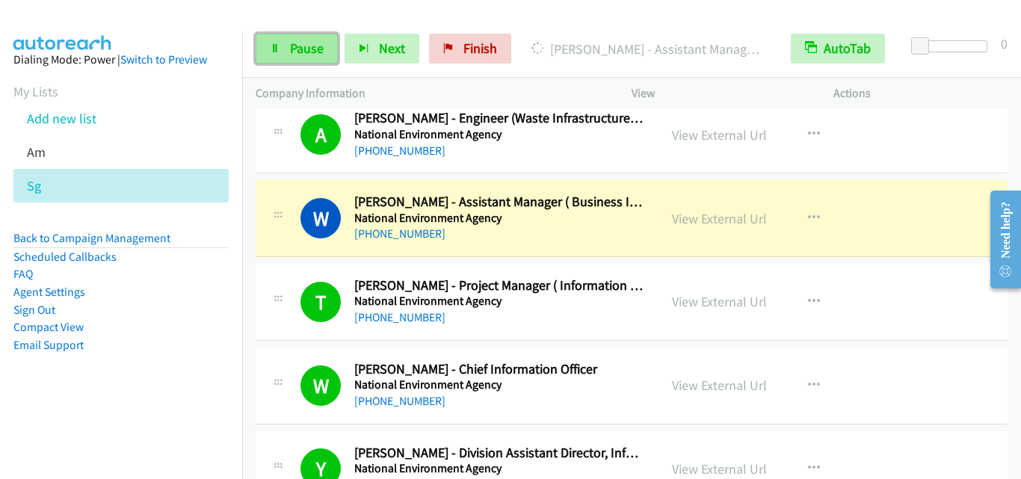
click at [298, 43] on span "Pause" at bounding box center [307, 48] width 34 height 17
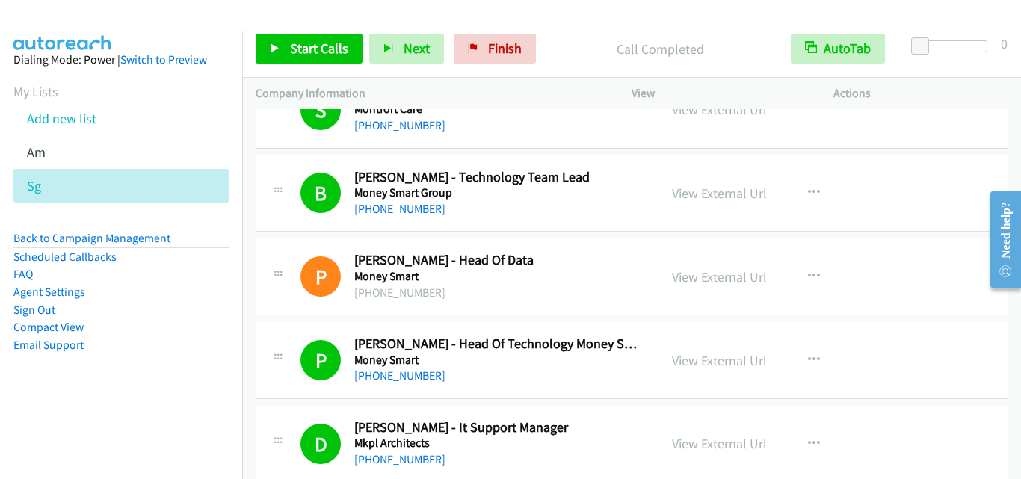
scroll to position [5306, 0]
click at [683, 279] on link "View External Url" at bounding box center [719, 276] width 95 height 17
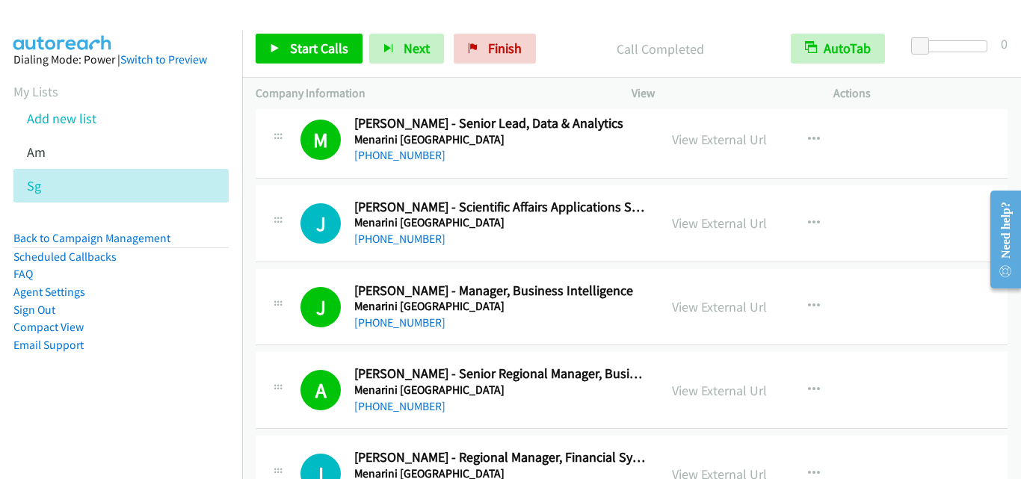
scroll to position [6053, 0]
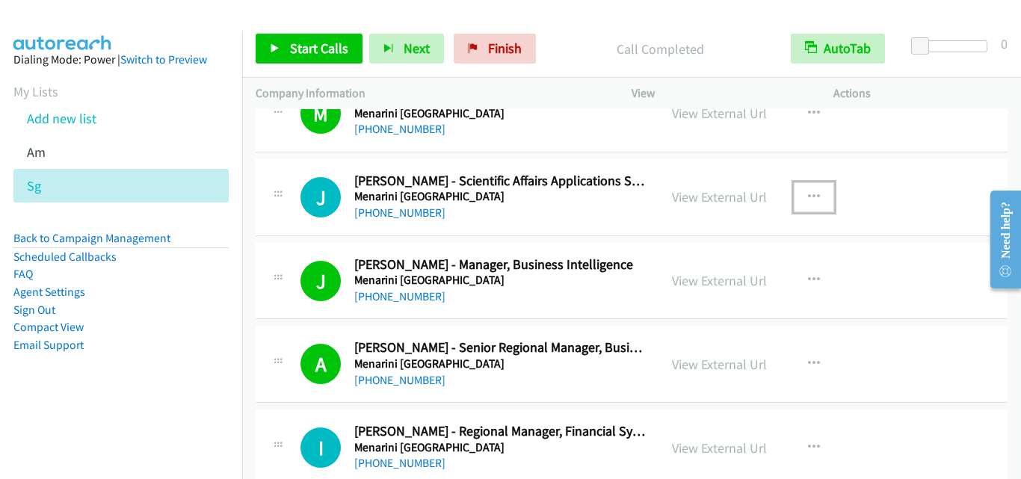
click at [808, 197] on icon "button" at bounding box center [814, 197] width 12 height 12
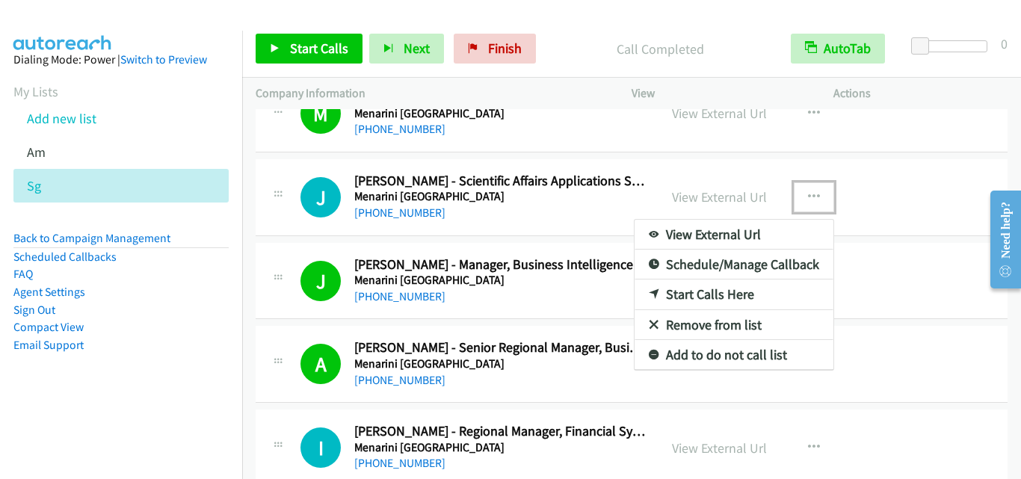
click at [746, 296] on link "Start Calls Here" at bounding box center [733, 294] width 199 height 30
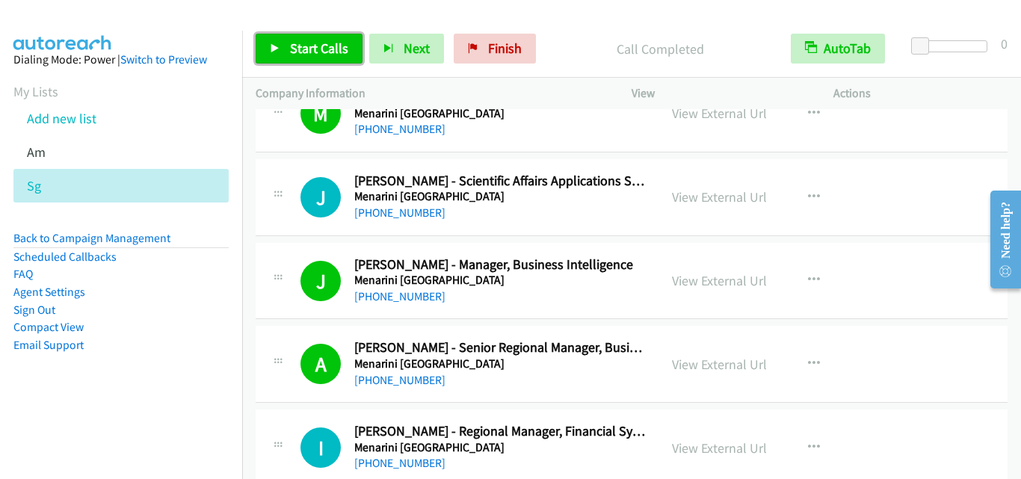
click at [297, 61] on link "Start Calls" at bounding box center [309, 49] width 107 height 30
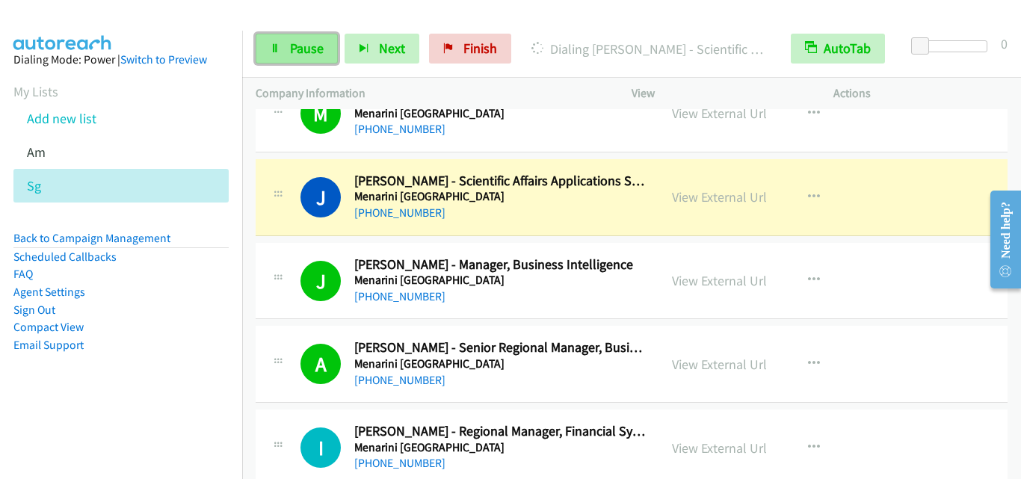
click at [271, 47] on icon at bounding box center [275, 49] width 10 height 10
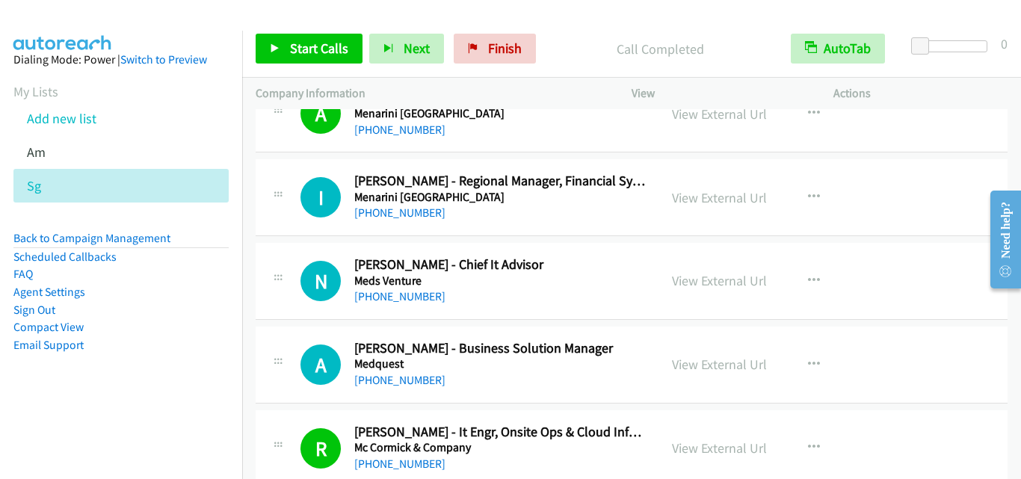
scroll to position [6278, 0]
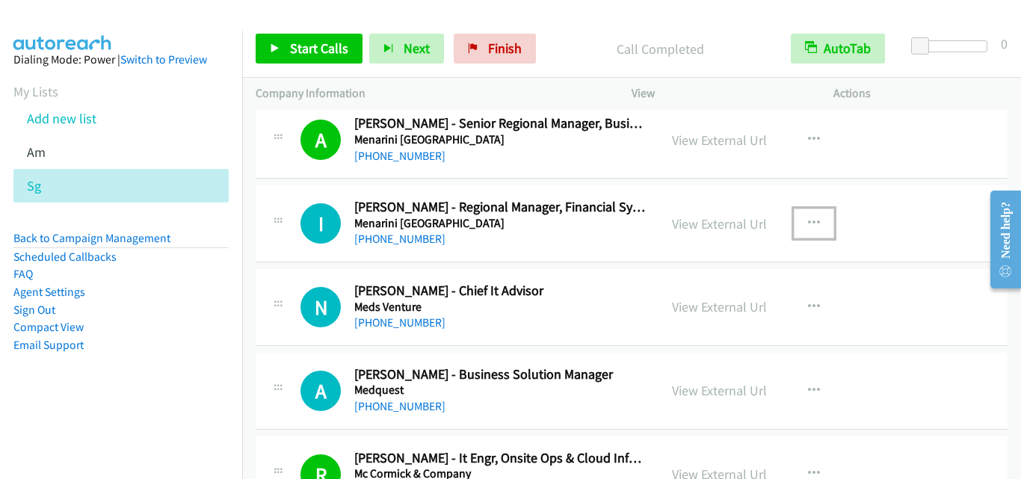
click at [815, 217] on button "button" at bounding box center [814, 224] width 40 height 30
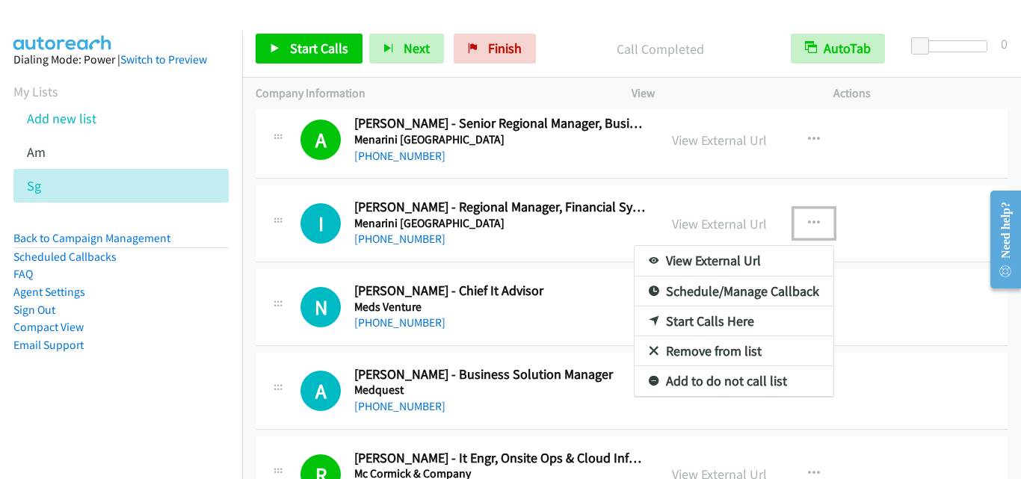
click at [717, 321] on link "Start Calls Here" at bounding box center [733, 321] width 199 height 30
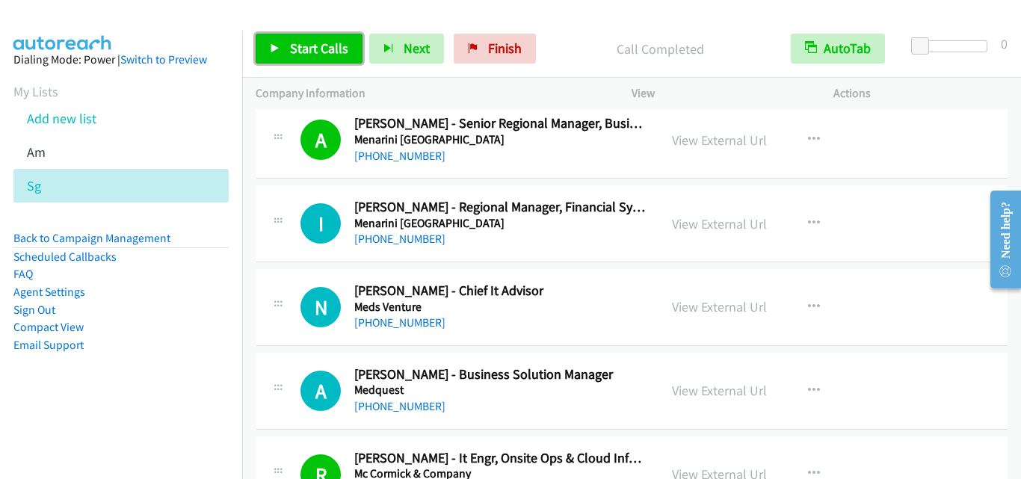
click at [288, 61] on link "Start Calls" at bounding box center [309, 49] width 107 height 30
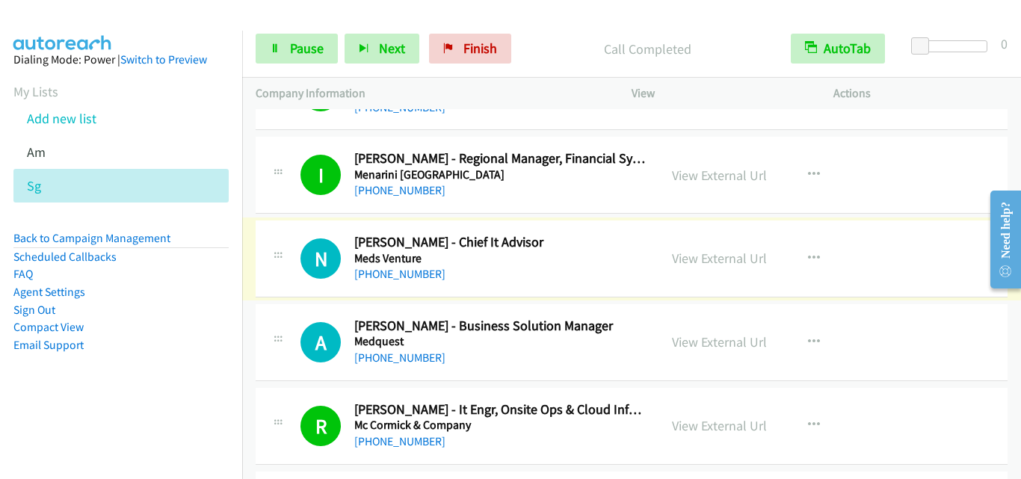
scroll to position [6352, 0]
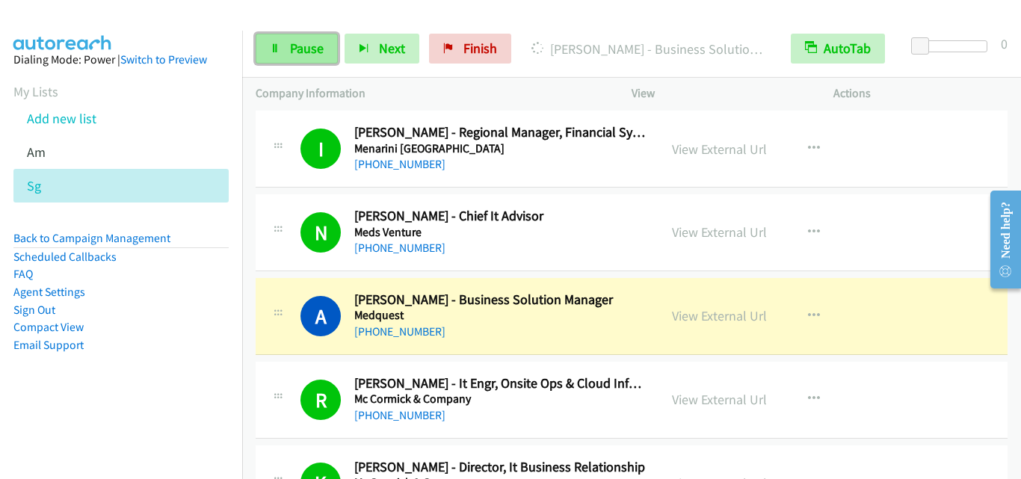
drag, startPoint x: 301, startPoint y: 49, endPoint x: 317, endPoint y: 61, distance: 19.7
click at [300, 48] on span "Pause" at bounding box center [307, 48] width 34 height 17
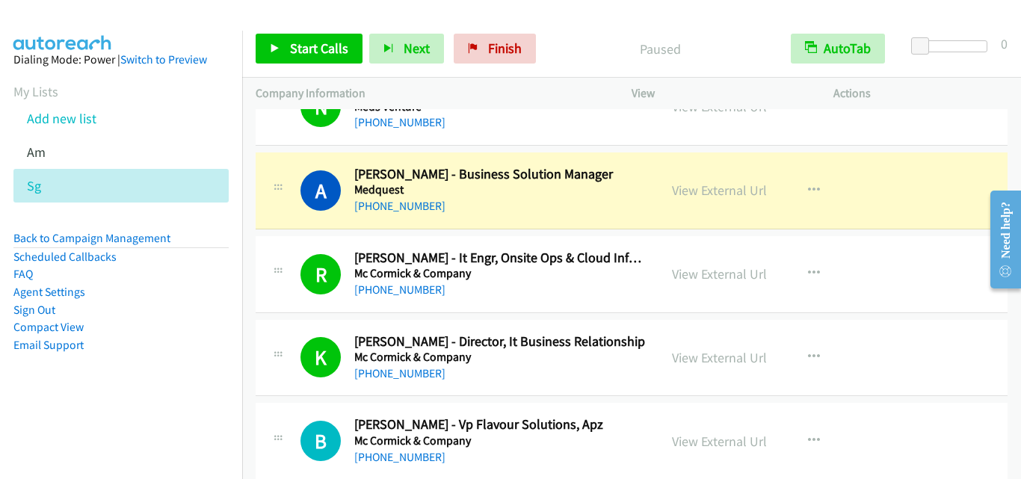
scroll to position [6502, 0]
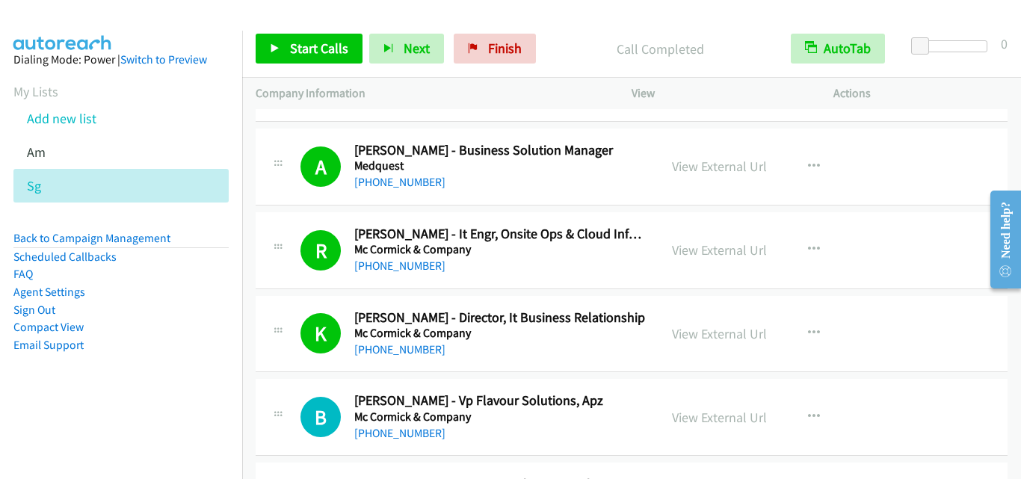
click at [268, 191] on div "A Callback Scheduled Alison Ong - Business Solution Manager Medquest Asia/Singa…" at bounding box center [632, 167] width 752 height 77
click at [740, 176] on div "View External Url" at bounding box center [719, 166] width 95 height 20
click at [739, 169] on link "View External Url" at bounding box center [719, 166] width 95 height 17
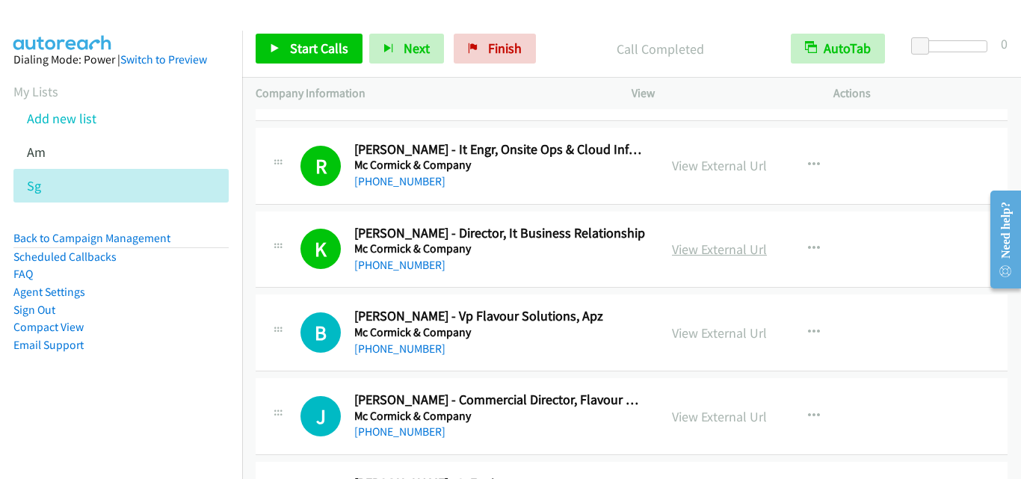
scroll to position [6651, 0]
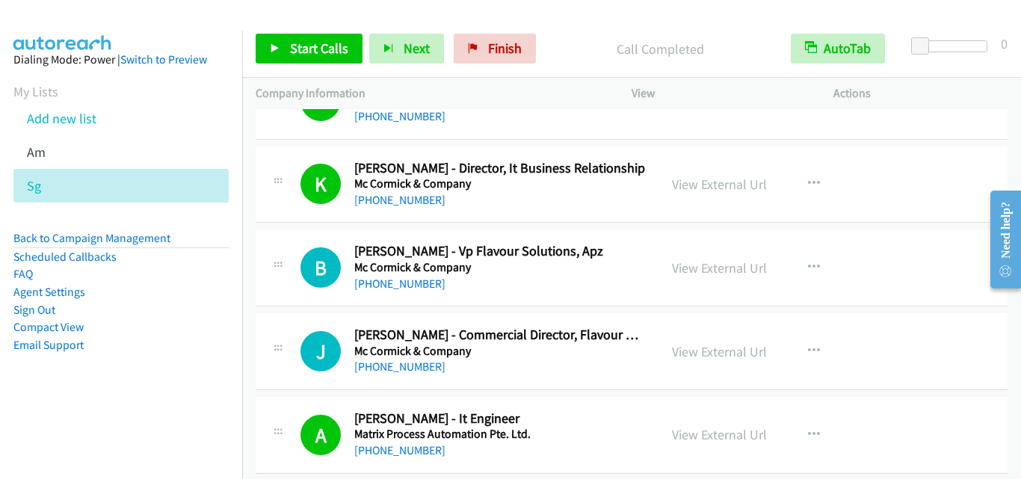
click at [285, 301] on div "B Callback Scheduled Betty Juliana Tan - Vp Flavour Solutions, Apz Mc Cormick &…" at bounding box center [632, 267] width 752 height 77
